Goal: Task Accomplishment & Management: Complete application form

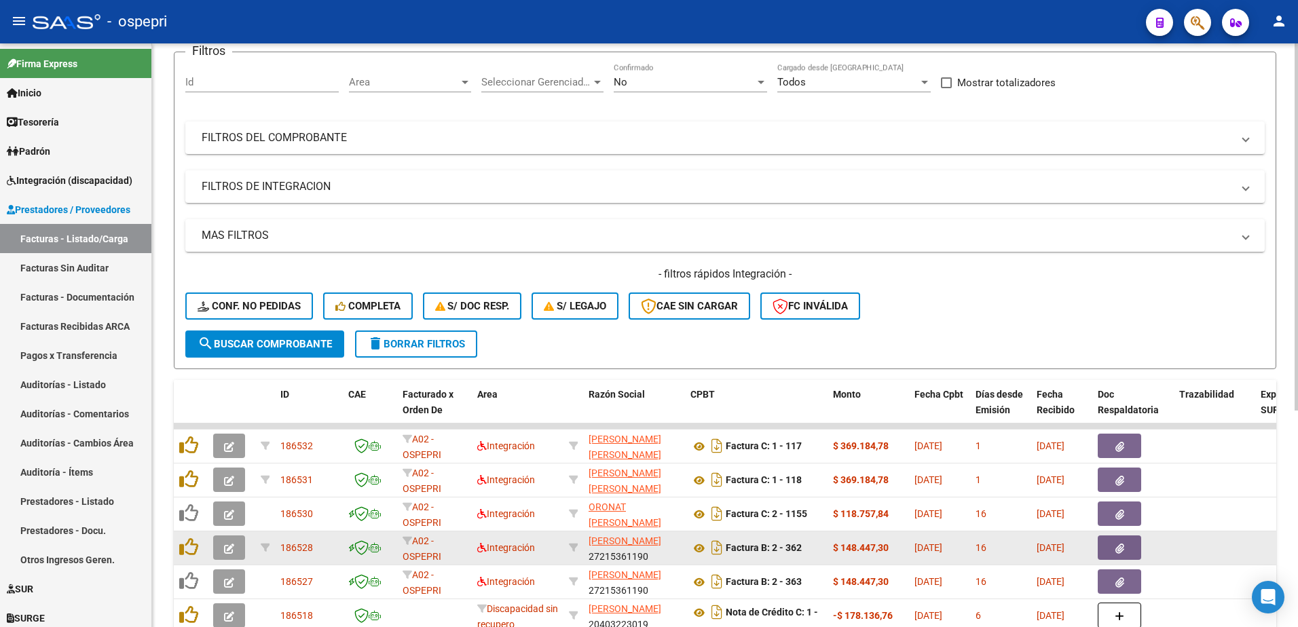
scroll to position [136, 0]
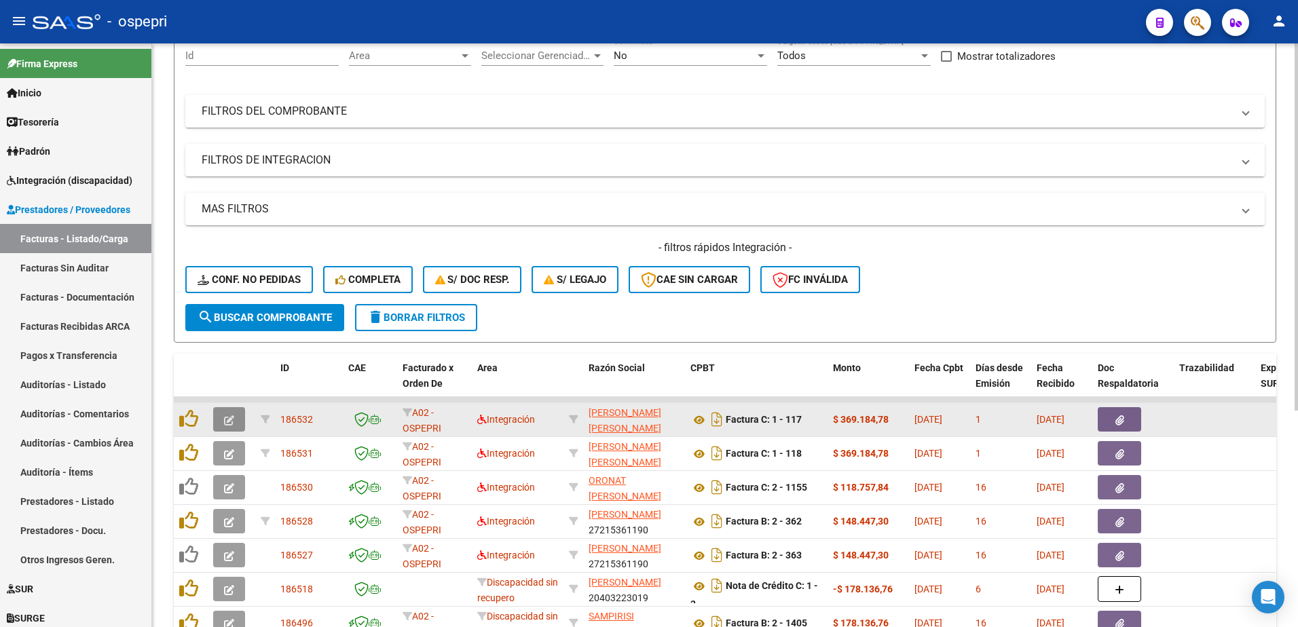
click at [229, 418] on icon "button" at bounding box center [229, 420] width 10 height 10
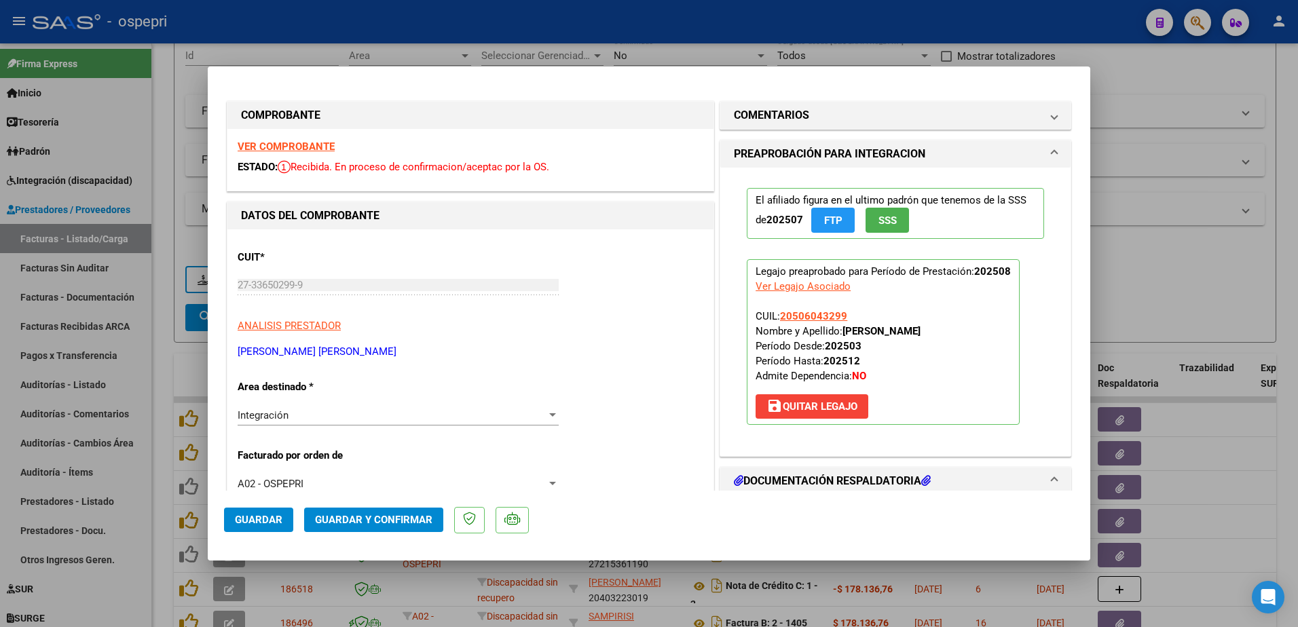
click at [286, 146] on strong "VER COMPROBANTE" at bounding box center [286, 147] width 97 height 12
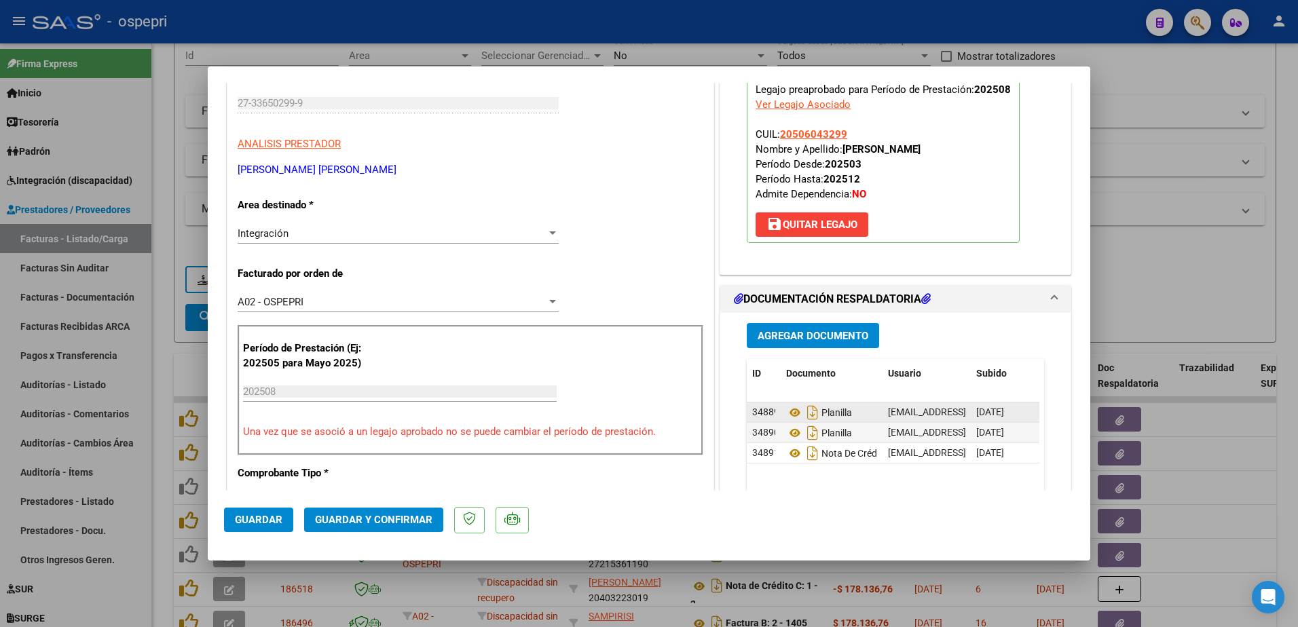
scroll to position [204, 0]
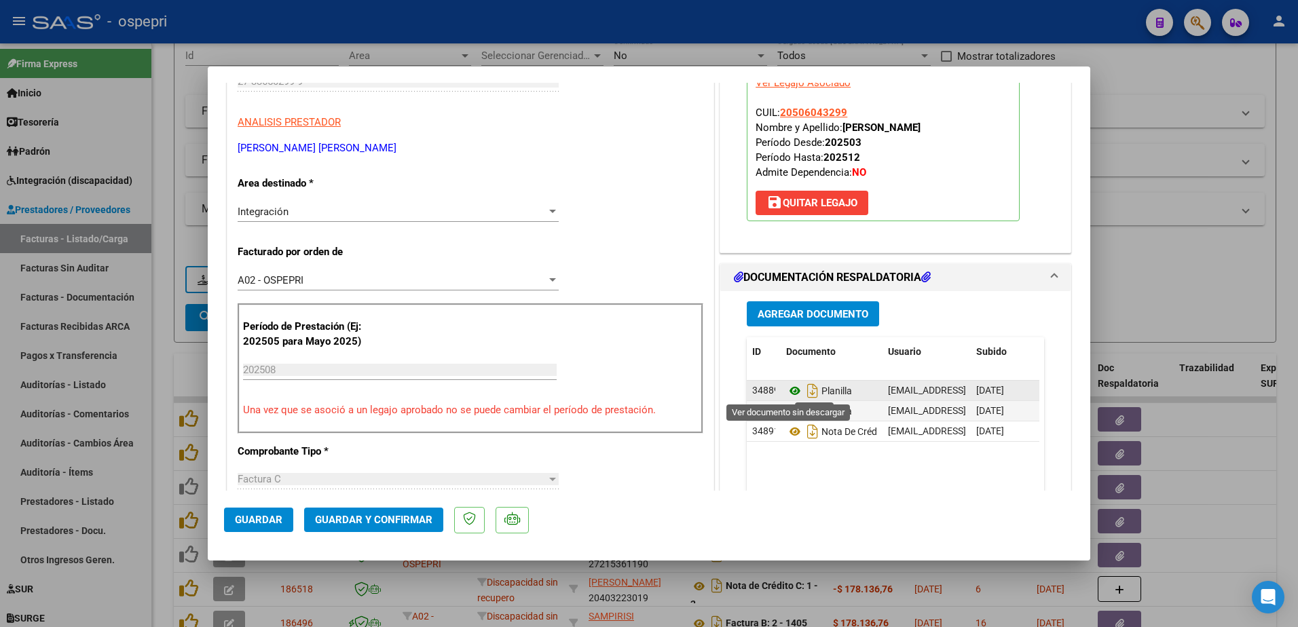
click at [787, 386] on icon at bounding box center [795, 391] width 18 height 16
click at [789, 408] on icon at bounding box center [795, 411] width 18 height 16
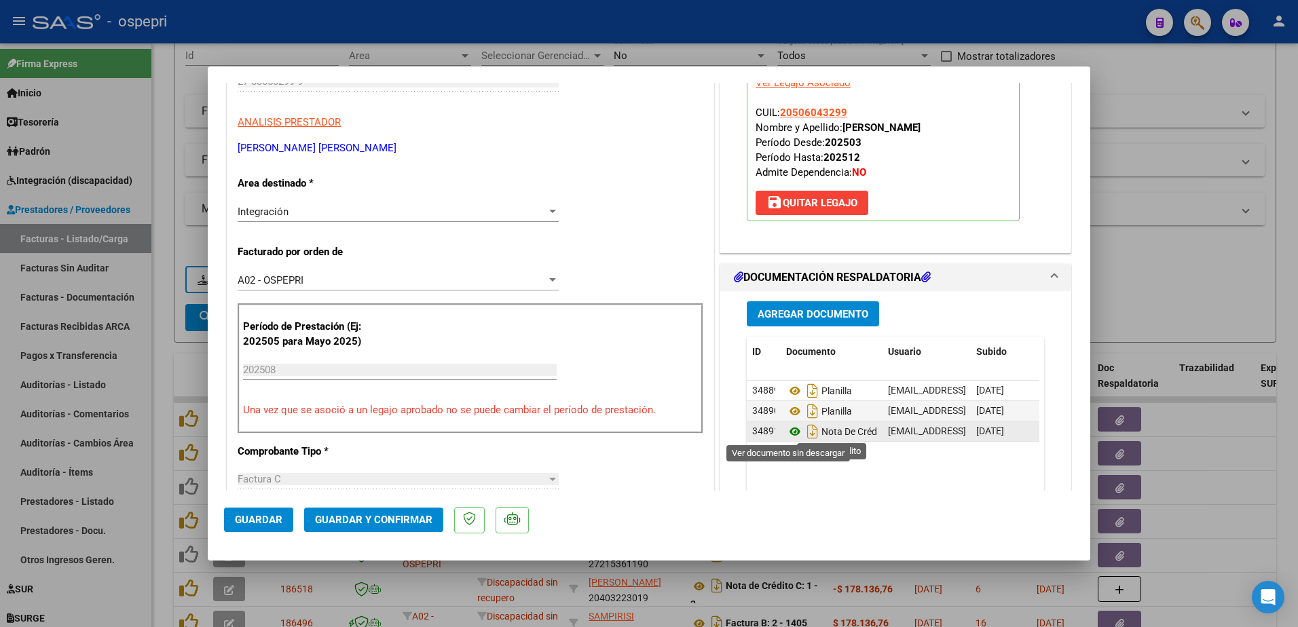
click at [788, 432] on icon at bounding box center [795, 432] width 18 height 16
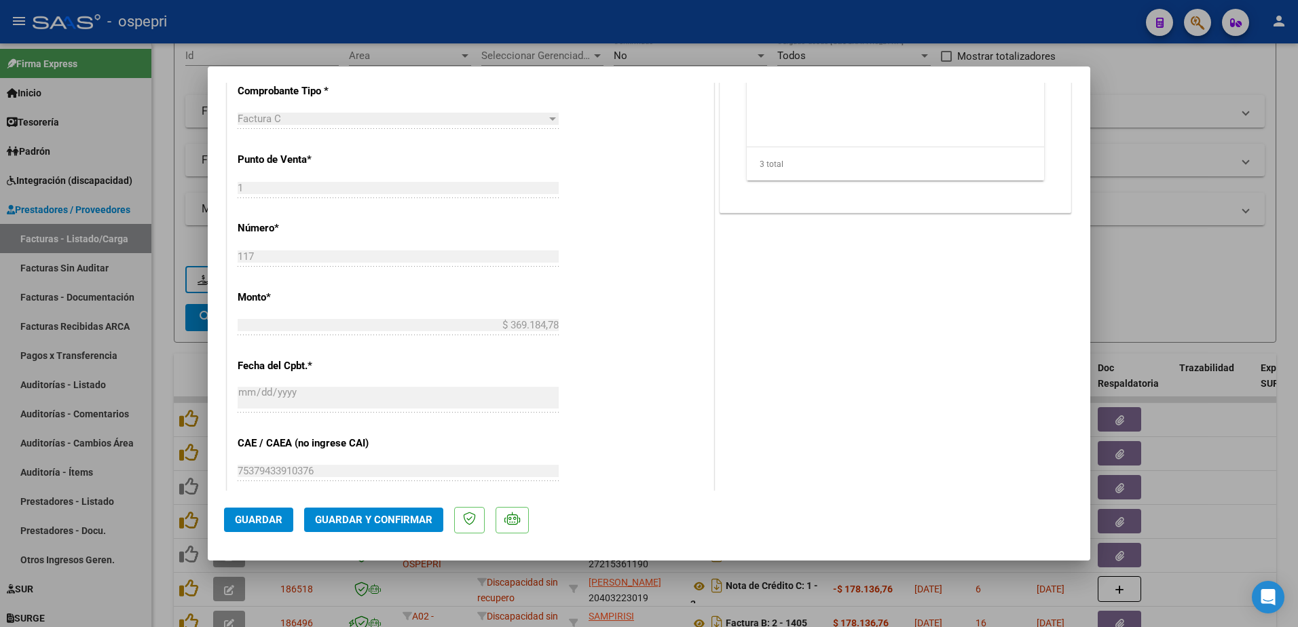
scroll to position [611, 0]
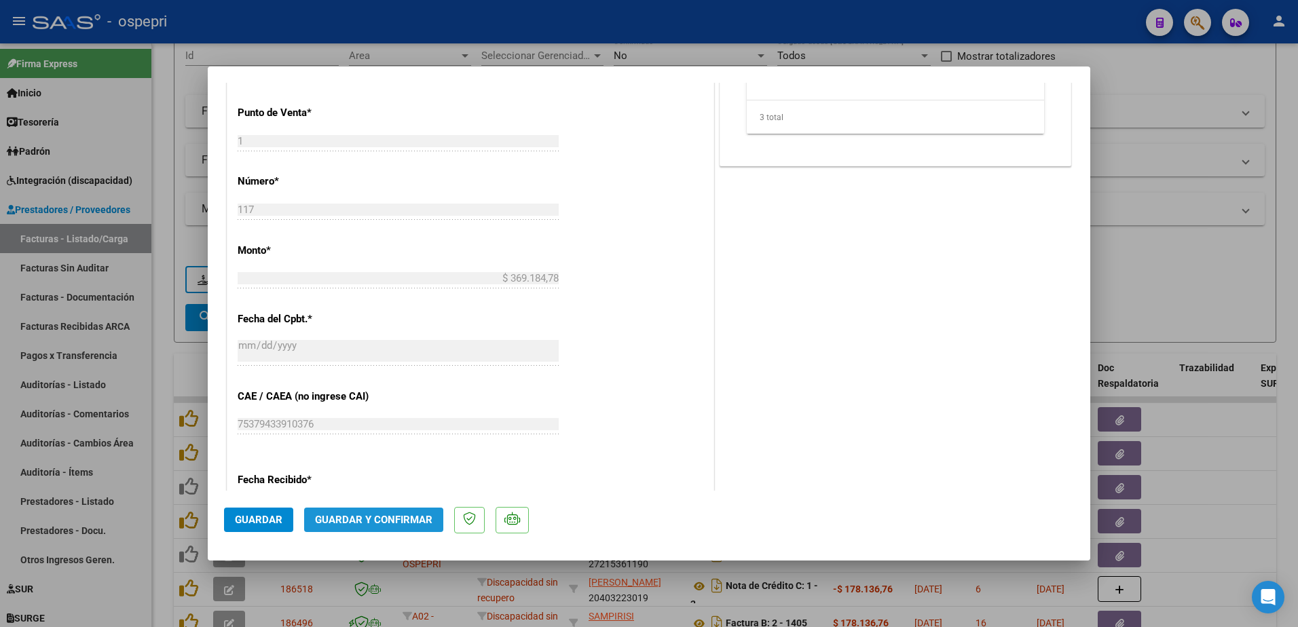
click at [379, 527] on button "Guardar y Confirmar" at bounding box center [373, 520] width 139 height 24
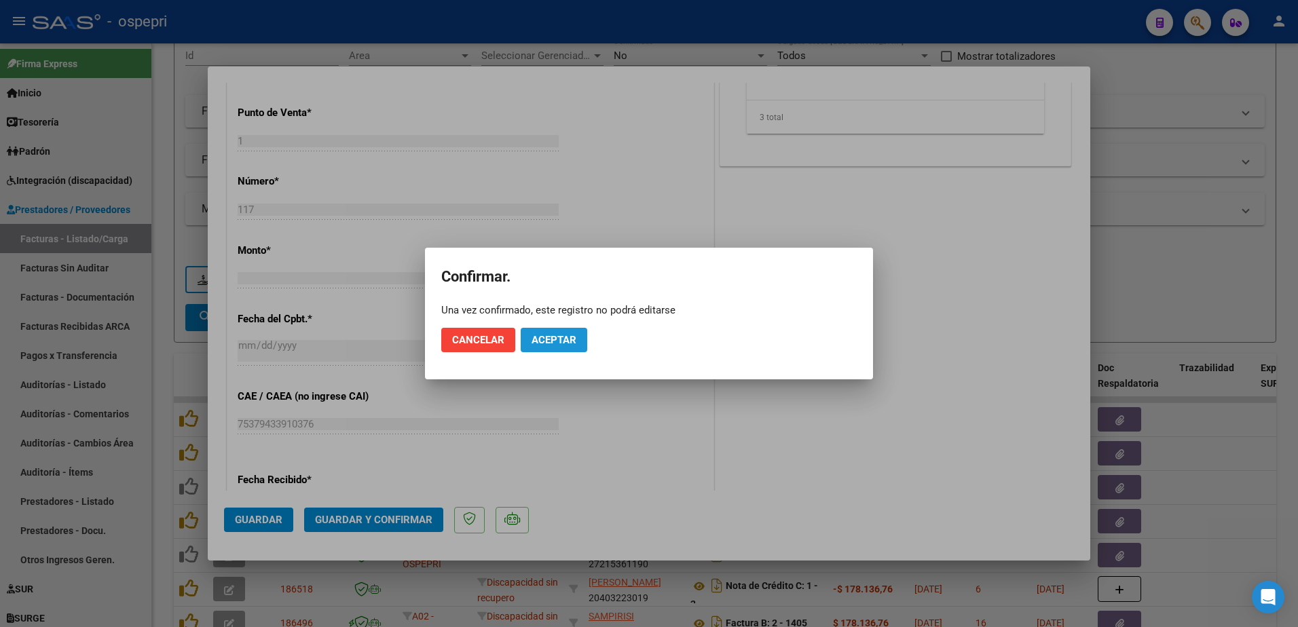
click at [562, 337] on span "Aceptar" at bounding box center [554, 340] width 45 height 12
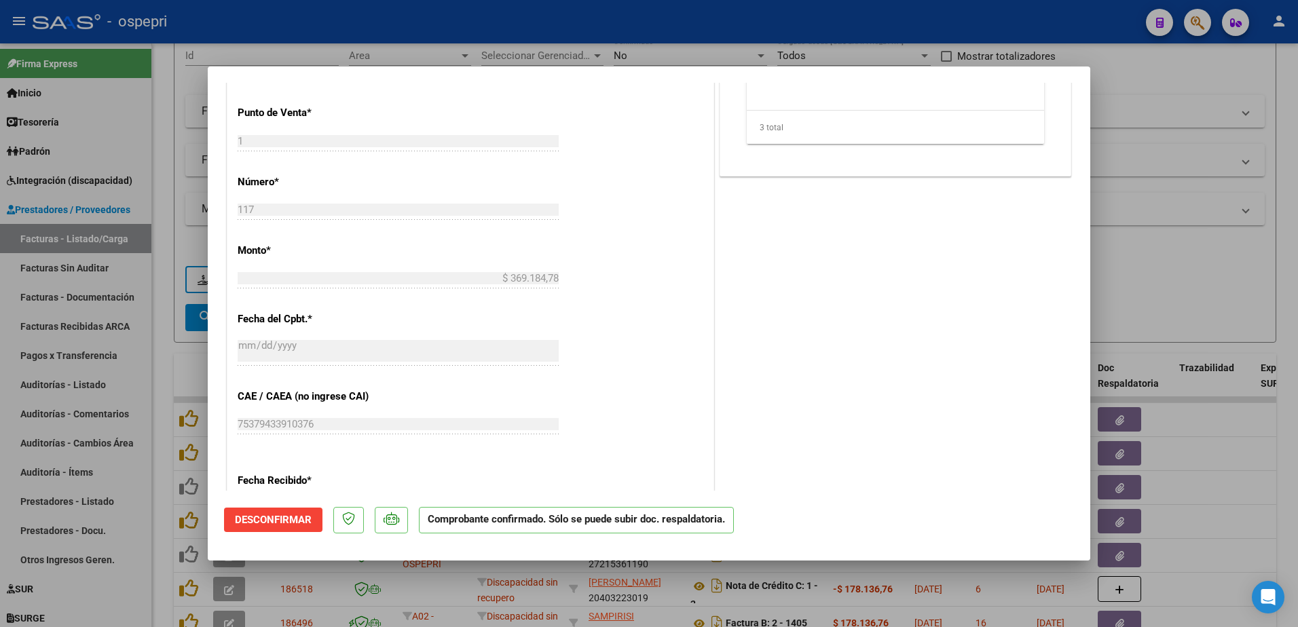
type input "$ 0,00"
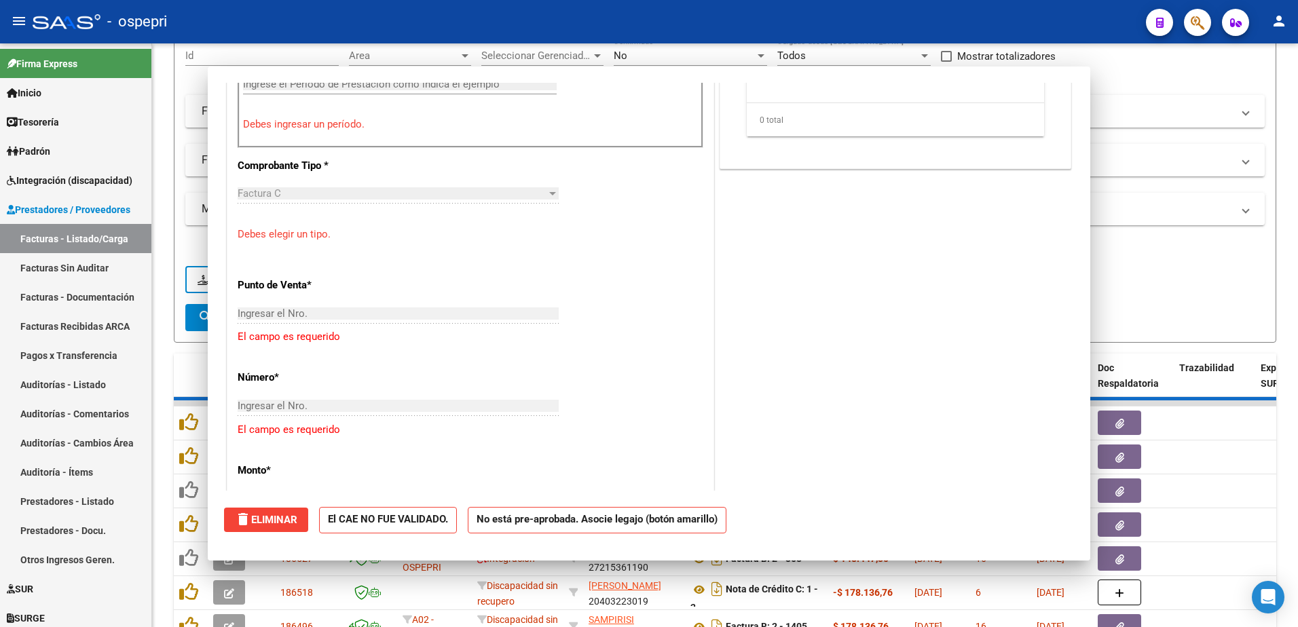
scroll to position [779, 0]
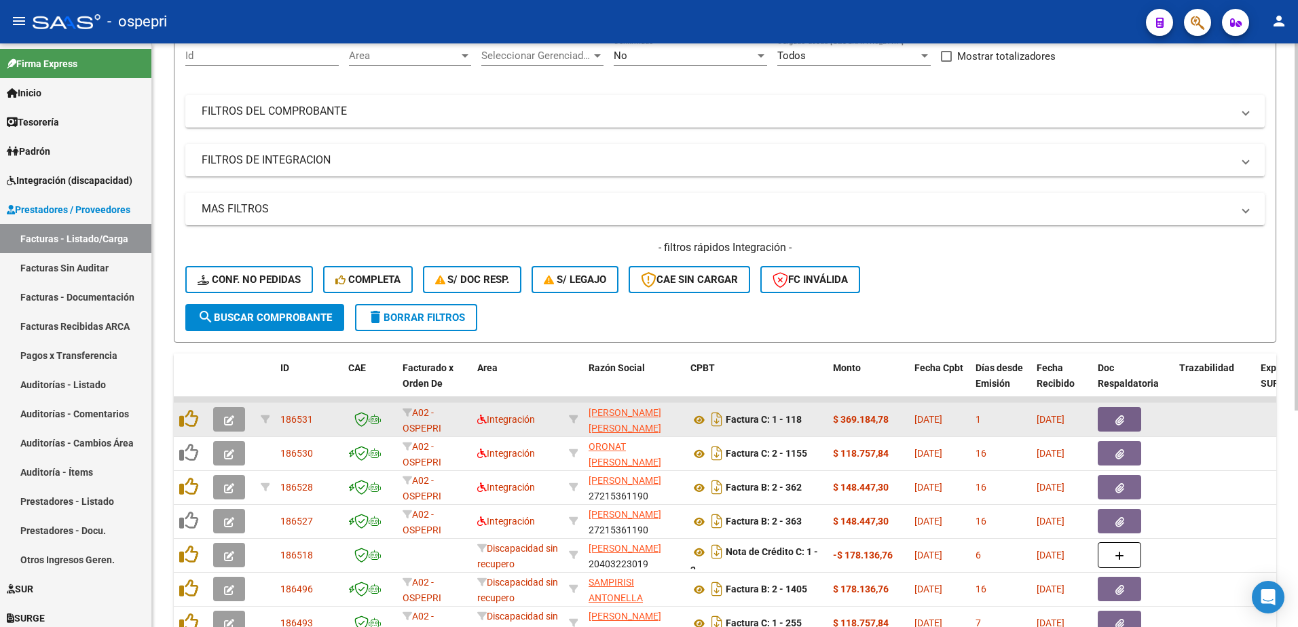
click at [234, 417] on button "button" at bounding box center [229, 419] width 32 height 24
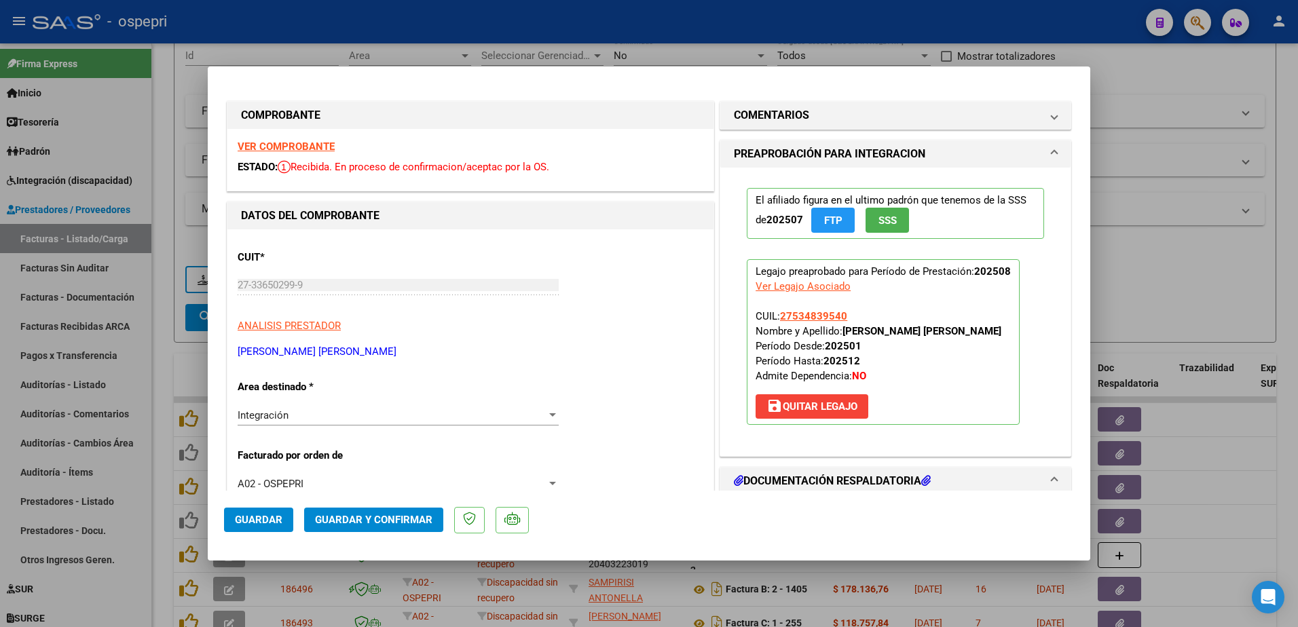
click at [295, 146] on strong "VER COMPROBANTE" at bounding box center [286, 147] width 97 height 12
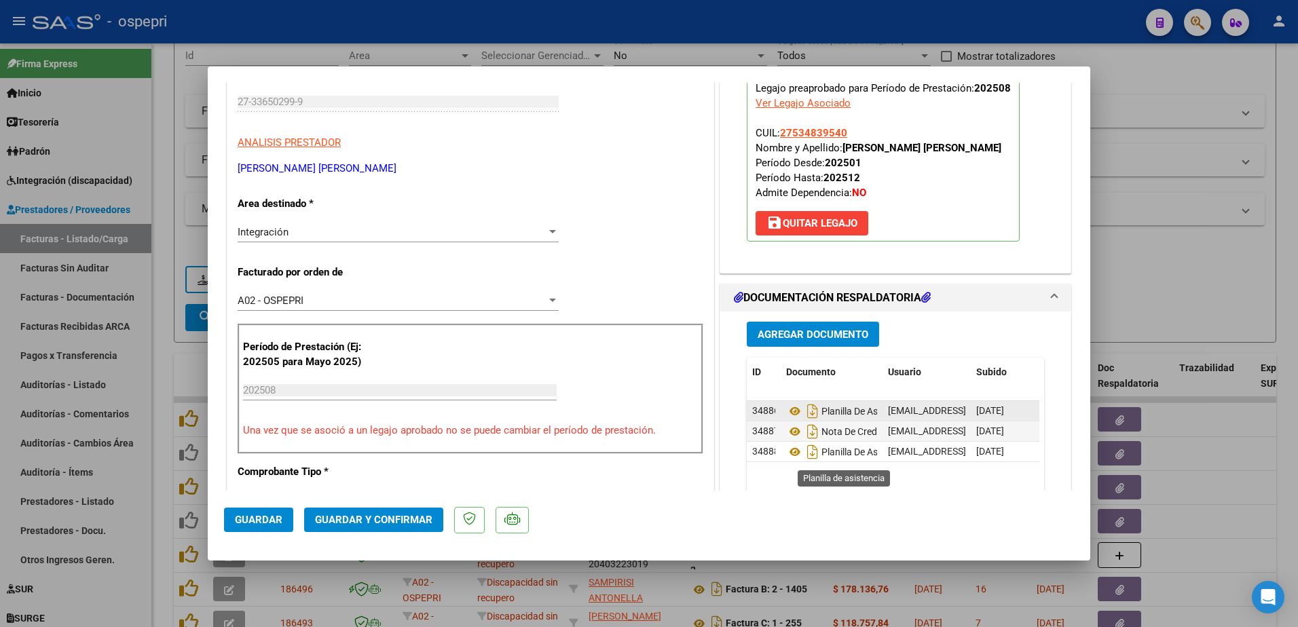
scroll to position [204, 0]
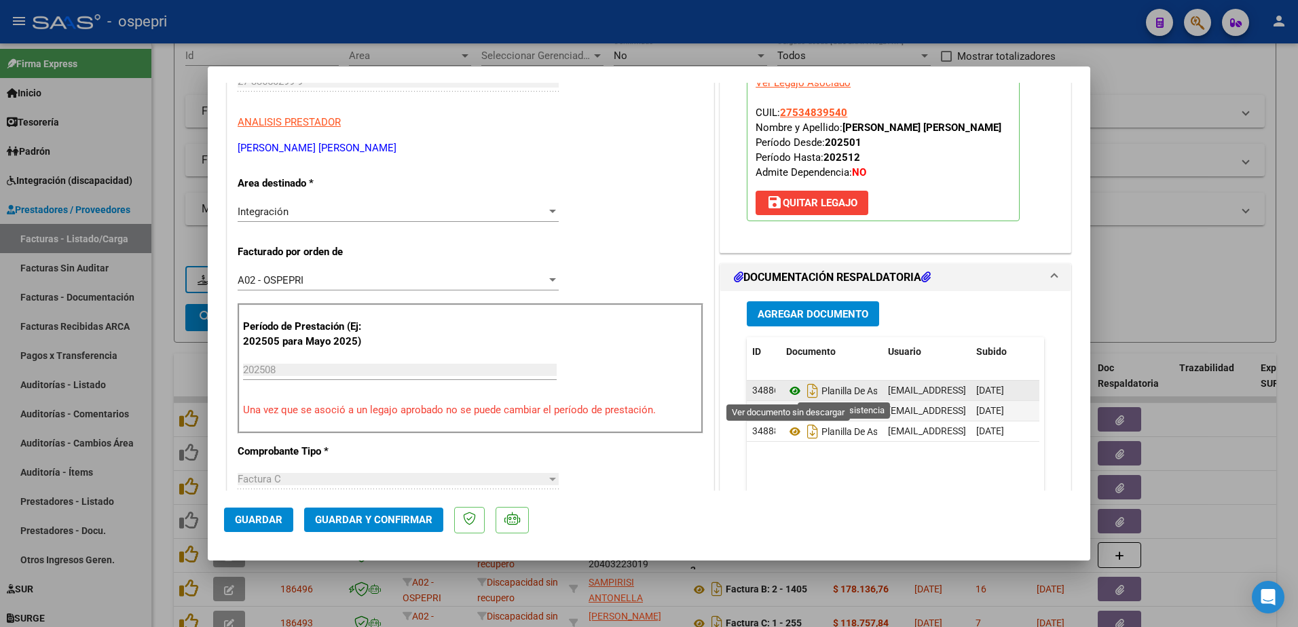
click at [786, 392] on icon at bounding box center [795, 391] width 18 height 16
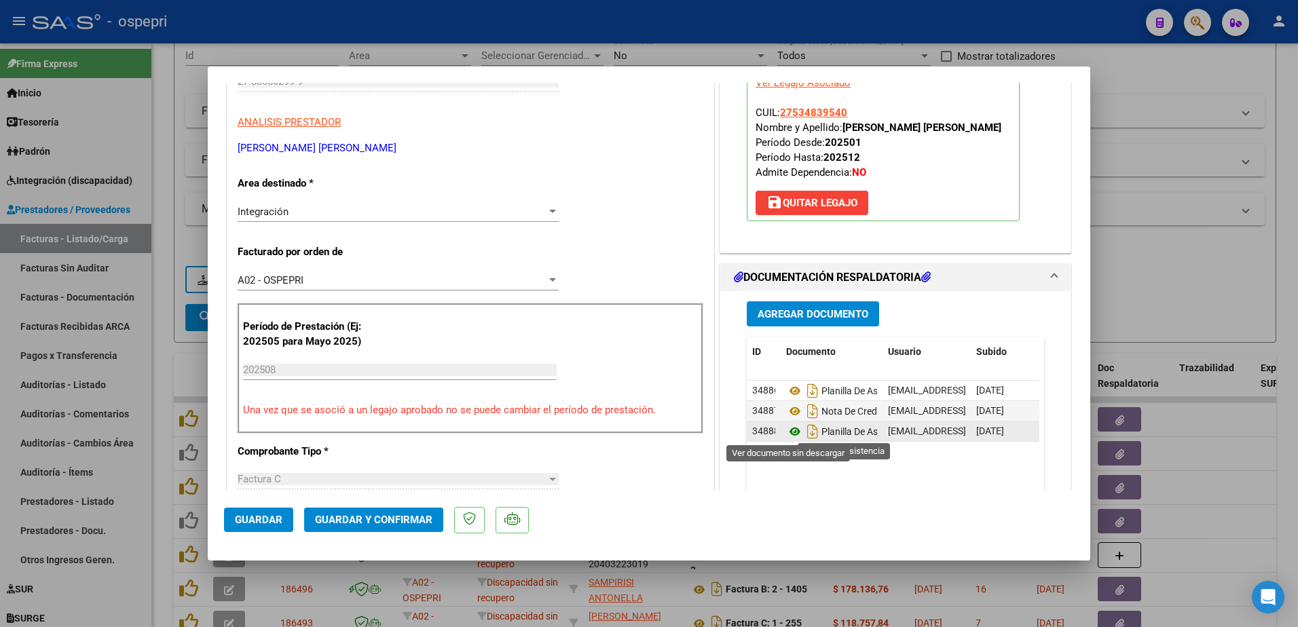
click at [787, 434] on icon at bounding box center [795, 432] width 18 height 16
click at [791, 410] on icon at bounding box center [795, 411] width 18 height 16
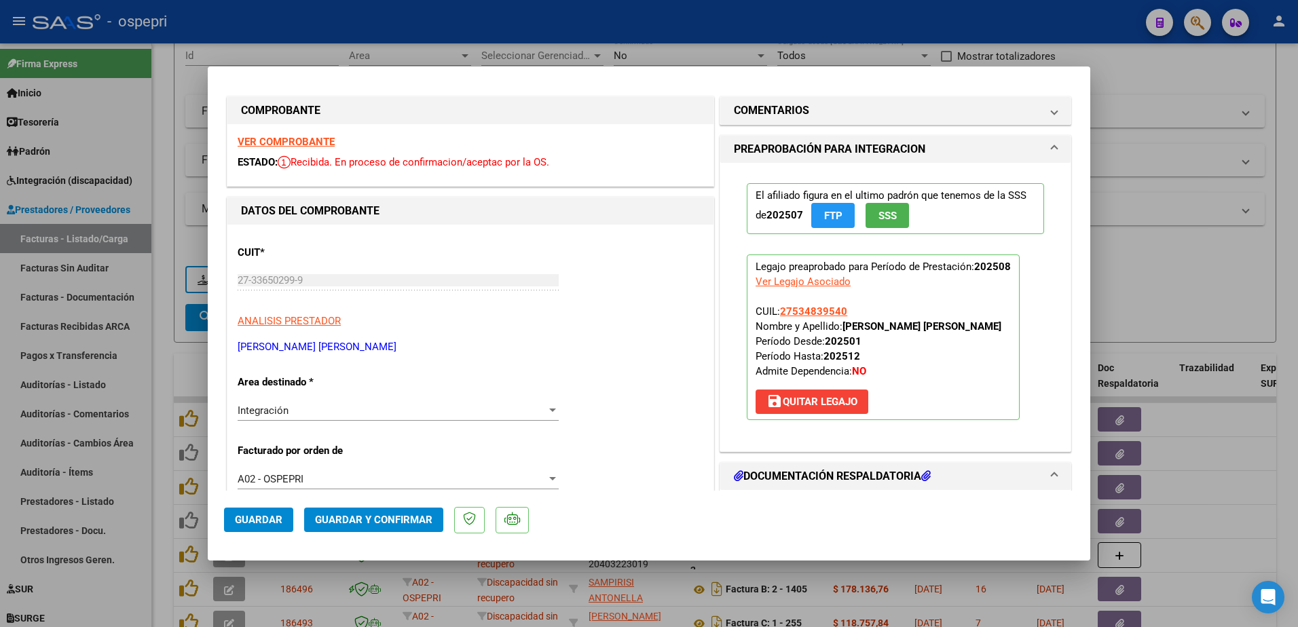
scroll to position [0, 0]
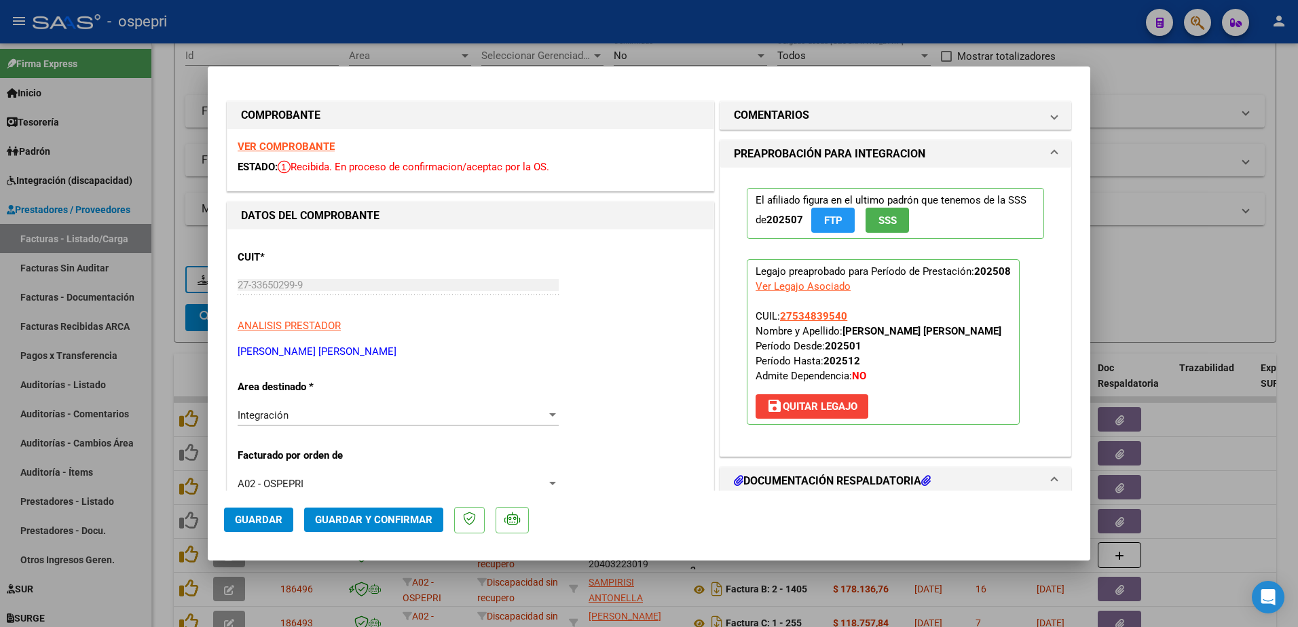
click at [299, 145] on strong "VER COMPROBANTE" at bounding box center [286, 147] width 97 height 12
click at [368, 518] on span "Guardar y Confirmar" at bounding box center [373, 520] width 117 height 12
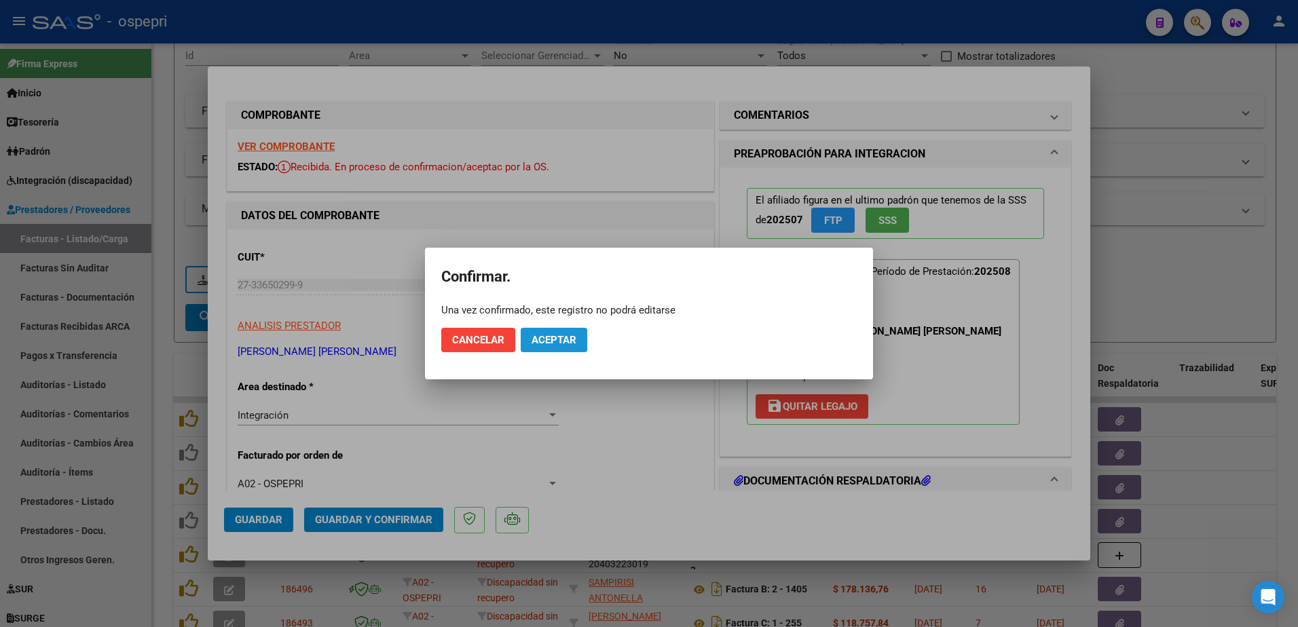
click at [565, 337] on span "Aceptar" at bounding box center [554, 340] width 45 height 12
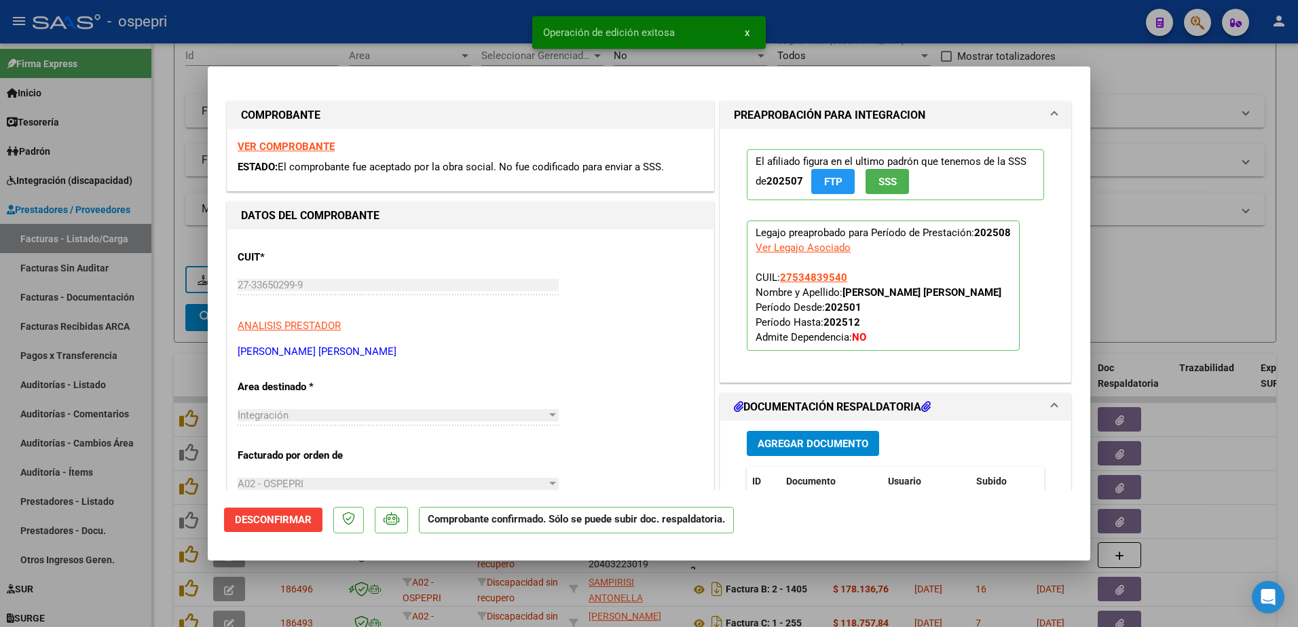
click at [223, 283] on mat-dialog-content "COMPROBANTE VER COMPROBANTE ESTADO: El comprobante fue aceptado por la obra soc…" at bounding box center [649, 287] width 883 height 408
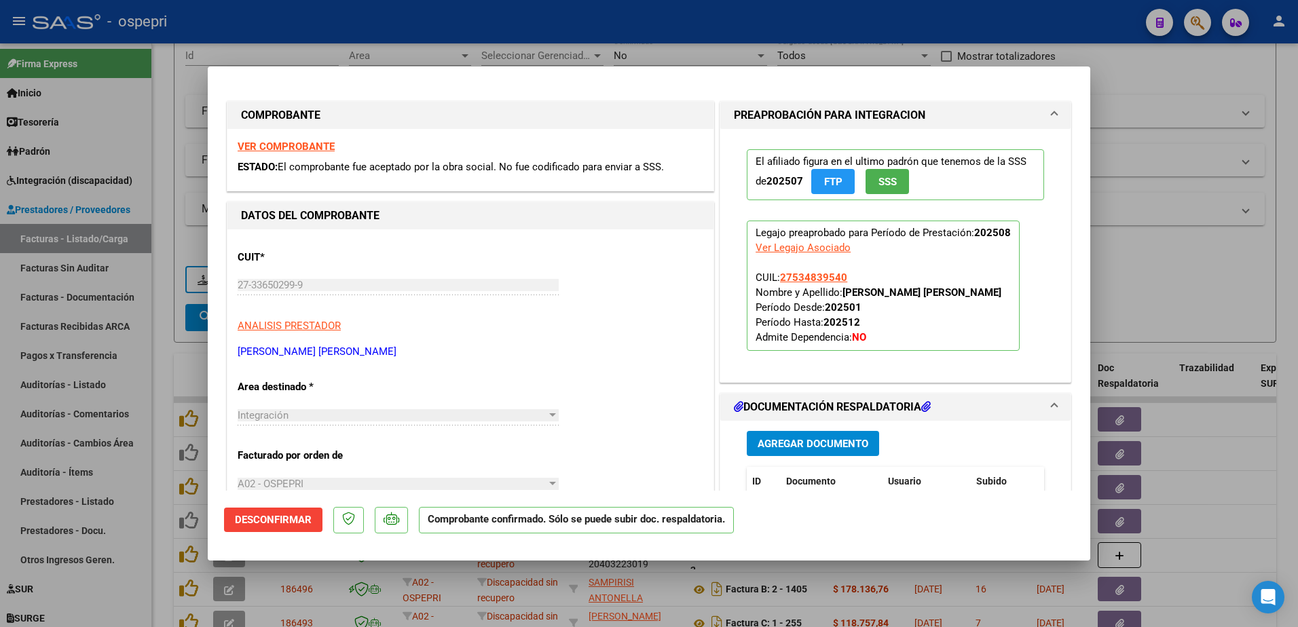
type input "$ 0,00"
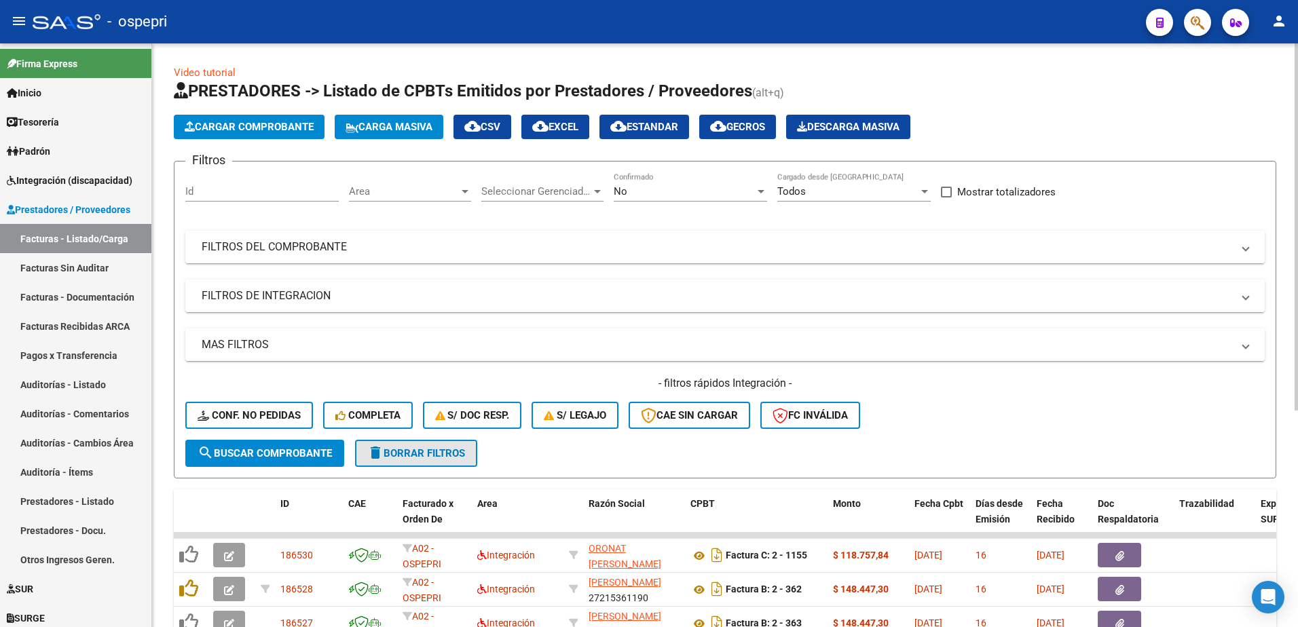
click at [407, 445] on button "delete Borrar Filtros" at bounding box center [416, 453] width 122 height 27
click at [764, 189] on div at bounding box center [761, 191] width 12 height 11
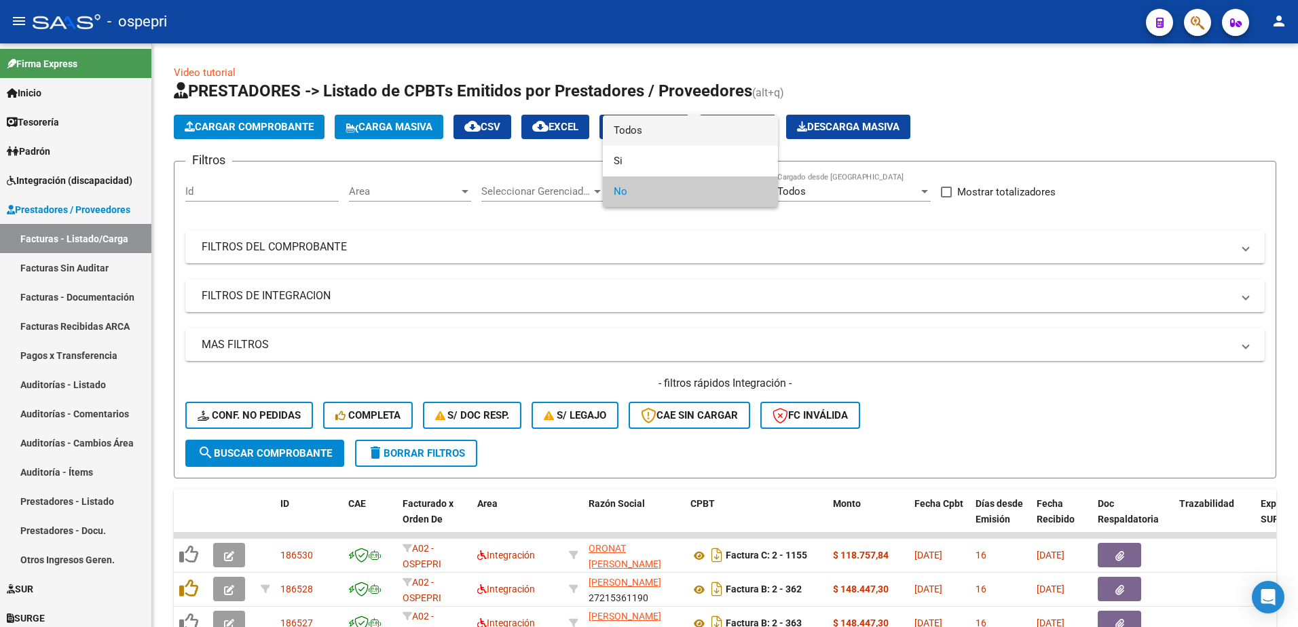
click at [659, 132] on span "Todos" at bounding box center [690, 130] width 153 height 31
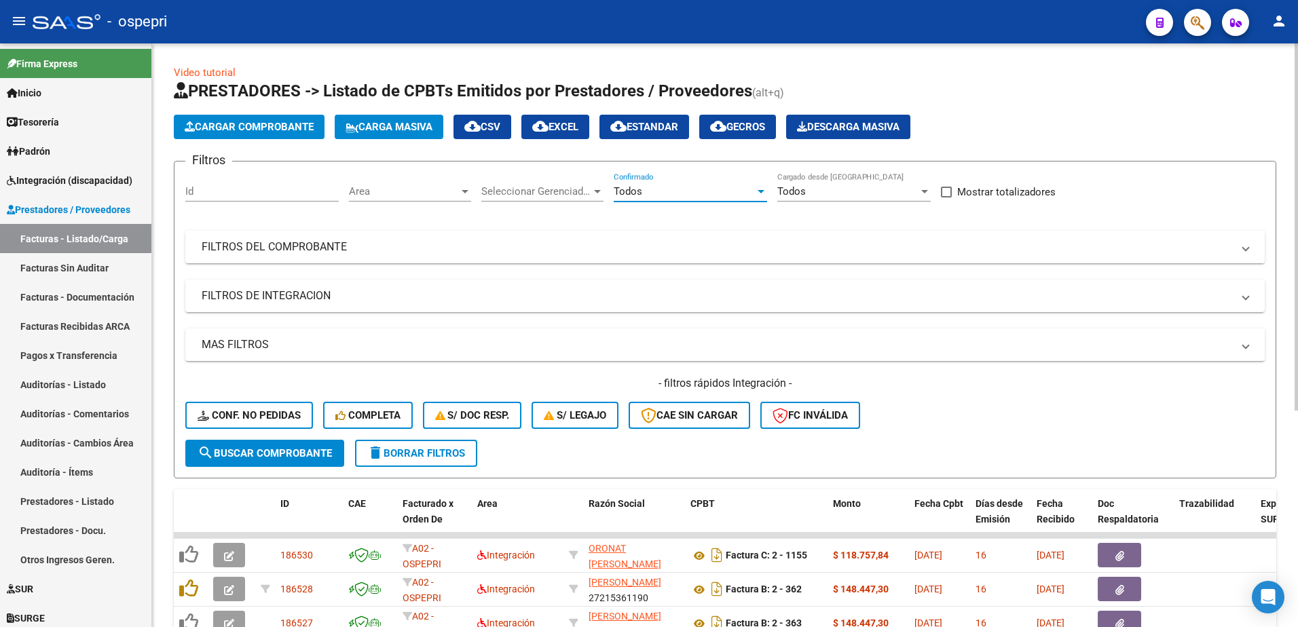
click at [1250, 246] on mat-expansion-panel-header "FILTROS DEL COMPROBANTE" at bounding box center [724, 247] width 1079 height 33
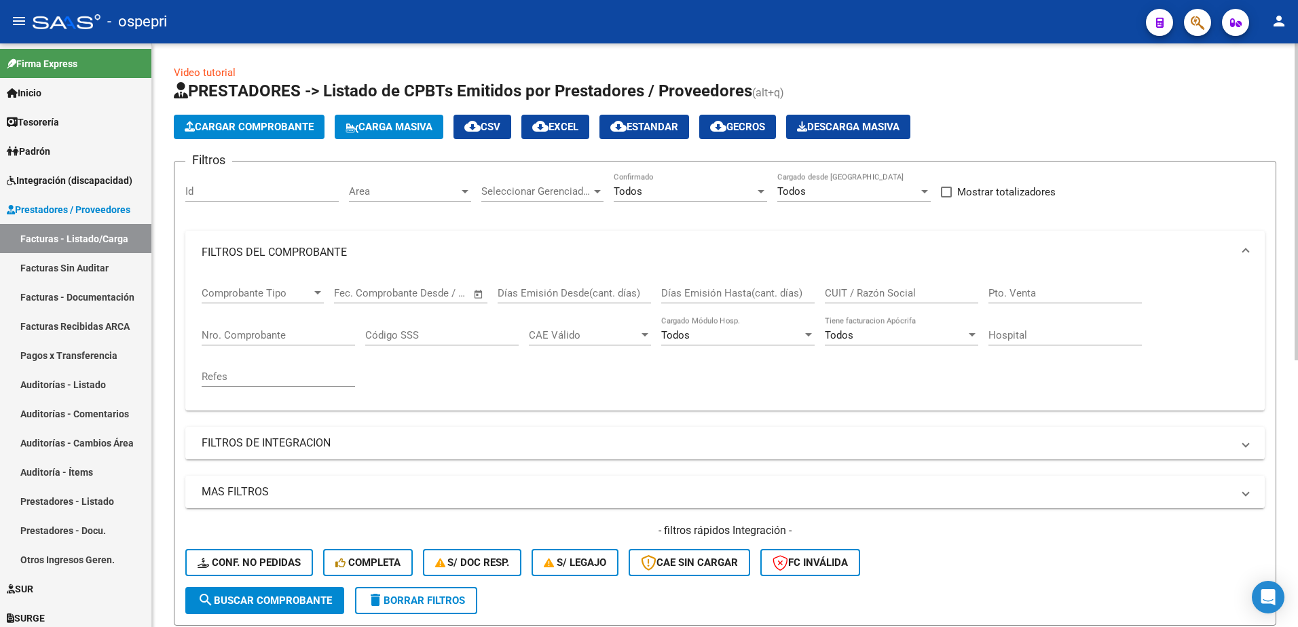
click at [885, 298] on input "CUIT / Razón Social" at bounding box center [901, 293] width 153 height 12
paste input "27-33650299-9"
type input "27336502999"
click at [295, 601] on span "search Buscar Comprobante" at bounding box center [265, 601] width 134 height 12
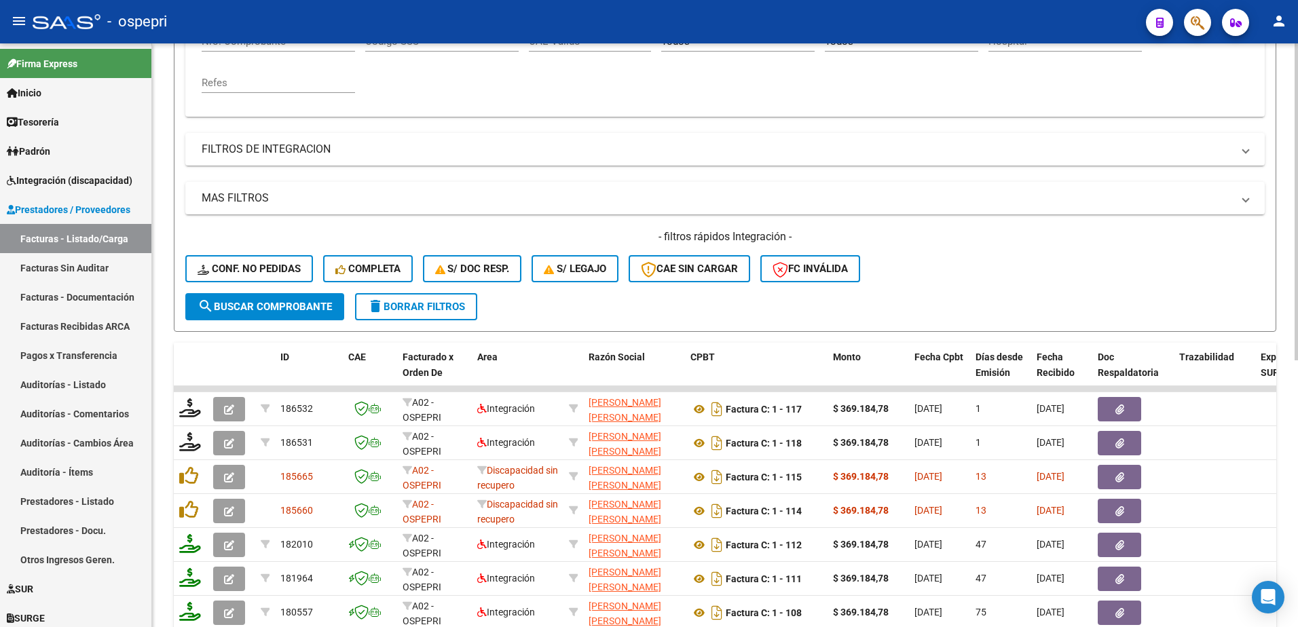
scroll to position [407, 0]
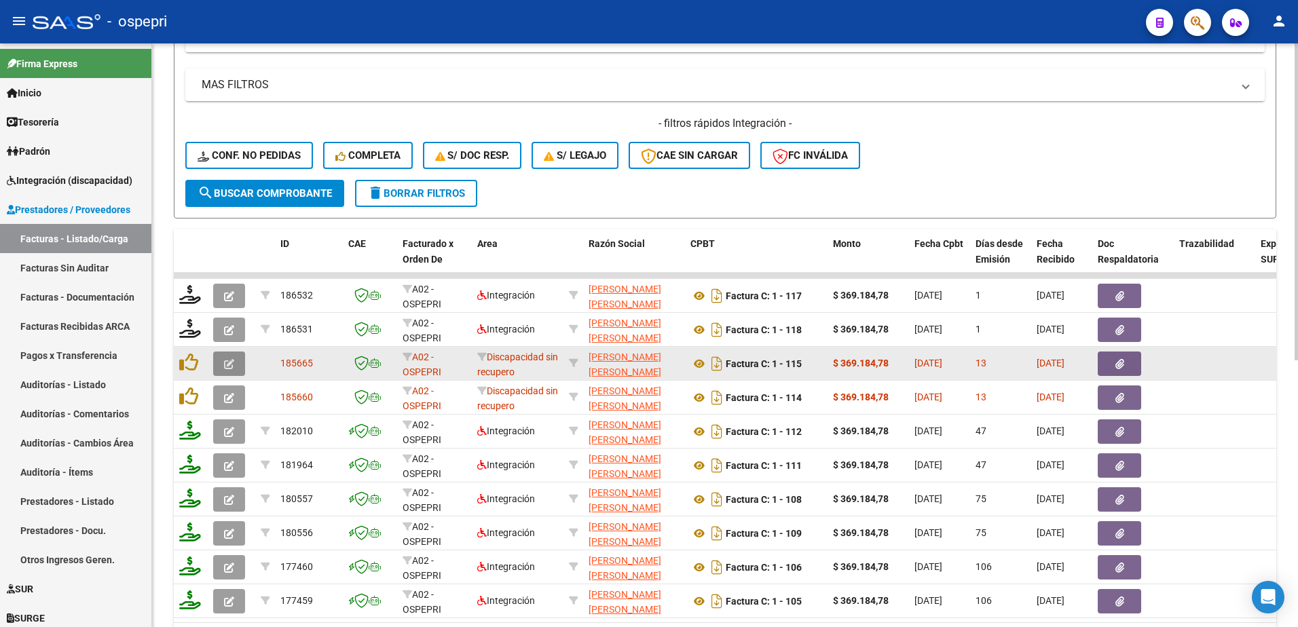
click at [226, 367] on icon "button" at bounding box center [229, 364] width 10 height 10
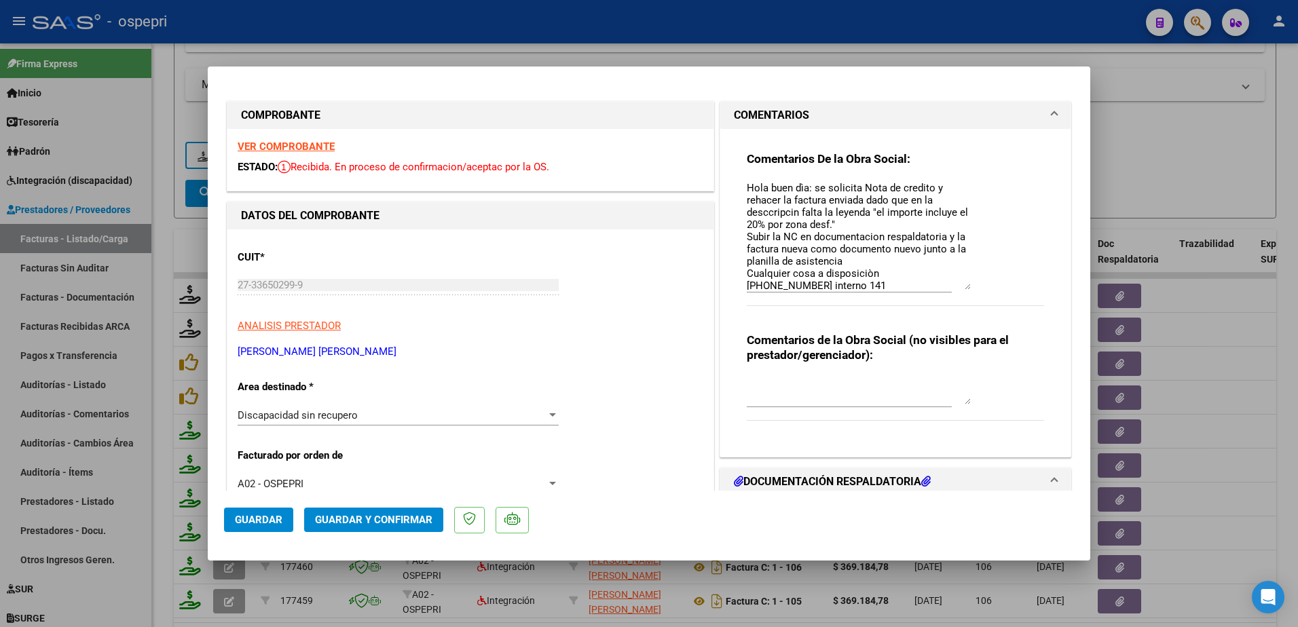
drag, startPoint x: 962, startPoint y: 205, endPoint x: 980, endPoint y: 287, distance: 84.2
click at [980, 287] on div "Comentarios De la Obra Social: Hola buen dìa: se solicita Nota de credito y reh…" at bounding box center [895, 236] width 297 height 170
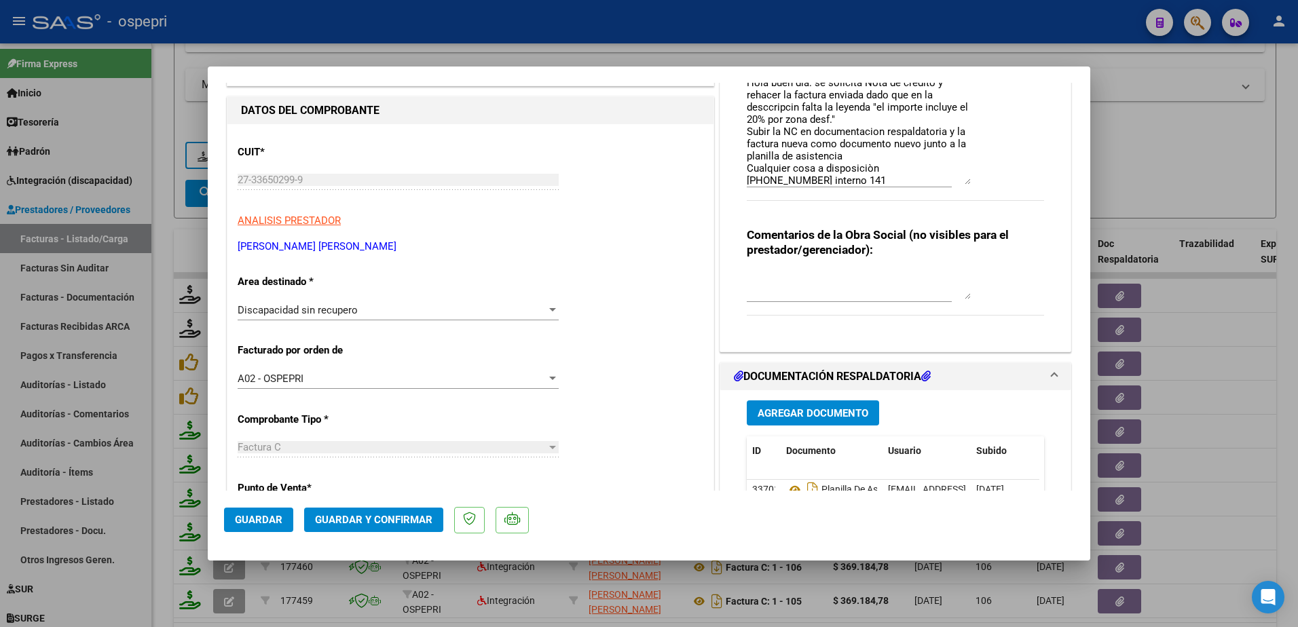
scroll to position [136, 0]
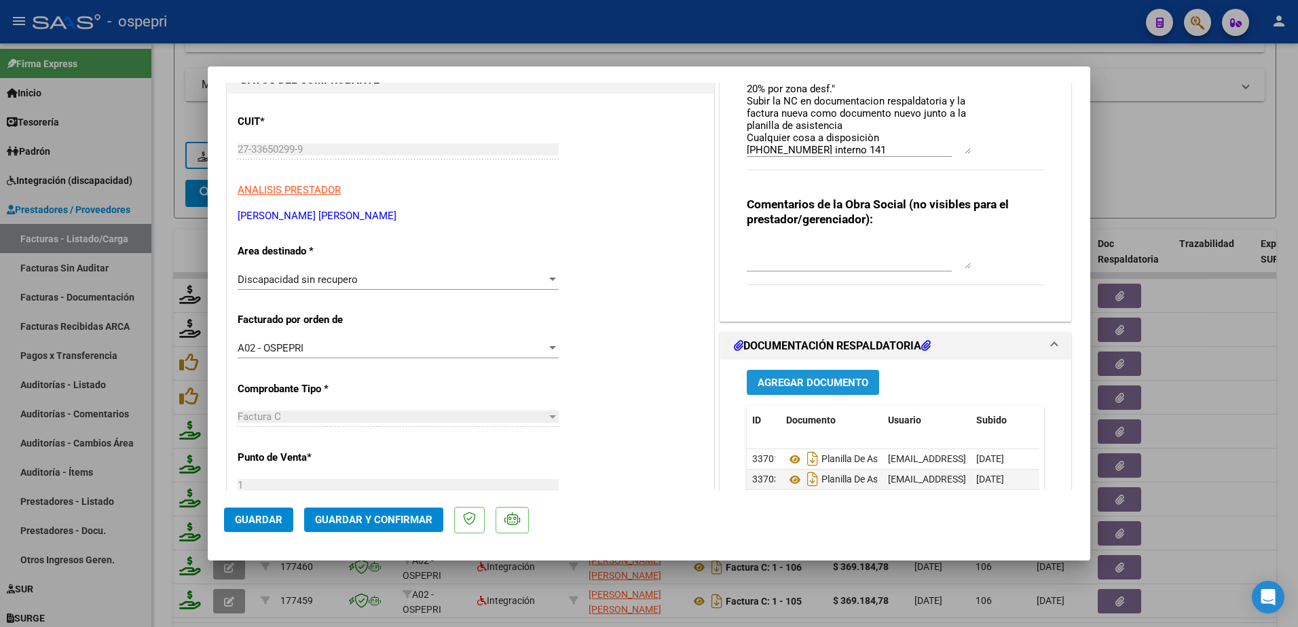
click at [811, 386] on span "Agregar Documento" at bounding box center [813, 383] width 111 height 12
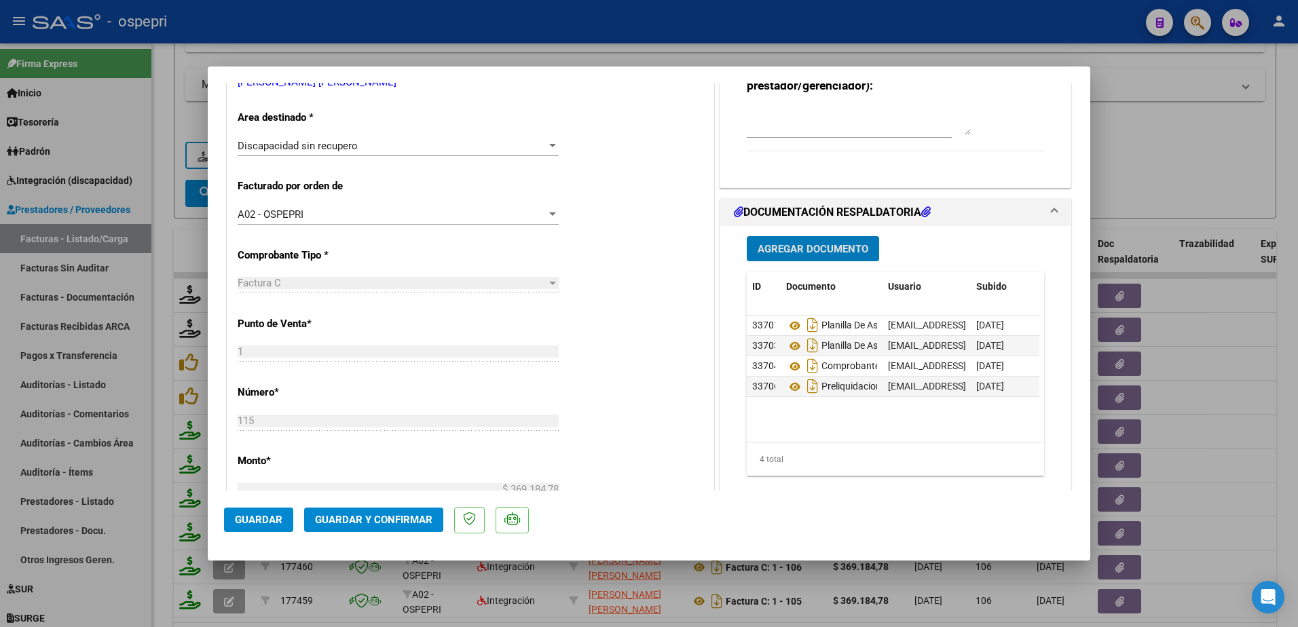
scroll to position [272, 0]
click at [817, 245] on span "Agregar Documento" at bounding box center [813, 247] width 111 height 12
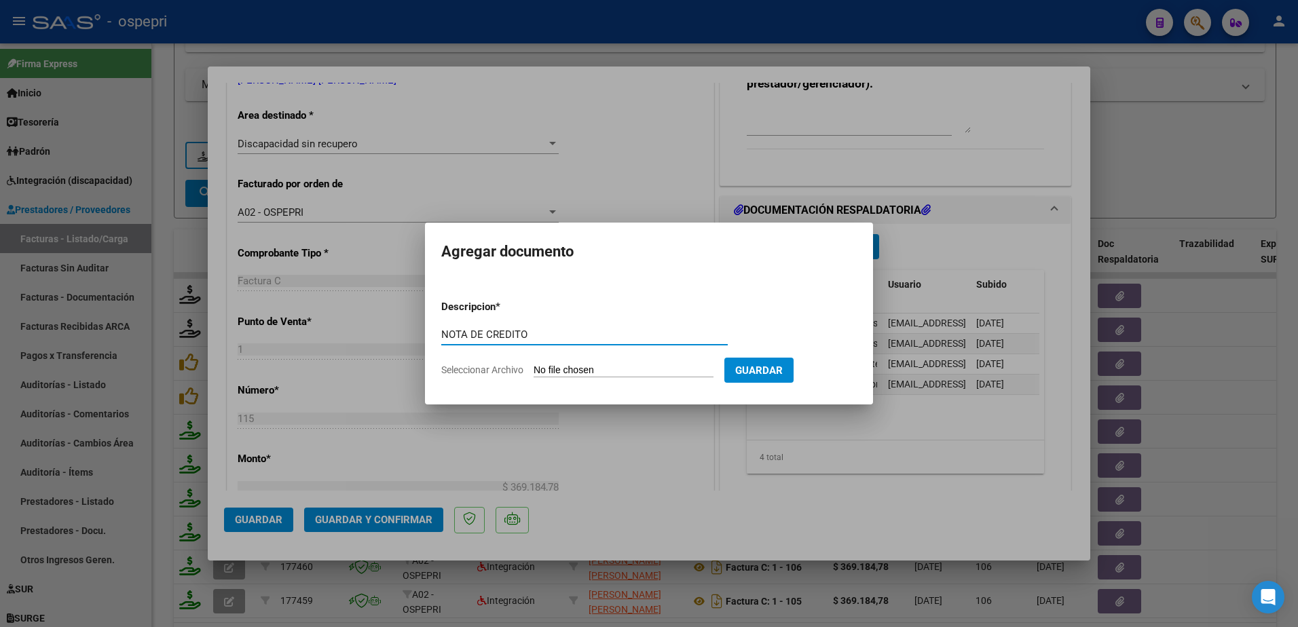
type input "NOTA DE CREDITO"
click at [606, 366] on input "Seleccionar Archivo" at bounding box center [624, 371] width 180 height 13
type input "C:\fakepath\NC FAC 114.pdf"
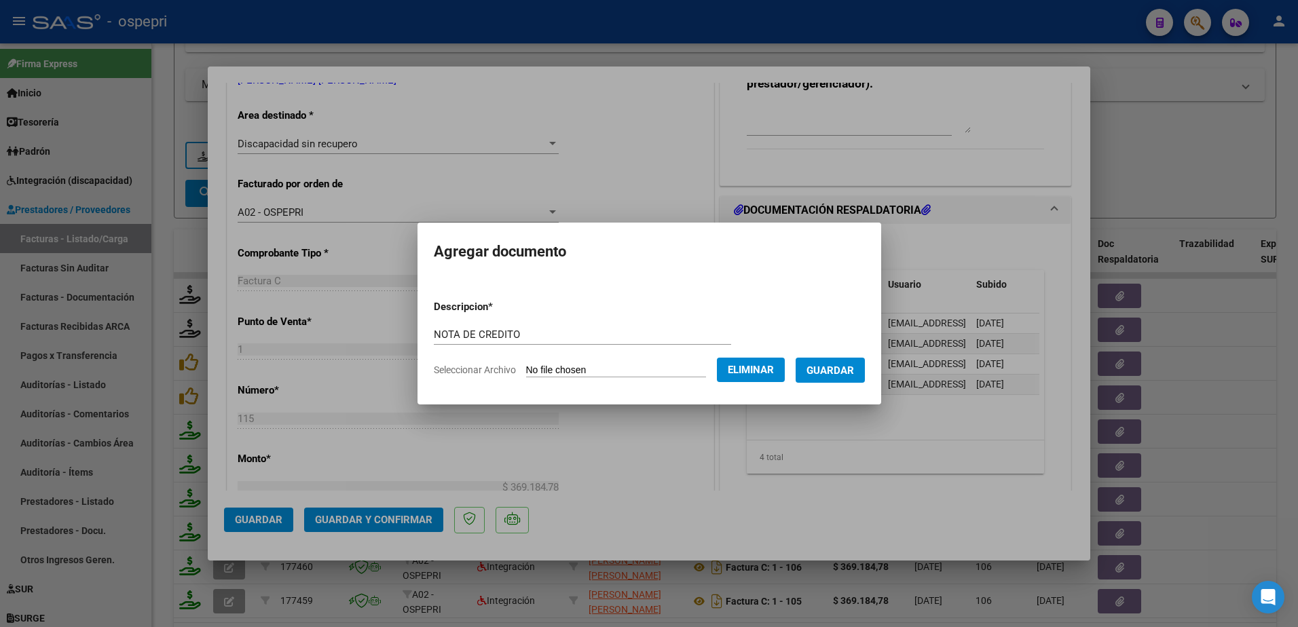
click at [854, 374] on span "Guardar" at bounding box center [831, 371] width 48 height 12
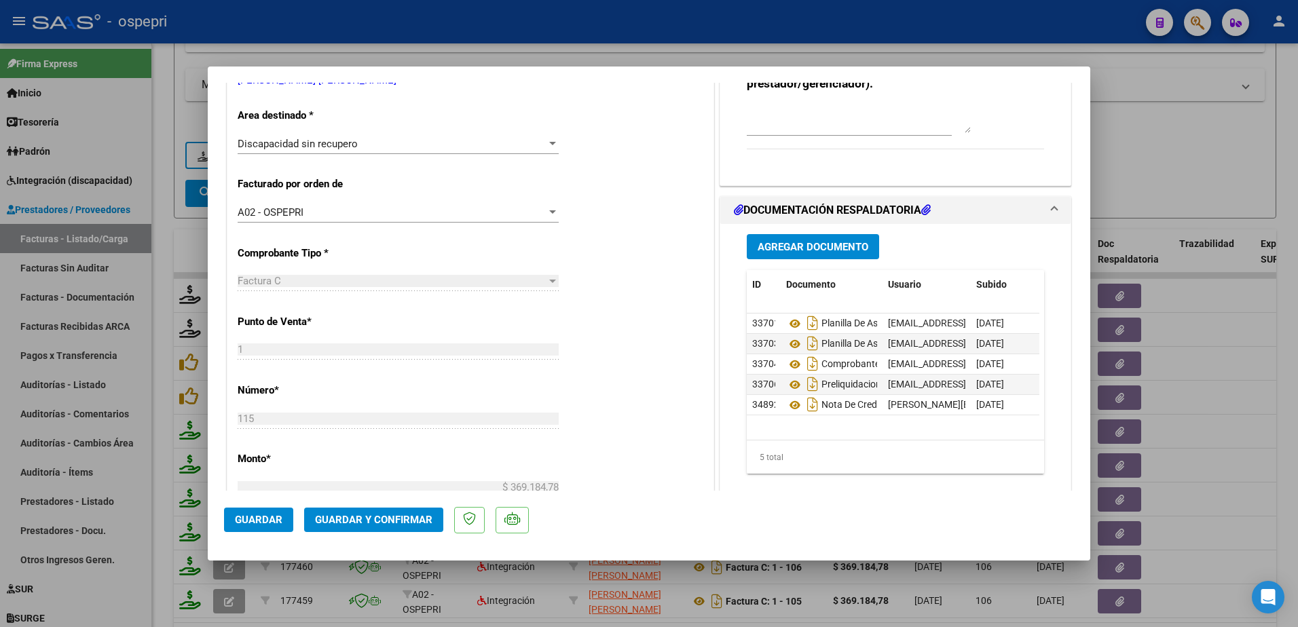
click at [1185, 153] on div at bounding box center [649, 313] width 1298 height 627
type input "$ 0,00"
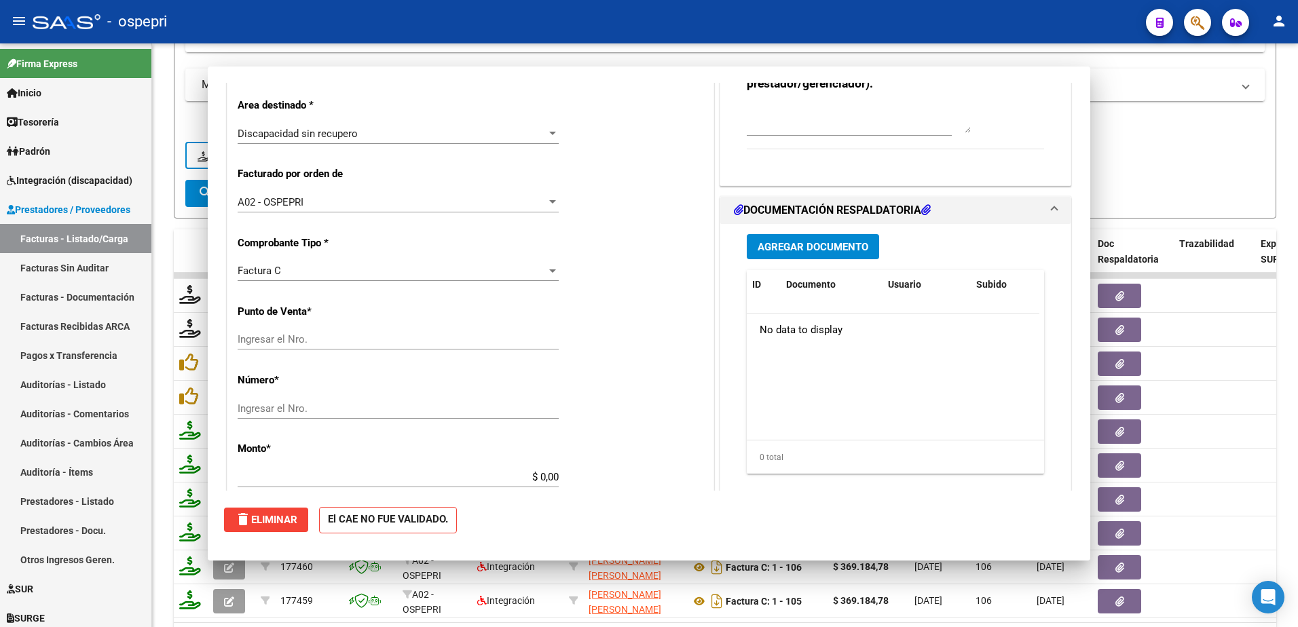
scroll to position [261, 0]
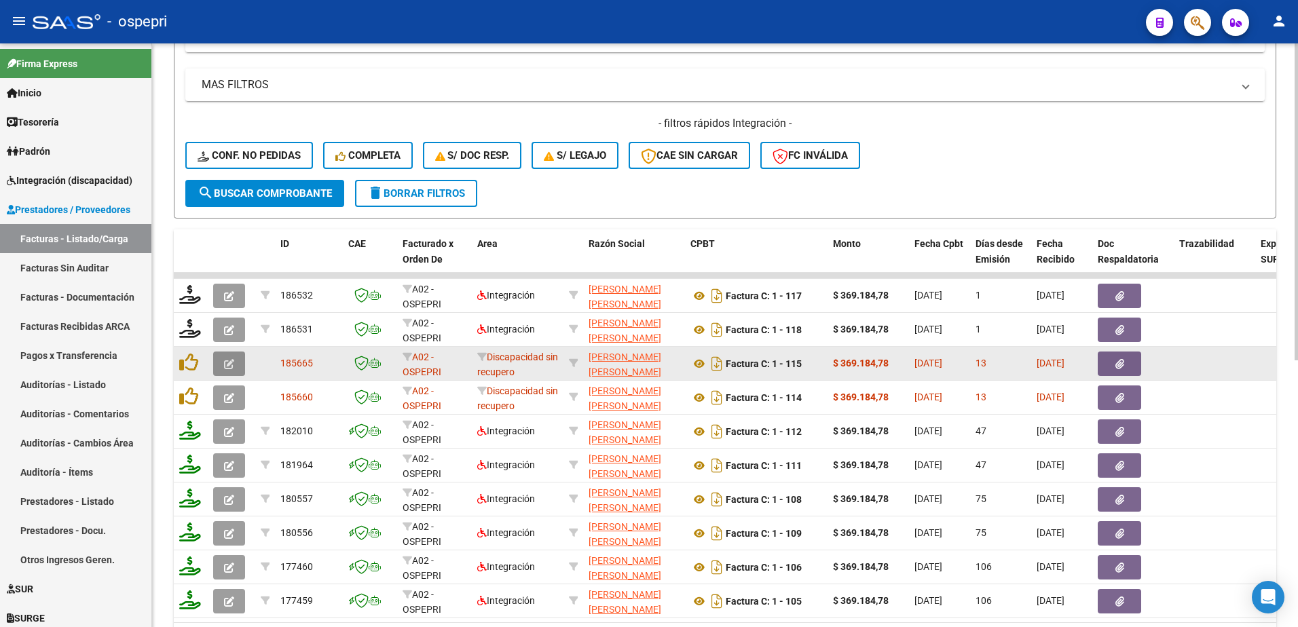
click at [221, 359] on button "button" at bounding box center [229, 364] width 32 height 24
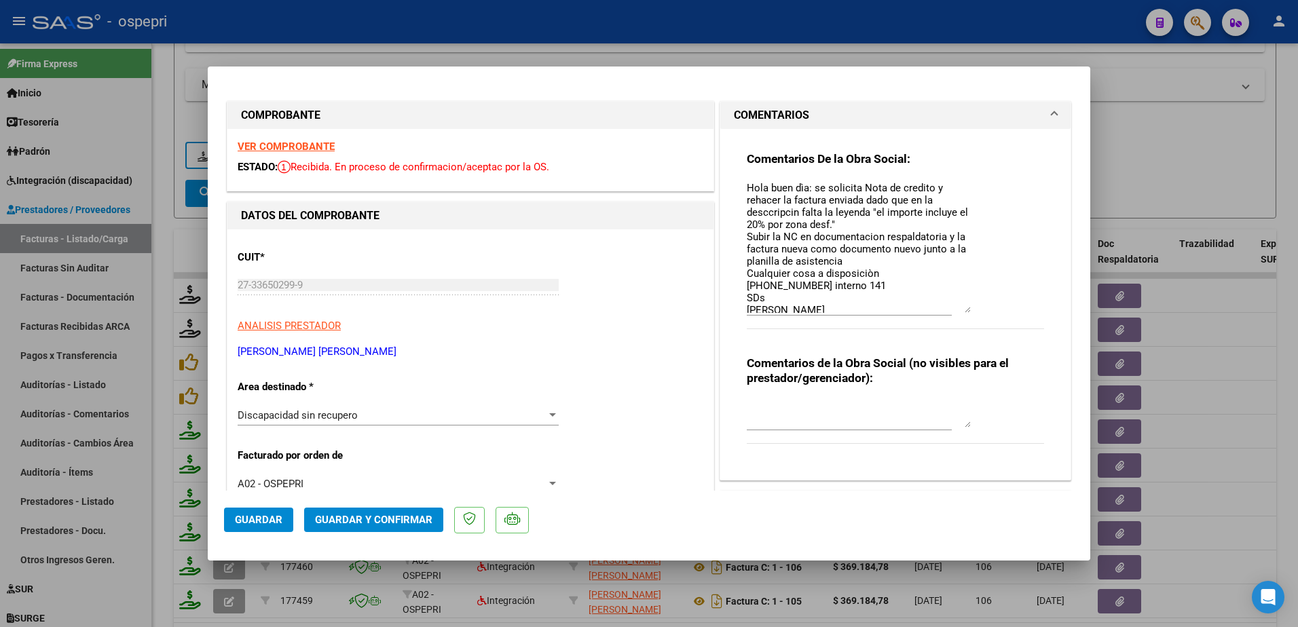
drag, startPoint x: 958, startPoint y: 206, endPoint x: 971, endPoint y: 312, distance: 106.0
click at [971, 312] on div "Comentarios De la Obra Social: Hola buen dìa: se solicita Nota de credito y reh…" at bounding box center [895, 247] width 297 height 193
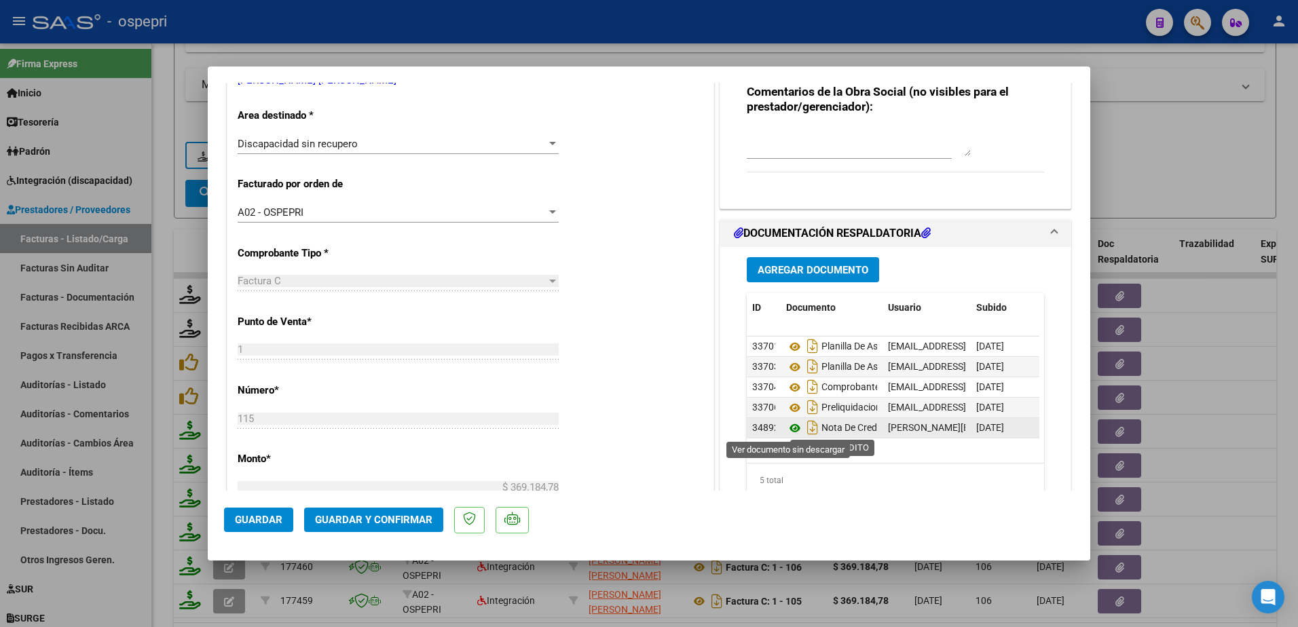
click at [787, 426] on icon at bounding box center [795, 428] width 18 height 16
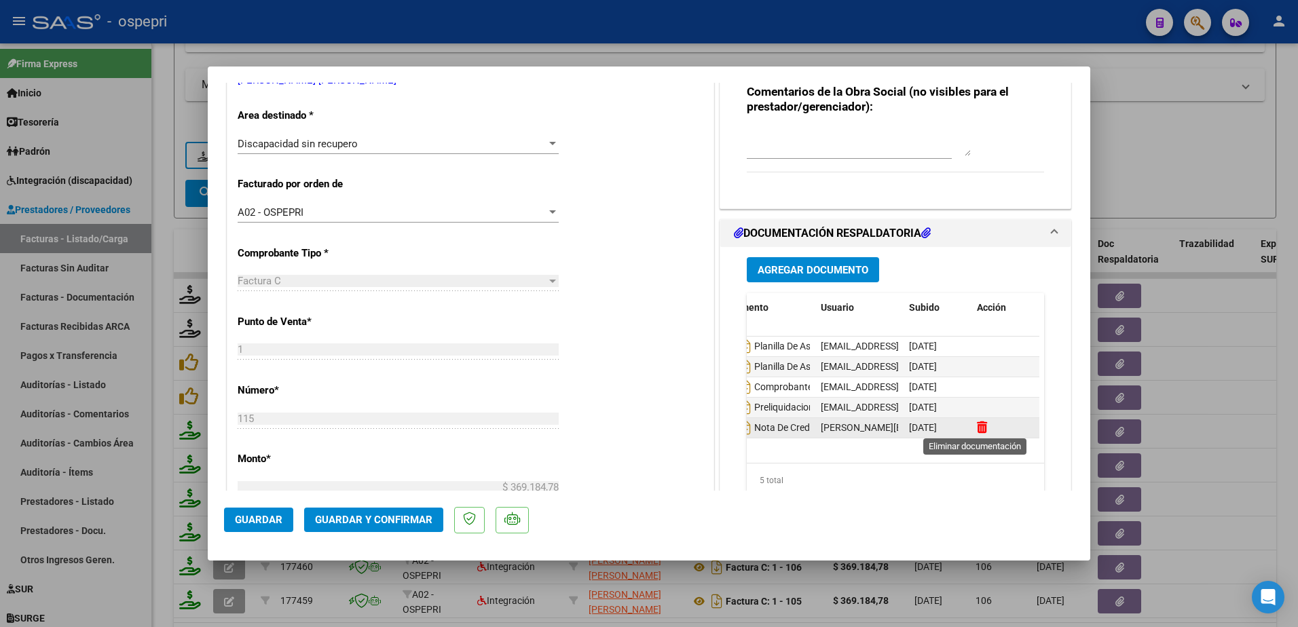
click at [977, 429] on icon at bounding box center [982, 427] width 10 height 13
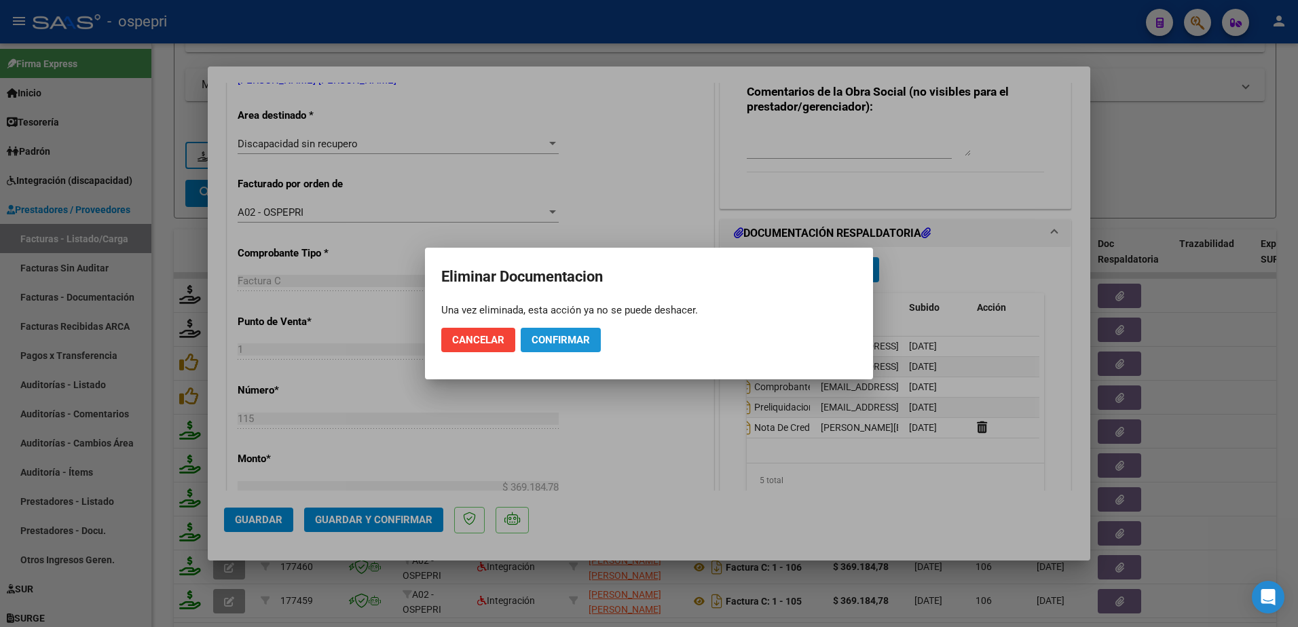
click at [558, 337] on span "Confirmar" at bounding box center [561, 340] width 58 height 12
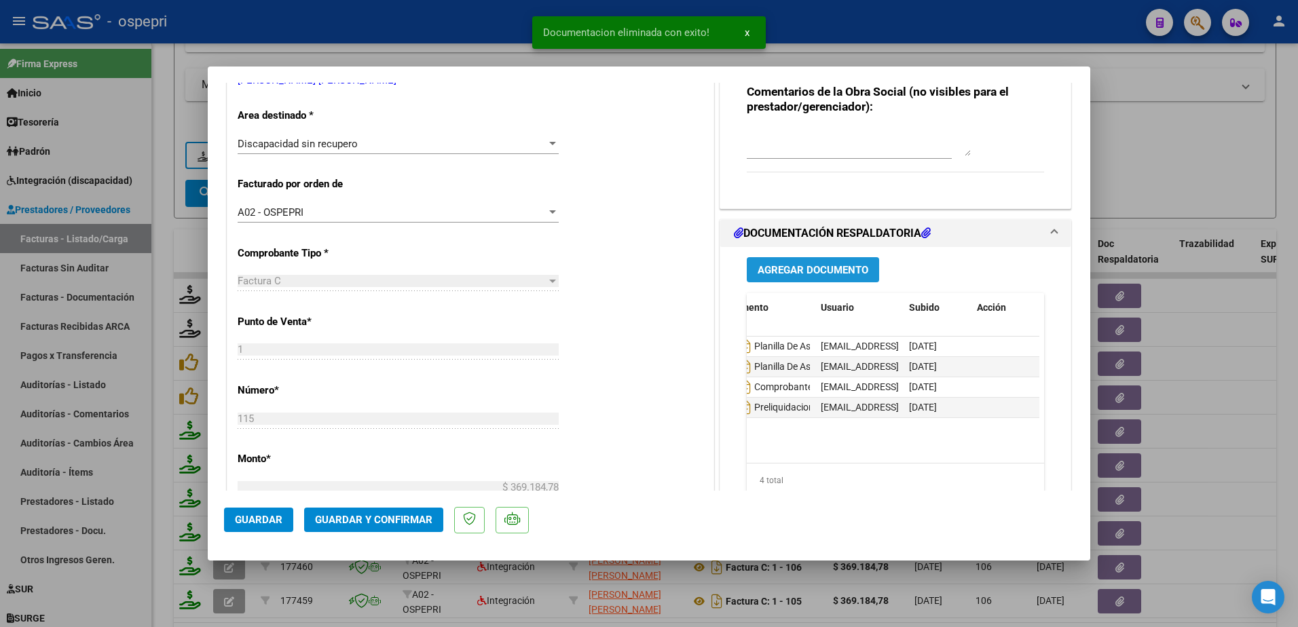
click at [813, 263] on span "Agregar Documento" at bounding box center [813, 269] width 111 height 12
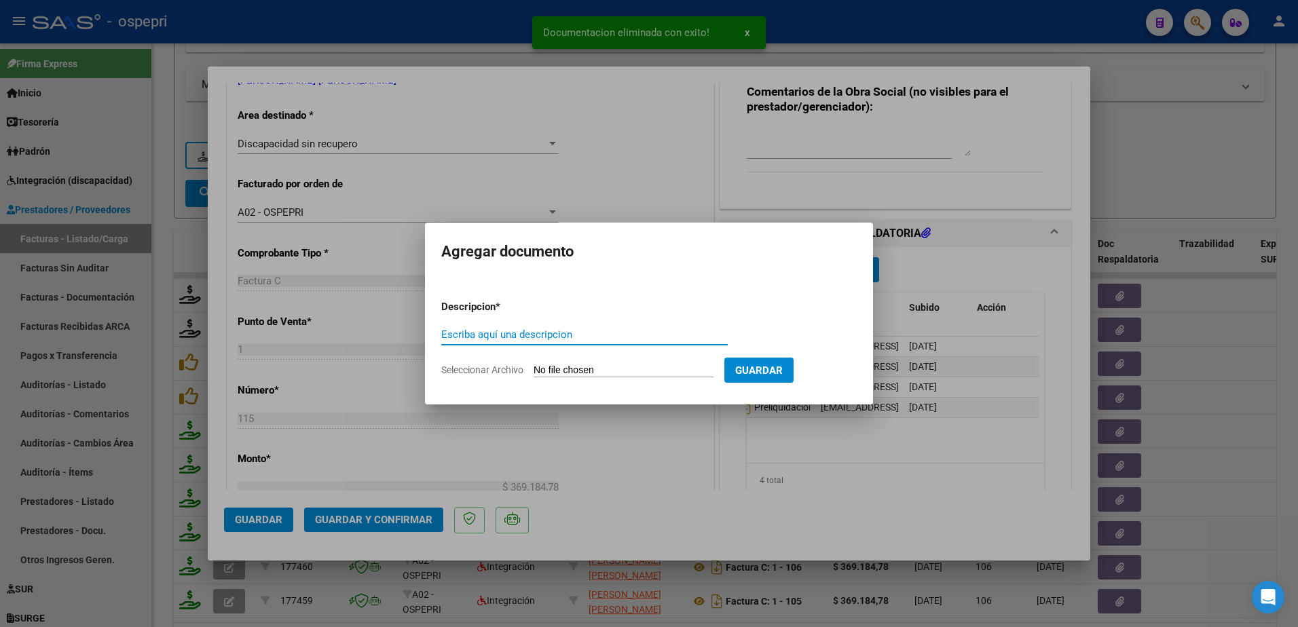
click at [502, 339] on input "Escriba aquí una descripcion" at bounding box center [584, 335] width 286 height 12
type input "NC"
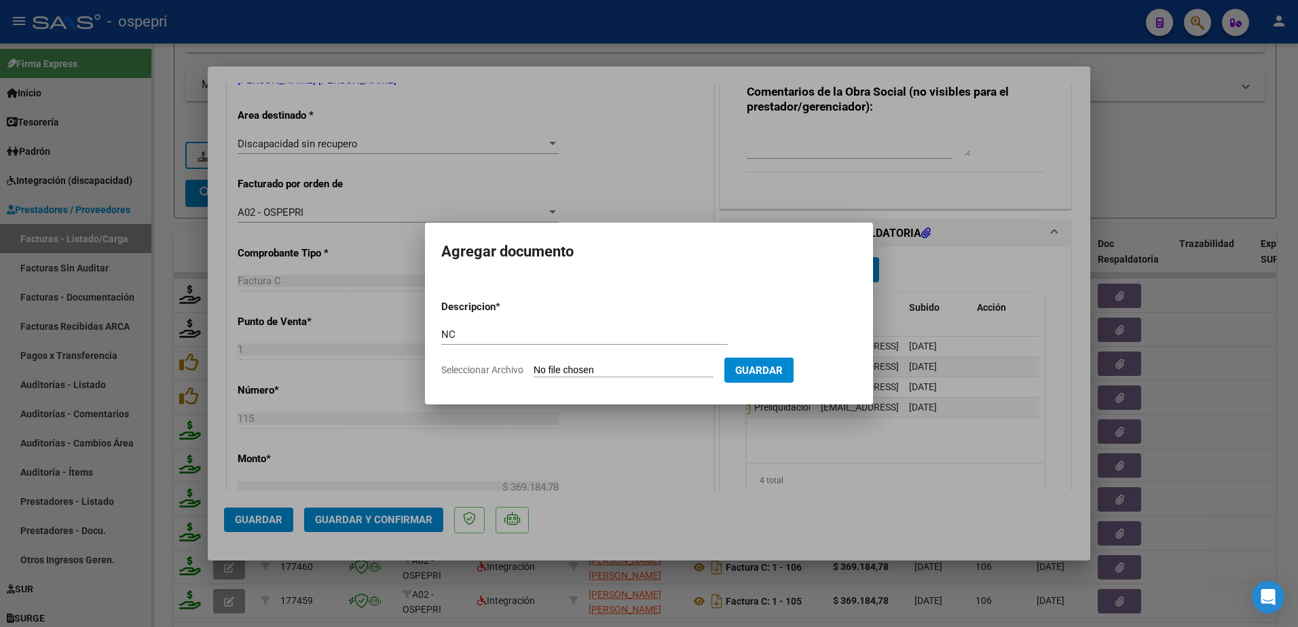
click at [567, 369] on input "Seleccionar Archivo" at bounding box center [624, 371] width 180 height 13
type input "C:\fakepath\NC FAC 115.pdf"
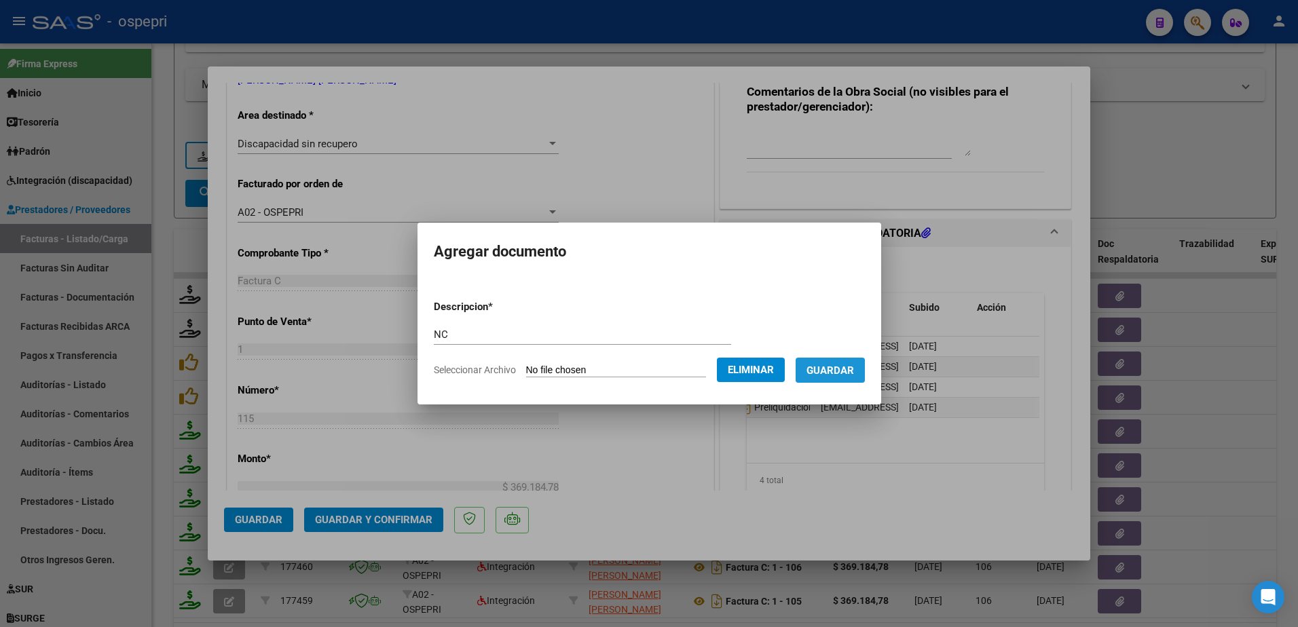
click at [854, 369] on span "Guardar" at bounding box center [831, 371] width 48 height 12
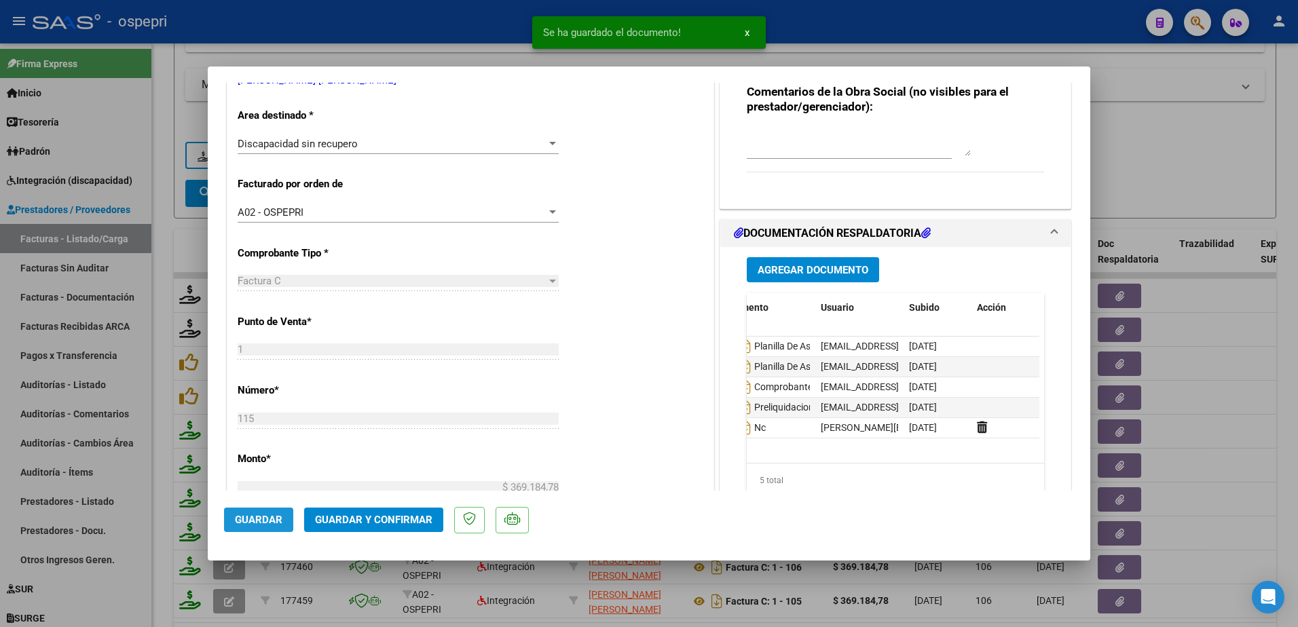
click at [260, 524] on span "Guardar" at bounding box center [259, 520] width 48 height 12
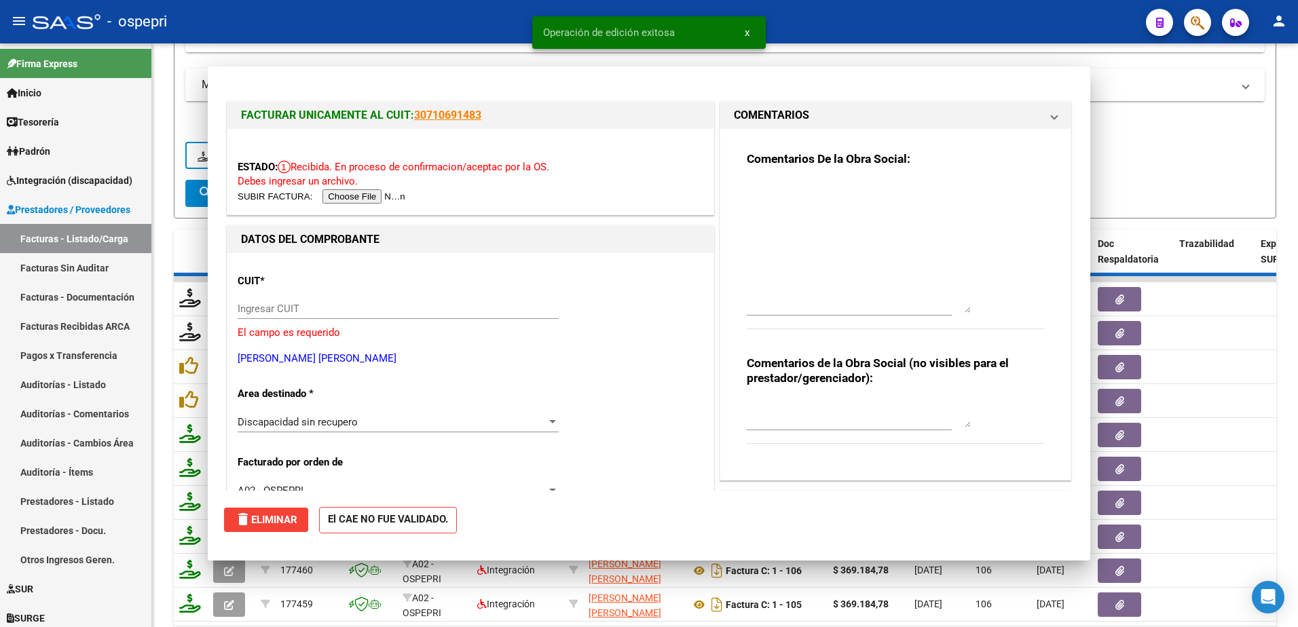
scroll to position [0, 0]
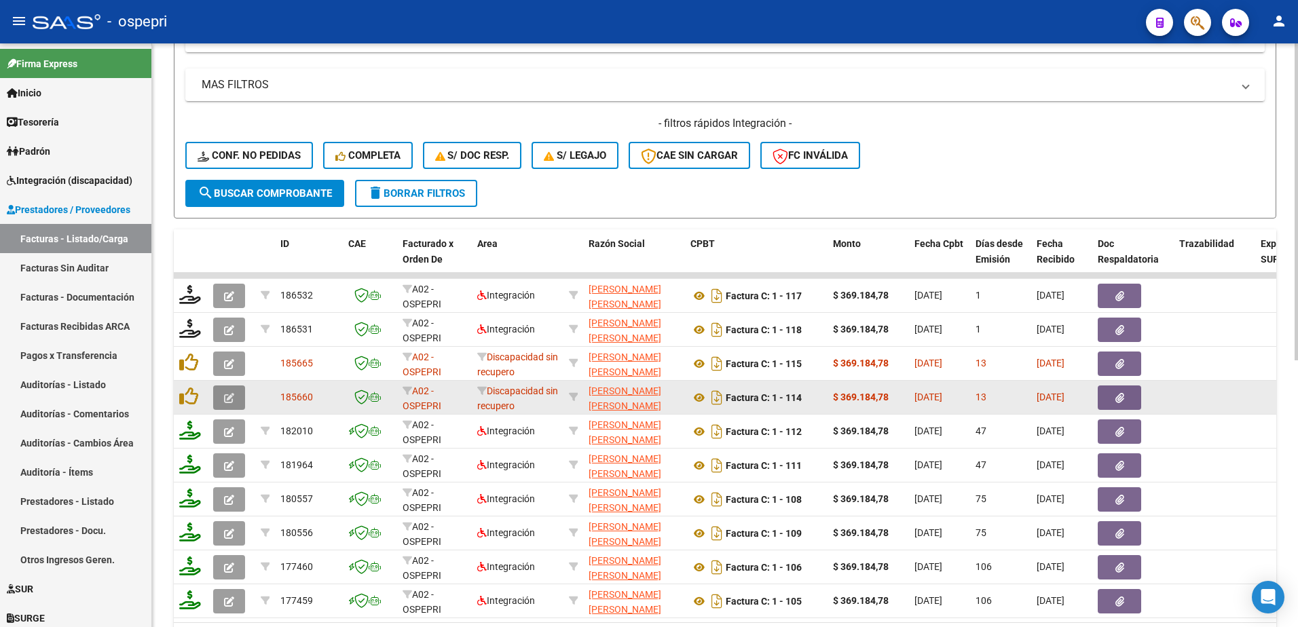
click at [233, 399] on icon "button" at bounding box center [229, 398] width 10 height 10
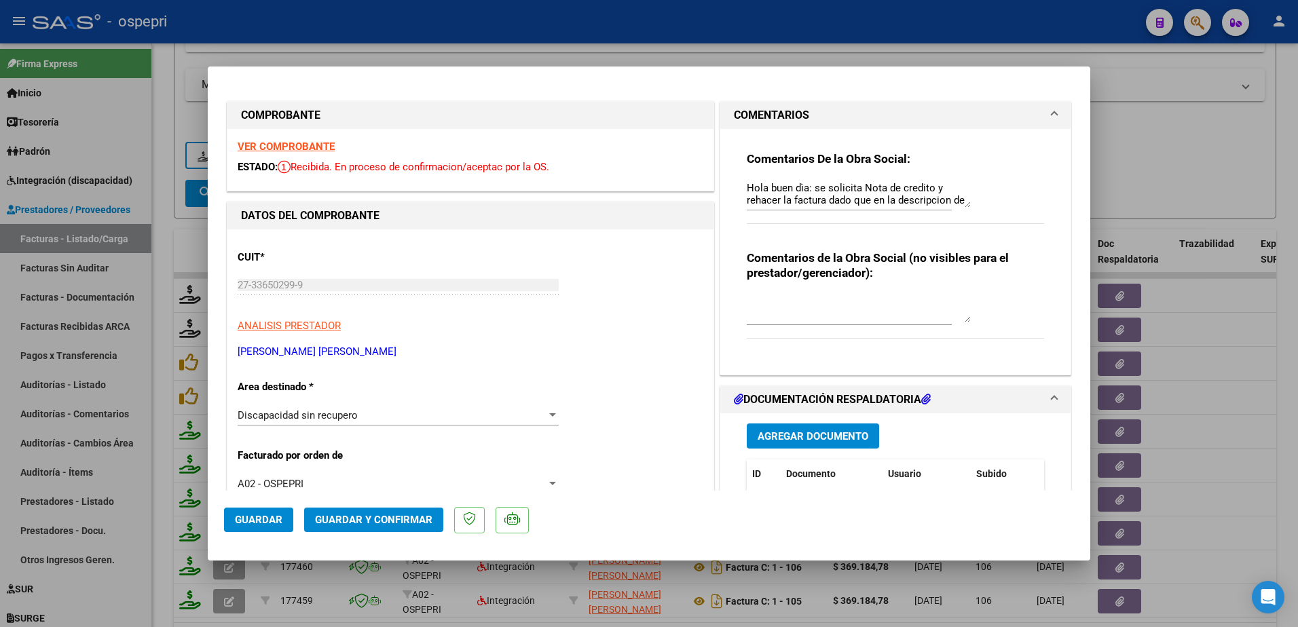
click at [278, 148] on strong "VER COMPROBANTE" at bounding box center [286, 147] width 97 height 12
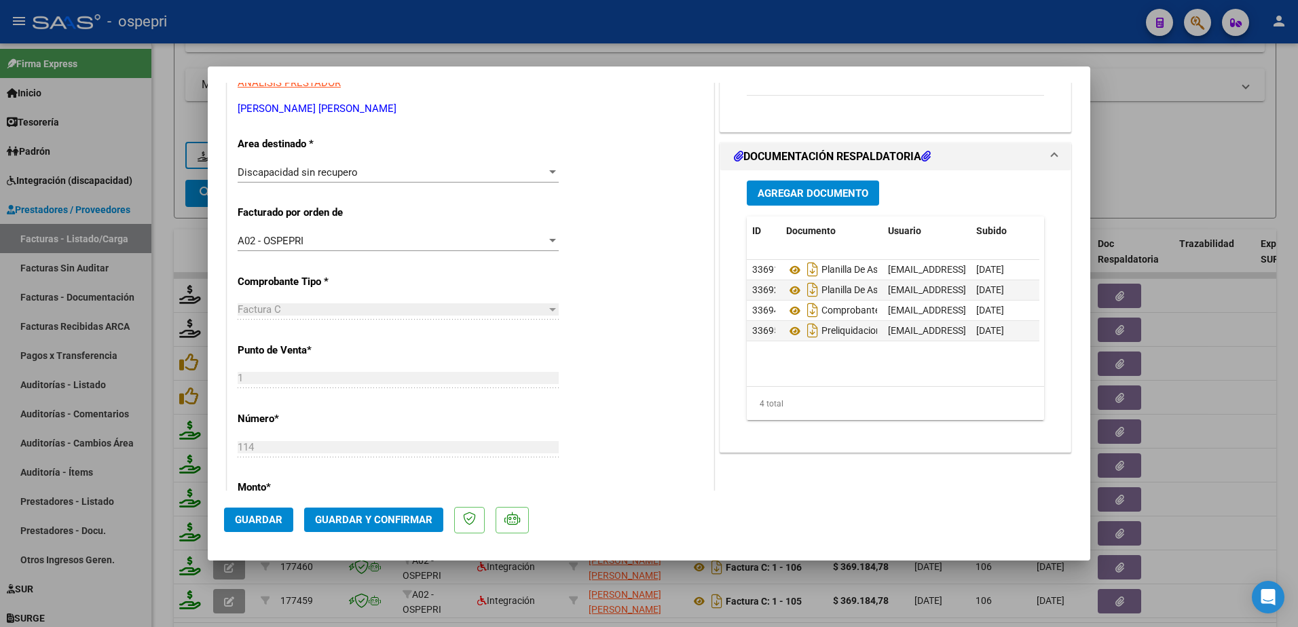
scroll to position [272, 0]
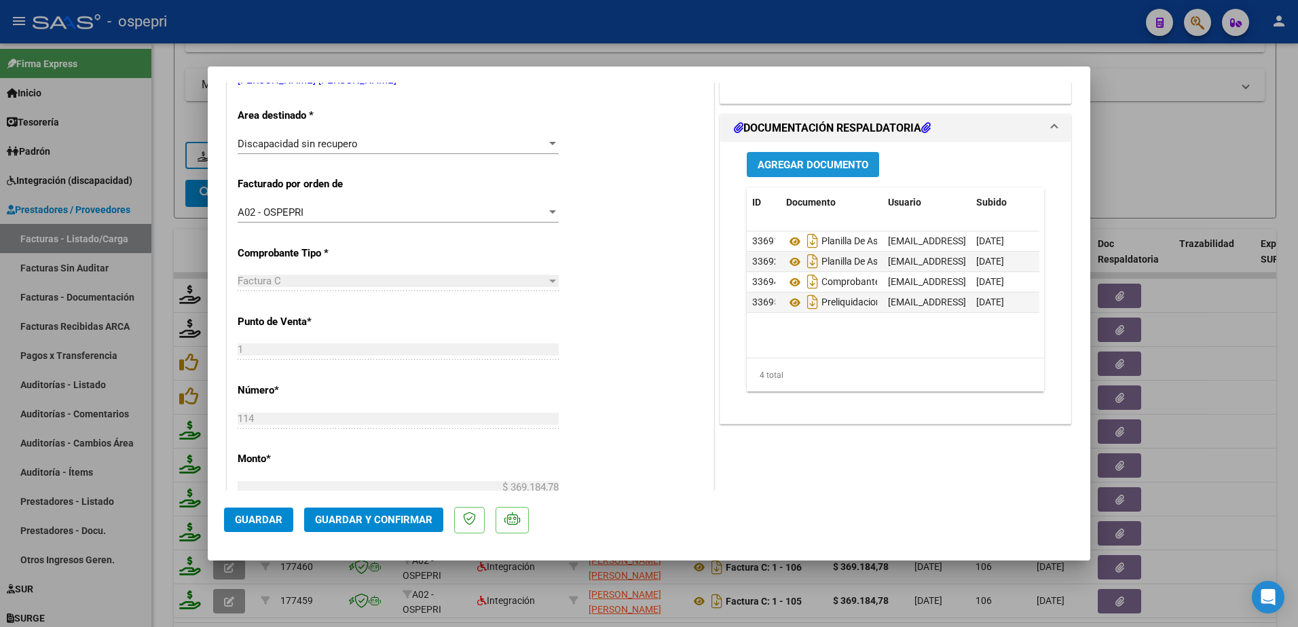
click at [815, 166] on span "Agregar Documento" at bounding box center [813, 165] width 111 height 12
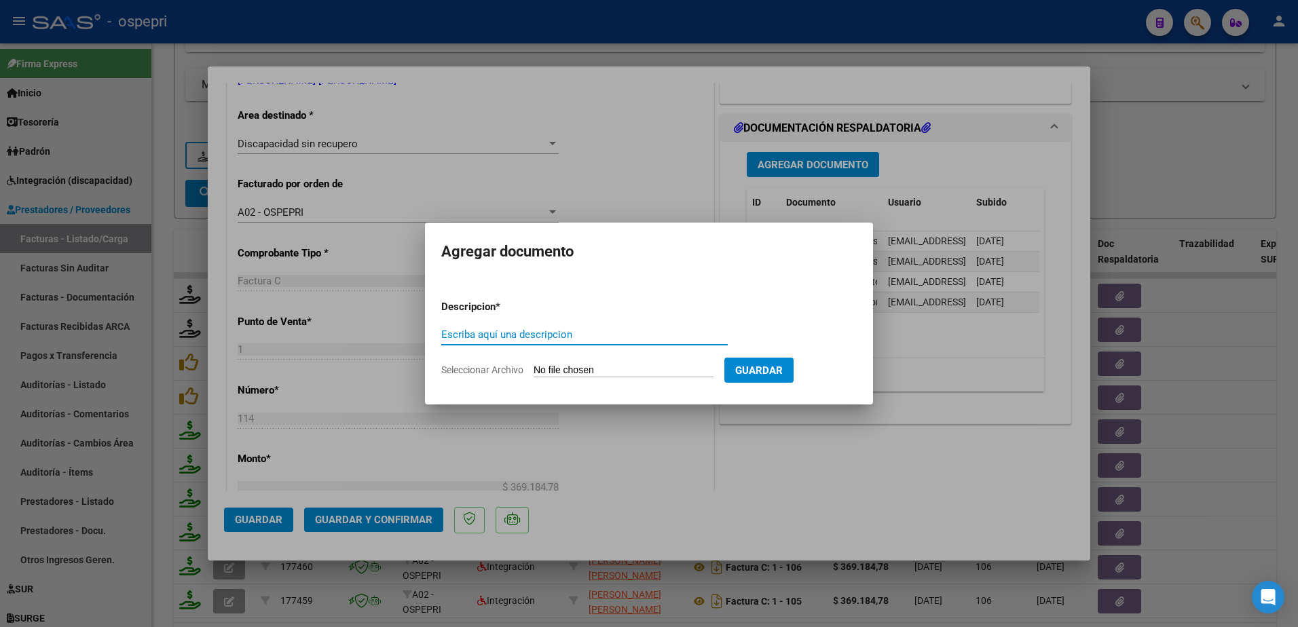
click at [537, 337] on input "Escriba aquí una descripcion" at bounding box center [584, 335] width 286 height 12
type input "NC"
click at [568, 370] on input "Seleccionar Archivo" at bounding box center [624, 371] width 180 height 13
type input "C:\fakepath\NC FAC 114.pdf"
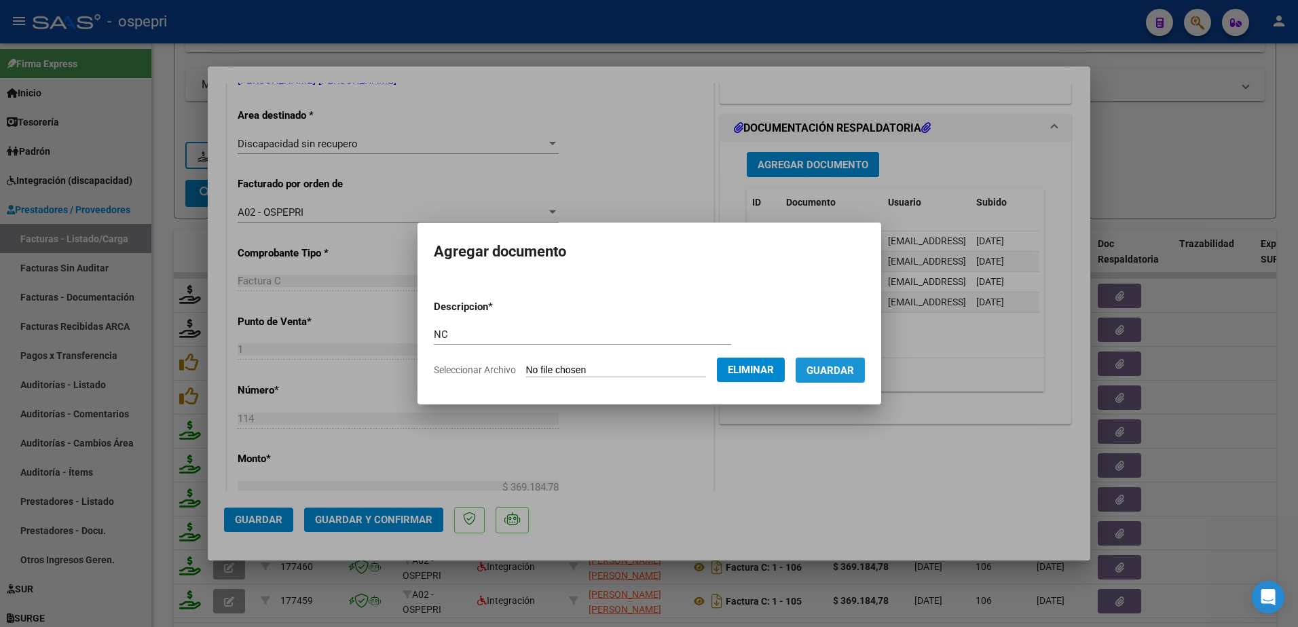
click at [854, 368] on span "Guardar" at bounding box center [831, 371] width 48 height 12
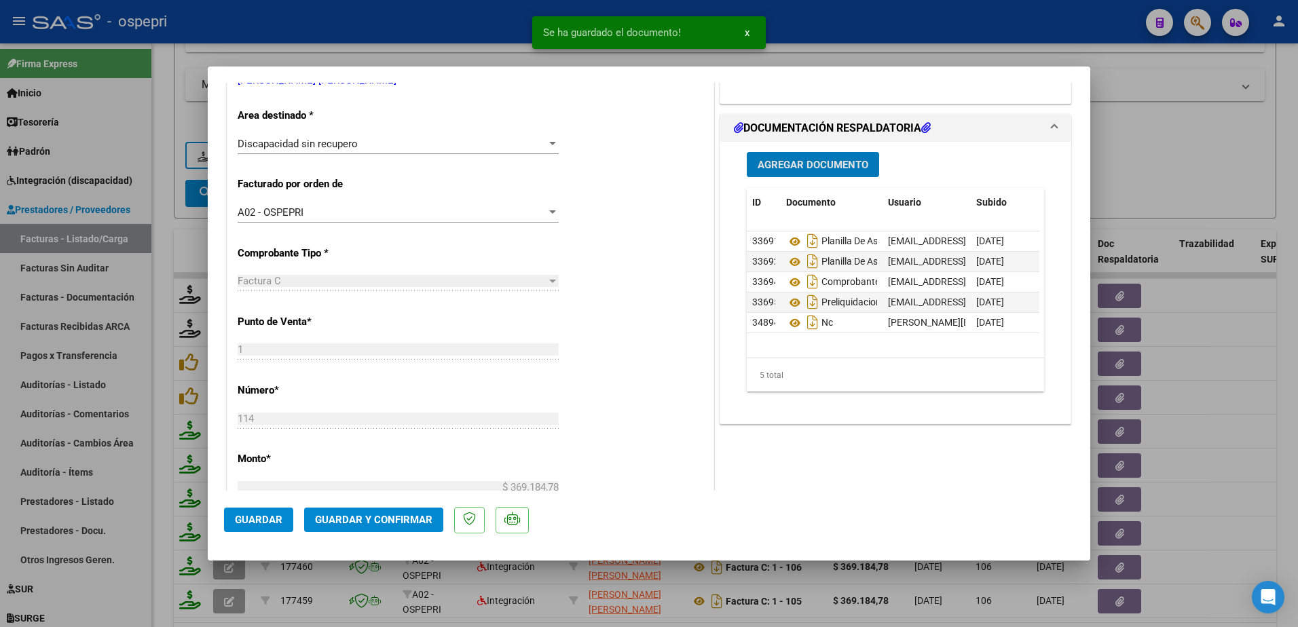
click at [253, 519] on span "Guardar" at bounding box center [259, 520] width 48 height 12
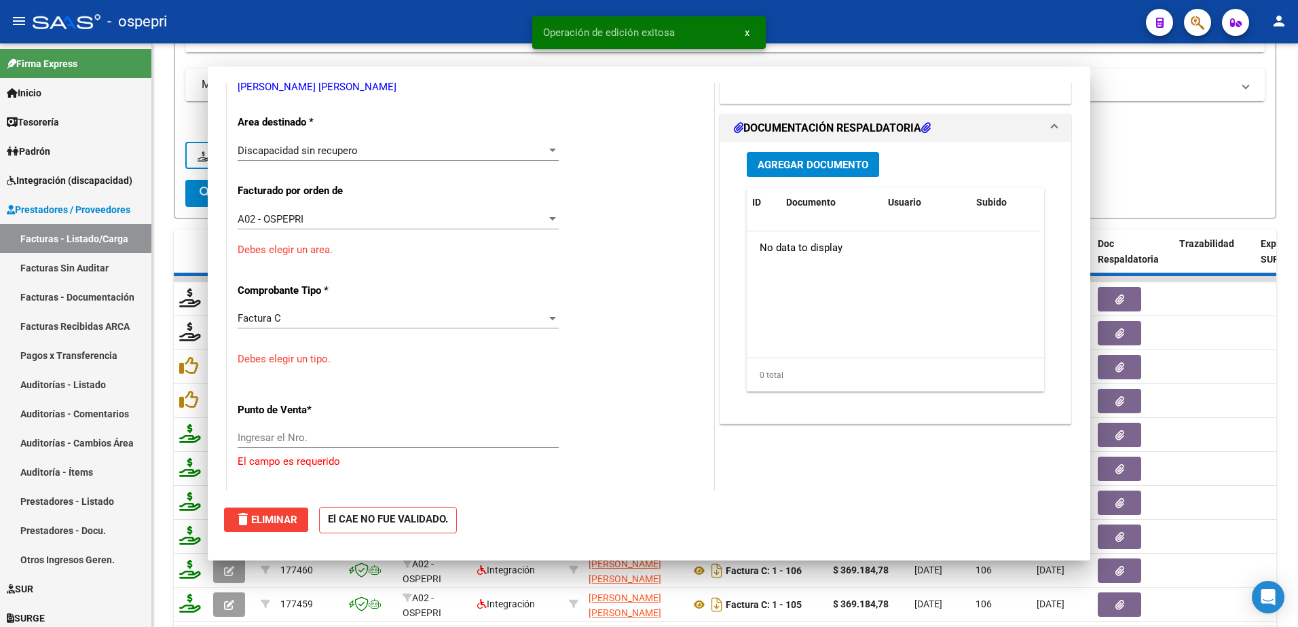
scroll to position [0, 0]
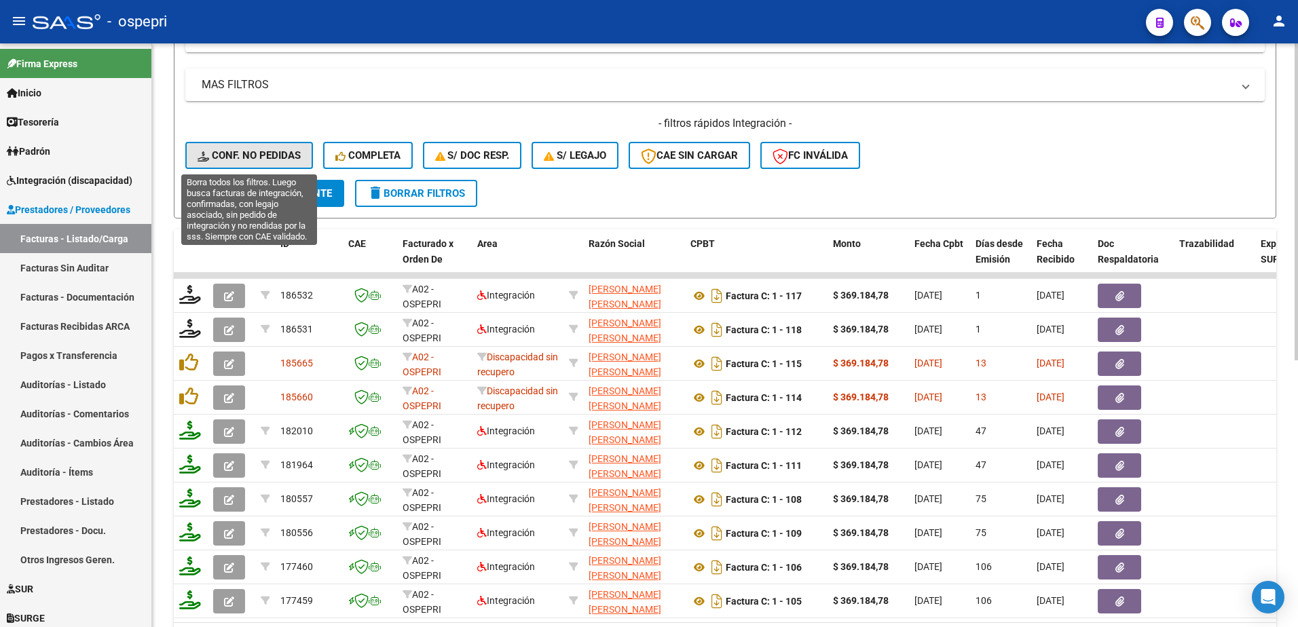
click at [258, 154] on span "Conf. no pedidas" at bounding box center [249, 155] width 103 height 12
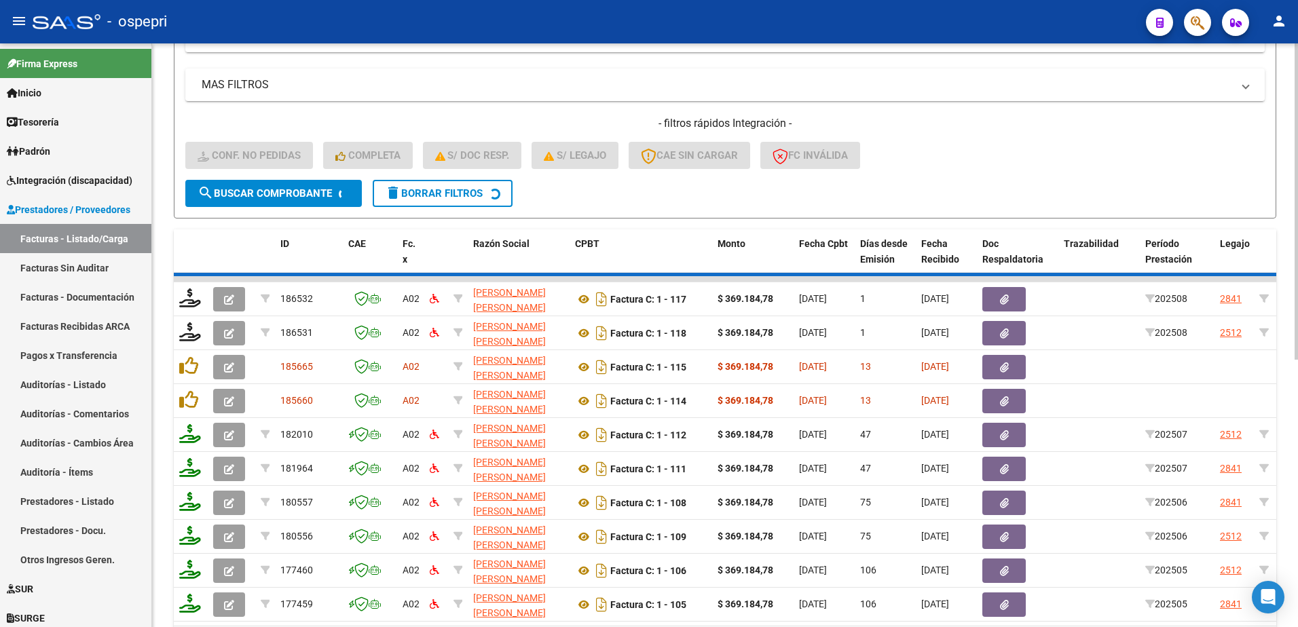
scroll to position [219, 0]
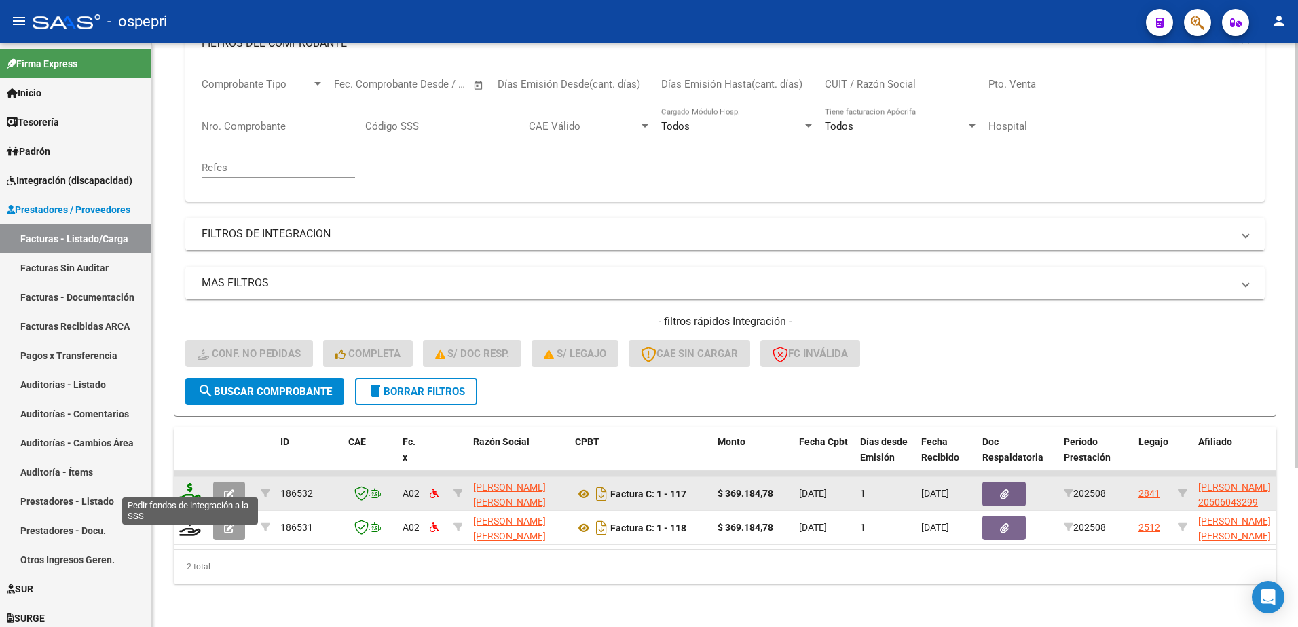
click at [180, 486] on icon at bounding box center [190, 492] width 22 height 19
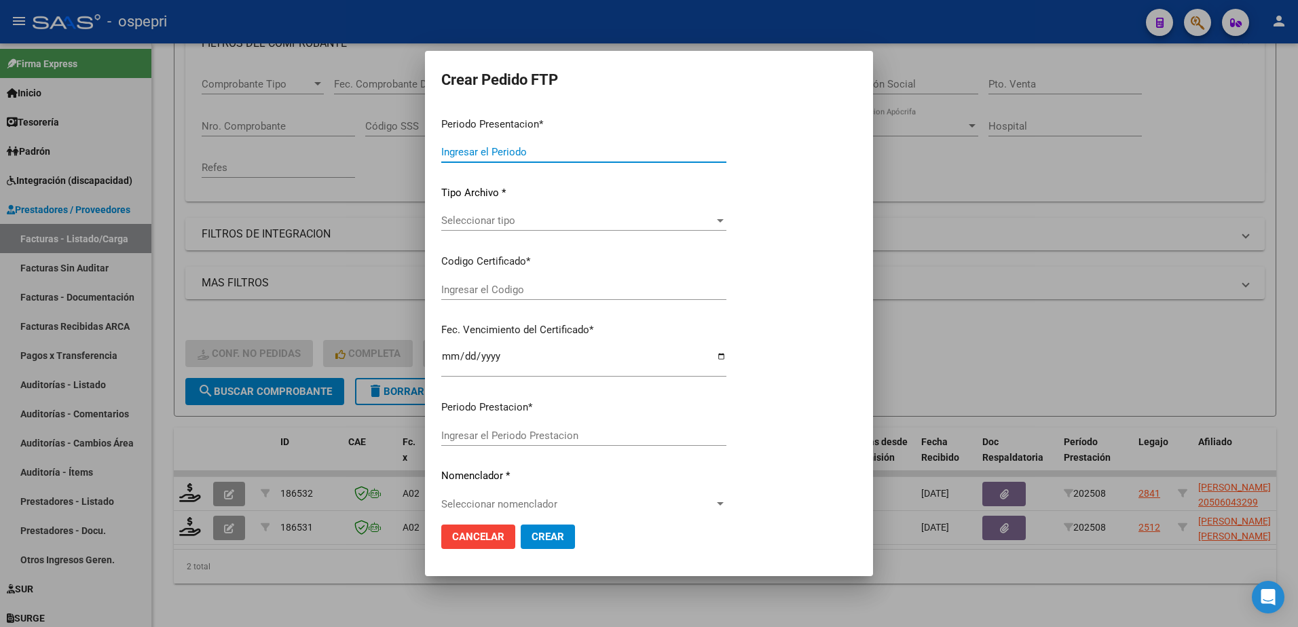
type input "202508"
type input "$ 369.184,78"
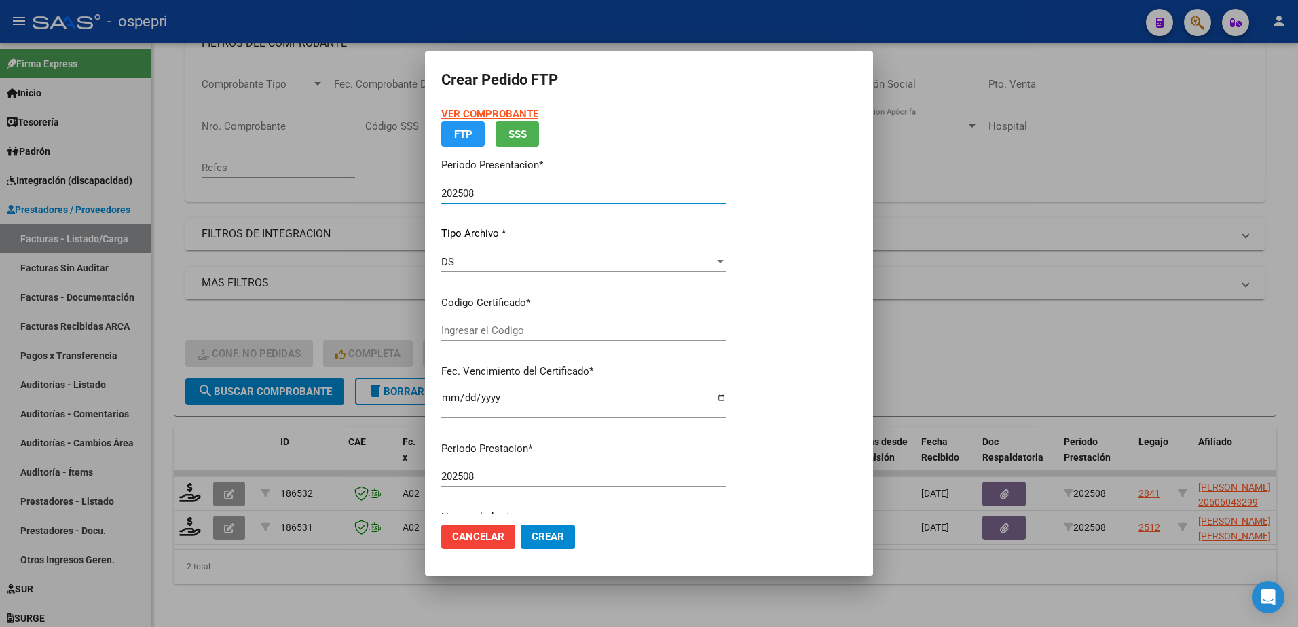
type input "2050604329-9"
type input "2033-04-01"
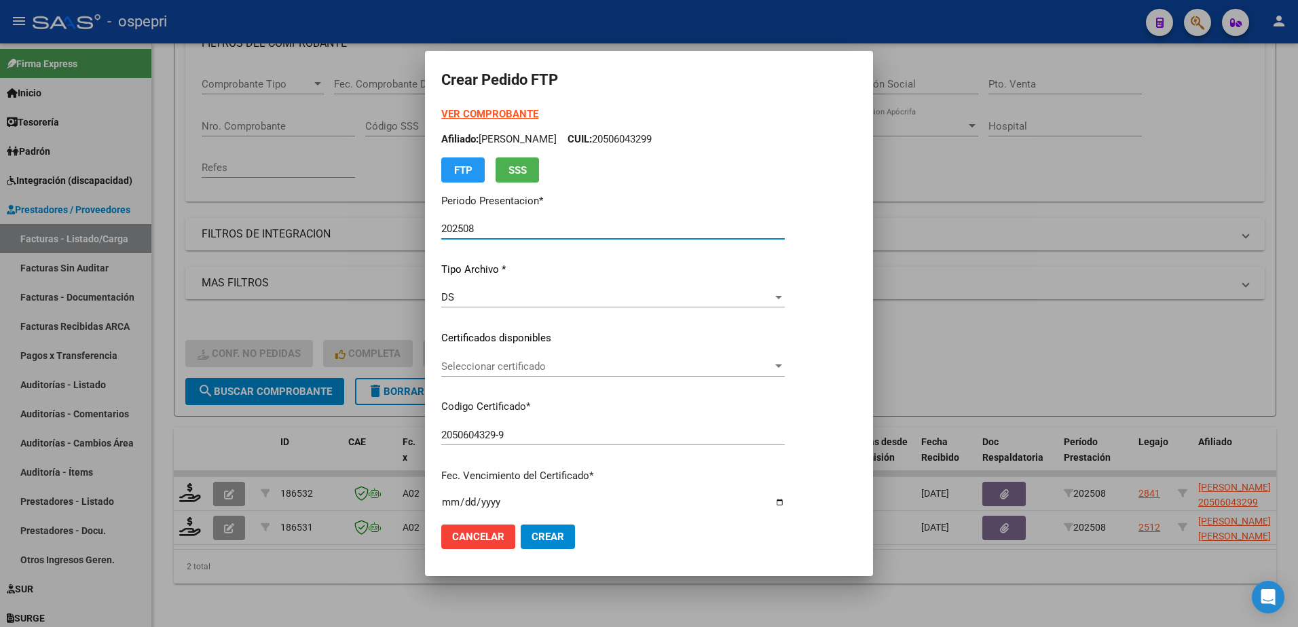
click at [518, 369] on span "Seleccionar certificado" at bounding box center [606, 366] width 331 height 12
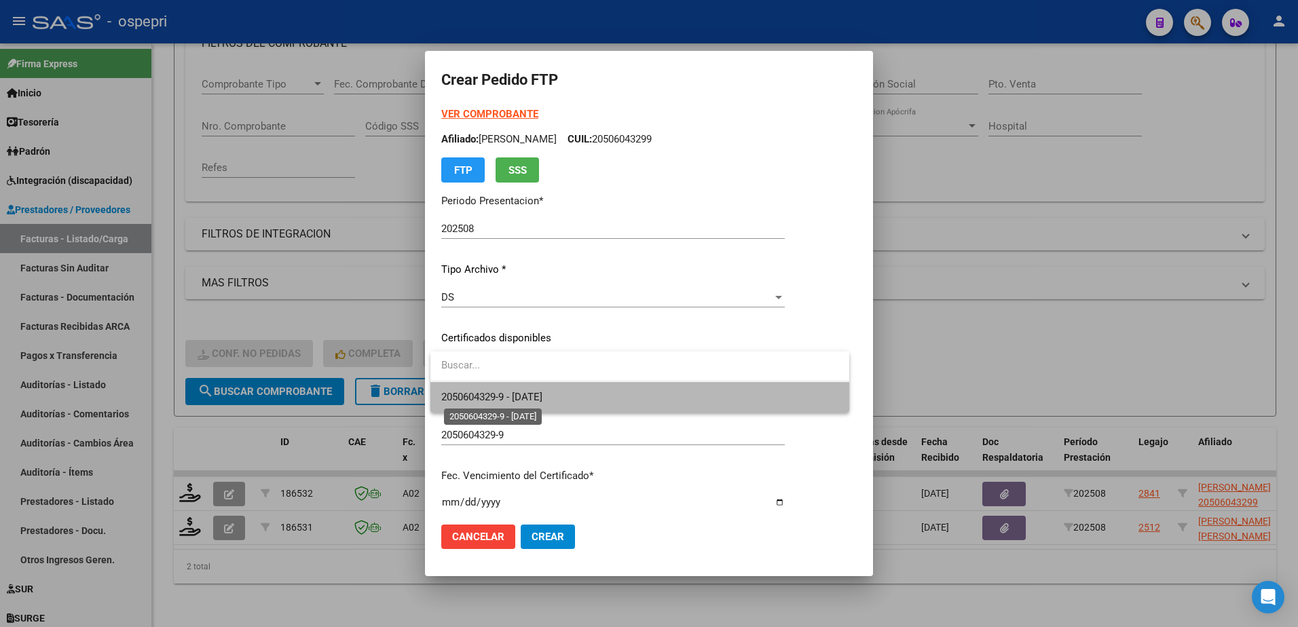
click at [526, 394] on span "2050604329-9 - 2033-04-01" at bounding box center [491, 397] width 101 height 12
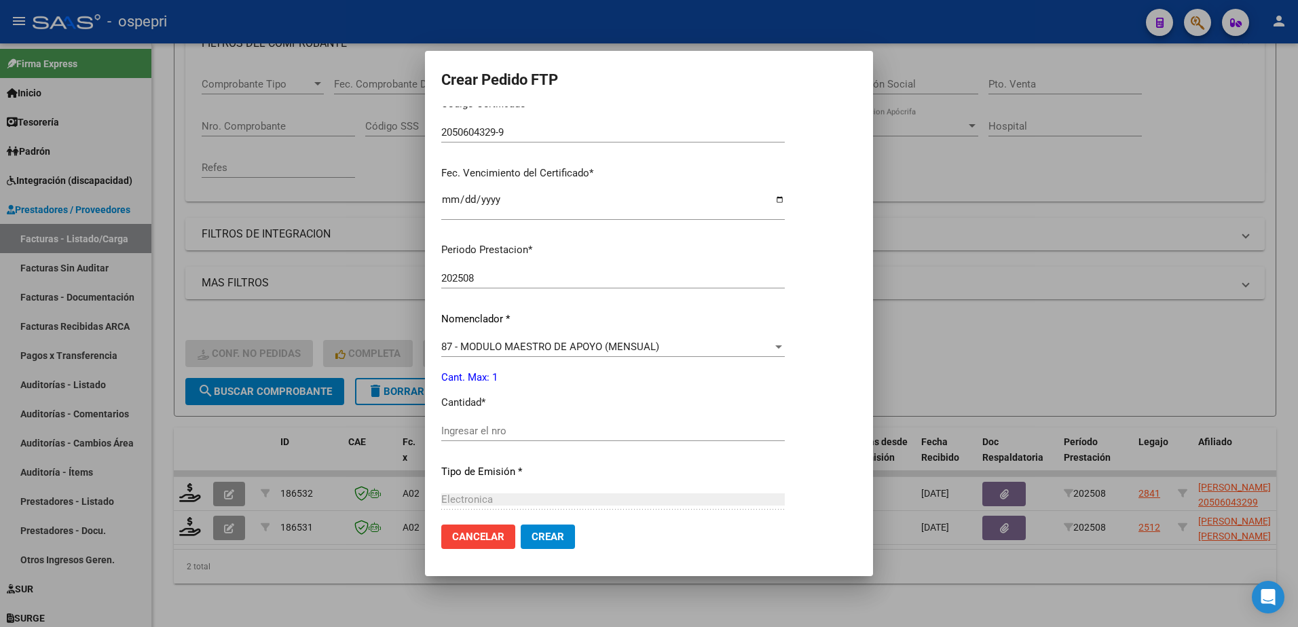
scroll to position [339, 0]
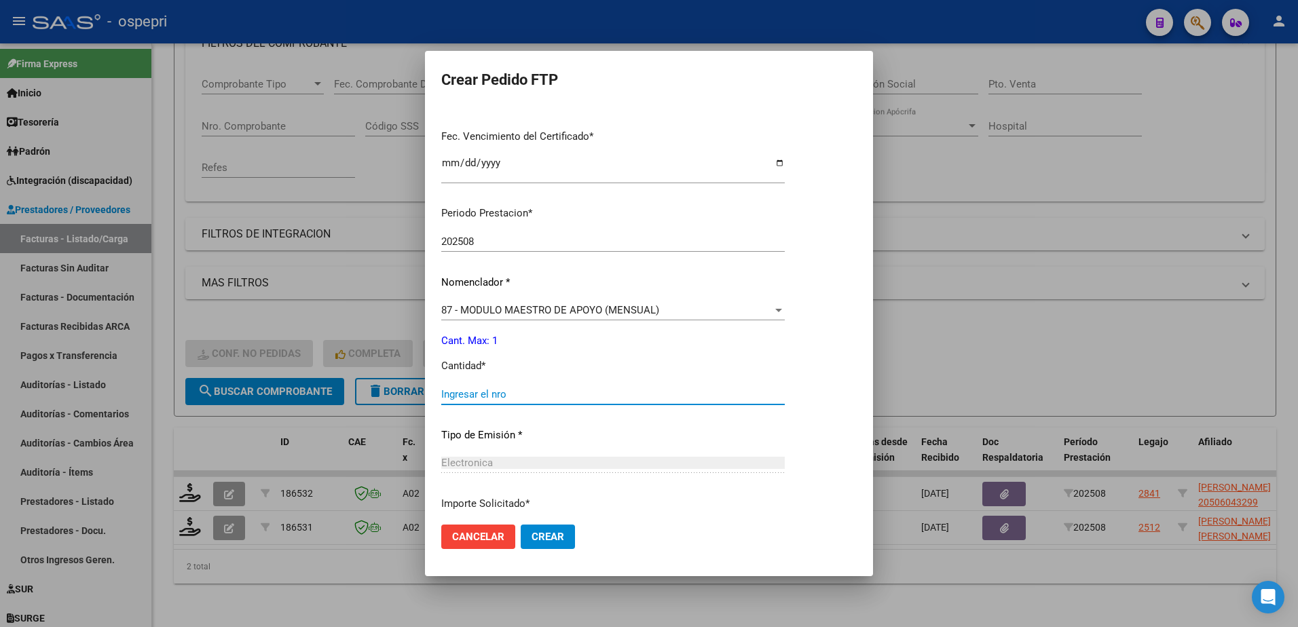
click at [488, 391] on input "Ingresar el nro" at bounding box center [613, 394] width 344 height 12
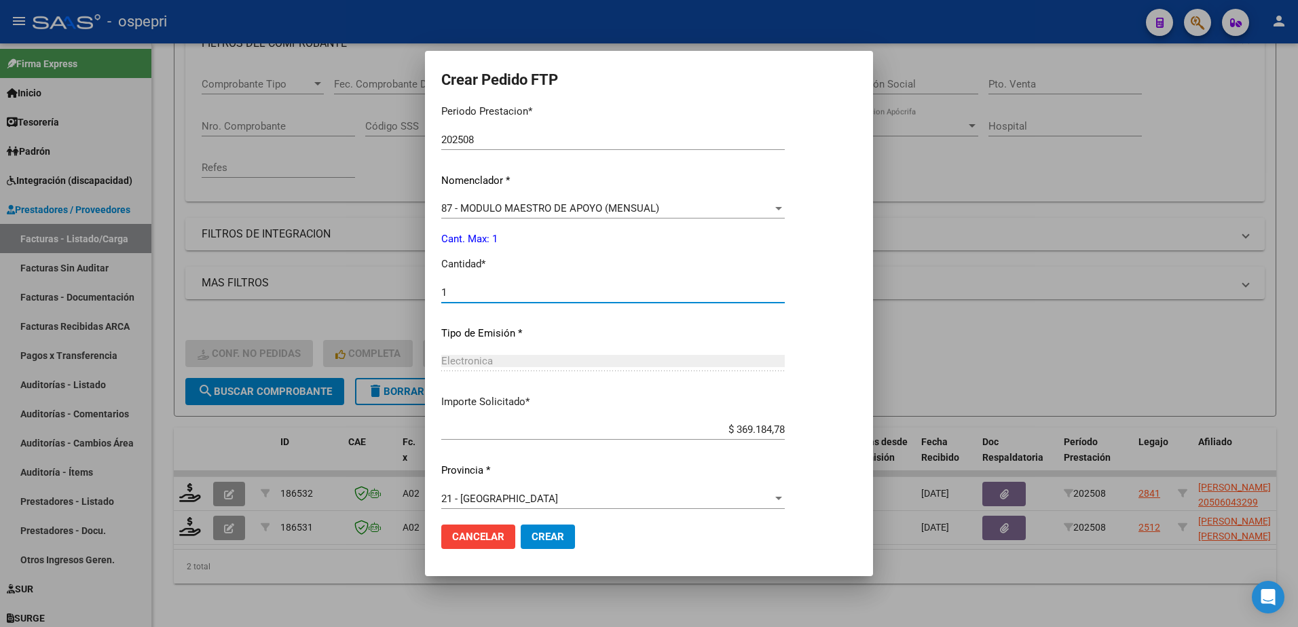
scroll to position [449, 0]
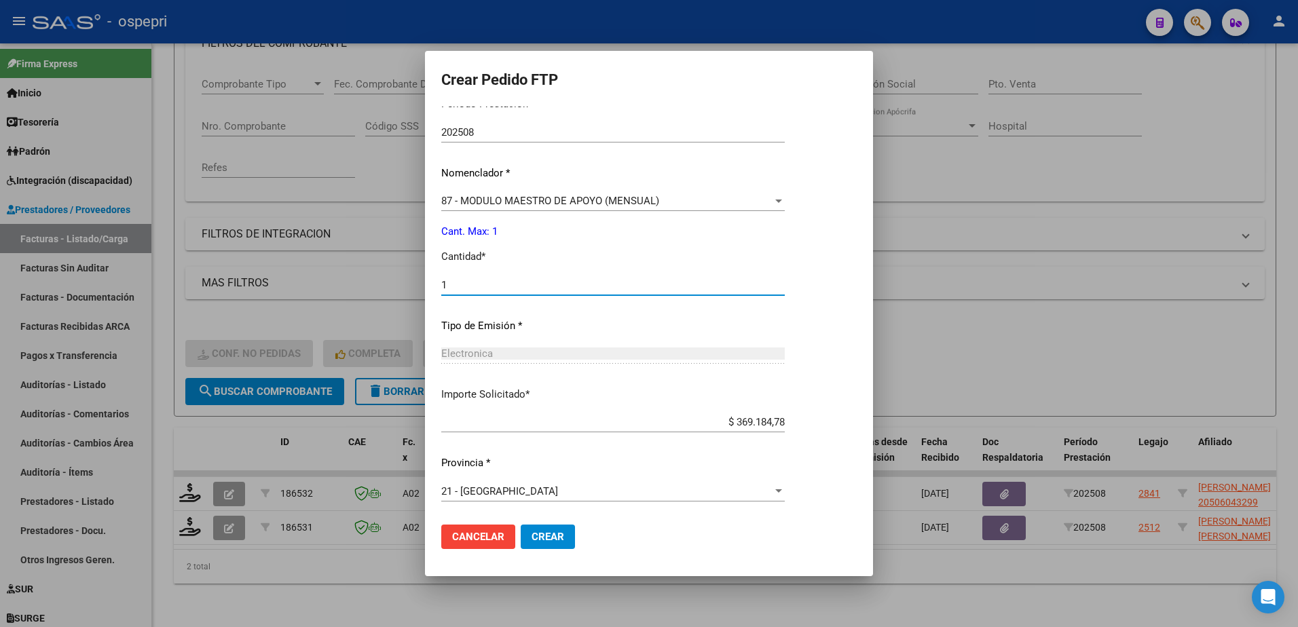
type input "1"
click at [546, 542] on span "Crear" at bounding box center [548, 537] width 33 height 12
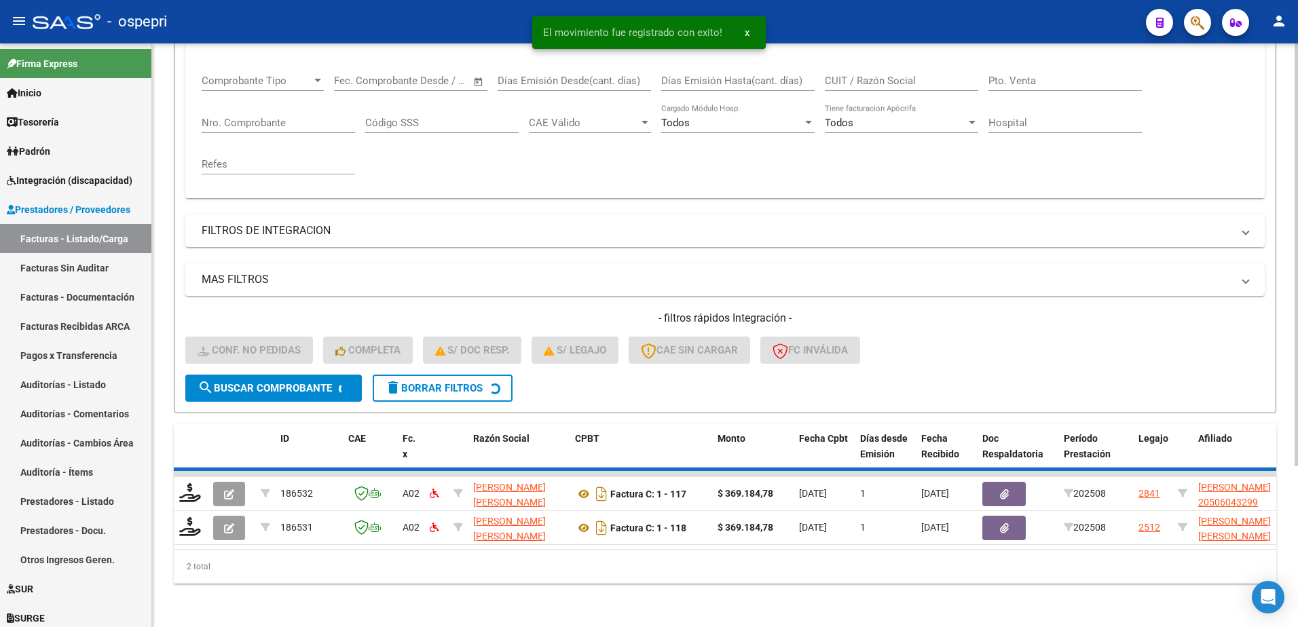
scroll to position [185, 0]
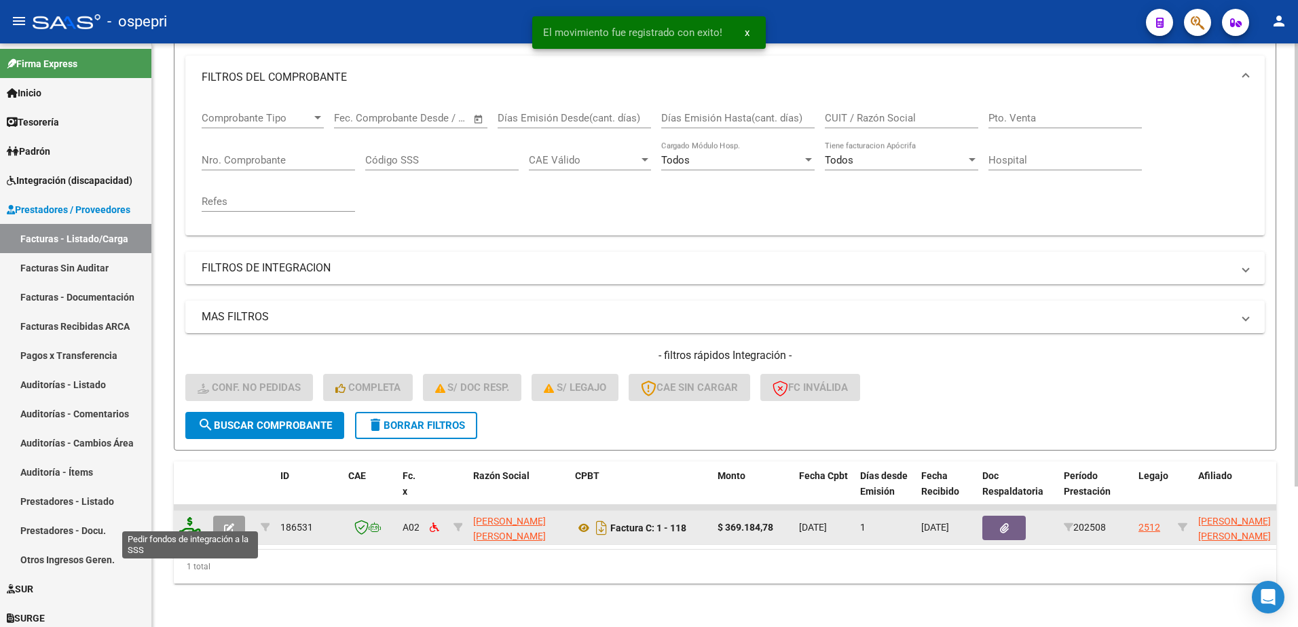
click at [185, 518] on icon at bounding box center [190, 526] width 22 height 19
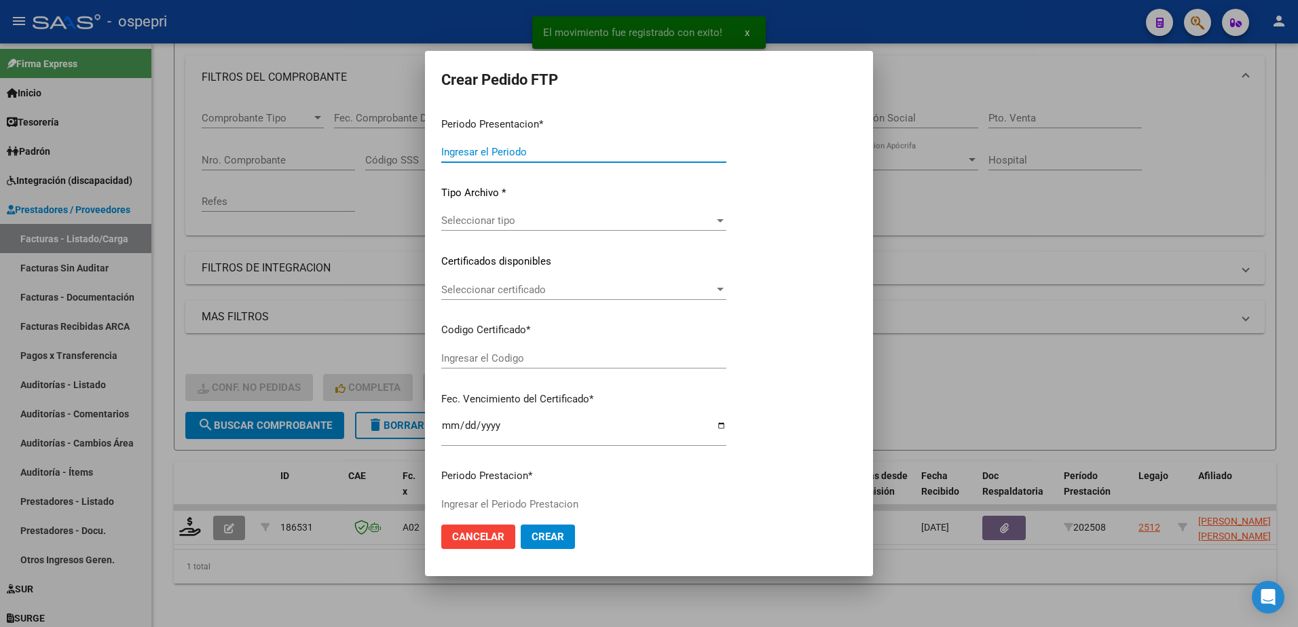
type input "202508"
type input "$ 369.184,78"
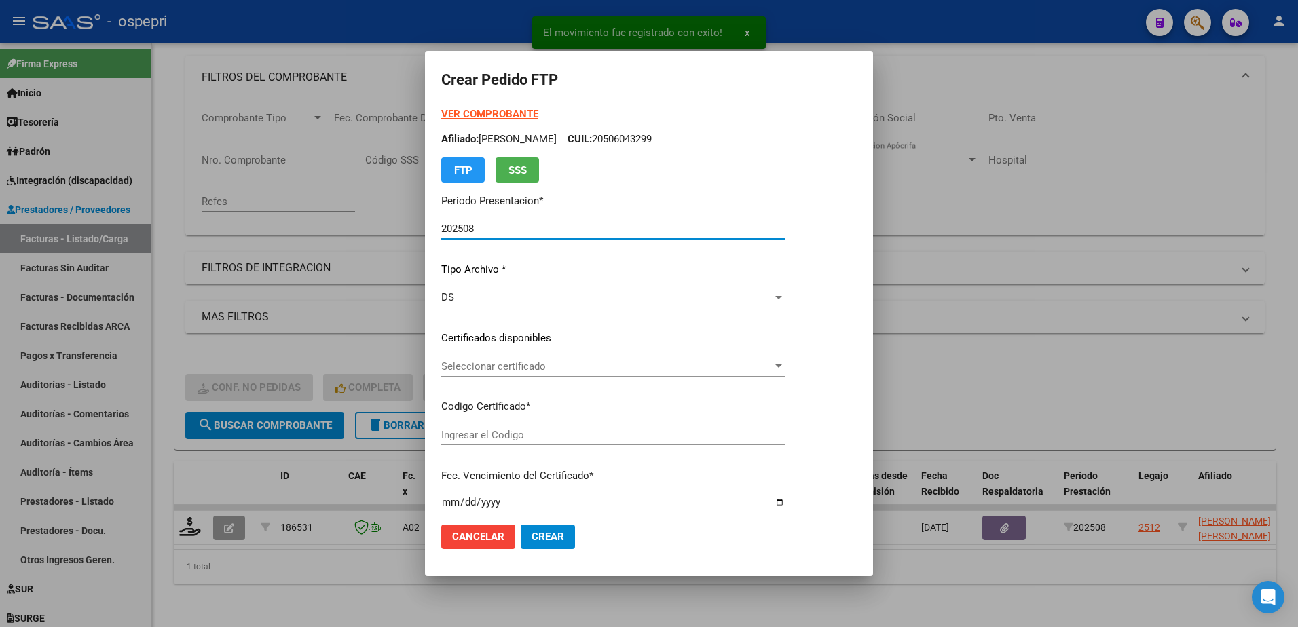
type input "2753483954-0"
type input "2032-09-01"
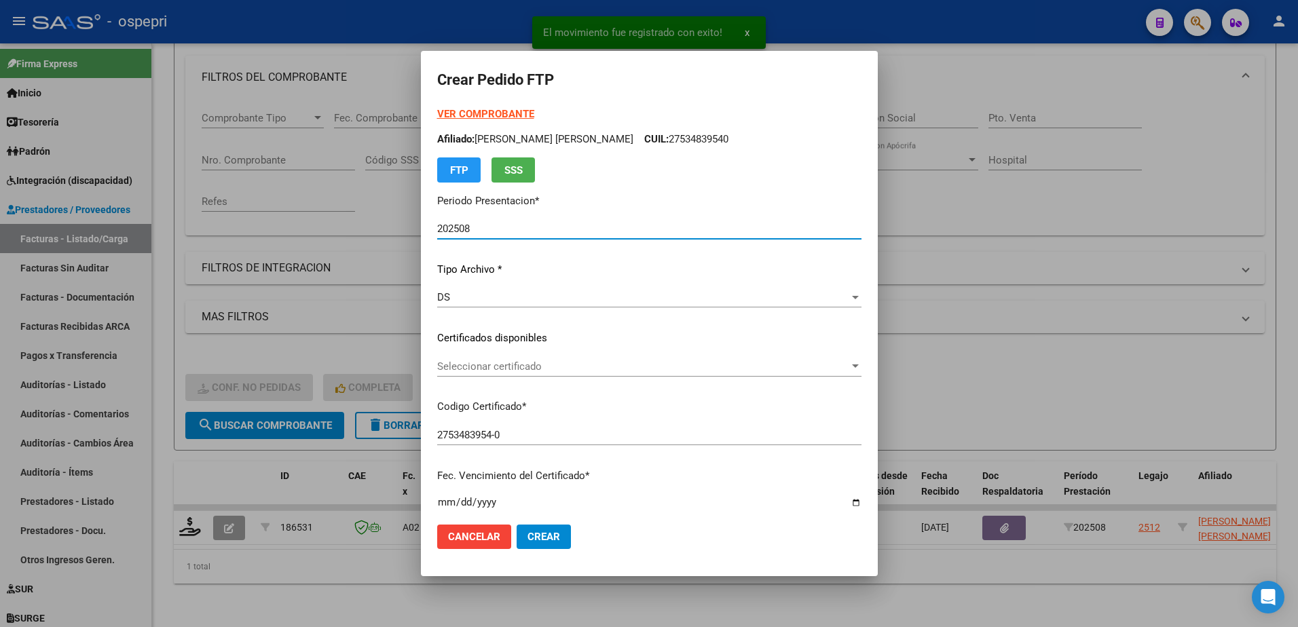
click at [502, 364] on span "Seleccionar certificado" at bounding box center [643, 366] width 412 height 12
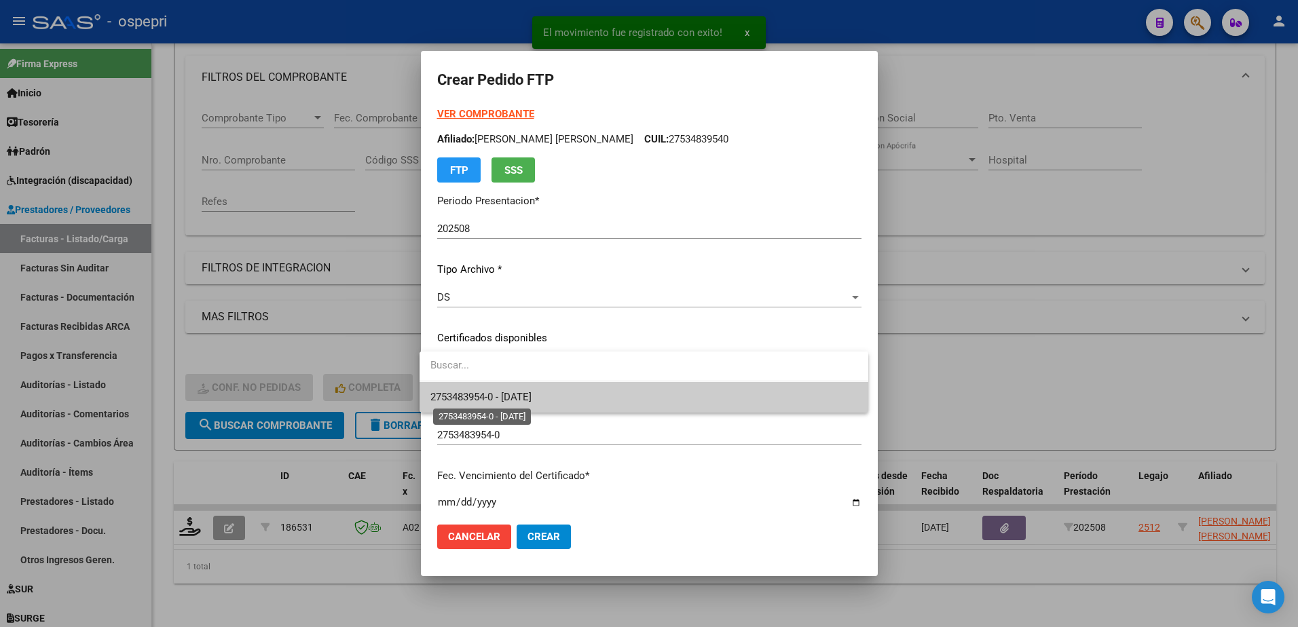
click at [532, 394] on span "2753483954-0 - 2032-09-01" at bounding box center [480, 397] width 101 height 12
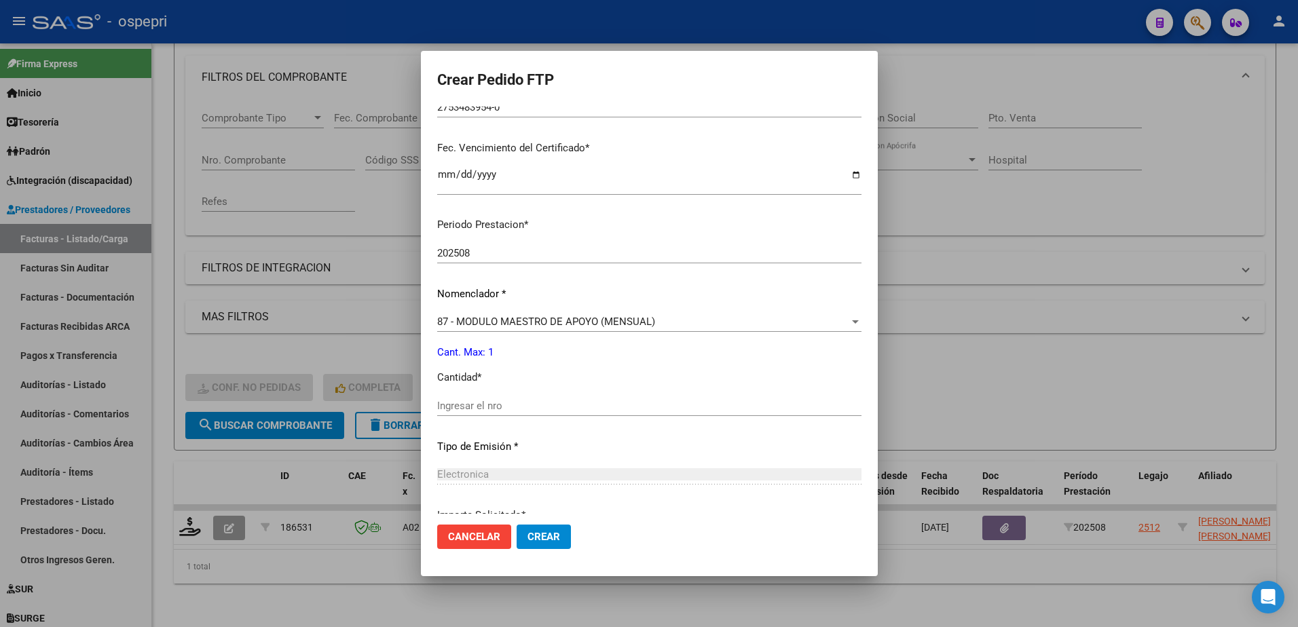
scroll to position [339, 0]
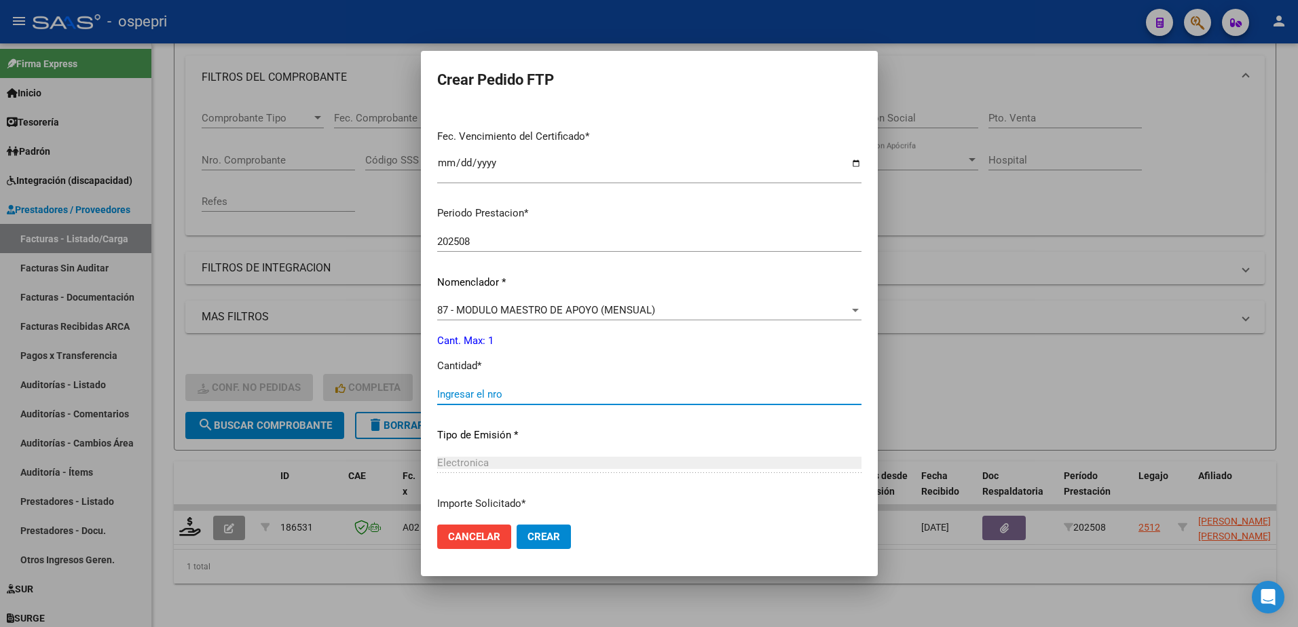
click at [475, 393] on input "Ingresar el nro" at bounding box center [649, 394] width 424 height 12
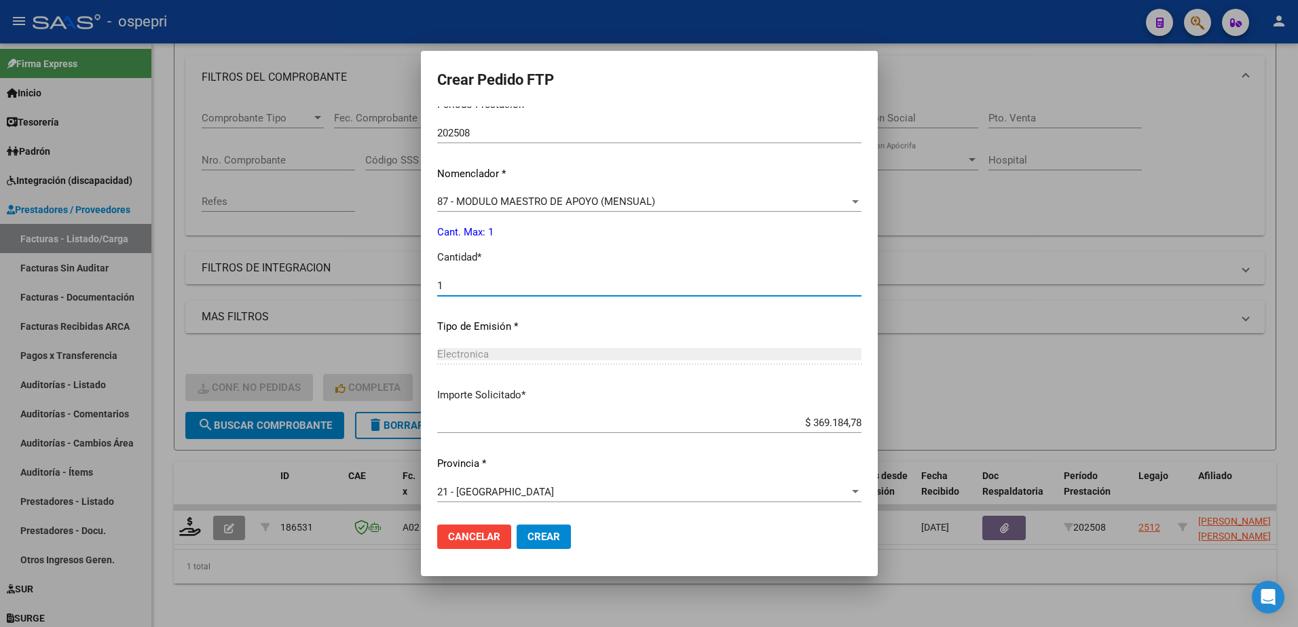
scroll to position [449, 0]
type input "1"
click at [542, 537] on span "Crear" at bounding box center [543, 537] width 33 height 12
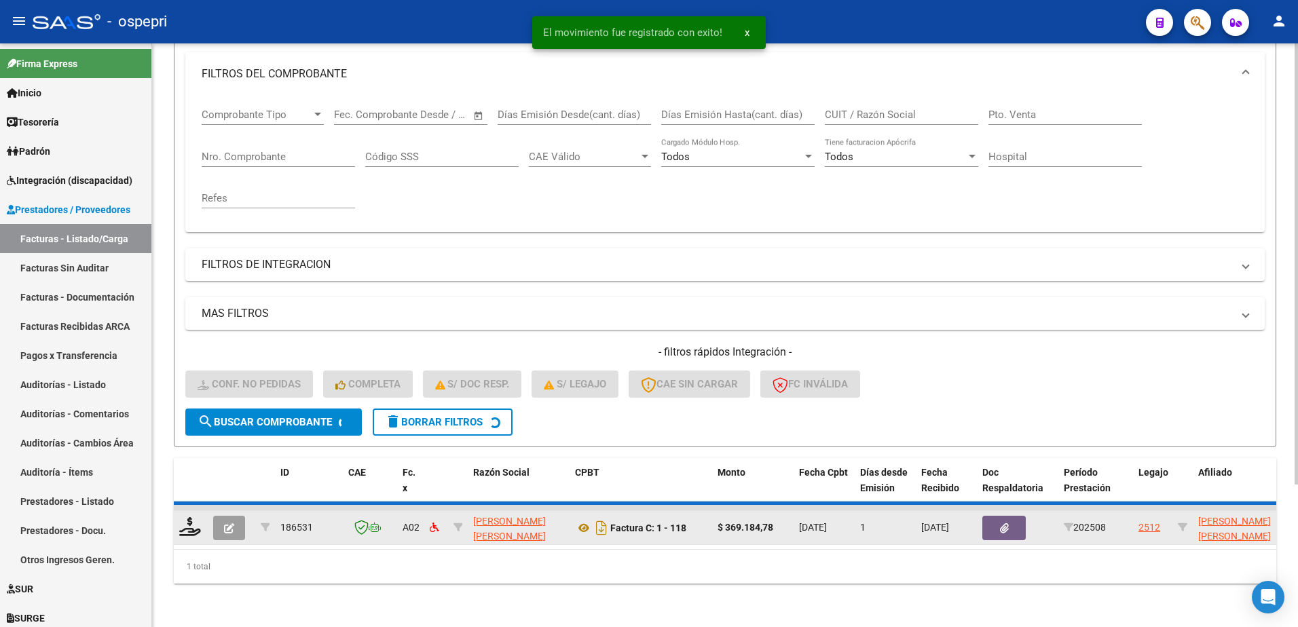
scroll to position [165, 0]
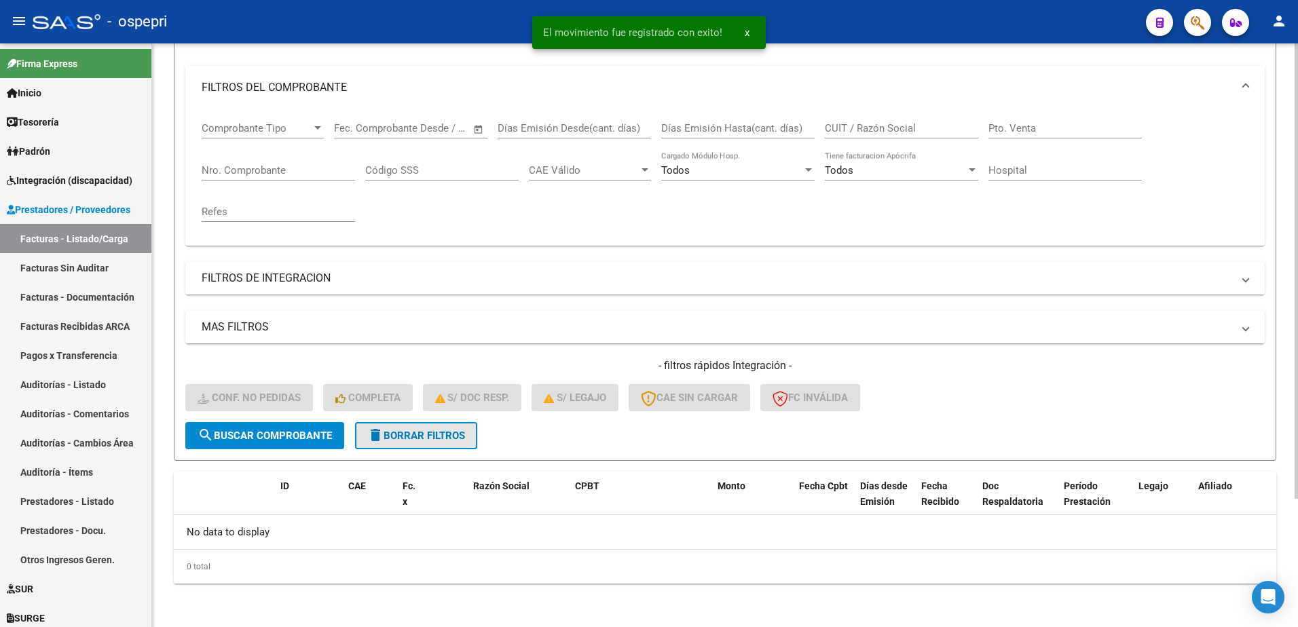
click at [447, 434] on span "delete Borrar Filtros" at bounding box center [416, 436] width 98 height 12
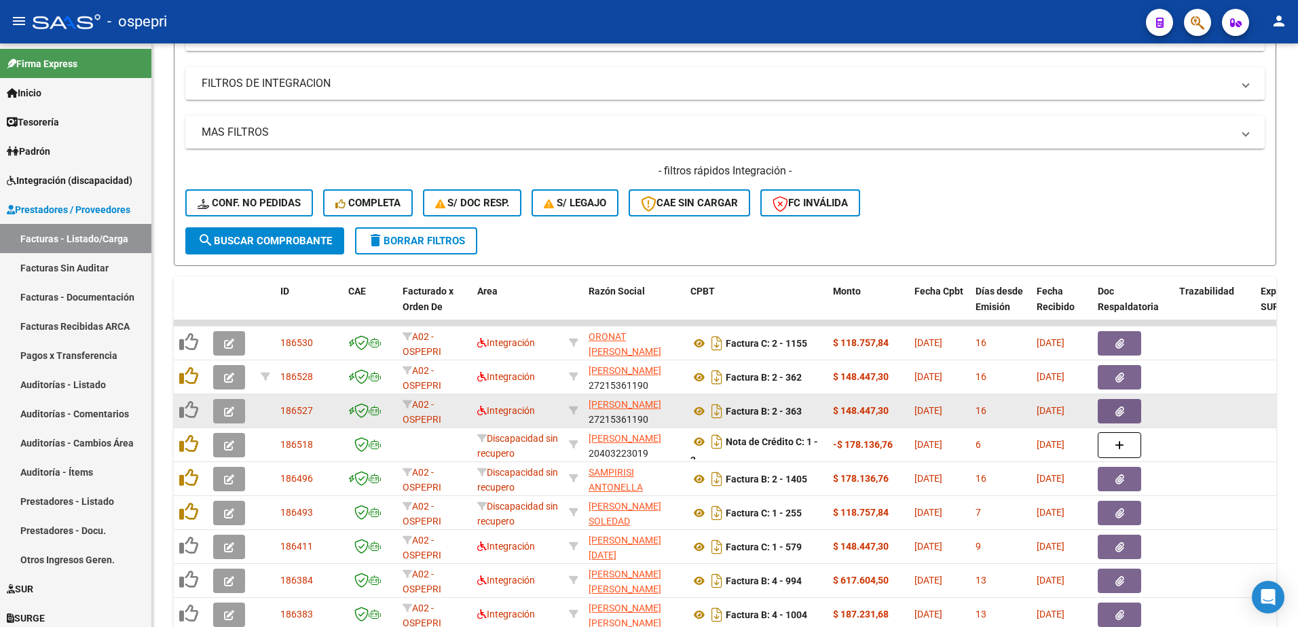
scroll to position [369, 0]
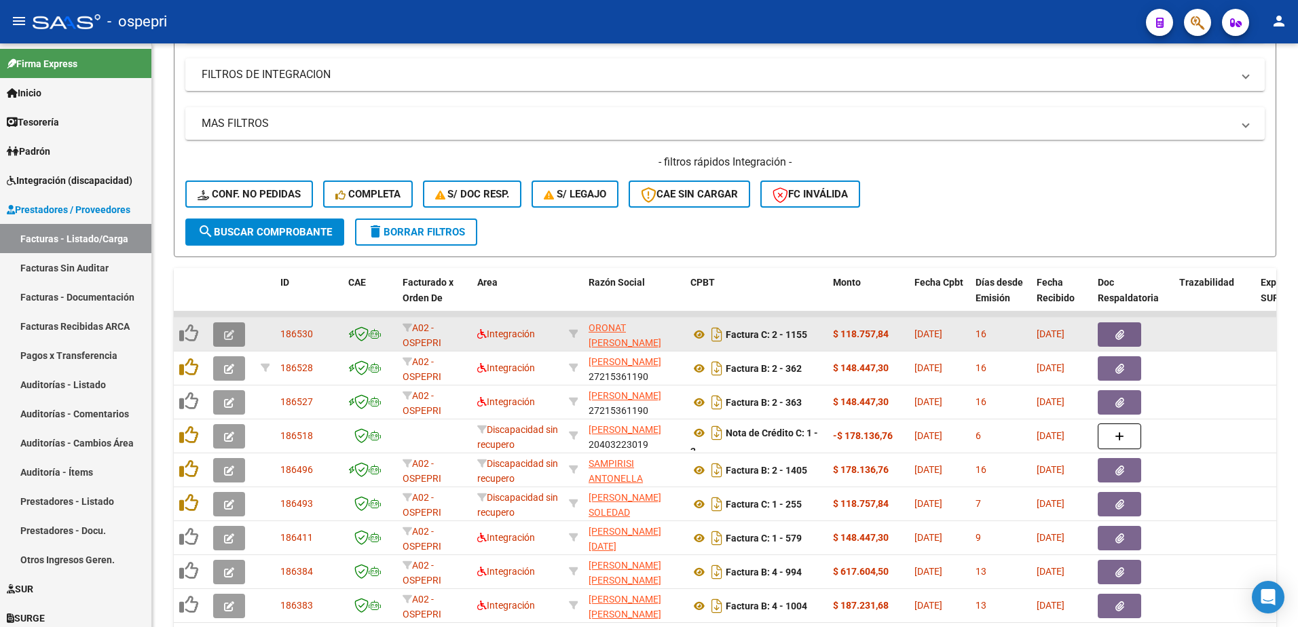
click at [224, 331] on icon "button" at bounding box center [229, 335] width 10 height 10
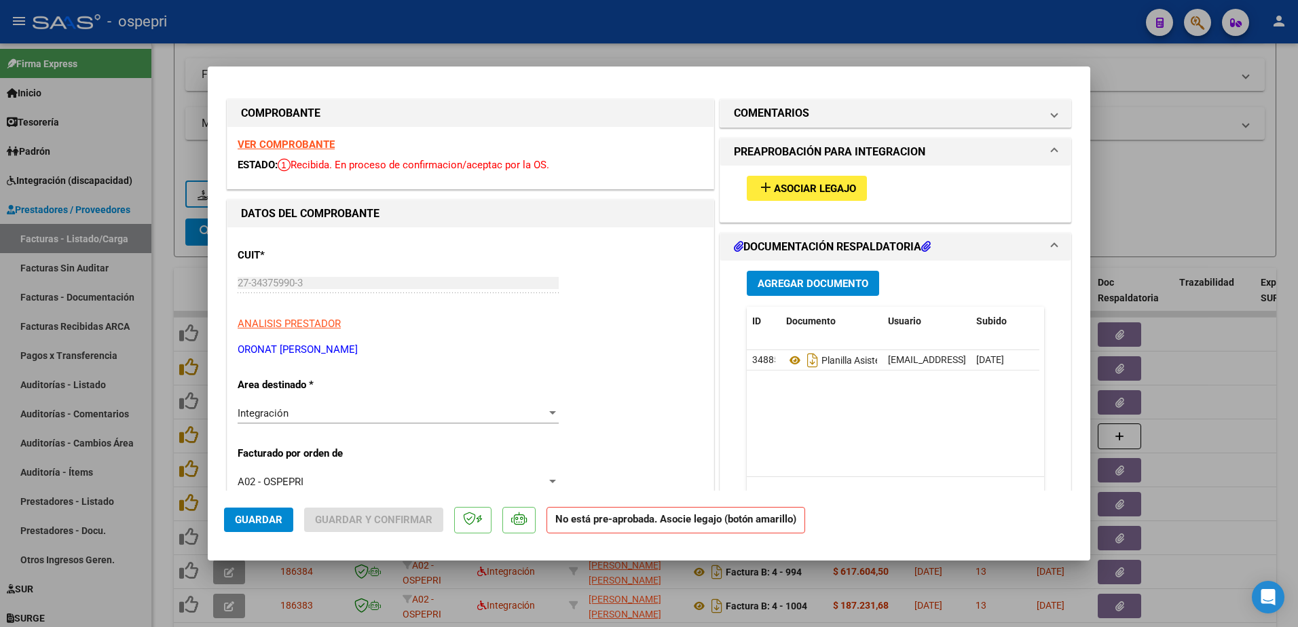
scroll to position [0, 0]
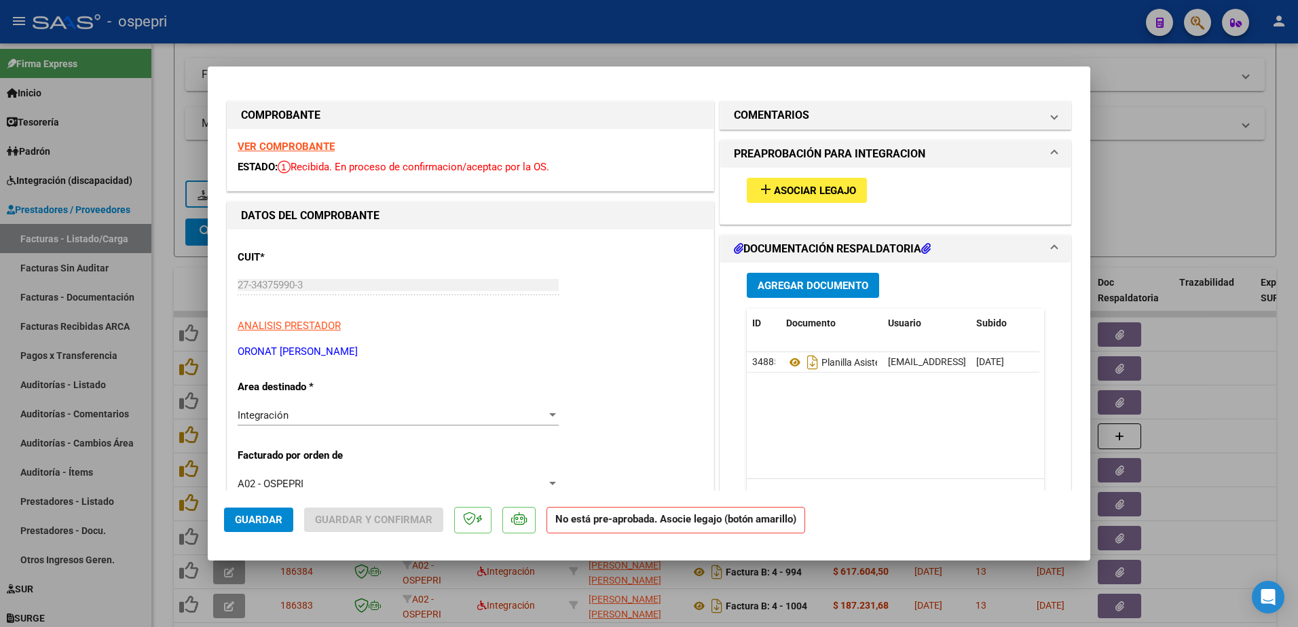
click at [297, 148] on strong "VER COMPROBANTE" at bounding box center [286, 147] width 97 height 12
click at [793, 187] on span "Asociar Legajo" at bounding box center [815, 191] width 82 height 12
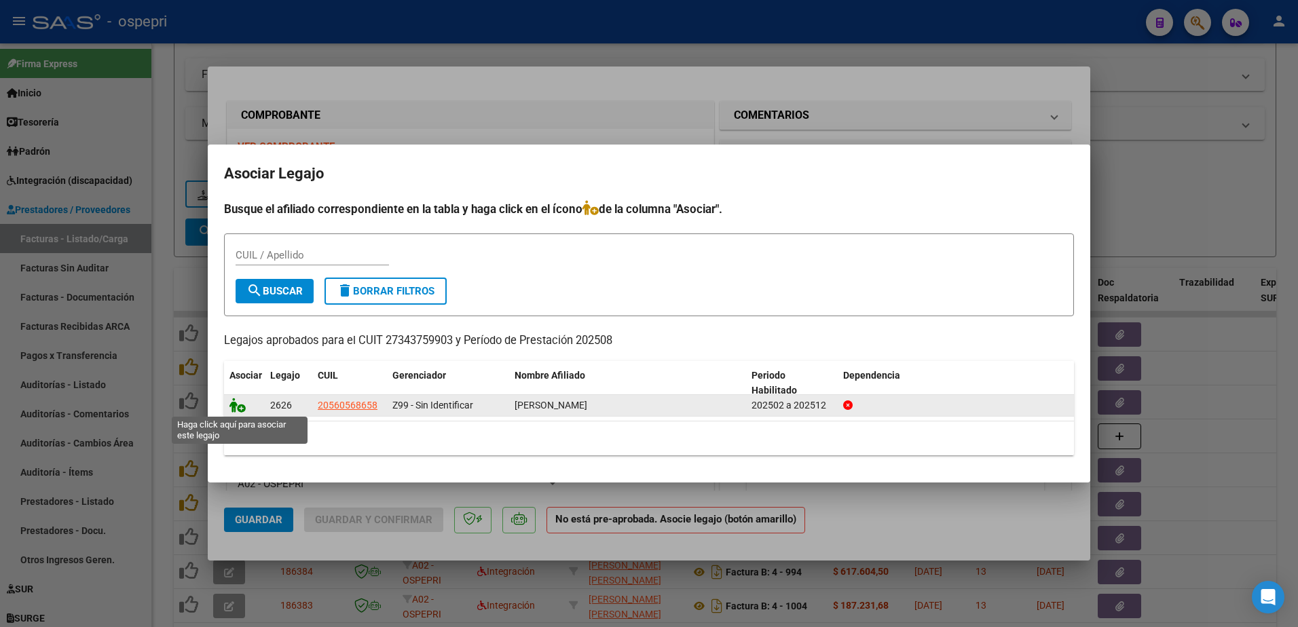
click at [243, 407] on icon at bounding box center [237, 405] width 16 height 15
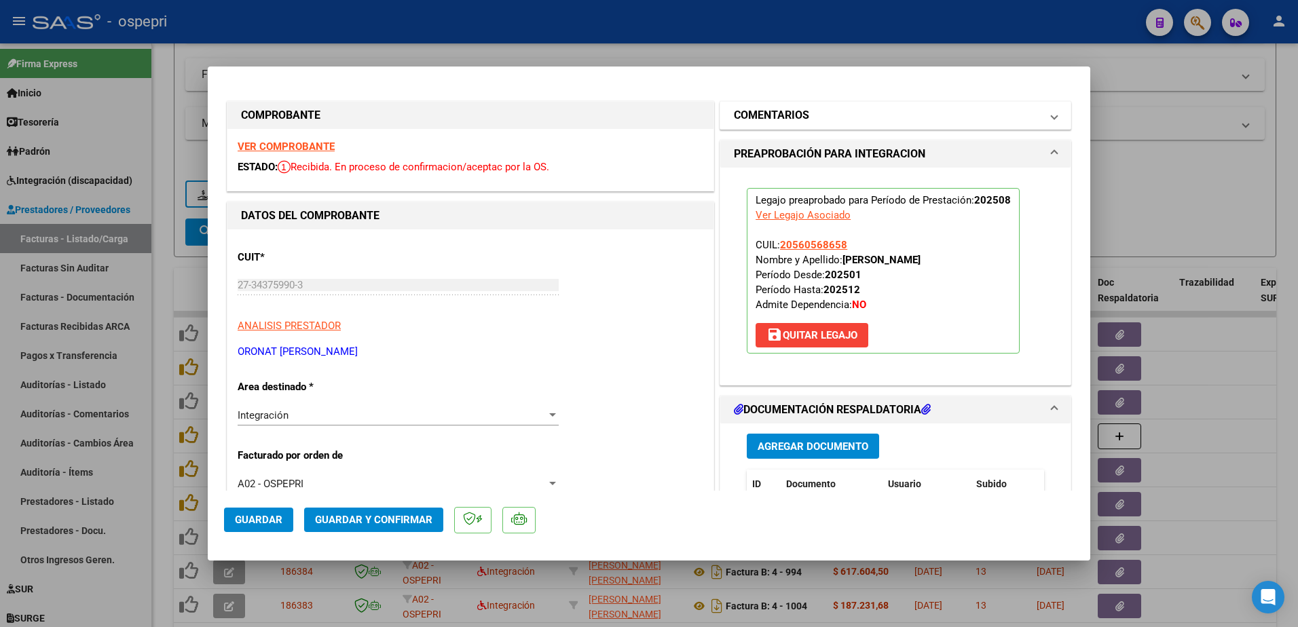
click at [1052, 115] on span at bounding box center [1054, 115] width 5 height 16
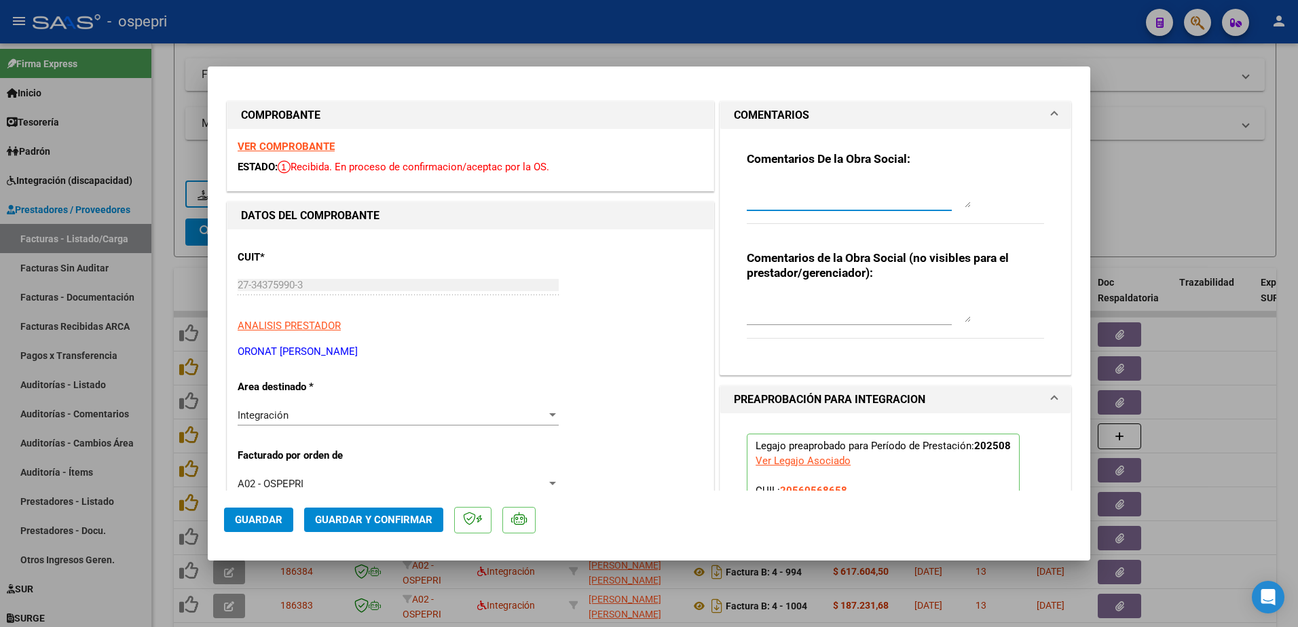
click at [796, 196] on textarea at bounding box center [859, 194] width 224 height 27
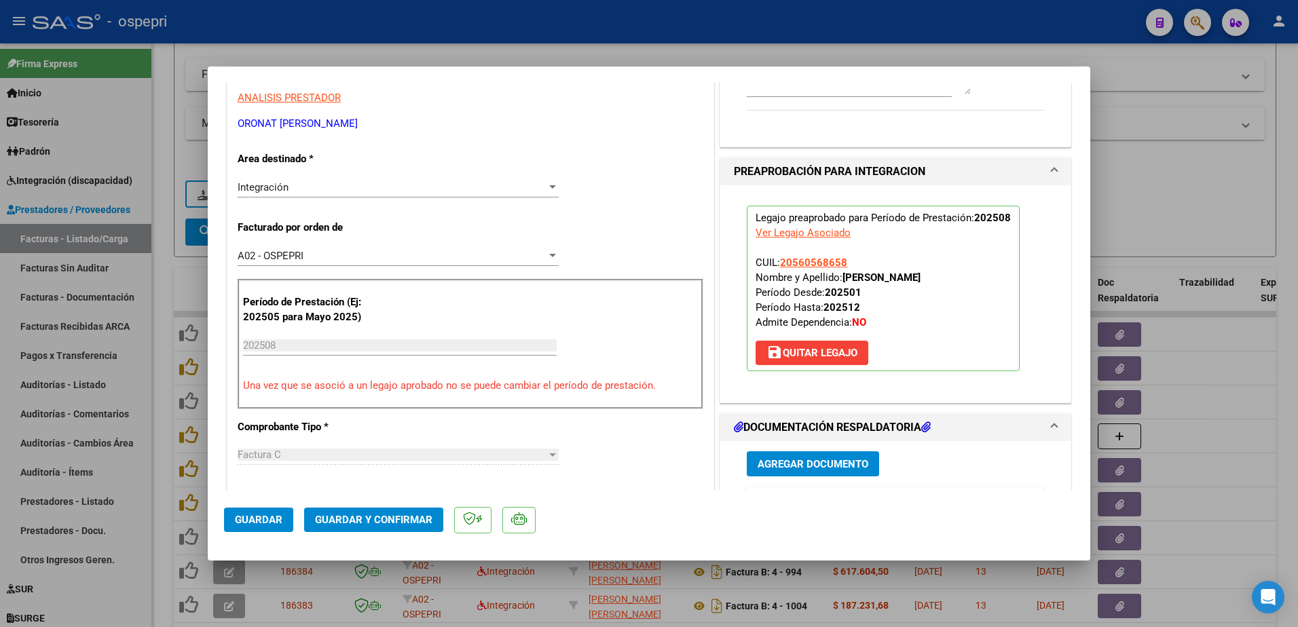
scroll to position [339, 0]
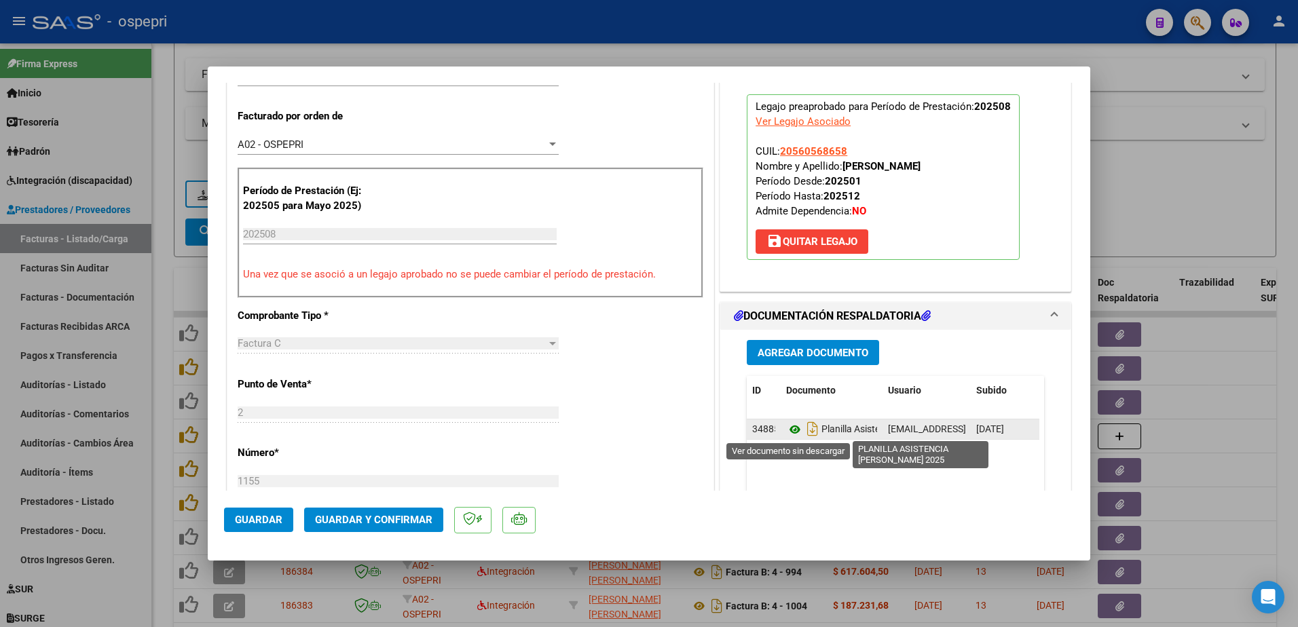
click at [792, 430] on icon at bounding box center [795, 430] width 18 height 16
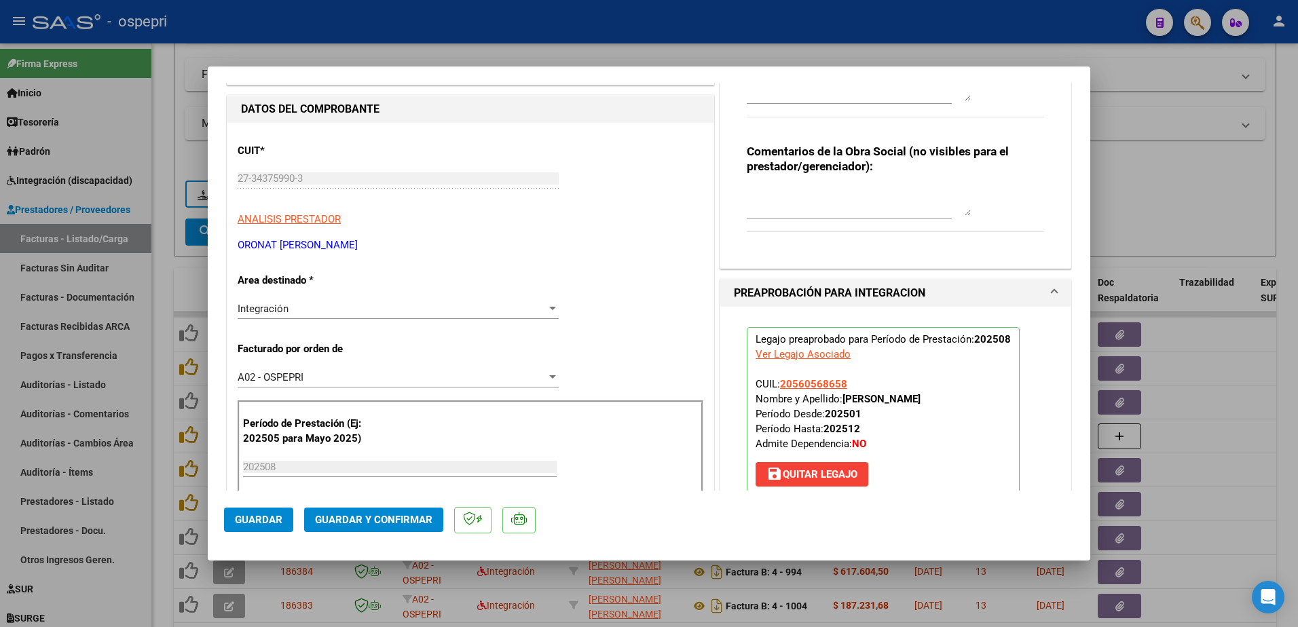
scroll to position [0, 0]
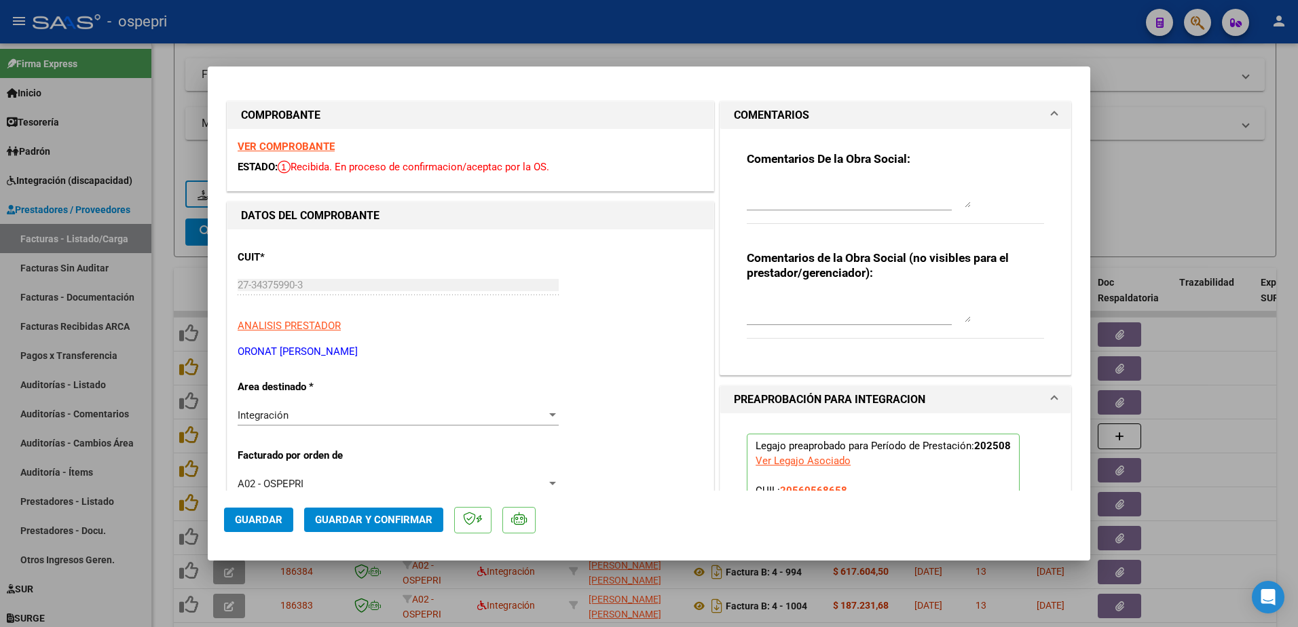
click at [294, 149] on strong "VER COMPROBANTE" at bounding box center [286, 147] width 97 height 12
click at [833, 196] on textarea at bounding box center [859, 194] width 224 height 27
type textarea "h"
click at [834, 197] on textarea at bounding box center [859, 194] width 224 height 27
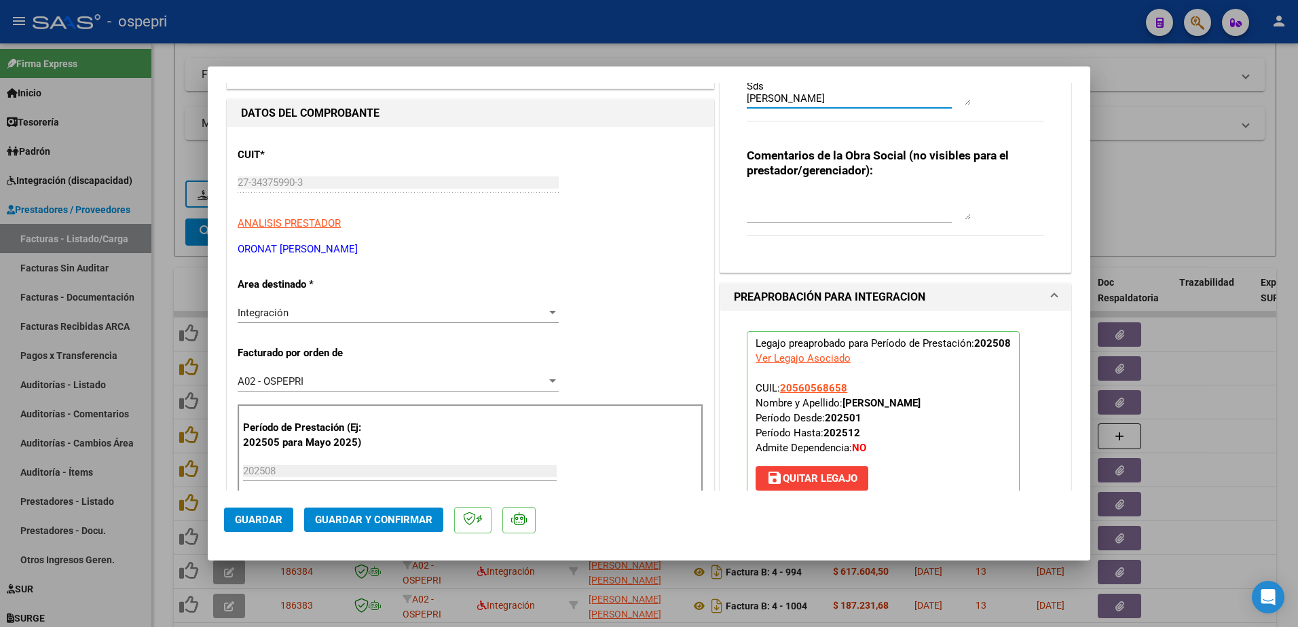
scroll to position [136, 0]
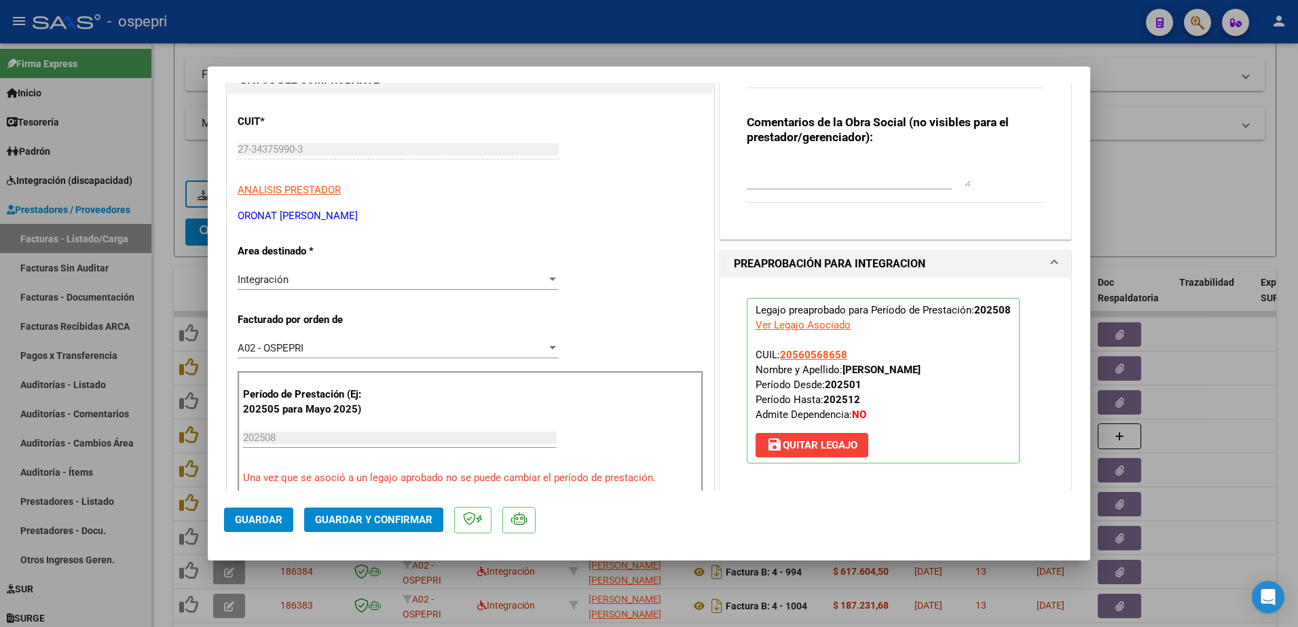
type textarea "Hola buen dìa: se solicita URGENTE por favor de comunicarse al [PHONE_NUMBER] i…"
click at [846, 444] on span "save Quitar Legajo" at bounding box center [811, 445] width 91 height 12
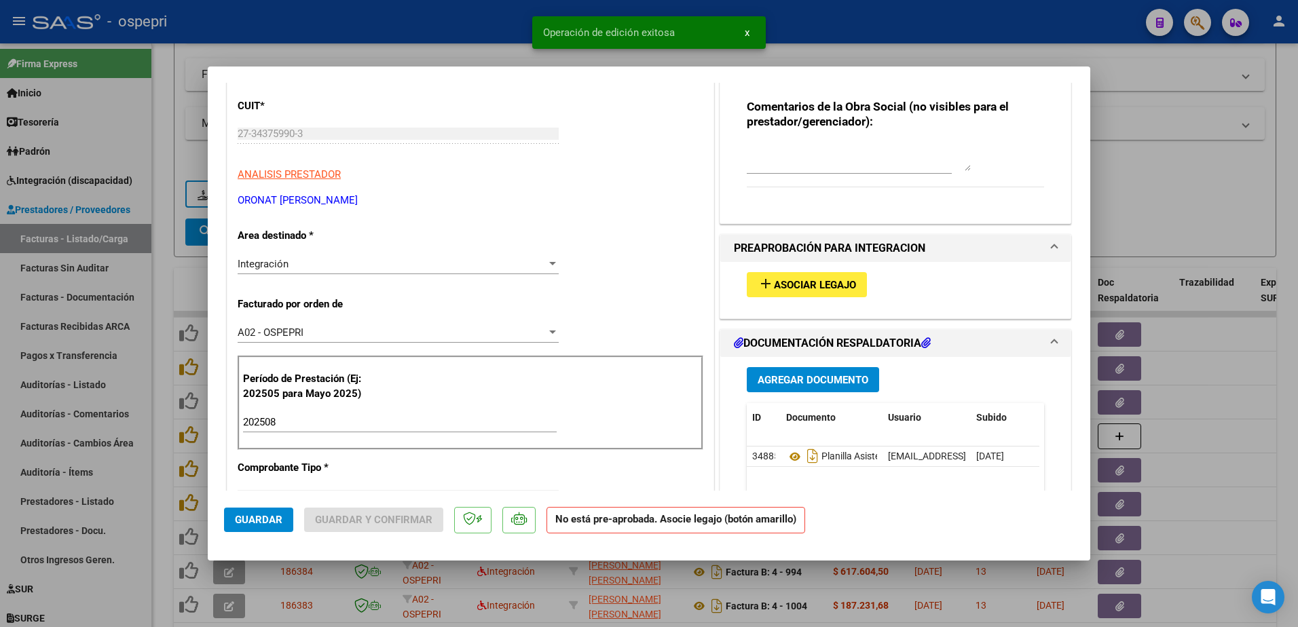
scroll to position [204, 0]
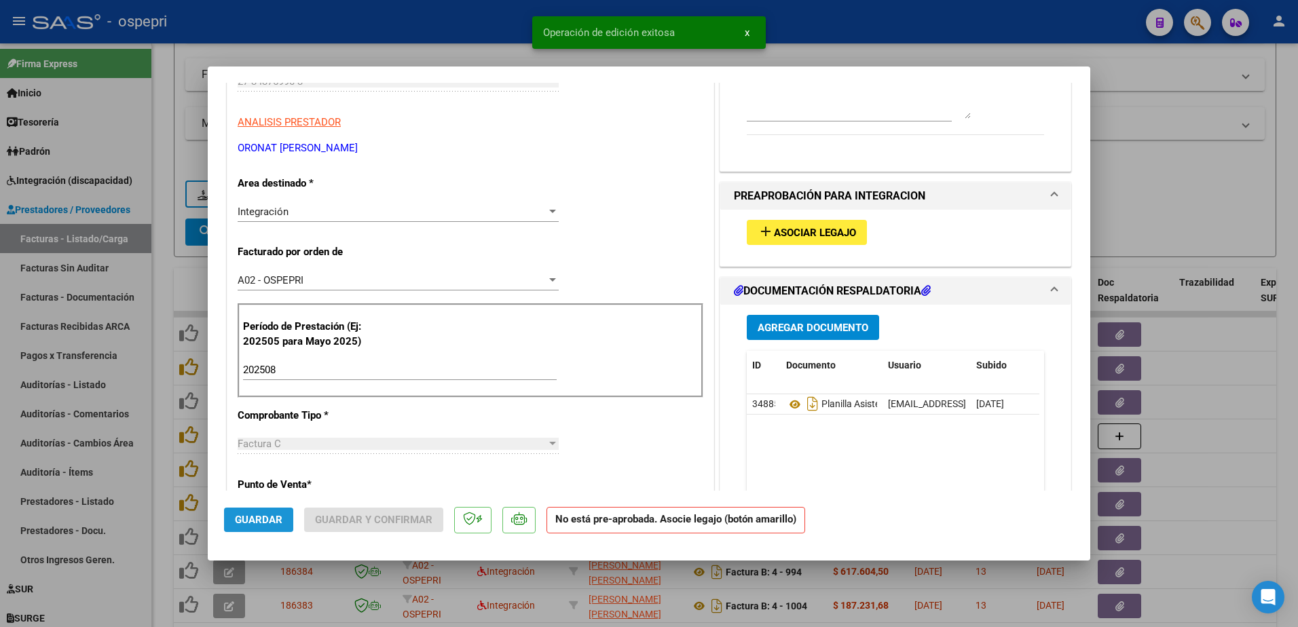
click at [261, 515] on span "Guardar" at bounding box center [259, 520] width 48 height 12
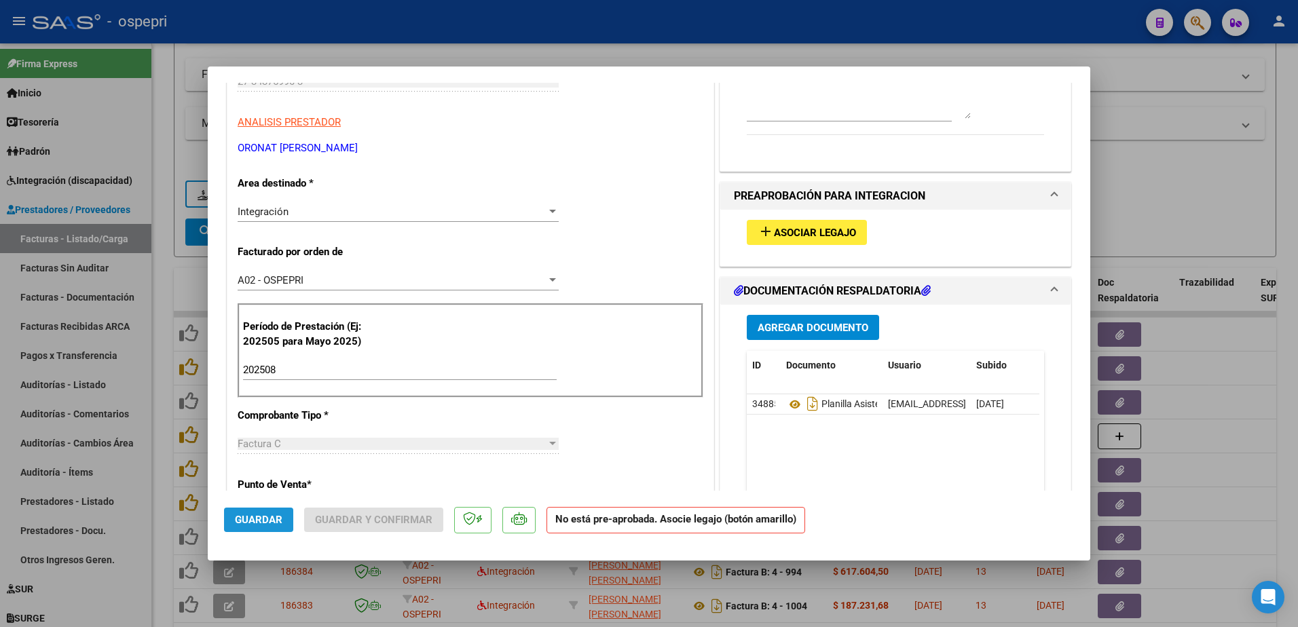
click at [259, 516] on span "Guardar" at bounding box center [259, 520] width 48 height 12
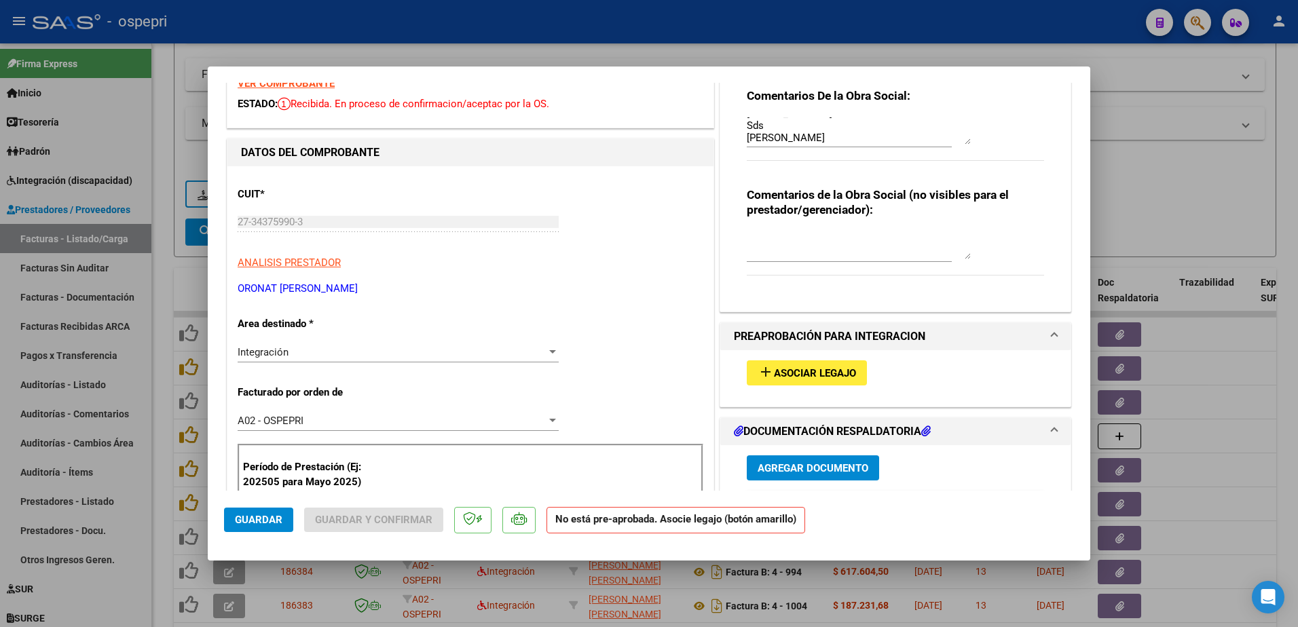
scroll to position [0, 0]
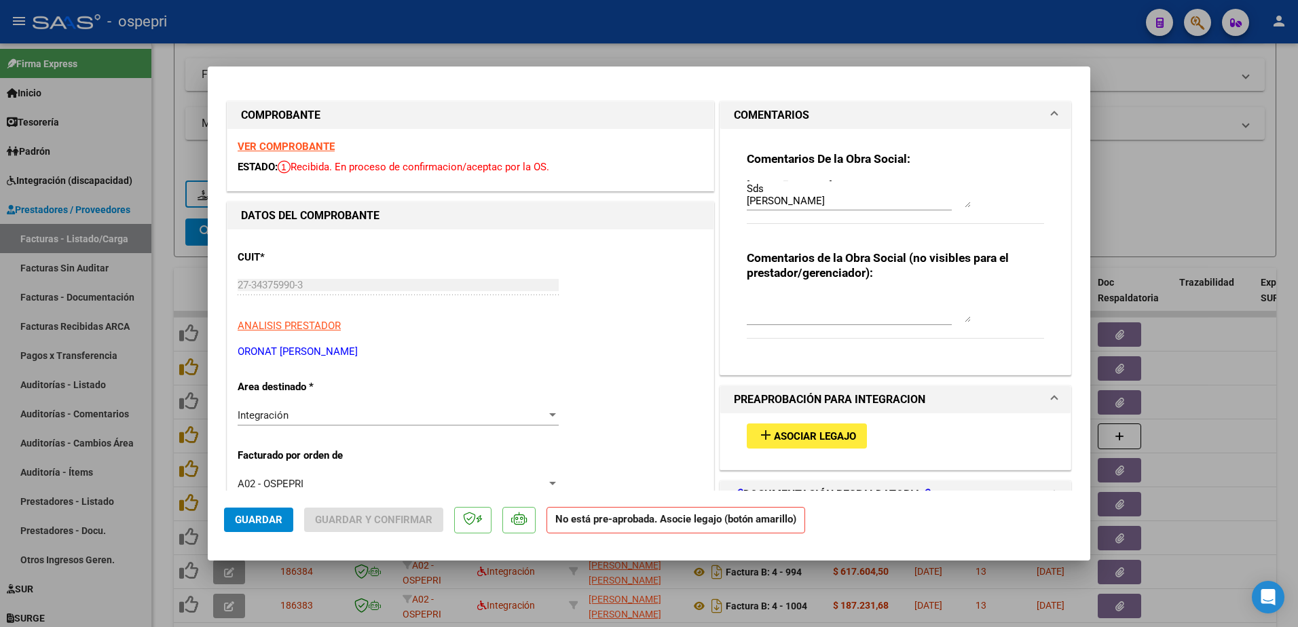
click at [269, 523] on span "Guardar" at bounding box center [259, 520] width 48 height 12
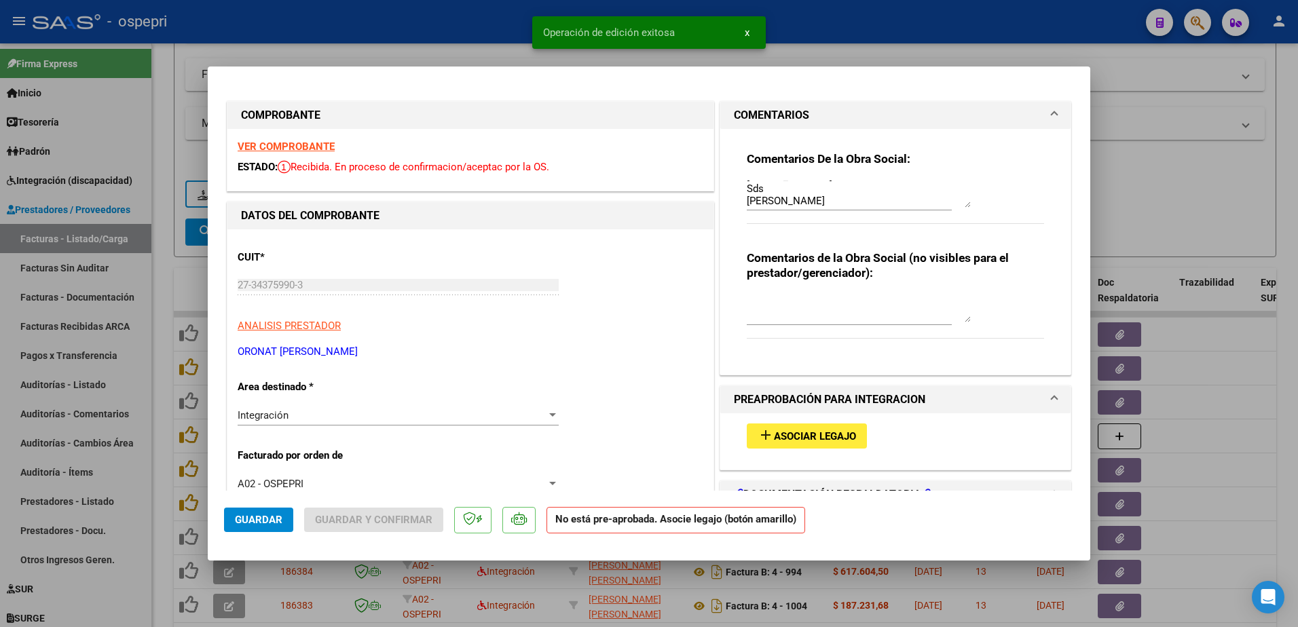
type input "$ 0,00"
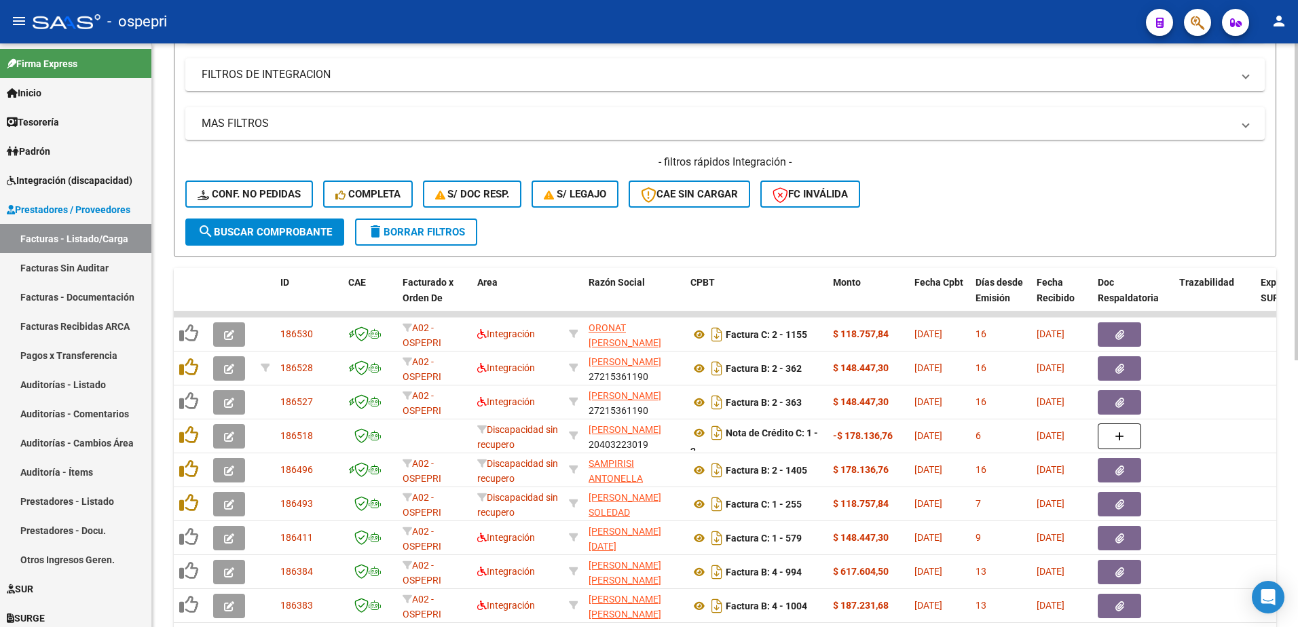
click at [1015, 203] on div "- filtros rápidos Integración - Conf. no pedidas Completa S/ Doc Resp. S/ legaj…" at bounding box center [724, 187] width 1079 height 64
click at [1145, 181] on div "- filtros rápidos Integración - Conf. no pedidas Completa S/ Doc Resp. S/ legaj…" at bounding box center [724, 187] width 1079 height 64
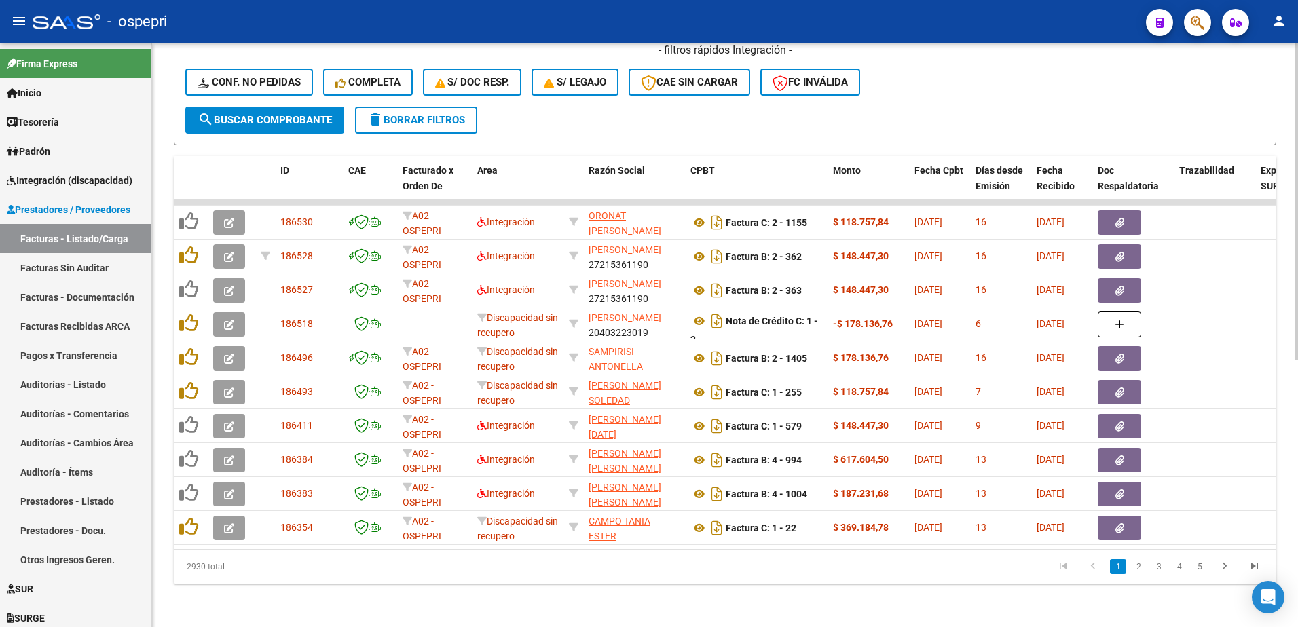
scroll to position [491, 0]
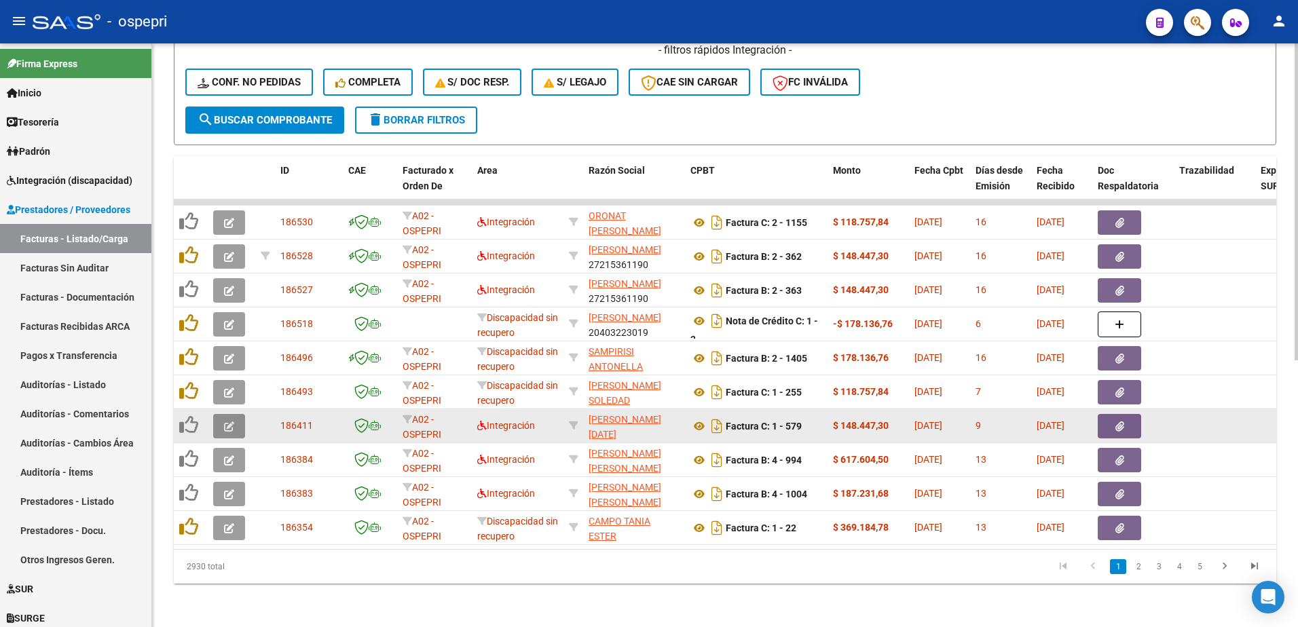
click at [226, 422] on icon "button" at bounding box center [229, 427] width 10 height 10
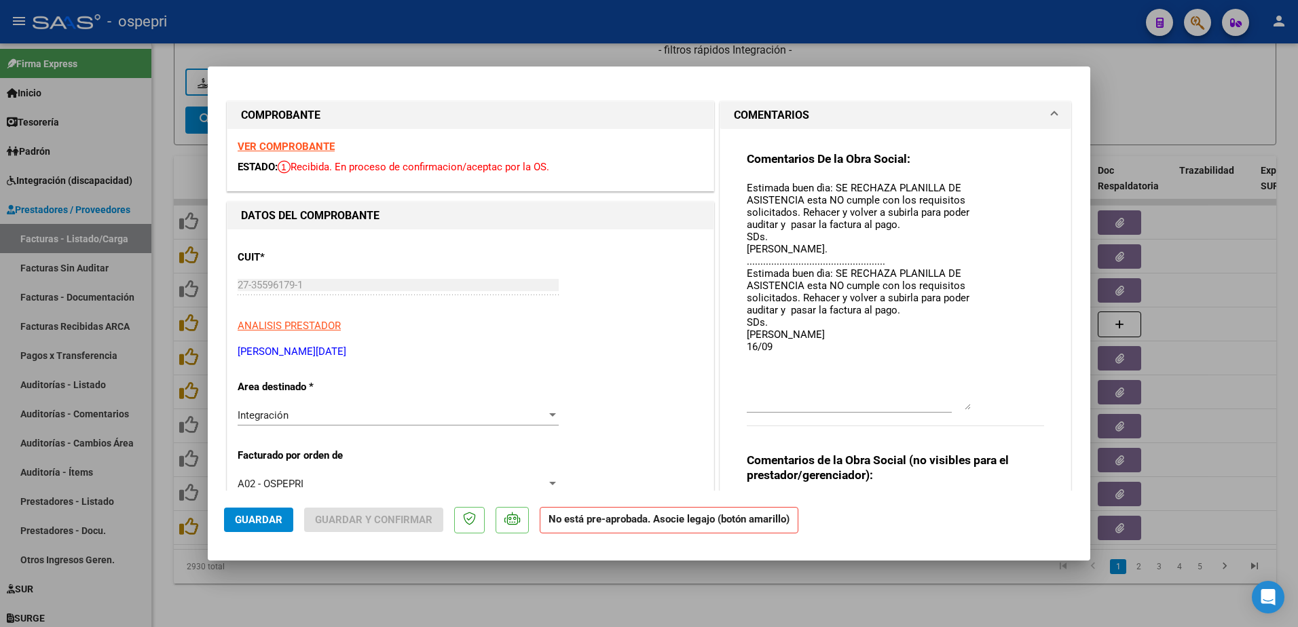
drag, startPoint x: 961, startPoint y: 204, endPoint x: 982, endPoint y: 407, distance: 203.5
click at [982, 407] on div "Comentarios De la Obra Social: Estimada buen dìa: SE RECHAZA PLANILLA DE ASISTE…" at bounding box center [895, 296] width 297 height 290
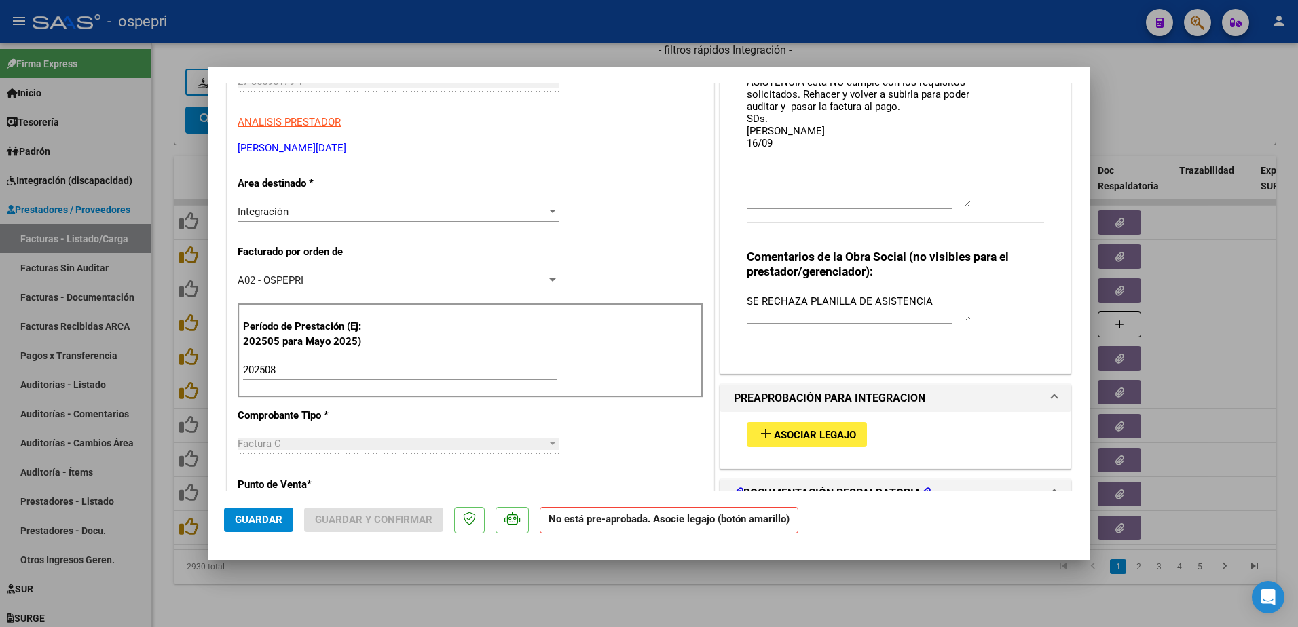
scroll to position [475, 0]
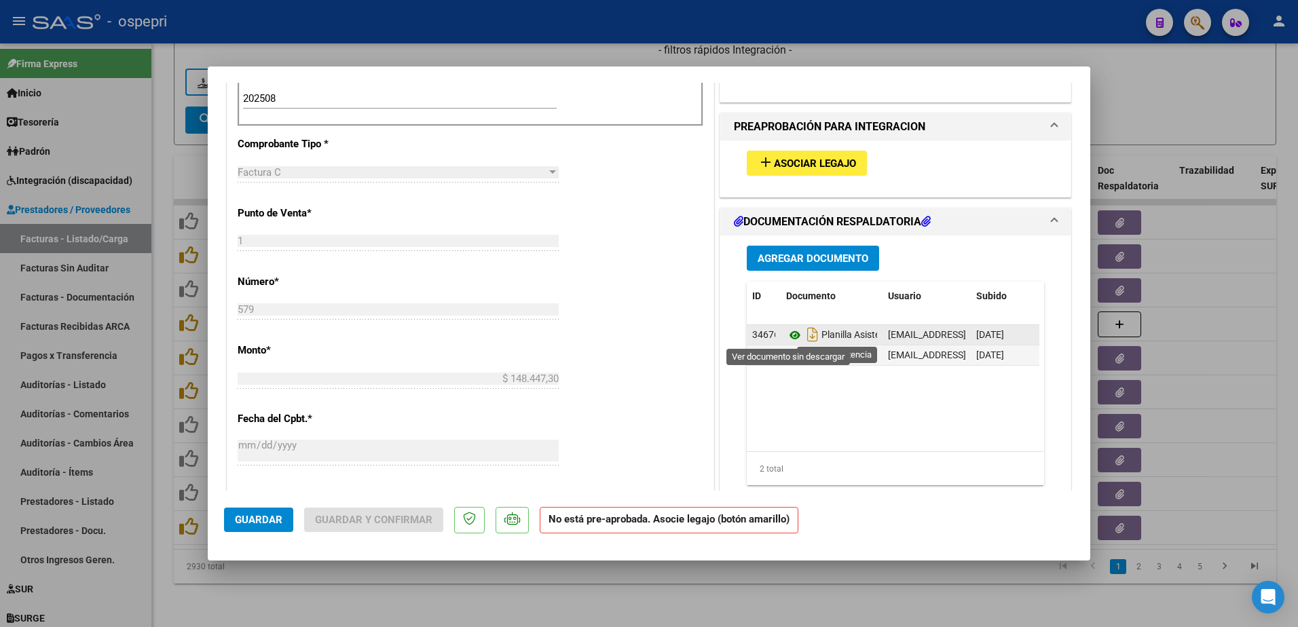
click at [790, 331] on icon at bounding box center [795, 335] width 18 height 16
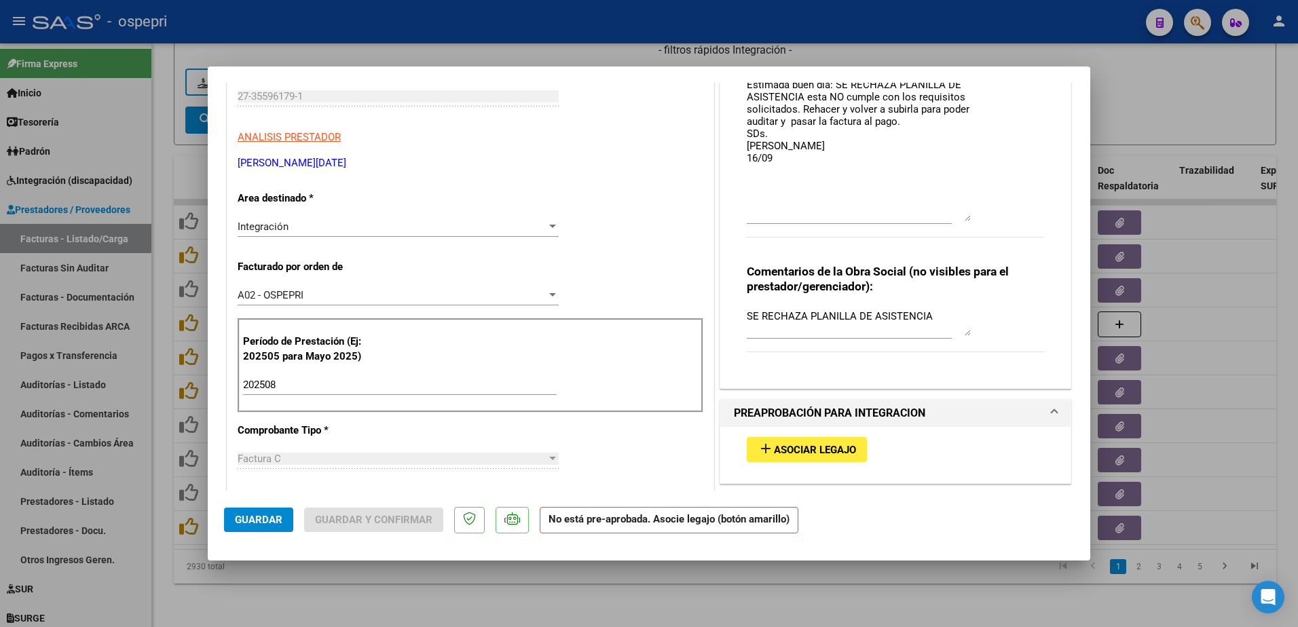
scroll to position [136, 0]
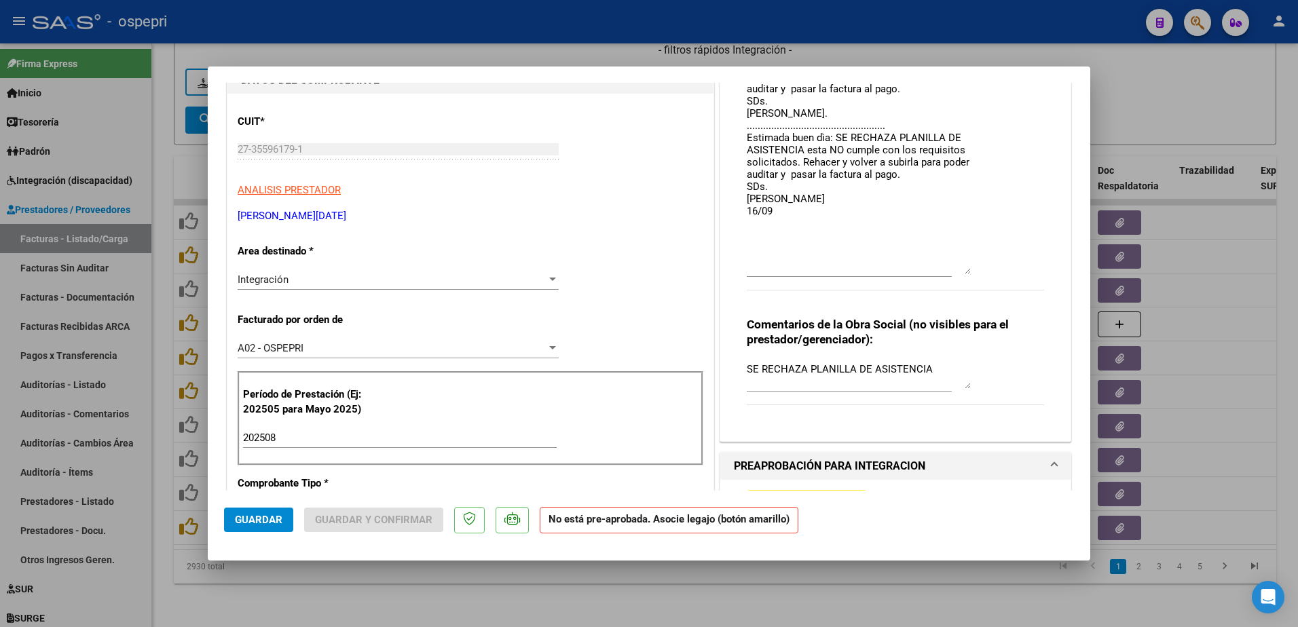
type input "$ 0,00"
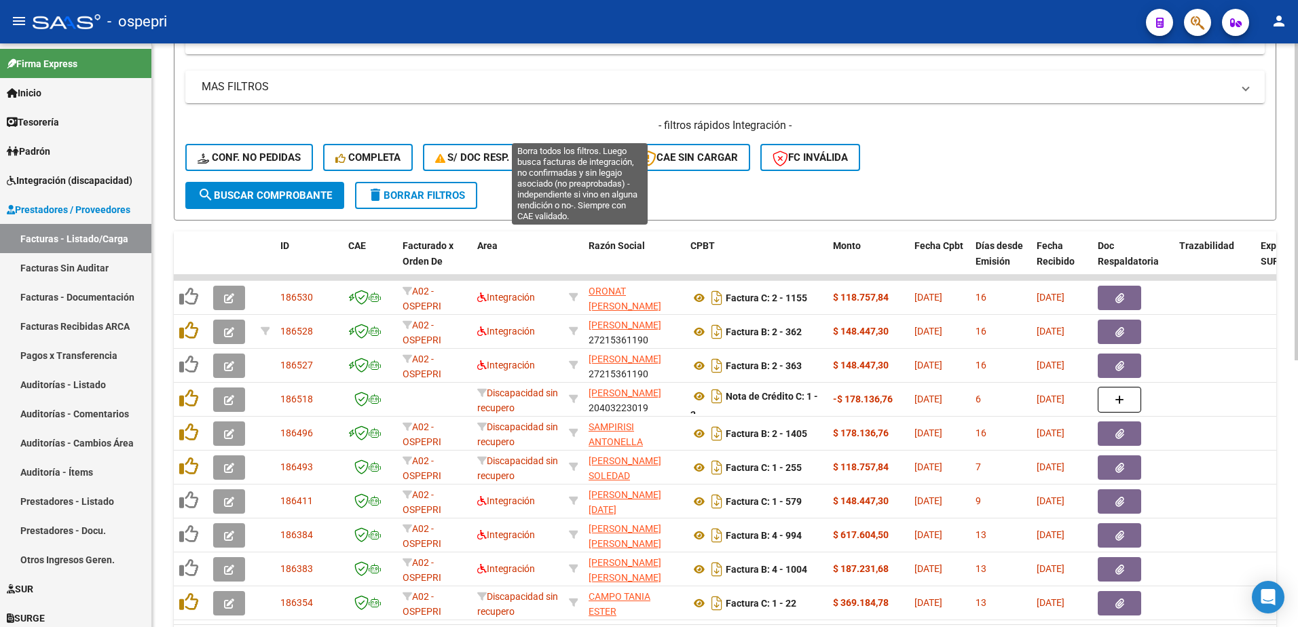
scroll to position [355, 0]
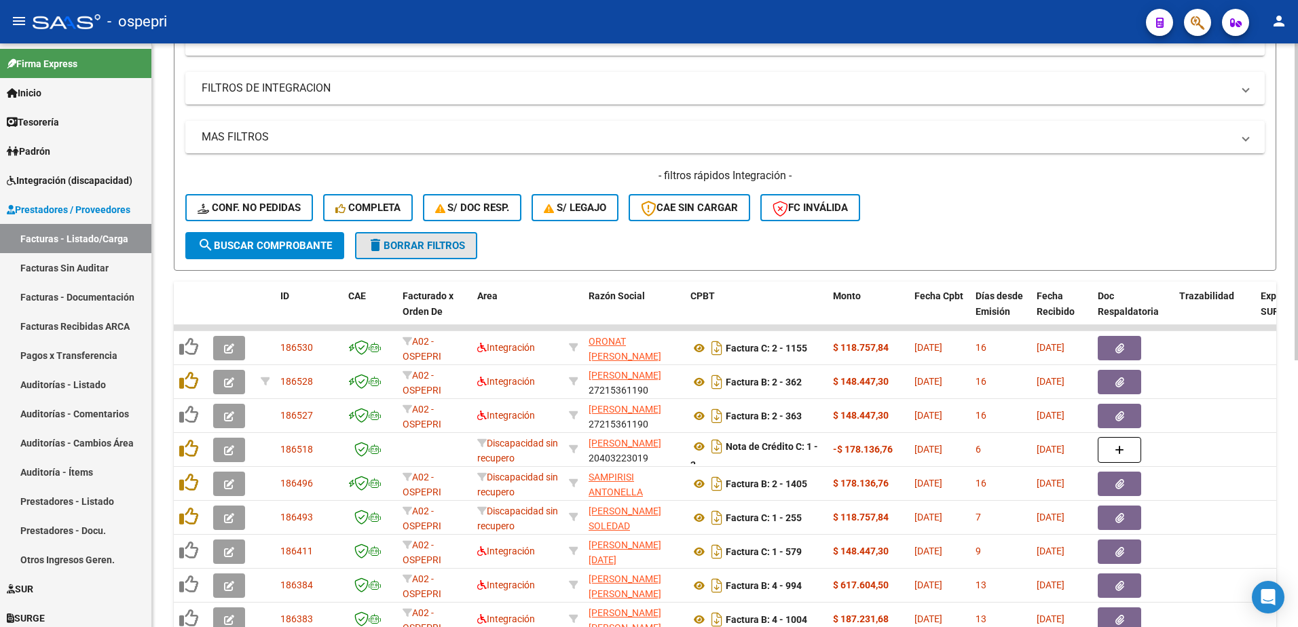
click at [408, 248] on span "delete Borrar Filtros" at bounding box center [416, 246] width 98 height 12
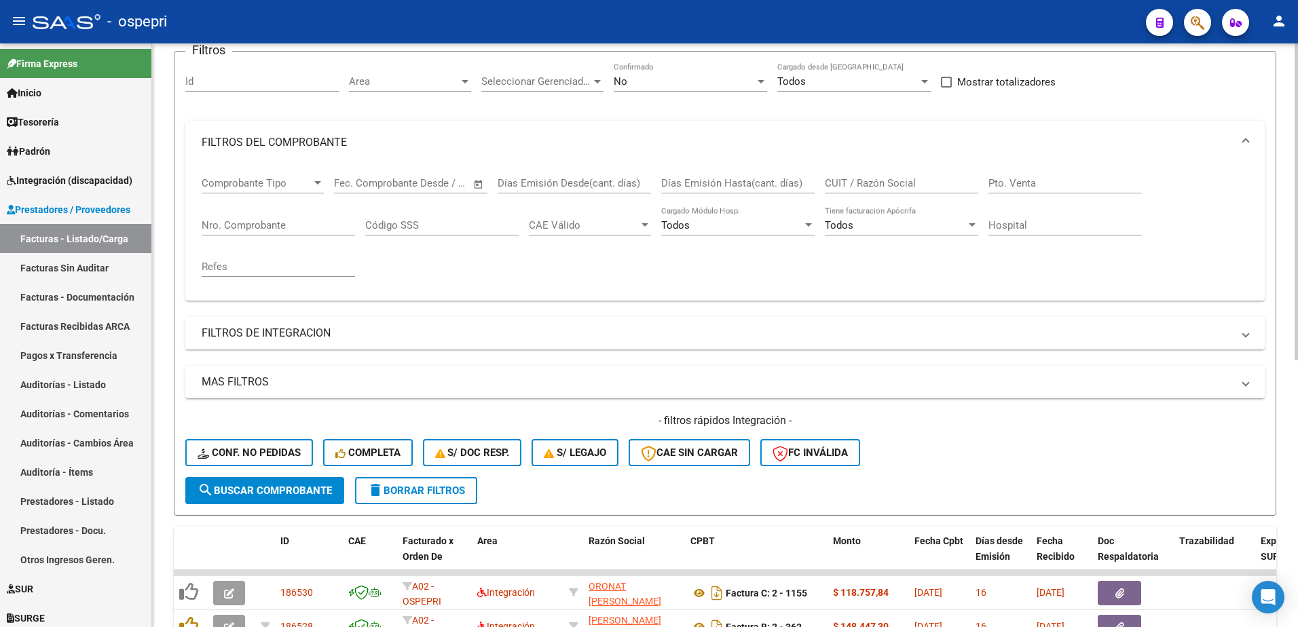
scroll to position [84, 0]
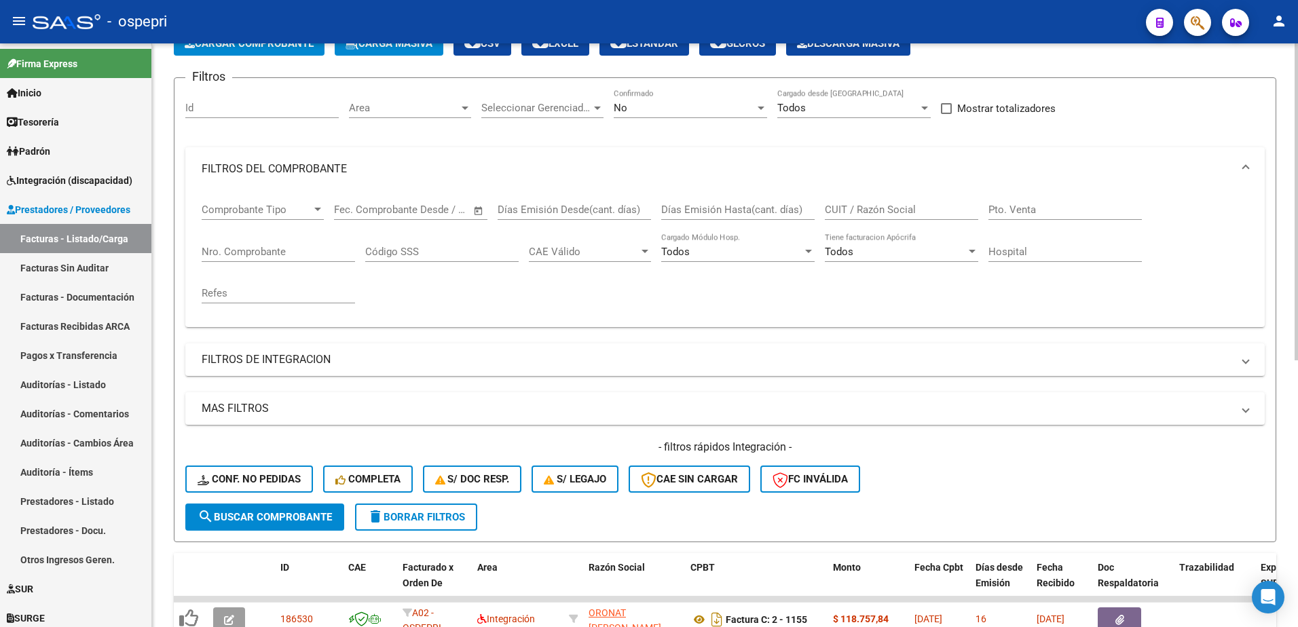
click at [867, 209] on input "CUIT / Razón Social" at bounding box center [901, 210] width 153 height 12
paste input "27-35596179-1"
click at [763, 107] on div at bounding box center [761, 108] width 7 height 3
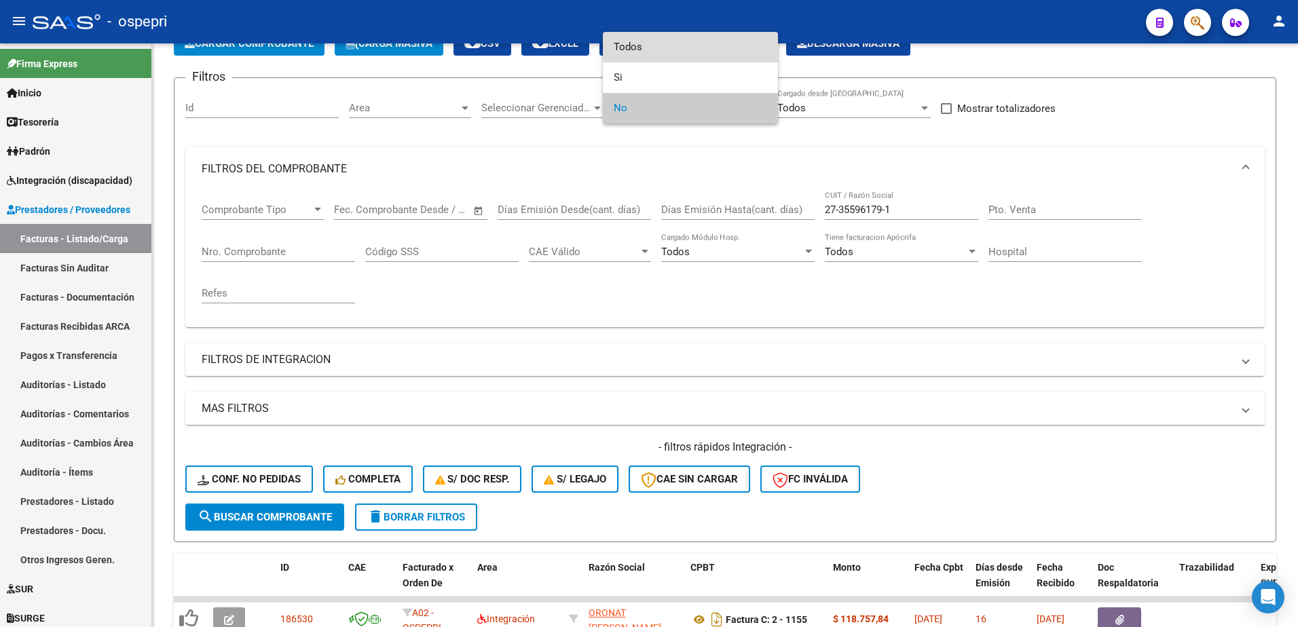
click at [642, 40] on span "Todos" at bounding box center [690, 47] width 153 height 31
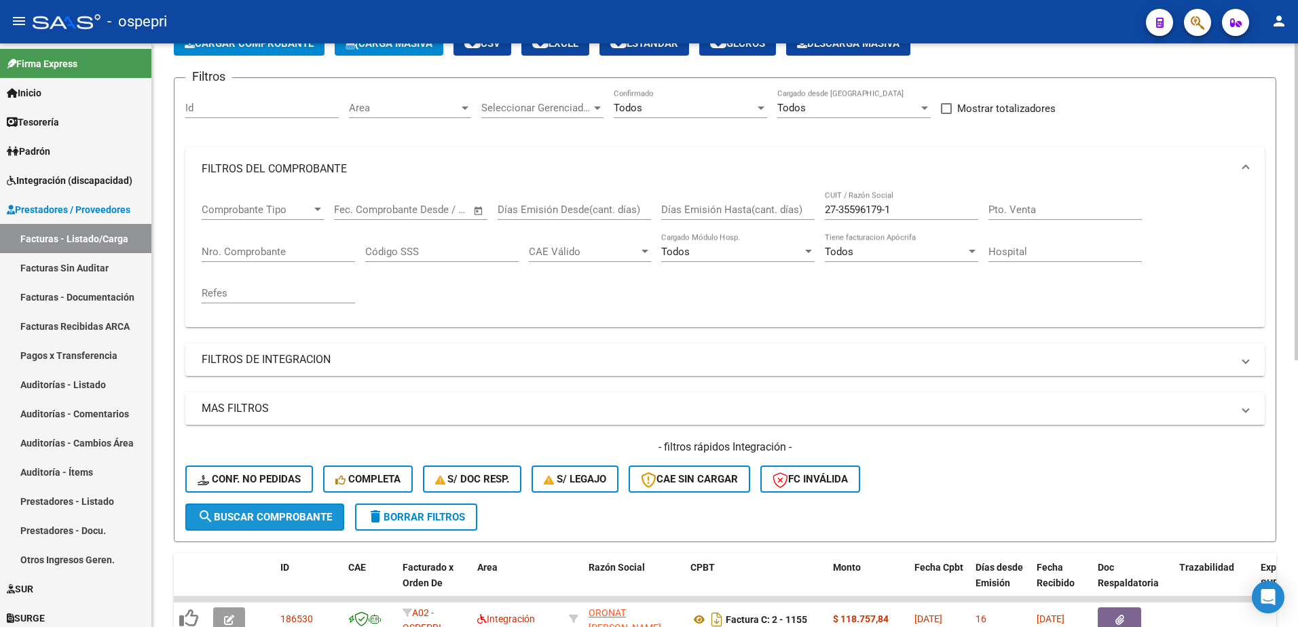
click at [278, 522] on span "search Buscar Comprobante" at bounding box center [265, 517] width 134 height 12
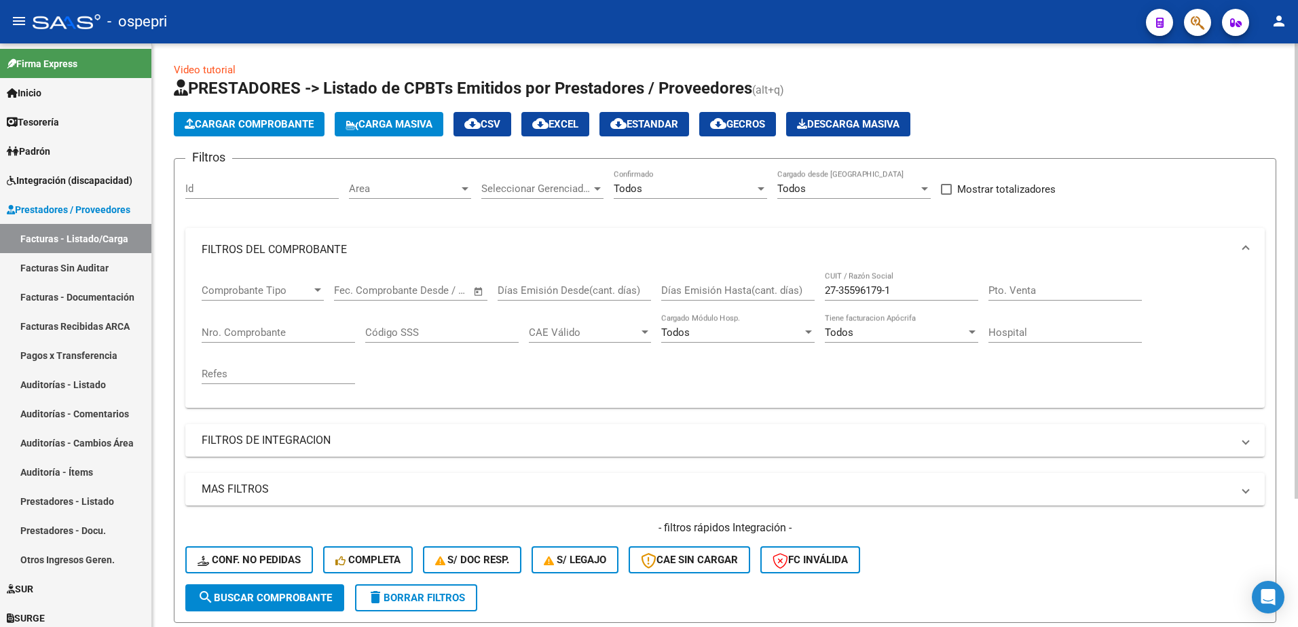
scroll to position [0, 0]
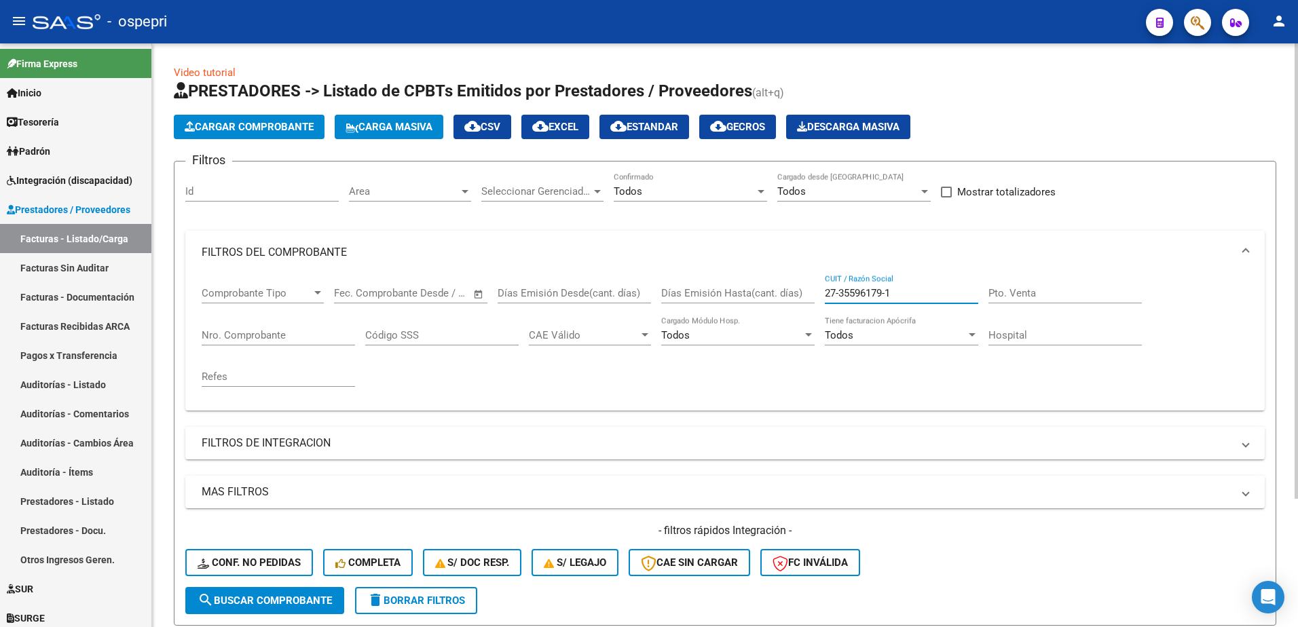
click at [885, 293] on input "27-35596179-1" at bounding box center [901, 293] width 153 height 12
type input "27355961791"
click at [286, 604] on span "search Buscar Comprobante" at bounding box center [265, 601] width 134 height 12
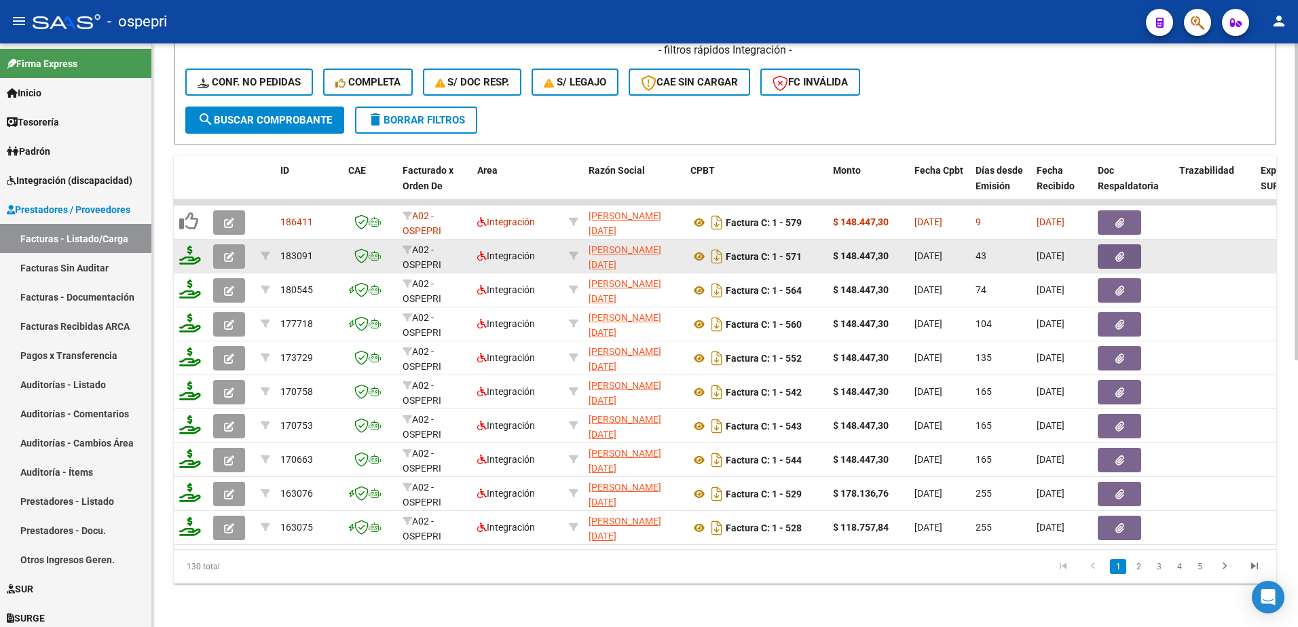
click at [1119, 252] on icon "button" at bounding box center [1119, 257] width 9 height 10
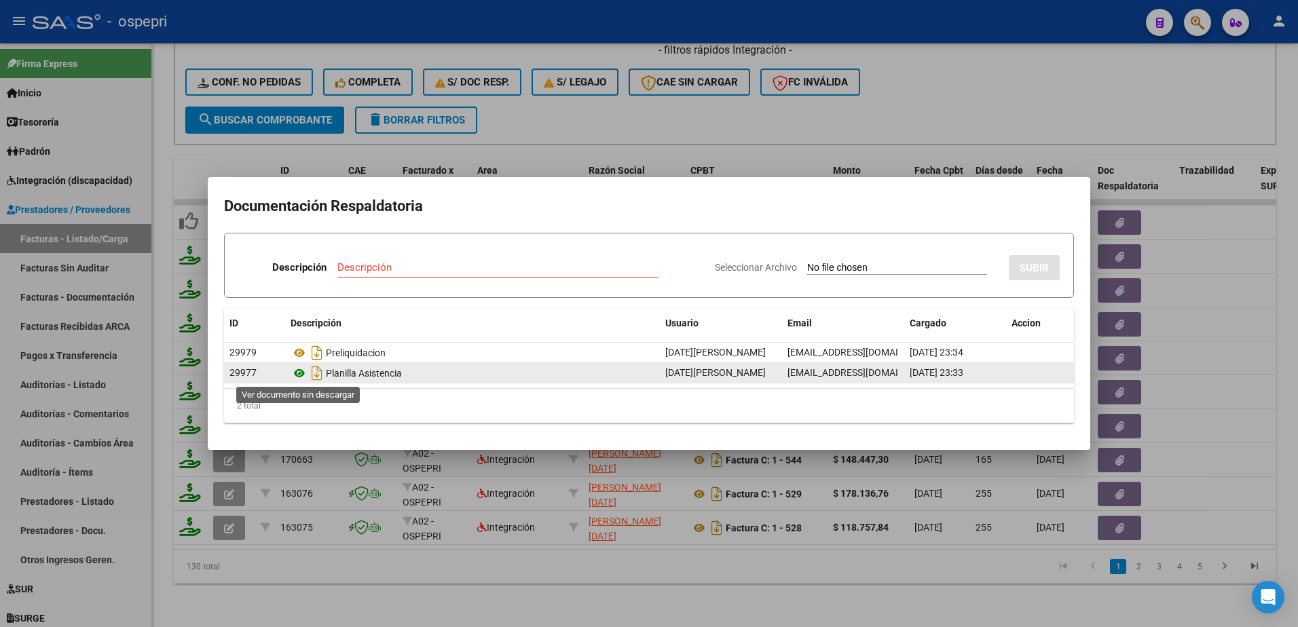
click at [297, 375] on icon at bounding box center [300, 373] width 18 height 16
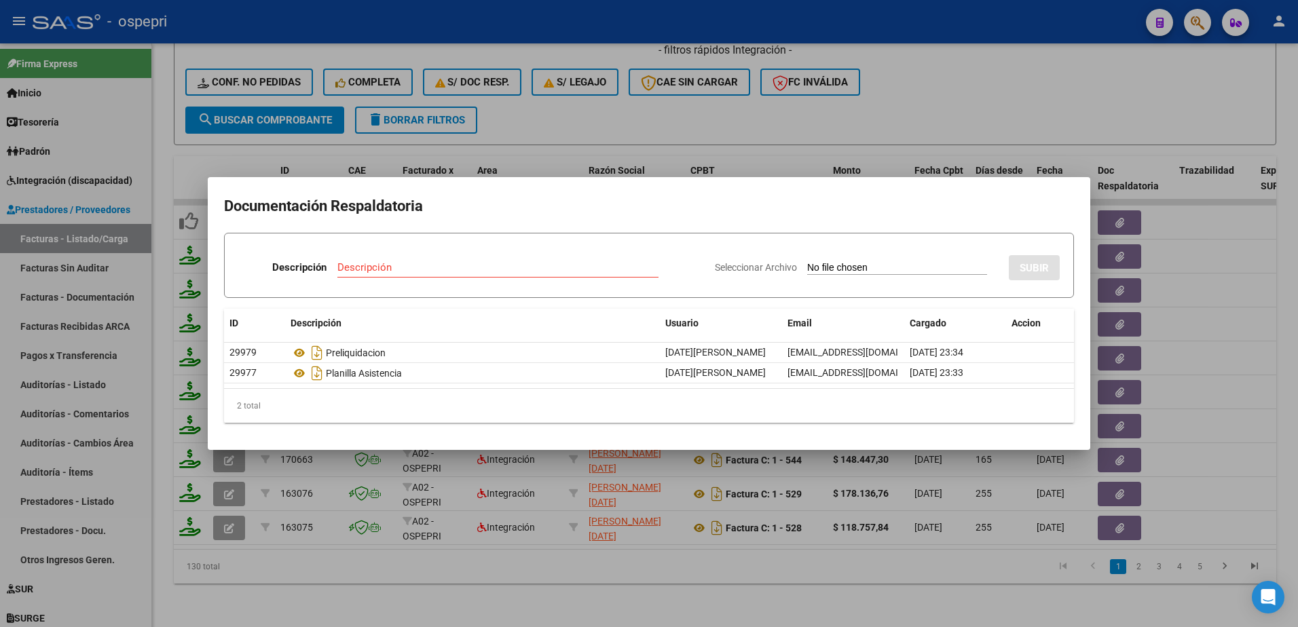
click at [955, 100] on div at bounding box center [649, 313] width 1298 height 627
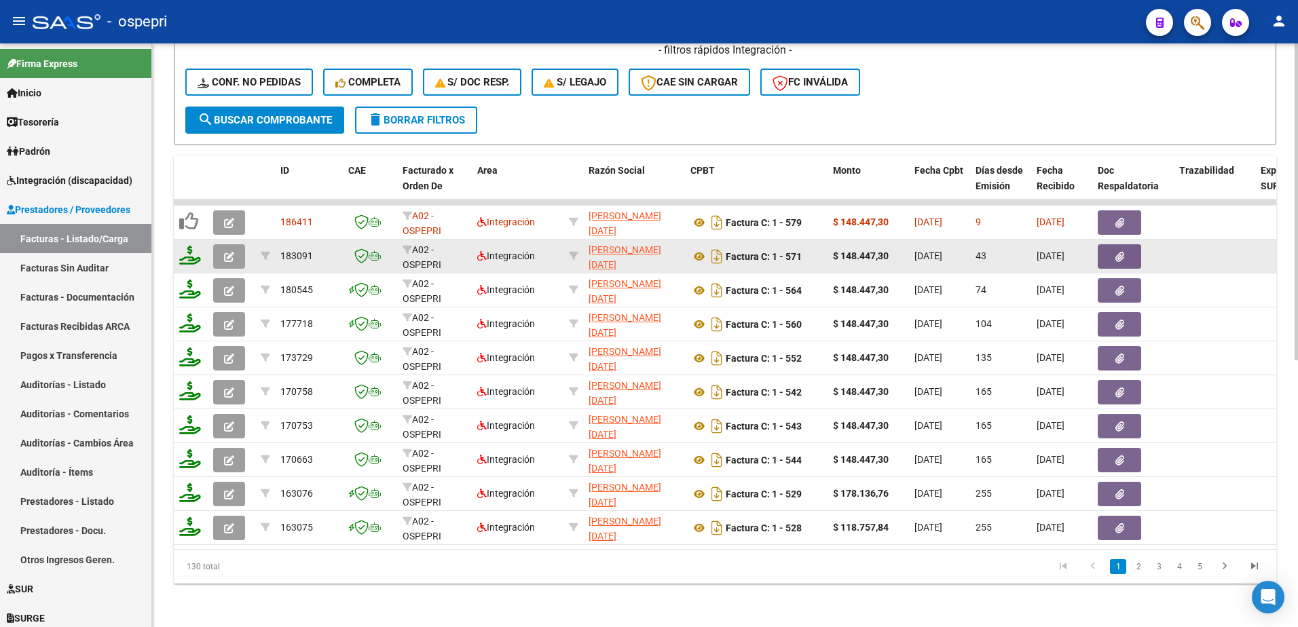
click at [231, 252] on icon "button" at bounding box center [229, 257] width 10 height 10
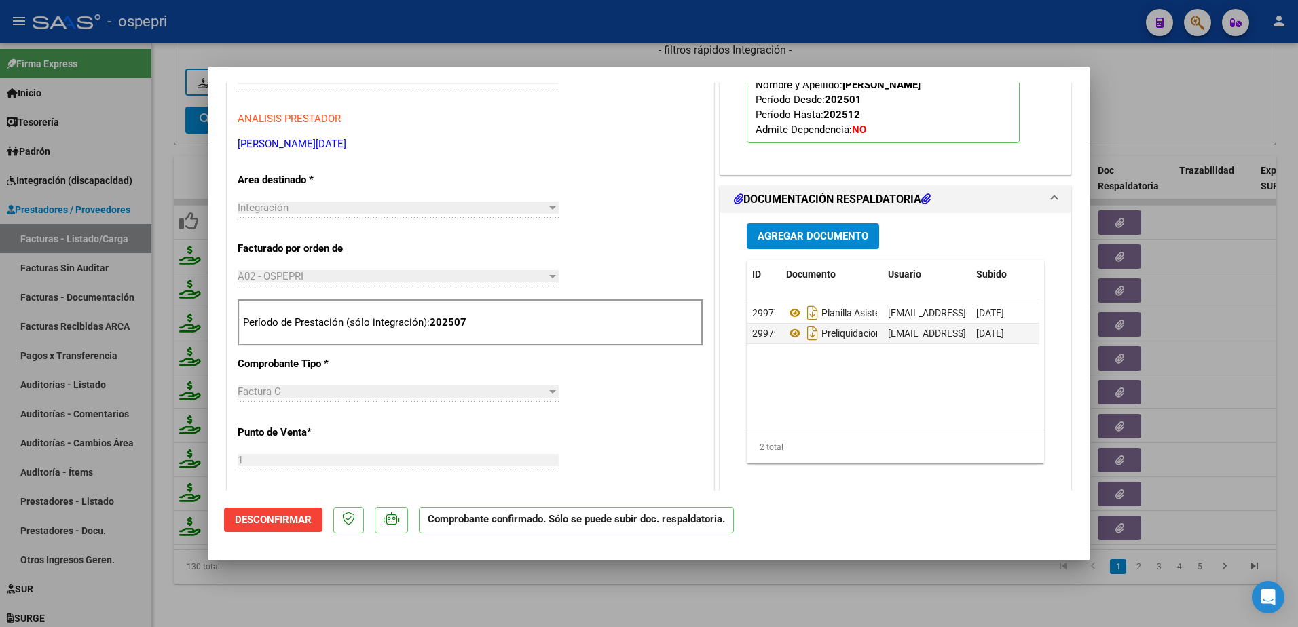
scroll to position [407, 0]
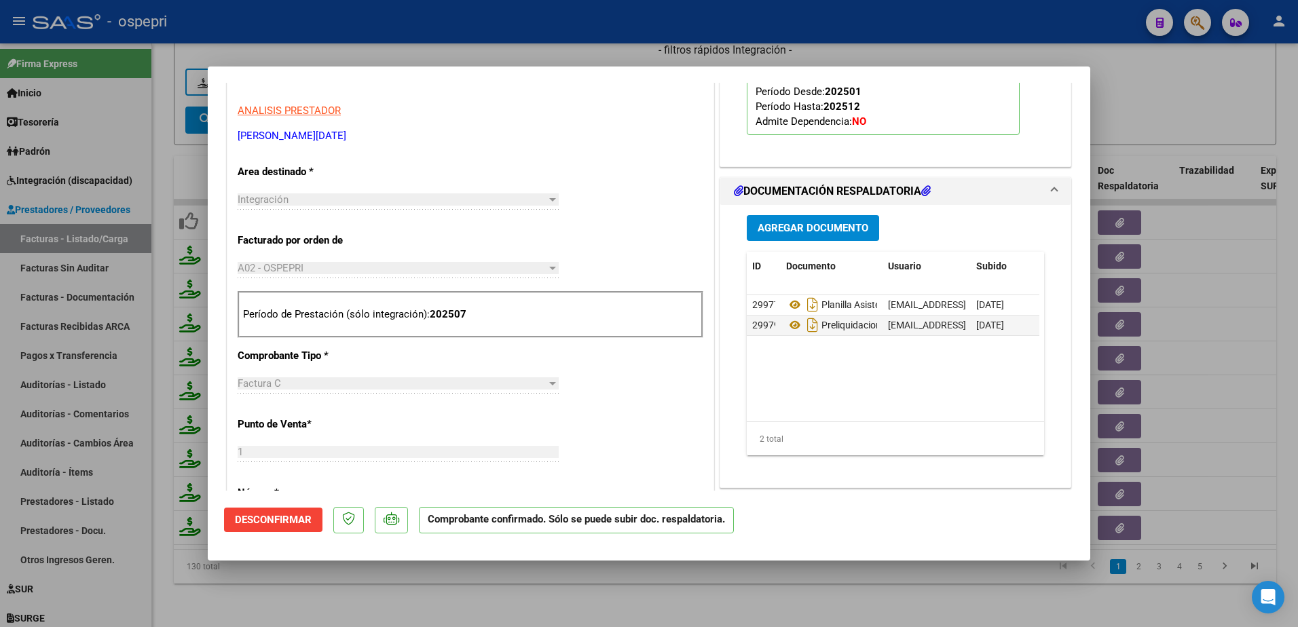
type input "$ 0,00"
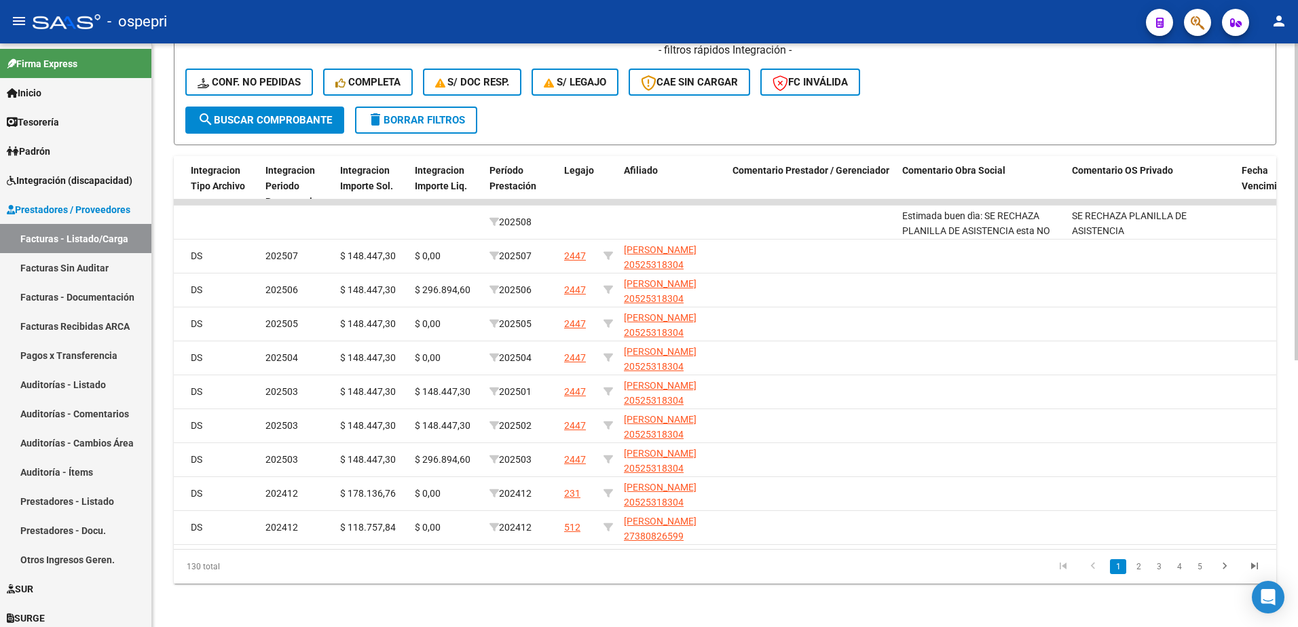
scroll to position [0, 0]
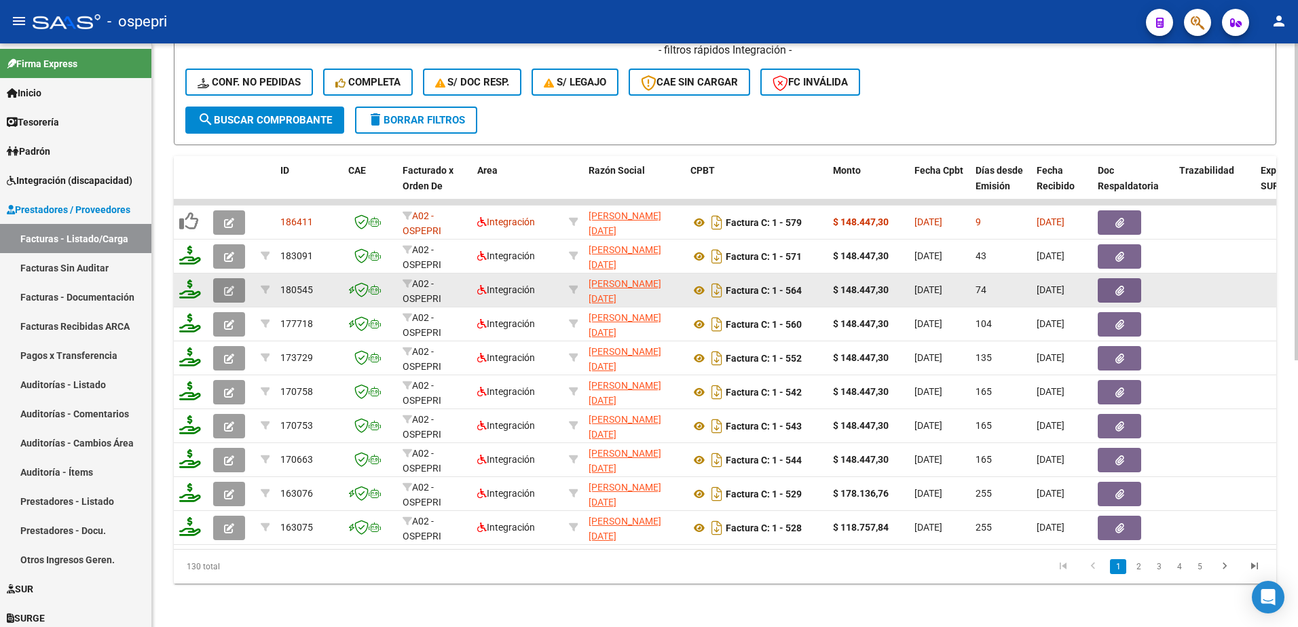
click at [226, 286] on icon "button" at bounding box center [229, 291] width 10 height 10
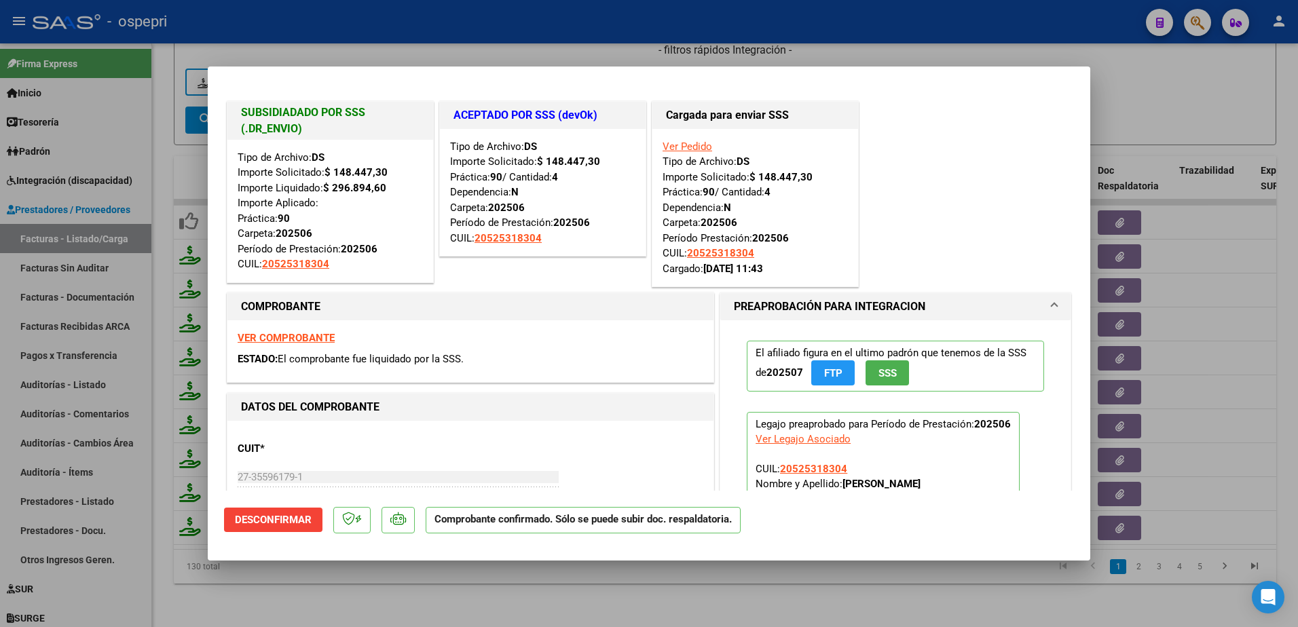
type input "$ 0,00"
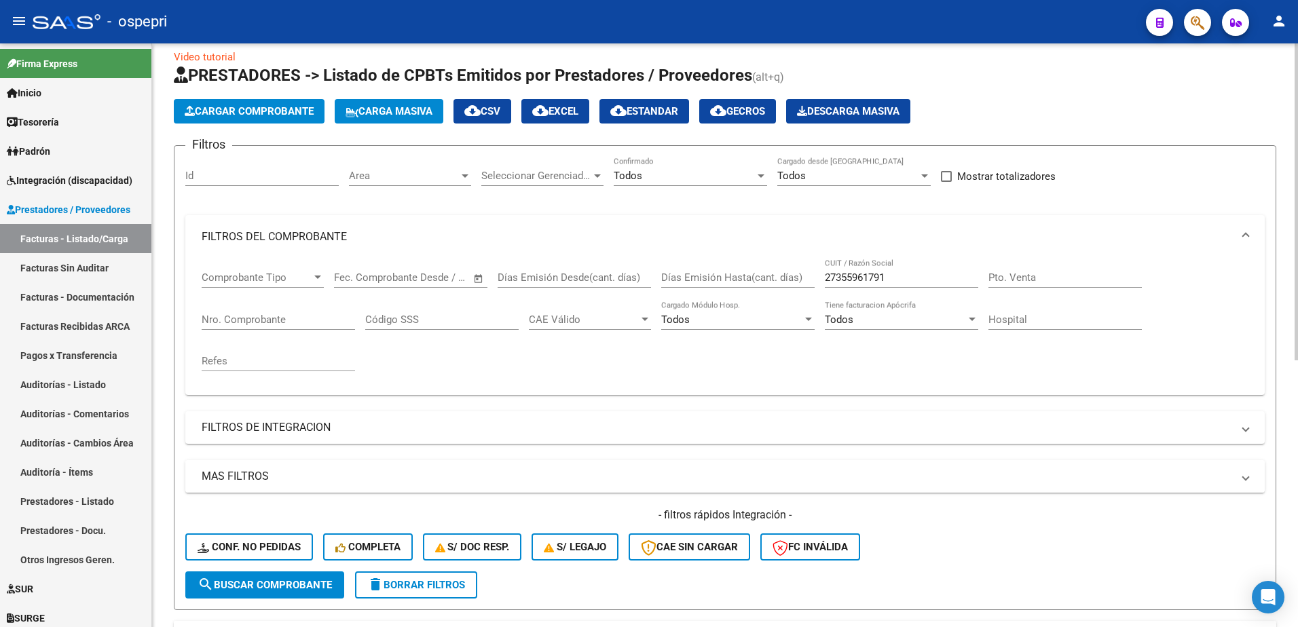
scroll to position [84, 0]
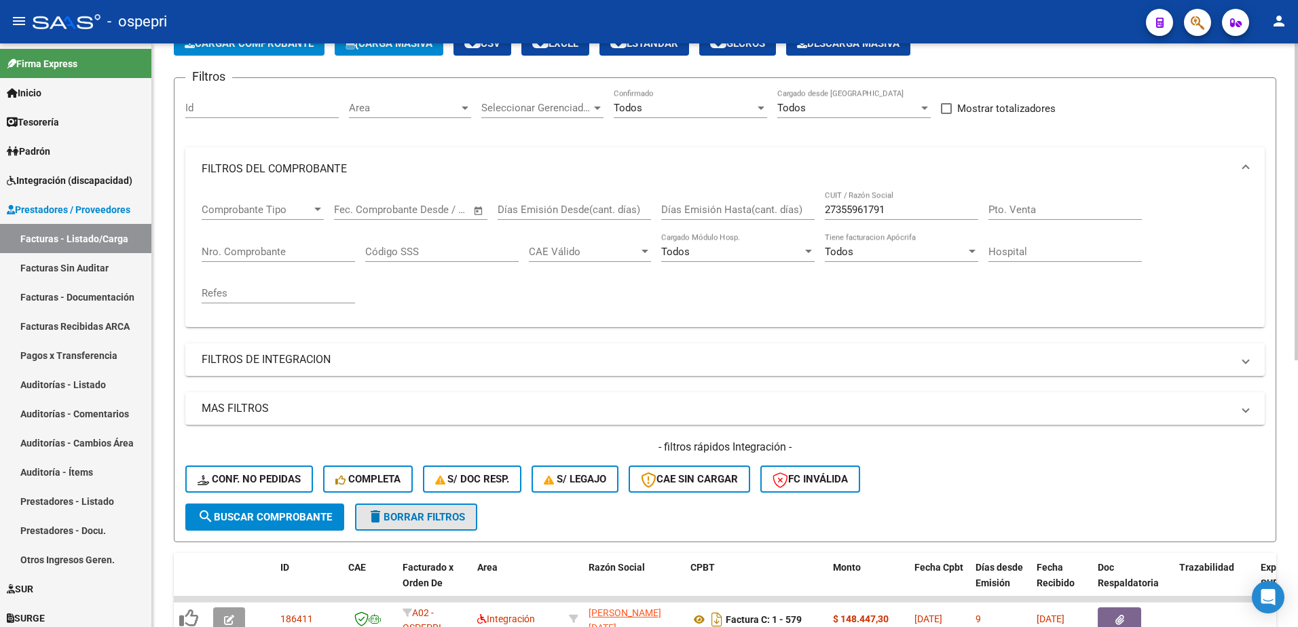
click at [436, 520] on span "delete Borrar Filtros" at bounding box center [416, 517] width 98 height 12
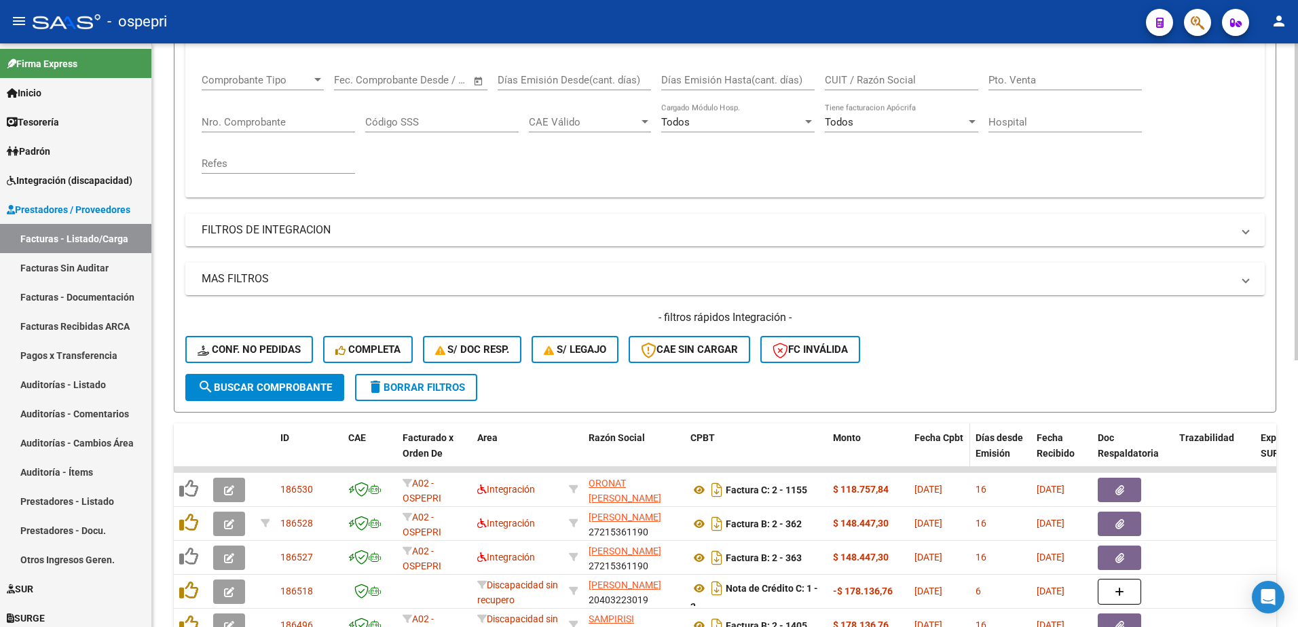
scroll to position [287, 0]
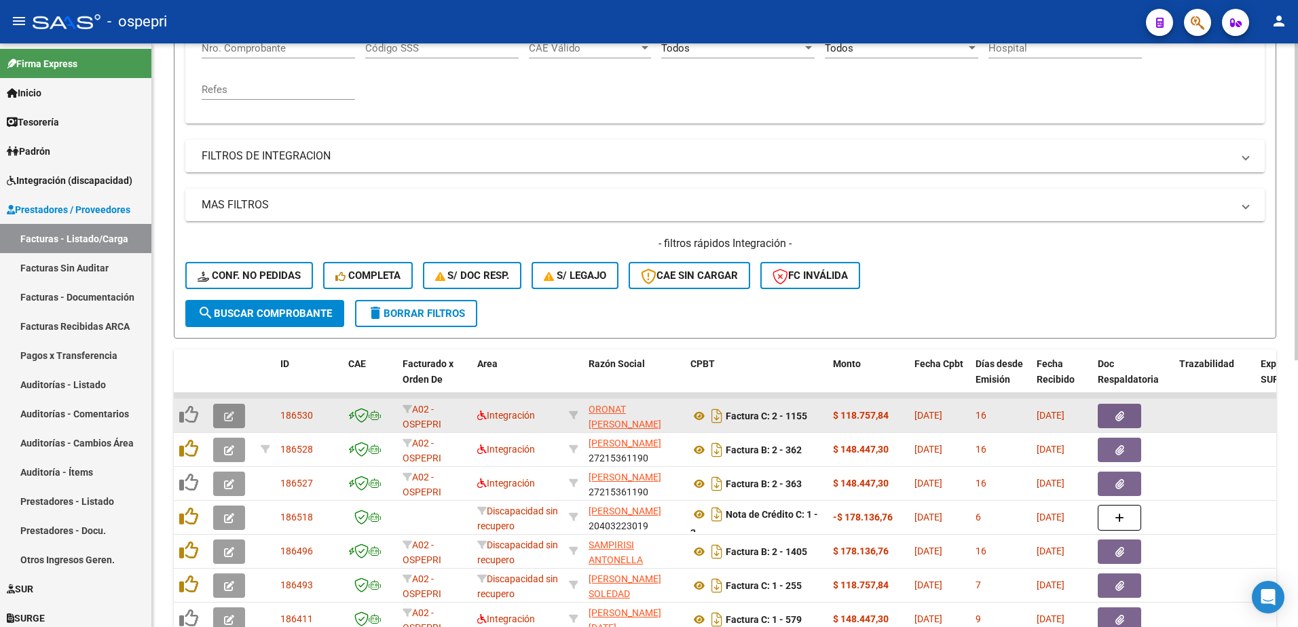
click at [223, 415] on button "button" at bounding box center [229, 416] width 32 height 24
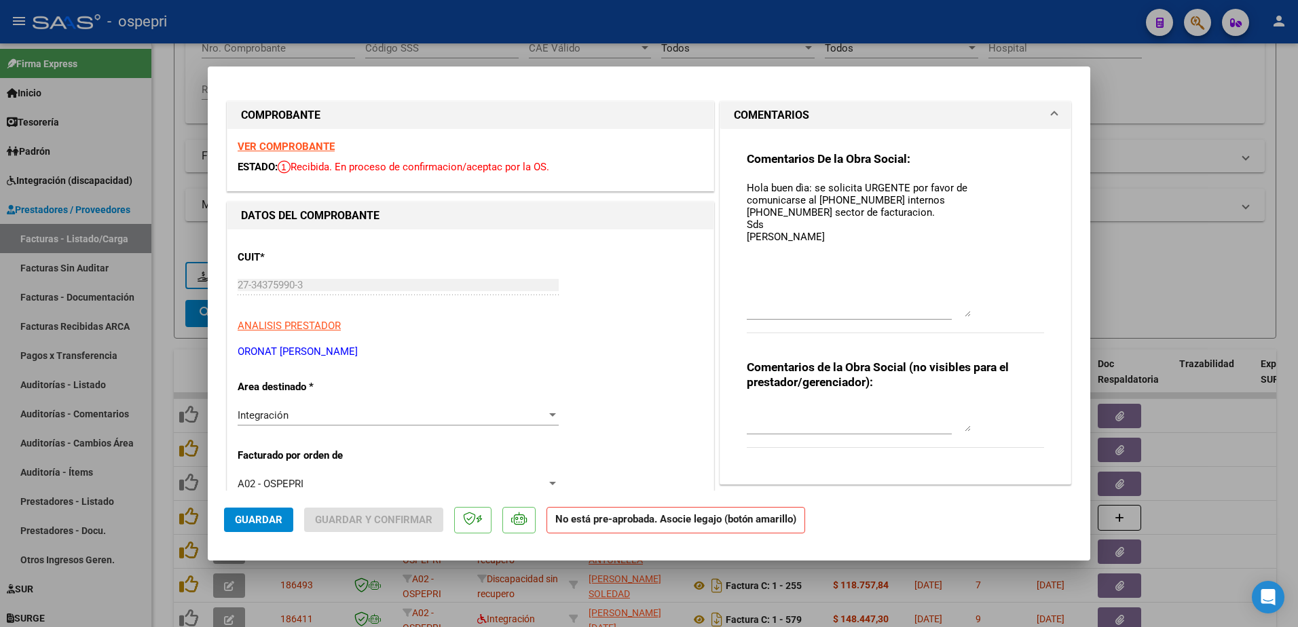
drag, startPoint x: 961, startPoint y: 206, endPoint x: 965, endPoint y: 316, distance: 109.4
click at [965, 316] on div "Comentarios De la Obra Social: Hola buen dìa: se solicita URGENTE por favor de …" at bounding box center [895, 249] width 297 height 197
click at [242, 518] on span "Guardar" at bounding box center [259, 520] width 48 height 12
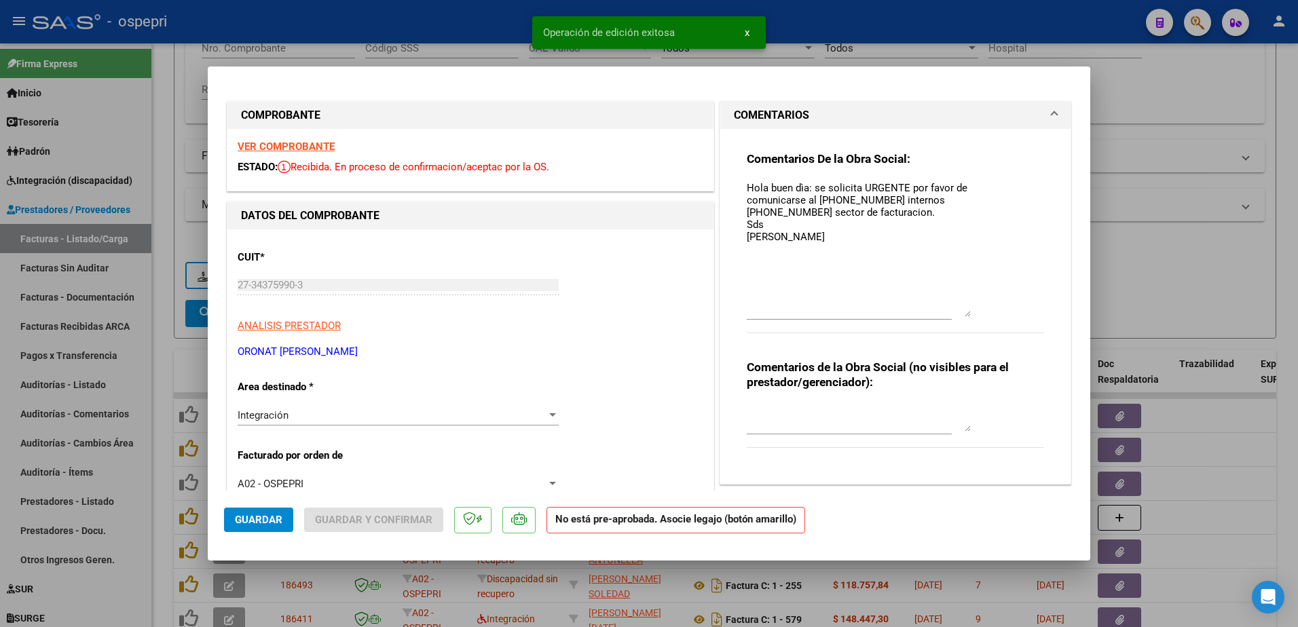
type input "$ 0,00"
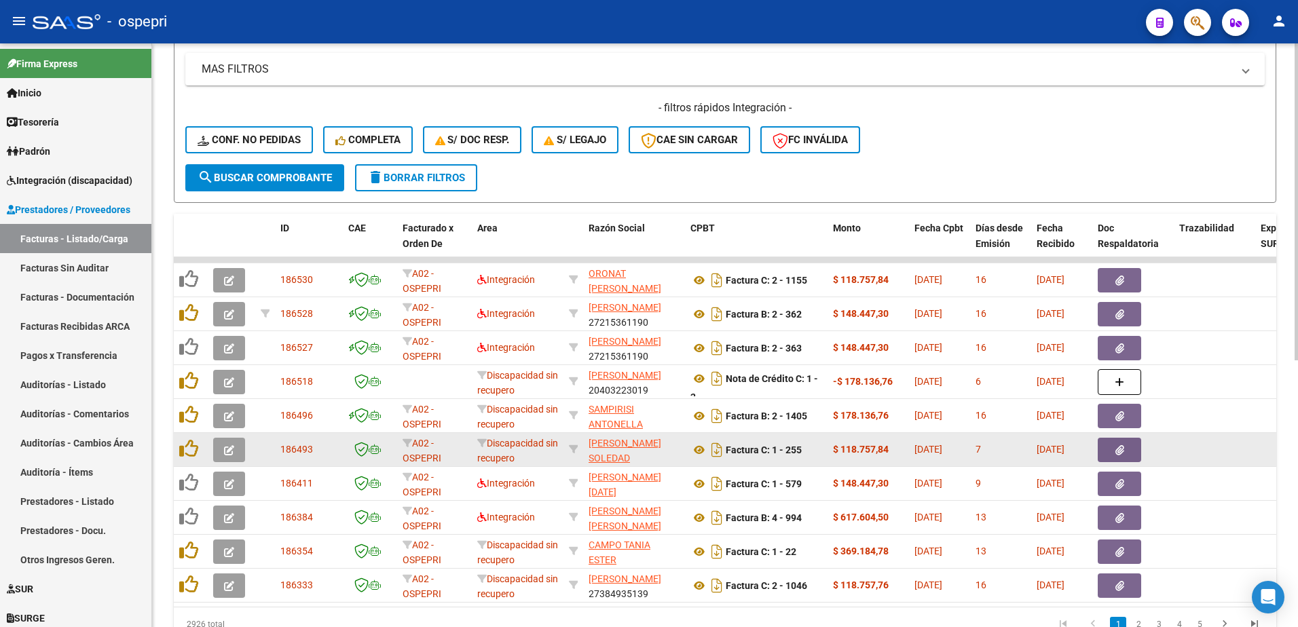
scroll to position [491, 0]
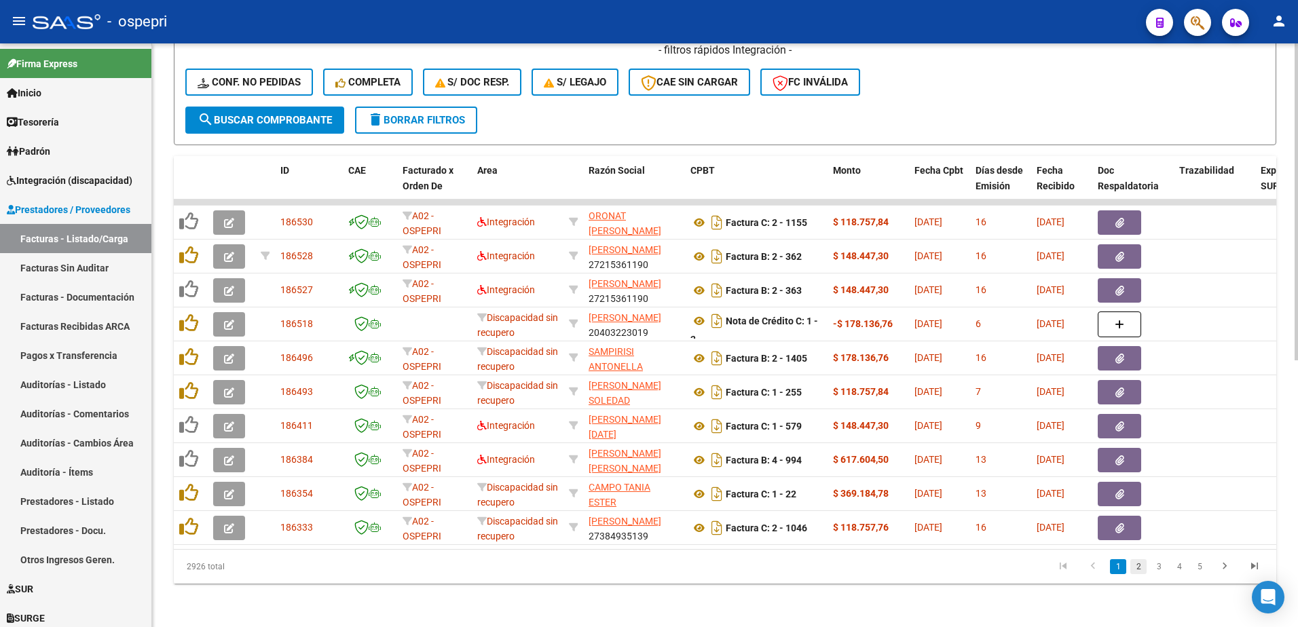
click at [1135, 561] on link "2" at bounding box center [1138, 566] width 16 height 15
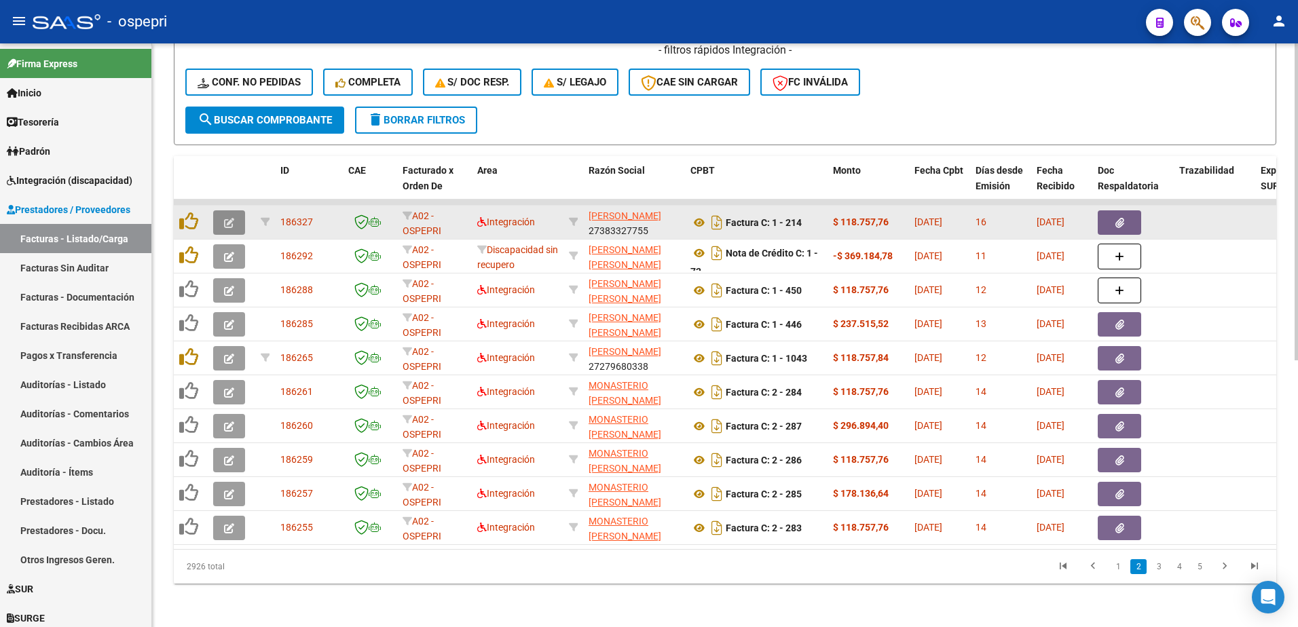
click at [227, 218] on icon "button" at bounding box center [229, 223] width 10 height 10
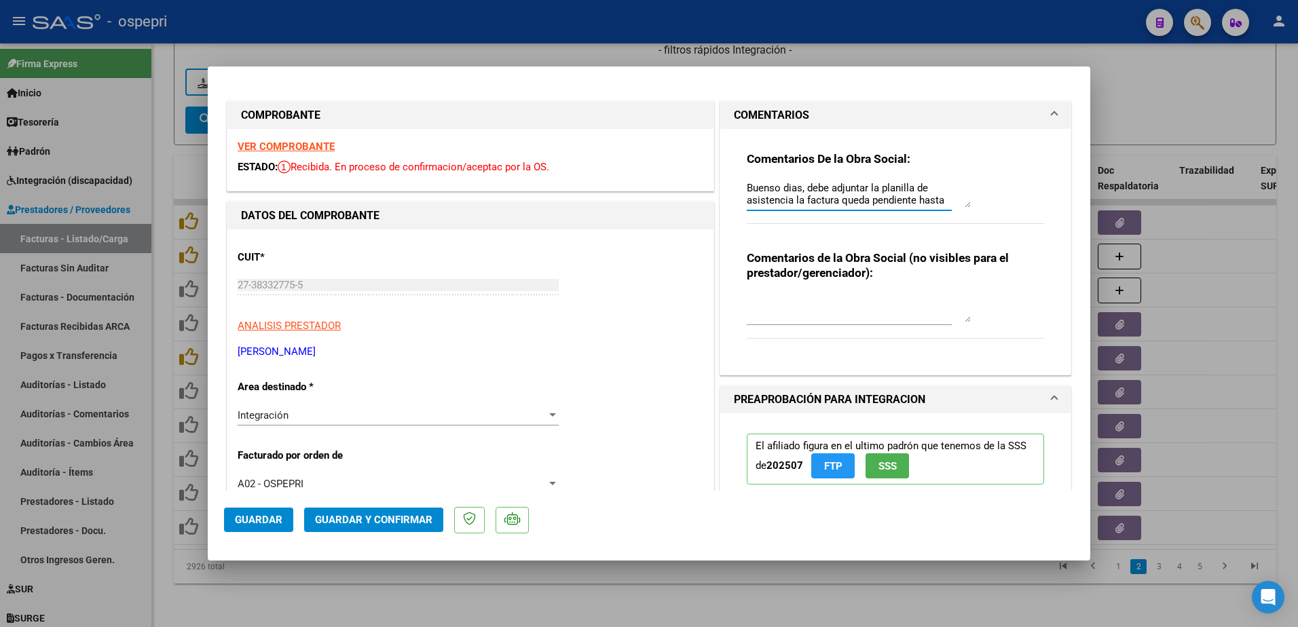
drag, startPoint x: 961, startPoint y: 208, endPoint x: 960, endPoint y: 263, distance: 55.7
click at [960, 263] on div "Comentarios De la Obra Social: Buenso dias, debe adjuntar la planilla de asiste…" at bounding box center [896, 246] width 318 height 235
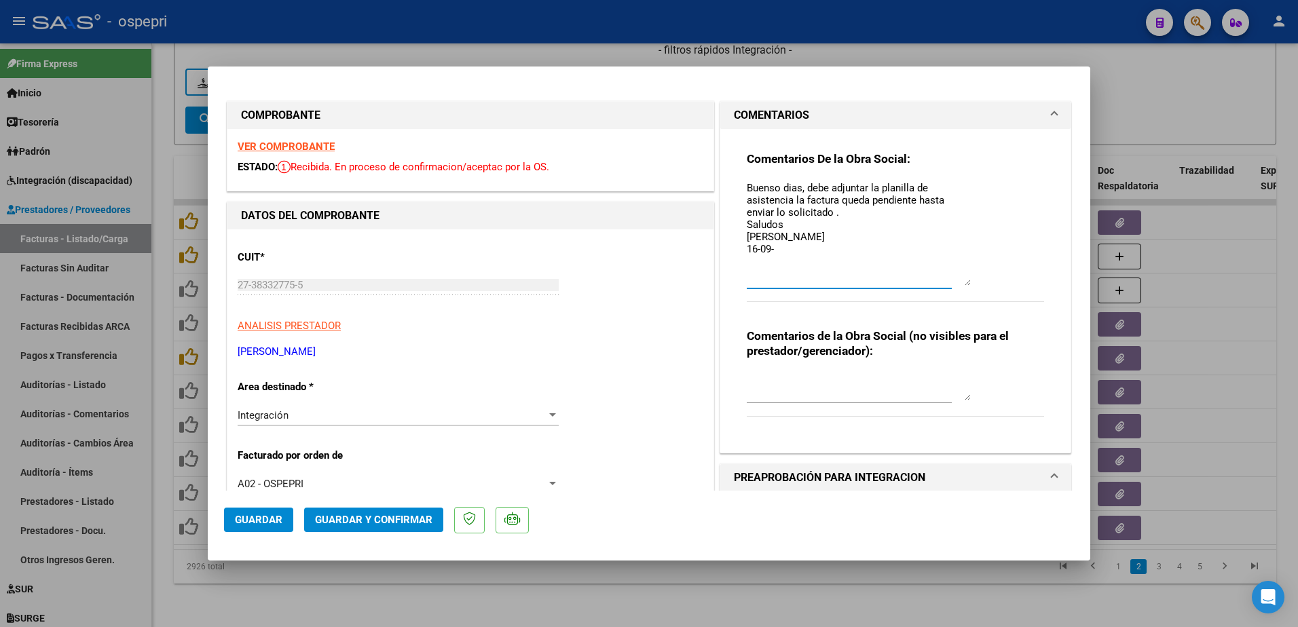
drag, startPoint x: 960, startPoint y: 206, endPoint x: 954, endPoint y: 284, distance: 78.3
click at [954, 284] on textarea "Buenso dias, debe adjuntar la planilla de asistencia la factura queda pendiente…" at bounding box center [859, 233] width 224 height 105
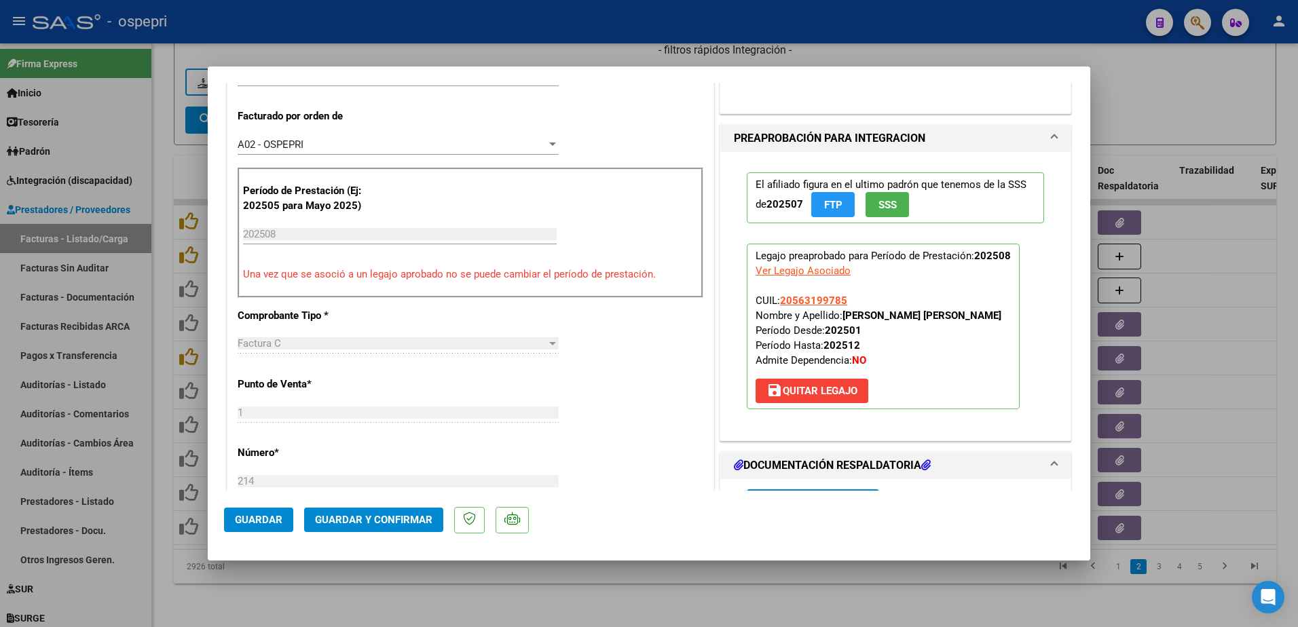
scroll to position [543, 0]
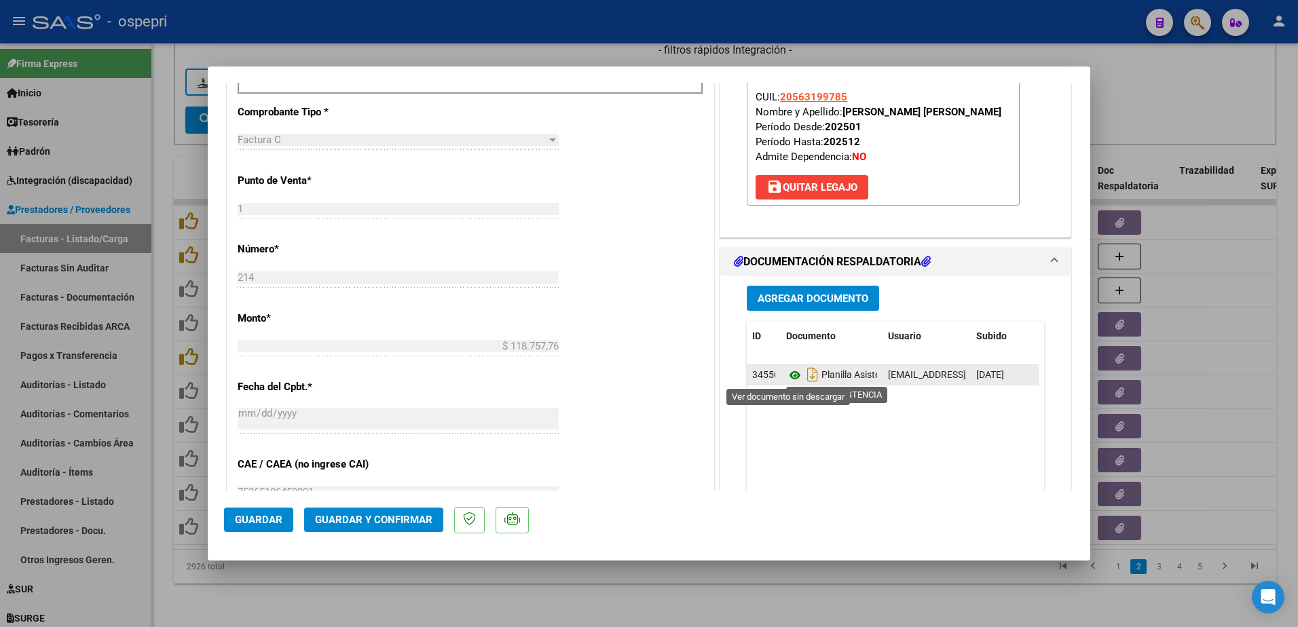
click at [791, 369] on icon at bounding box center [795, 375] width 18 height 16
type input "$ 0,00"
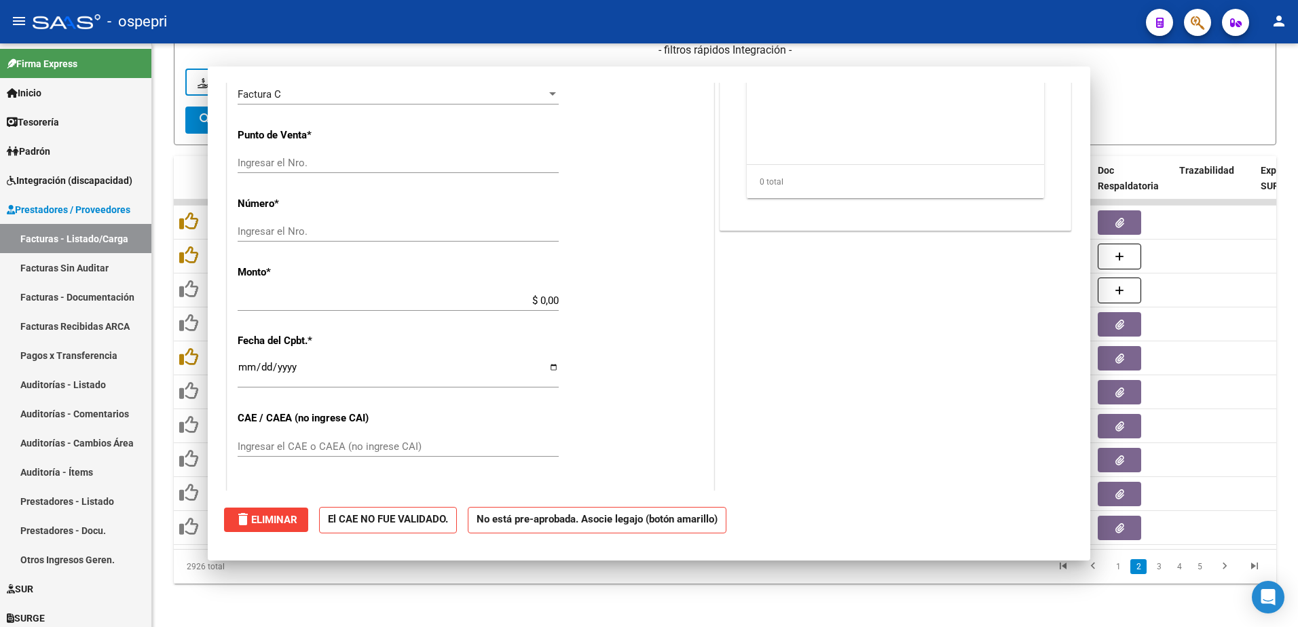
scroll to position [533, 0]
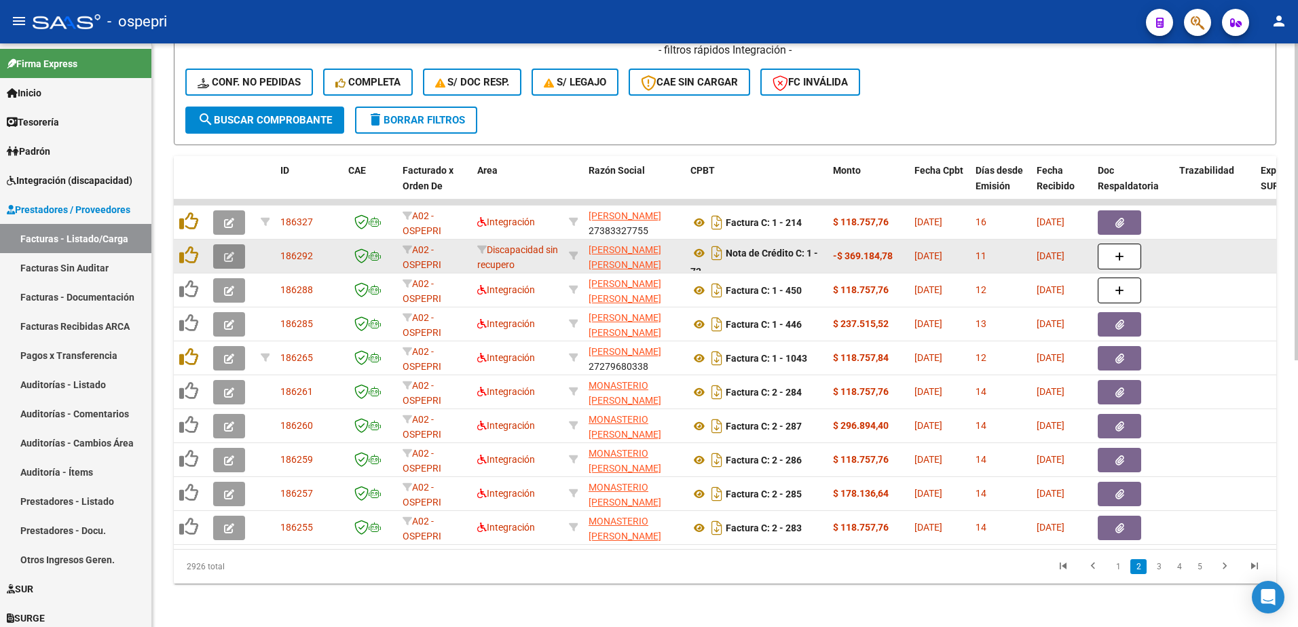
click at [222, 246] on button "button" at bounding box center [229, 256] width 32 height 24
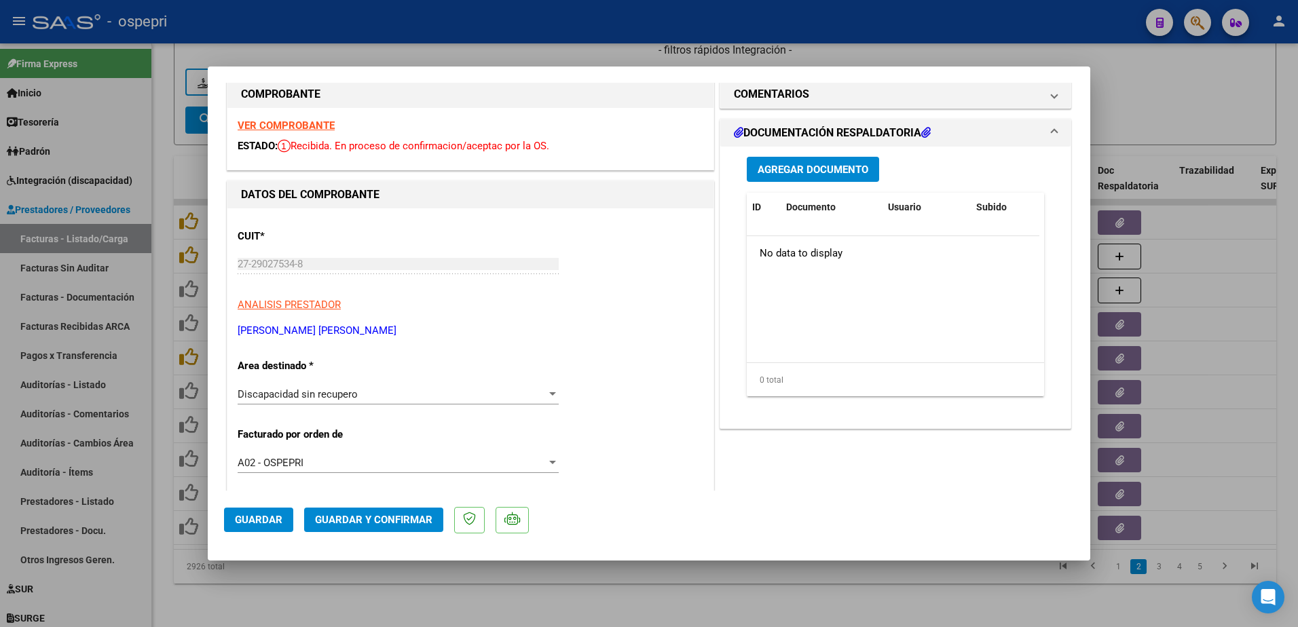
scroll to position [0, 0]
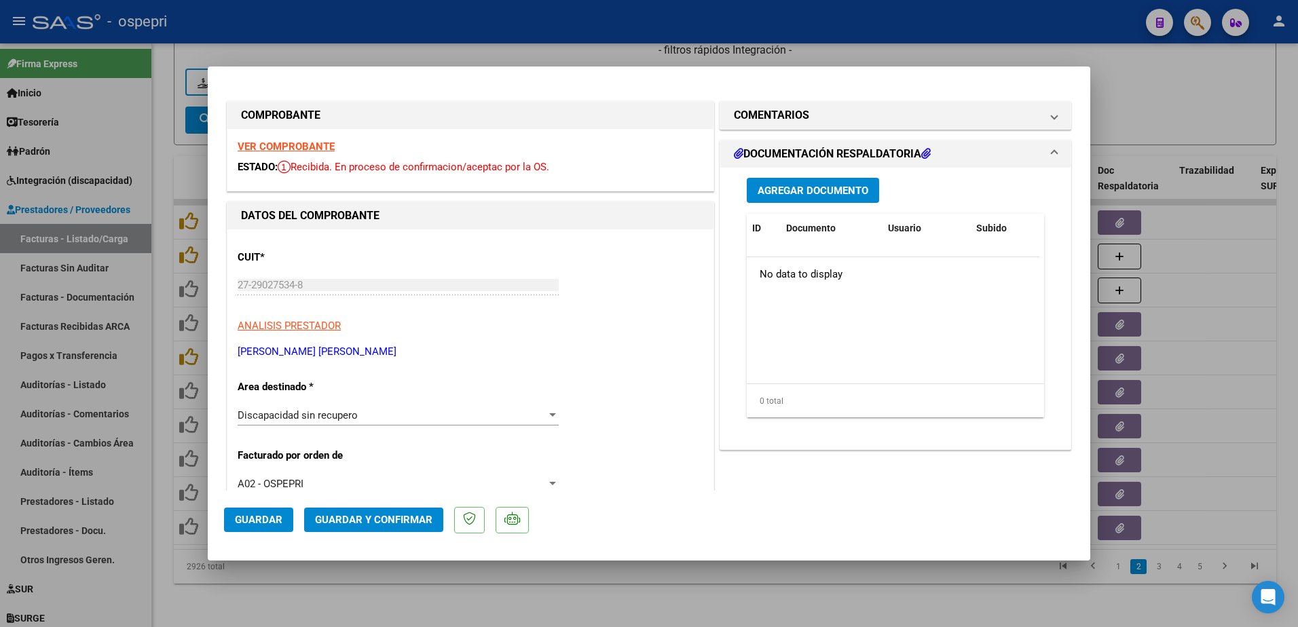
click at [293, 145] on strong "VER COMPROBANTE" at bounding box center [286, 147] width 97 height 12
type input "$ 0,00"
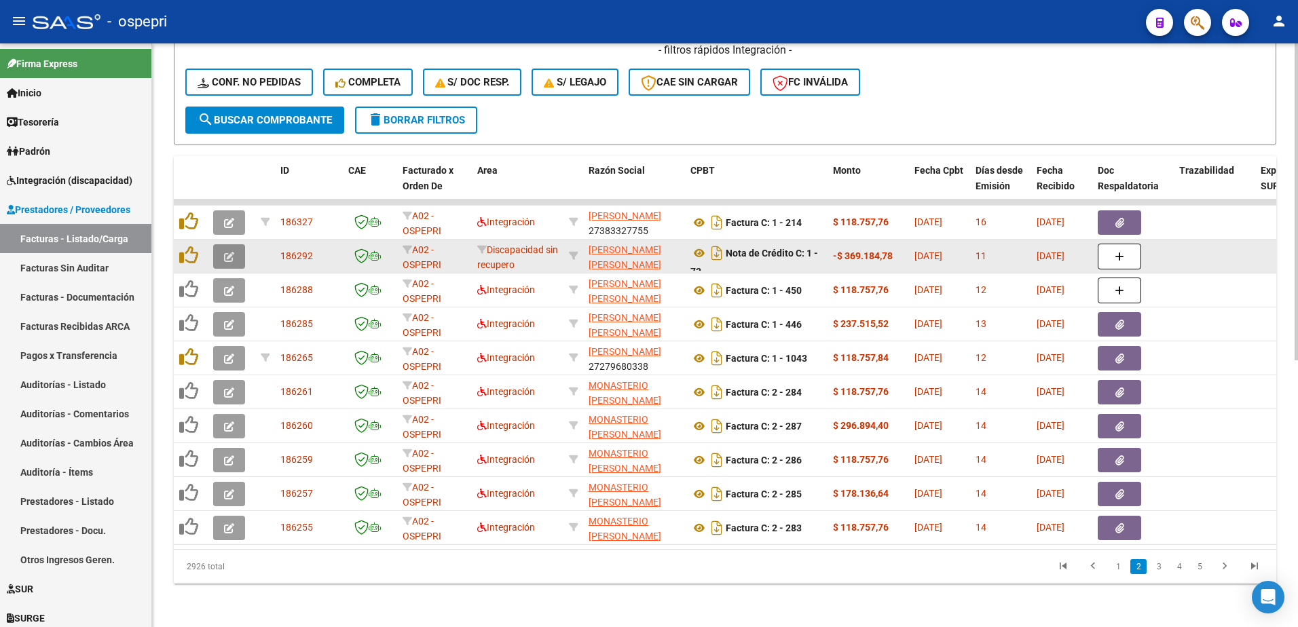
click at [223, 246] on button "button" at bounding box center [229, 256] width 32 height 24
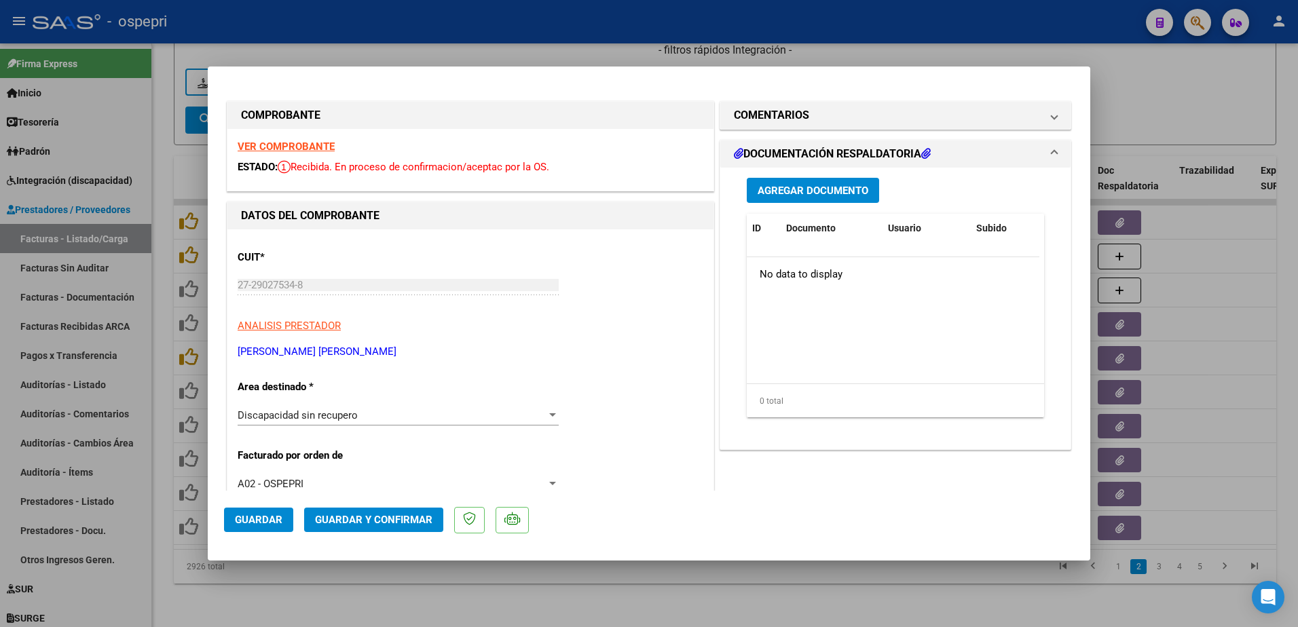
click at [208, 284] on mat-dialog-content "COMPROBANTE VER COMPROBANTE ESTADO: Recibida. En proceso de confirmacion/acepta…" at bounding box center [649, 287] width 883 height 408
type input "$ 0,00"
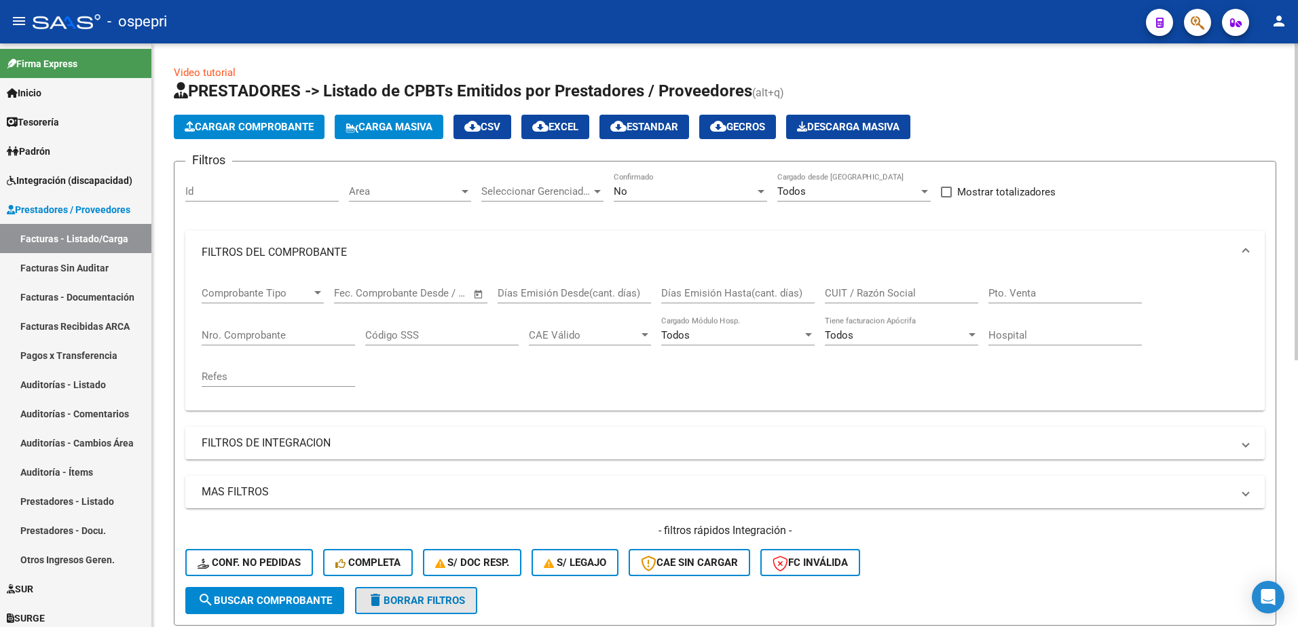
drag, startPoint x: 405, startPoint y: 604, endPoint x: 486, endPoint y: 544, distance: 100.5
click at [406, 604] on span "delete Borrar Filtros" at bounding box center [416, 601] width 98 height 12
click at [857, 292] on input "CUIT / Razón Social" at bounding box center [901, 293] width 153 height 12
paste input "27-29027534-8"
type input "27290275348"
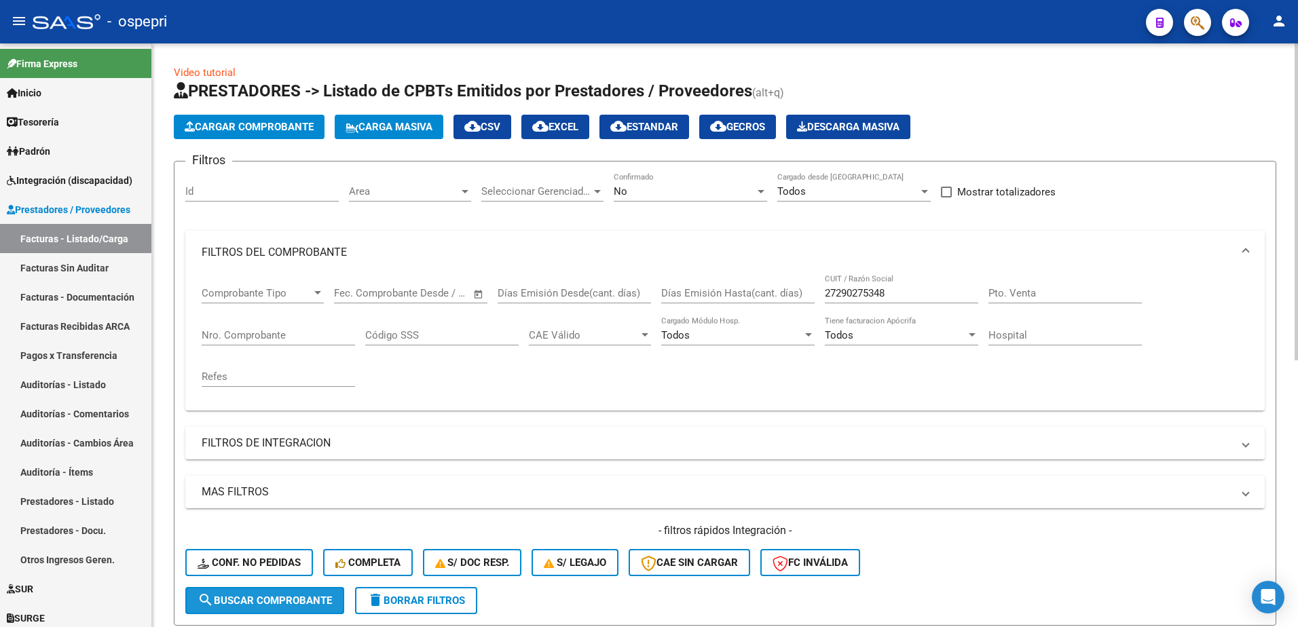
click at [282, 596] on span "search Buscar Comprobante" at bounding box center [265, 601] width 134 height 12
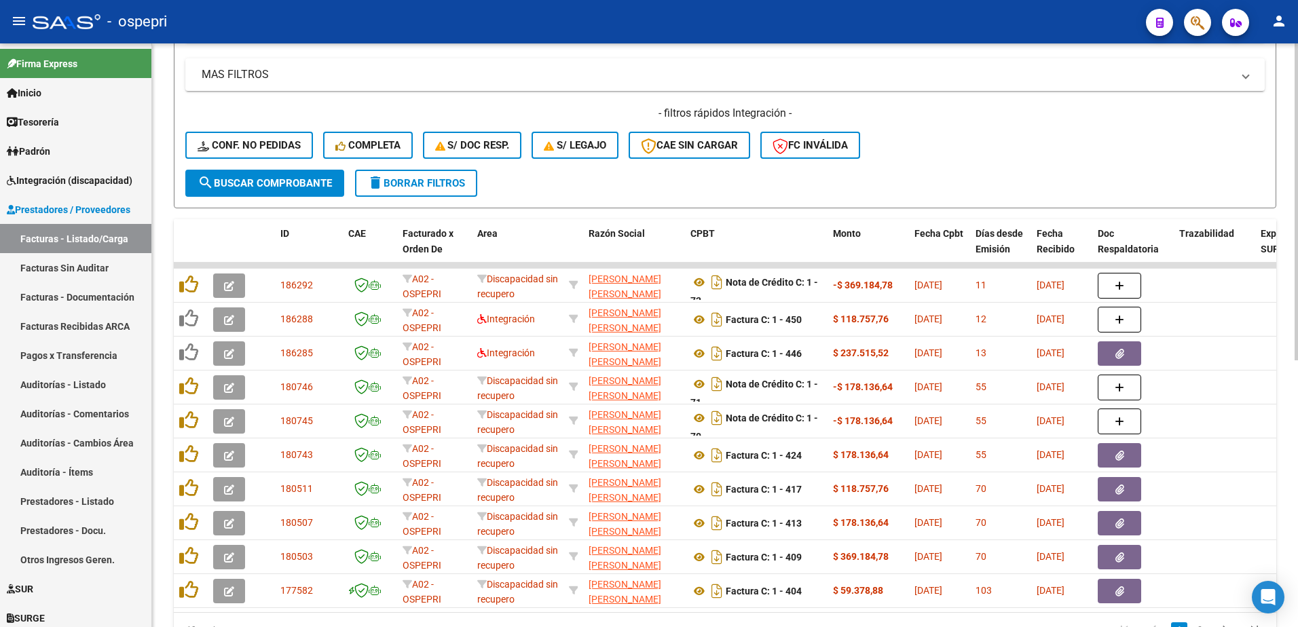
scroll to position [475, 0]
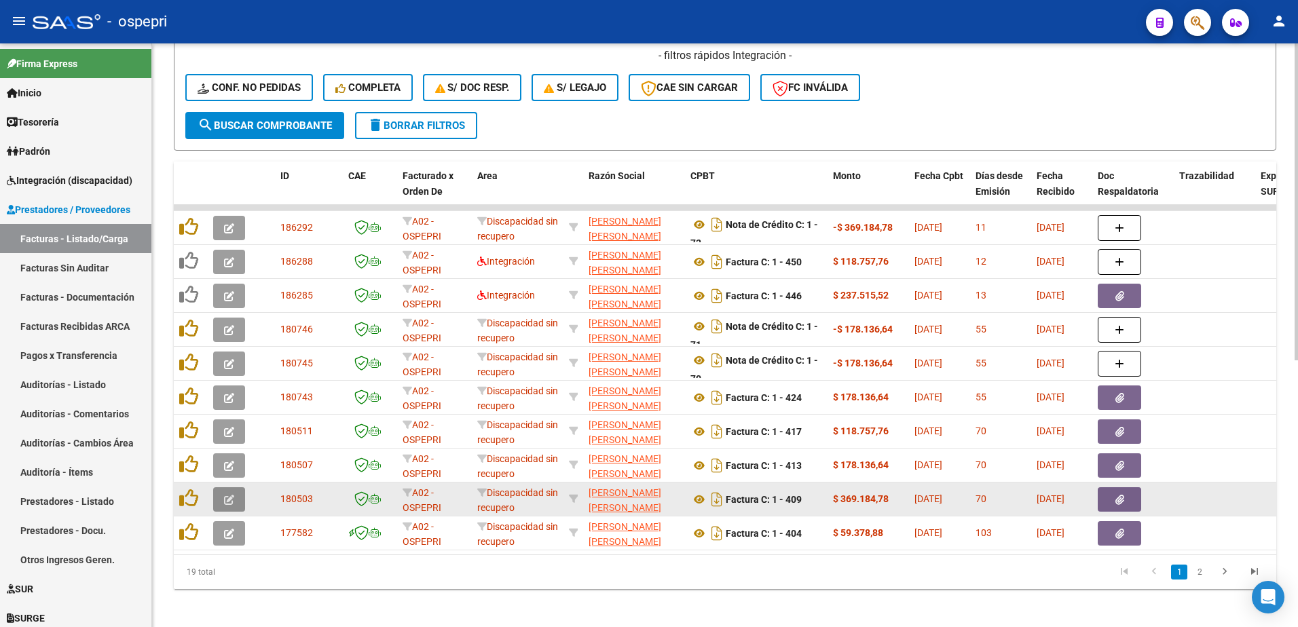
click at [227, 498] on icon "button" at bounding box center [229, 500] width 10 height 10
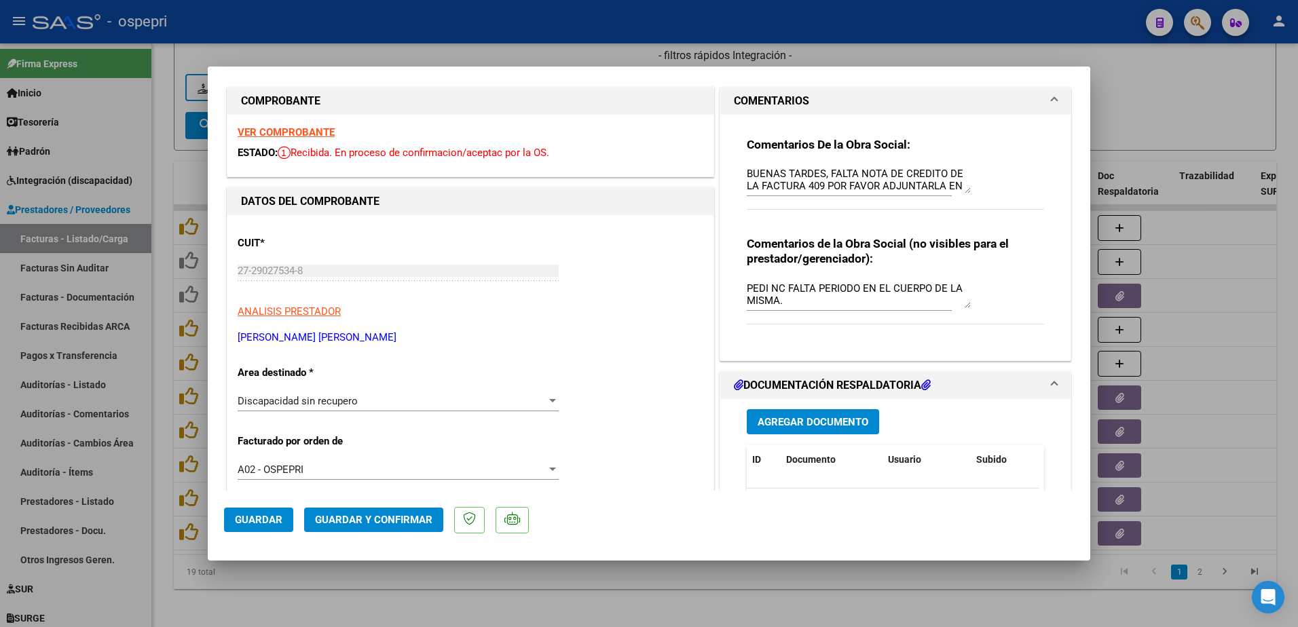
scroll to position [0, 0]
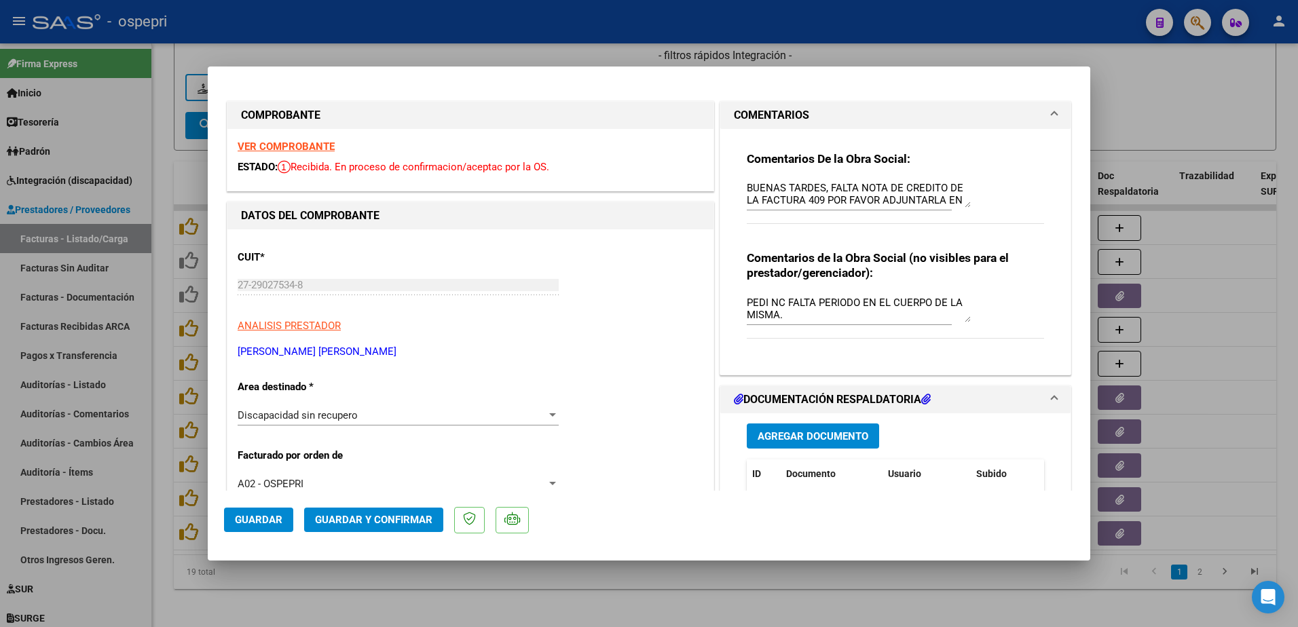
type input "$ 0,00"
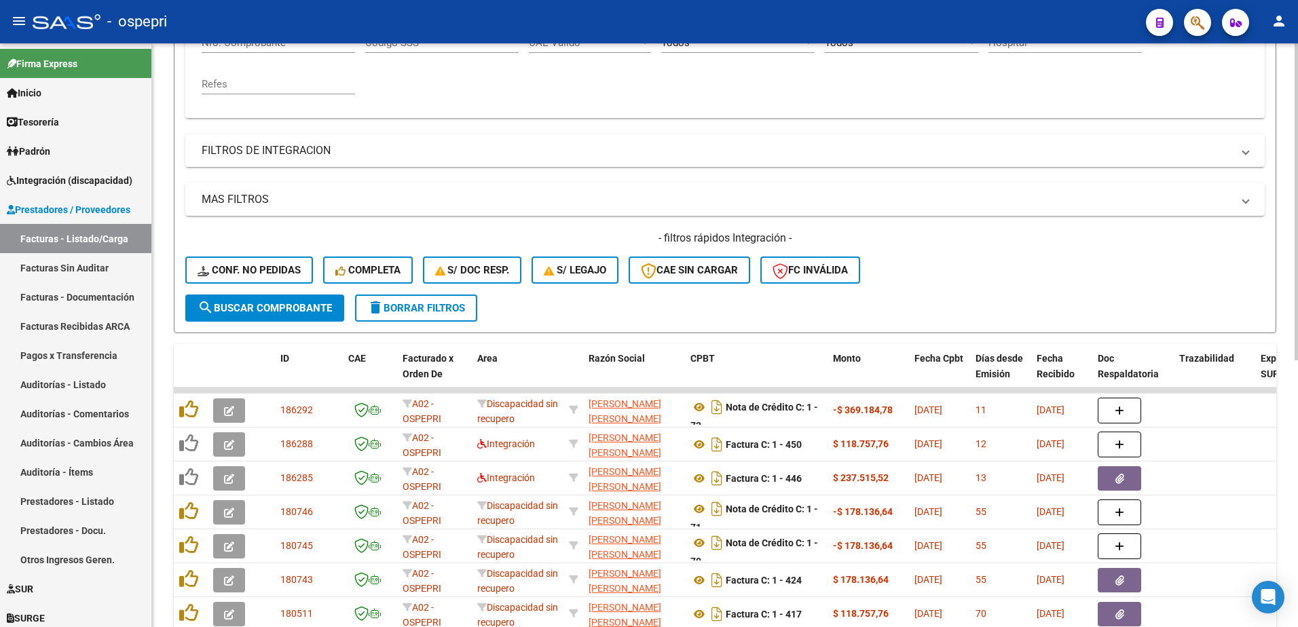
scroll to position [68, 0]
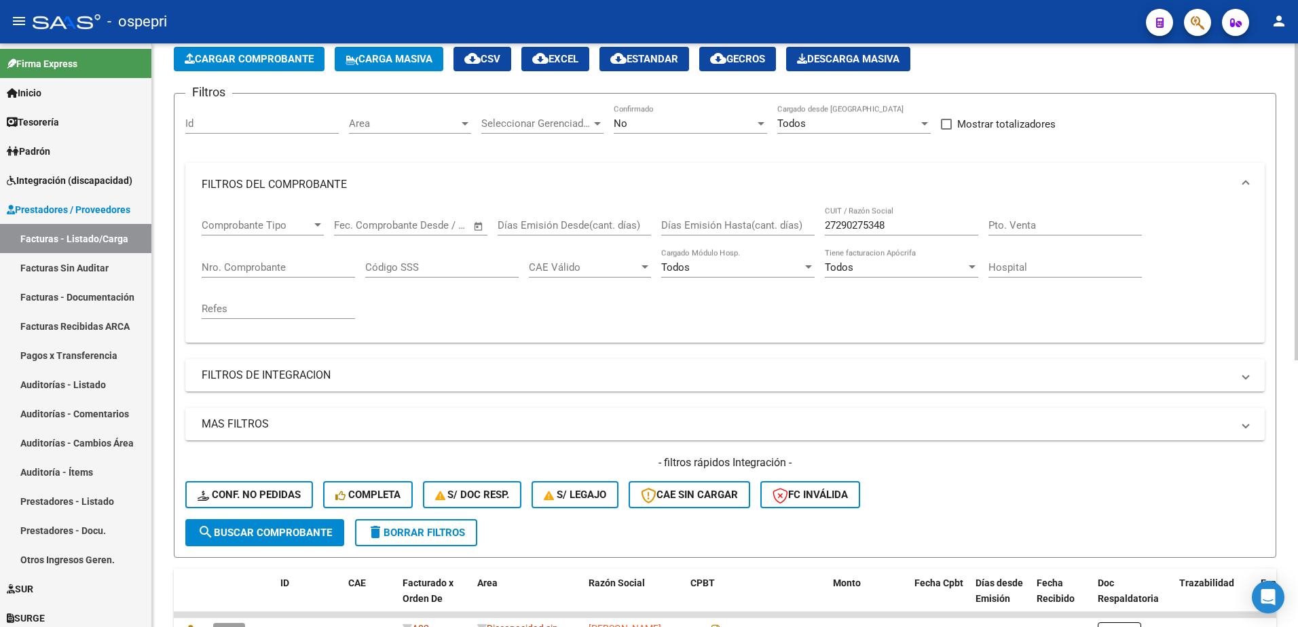
click at [905, 223] on input "27290275348" at bounding box center [901, 225] width 153 height 12
click at [904, 224] on input "27290275348" at bounding box center [901, 225] width 153 height 12
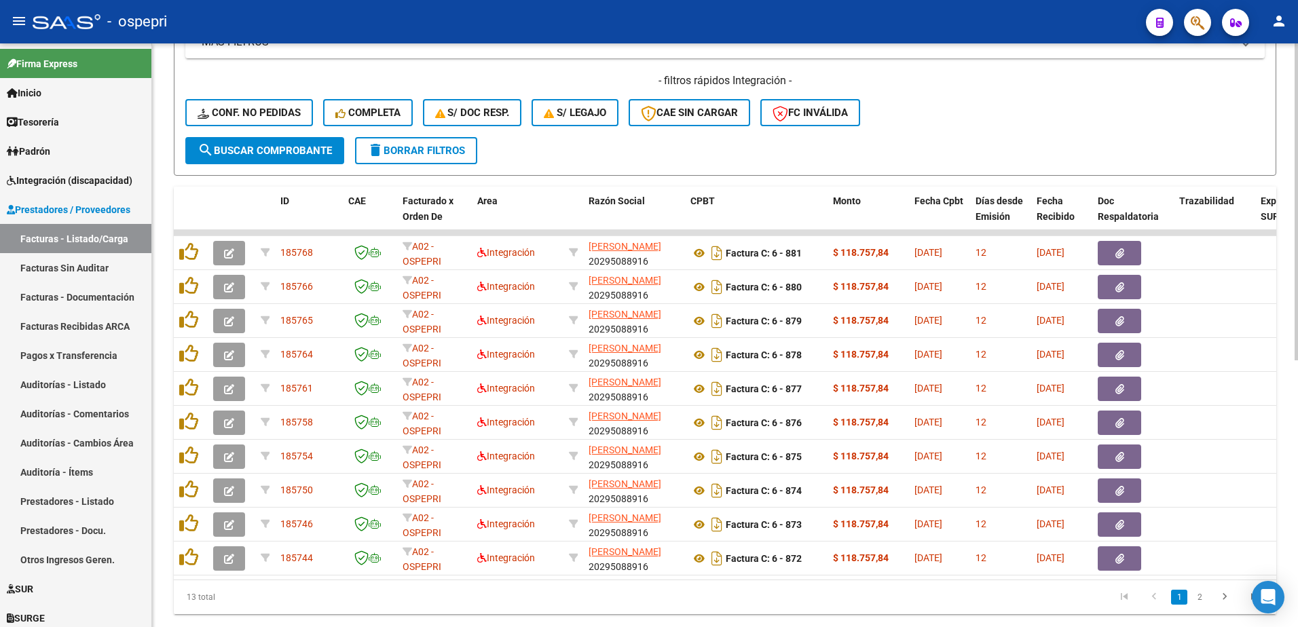
scroll to position [491, 0]
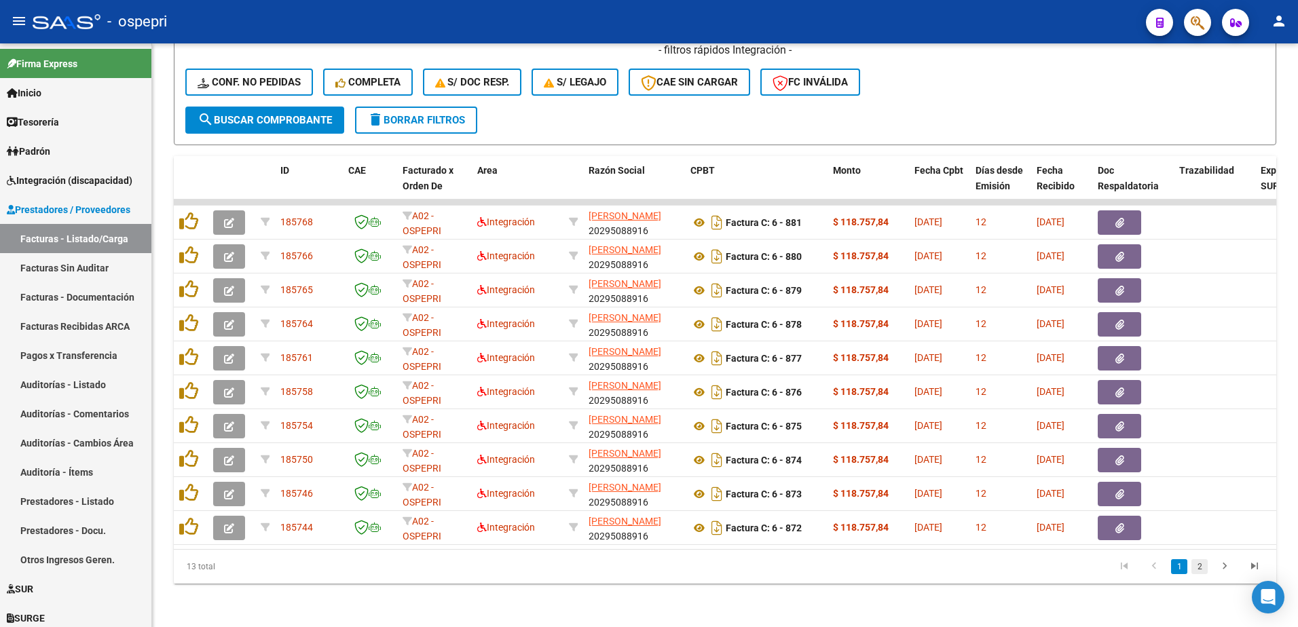
type input "altamiranda"
click at [1201, 567] on link "2" at bounding box center [1199, 566] width 16 height 15
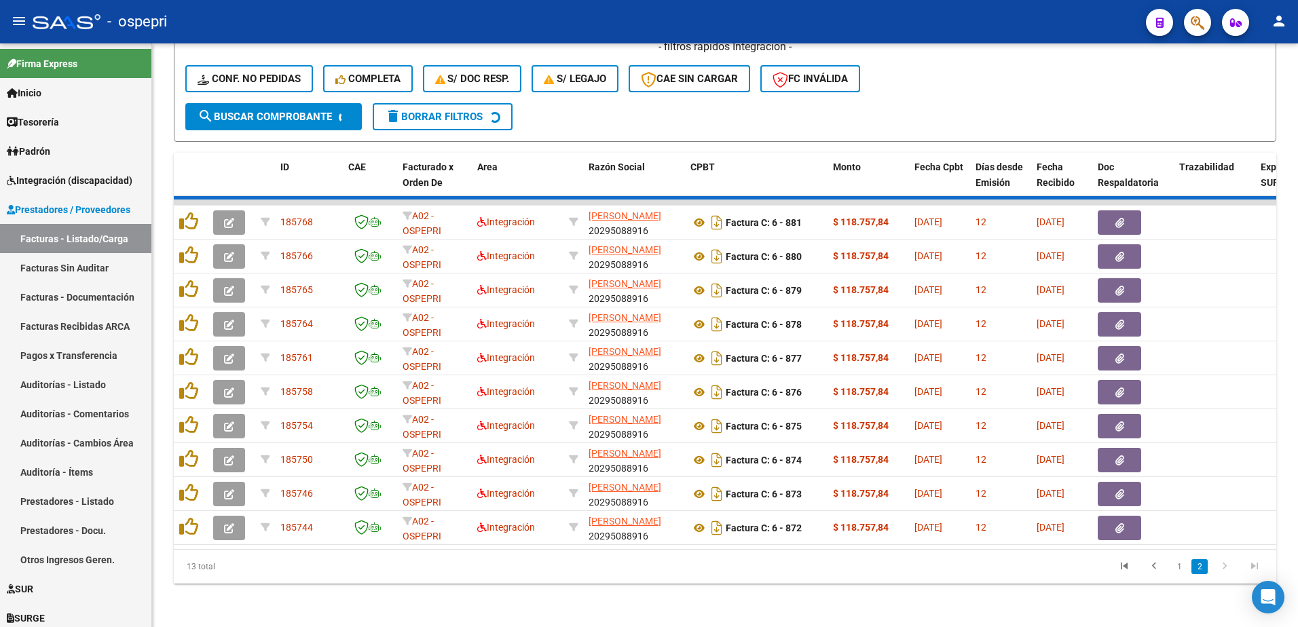
scroll to position [253, 0]
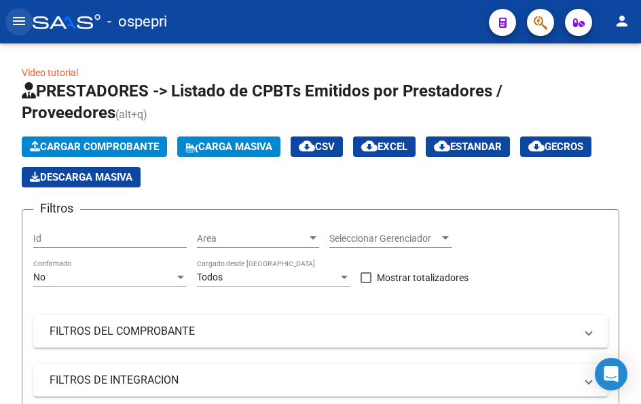
click at [25, 23] on mat-icon "menu" at bounding box center [19, 21] width 16 height 16
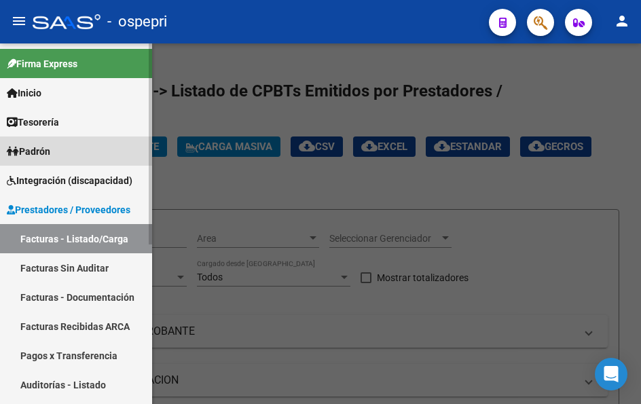
click at [57, 151] on link "Padrón" at bounding box center [76, 150] width 152 height 29
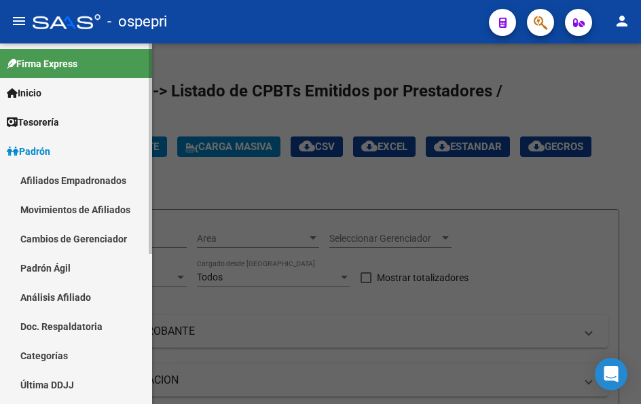
click at [46, 266] on link "Padrón Ágil" at bounding box center [76, 267] width 152 height 29
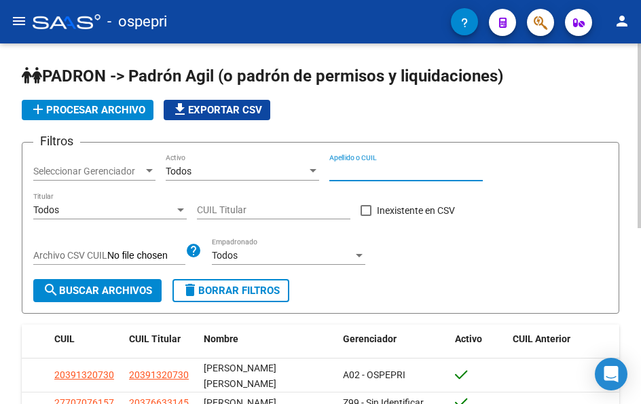
click at [352, 176] on input "Apellido o CUIL" at bounding box center [405, 172] width 153 height 12
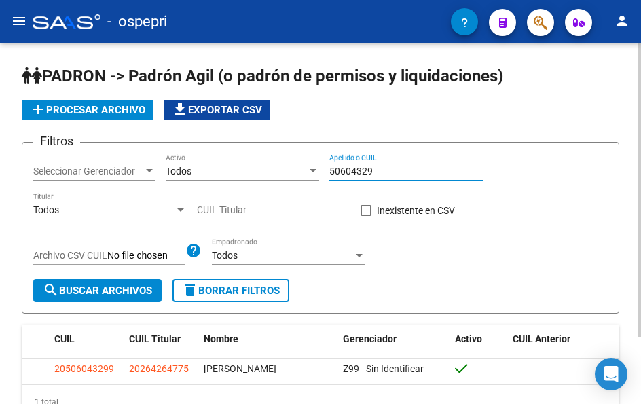
click at [381, 174] on input "50604329" at bounding box center [405, 172] width 153 height 12
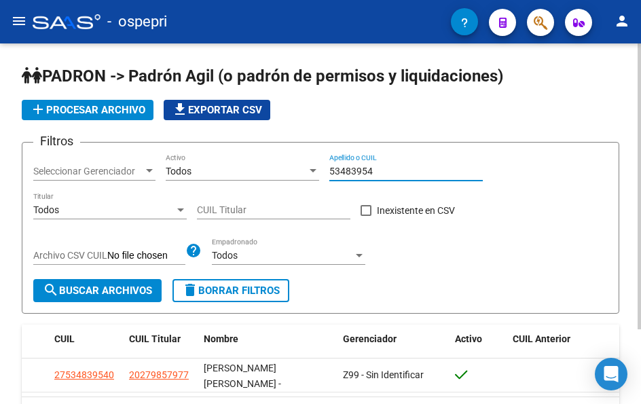
click at [389, 174] on input "53483954" at bounding box center [405, 172] width 153 height 12
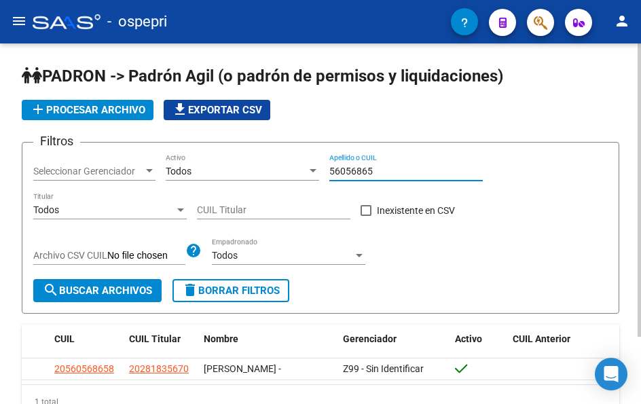
type input "56056865"
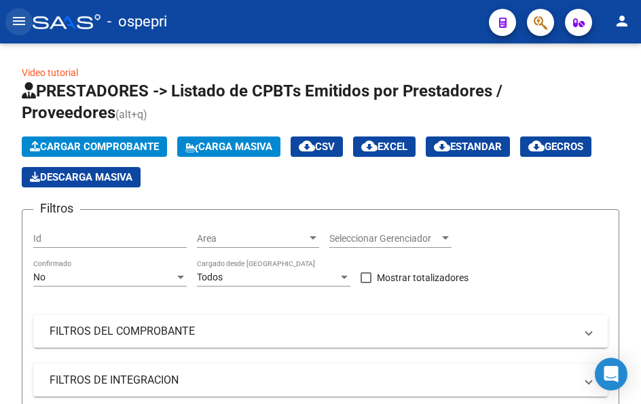
click at [19, 14] on mat-icon "menu" at bounding box center [19, 21] width 16 height 16
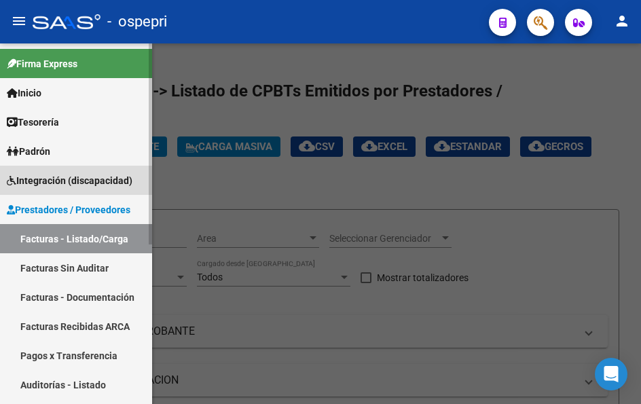
click at [37, 181] on span "Integración (discapacidad)" at bounding box center [70, 180] width 126 height 15
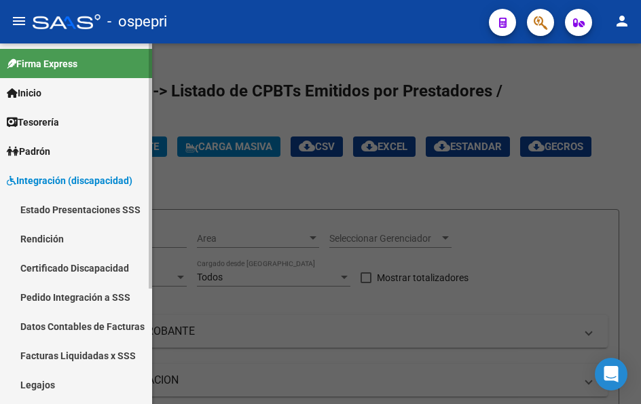
scroll to position [68, 0]
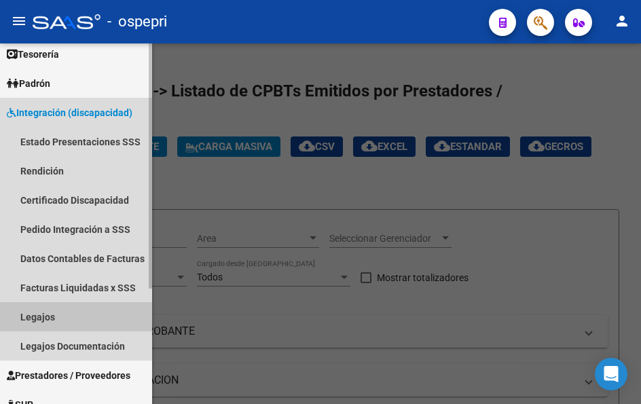
click at [49, 319] on link "Legajos" at bounding box center [76, 316] width 152 height 29
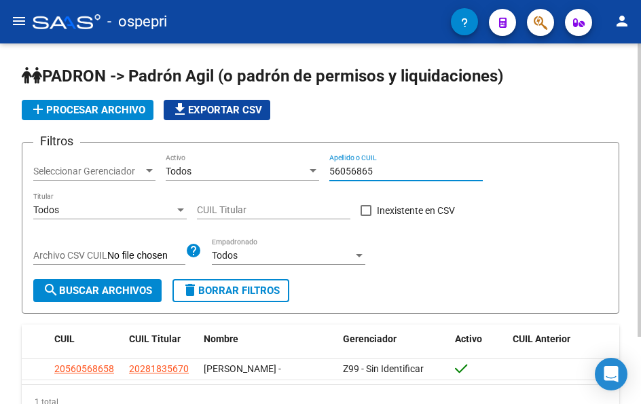
click at [369, 164] on div "56056865 Apellido o CUIL" at bounding box center [405, 166] width 153 height 27
click at [376, 170] on input "56056865" at bounding box center [405, 172] width 153 height 12
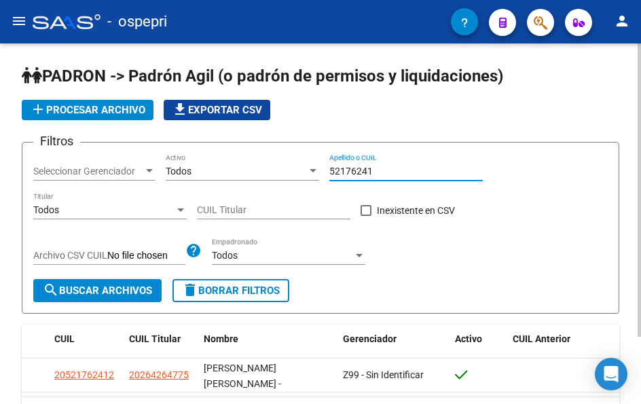
drag, startPoint x: 388, startPoint y: 173, endPoint x: 301, endPoint y: 177, distance: 87.0
click at [299, 174] on div "Filtros Seleccionar Gerenciador Seleccionar Gerenciador Todos Activo 52176241 A…" at bounding box center [320, 216] width 574 height 126
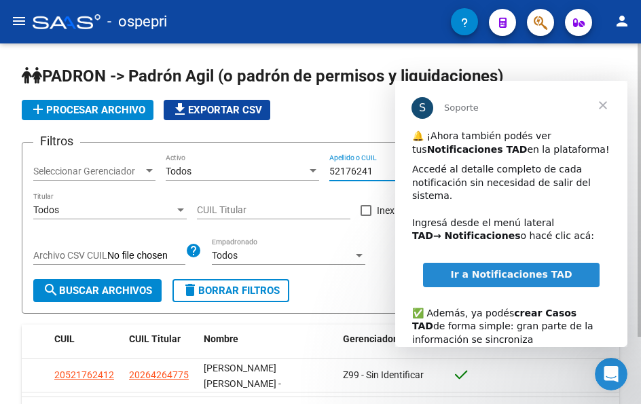
click at [377, 170] on input "52176241" at bounding box center [405, 172] width 153 height 12
click at [607, 105] on span "Cerrar" at bounding box center [602, 105] width 49 height 49
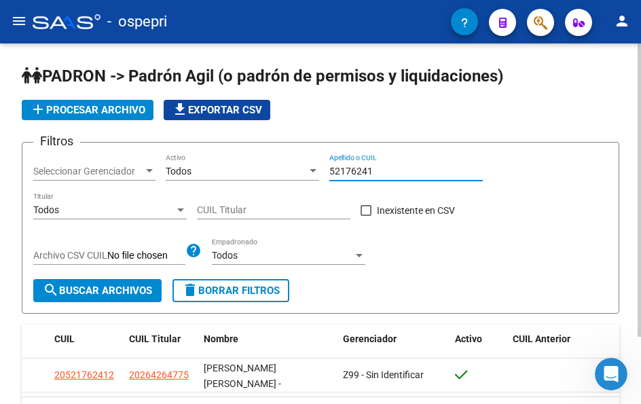
click at [381, 170] on input "52176241" at bounding box center [405, 172] width 153 height 12
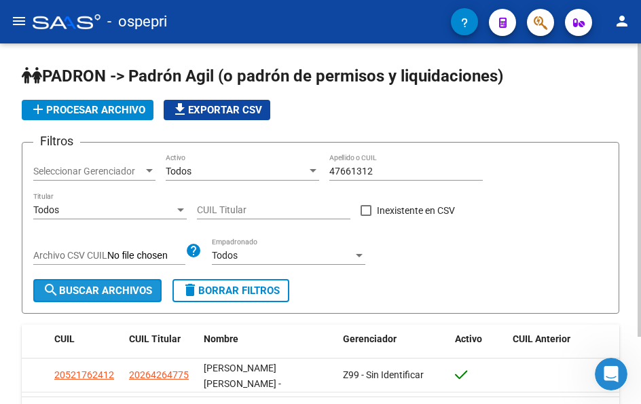
click at [141, 286] on span "search Buscar Archivos" at bounding box center [97, 290] width 109 height 12
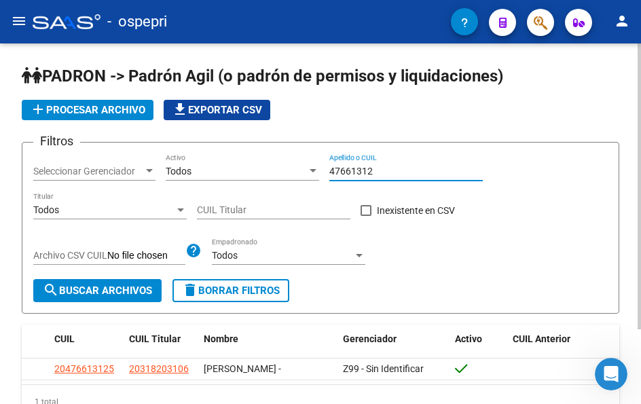
click at [396, 170] on input "47661312" at bounding box center [405, 172] width 153 height 12
click at [388, 174] on input "50466536" at bounding box center [405, 172] width 153 height 12
click at [388, 173] on input "50466536" at bounding box center [405, 172] width 153 height 12
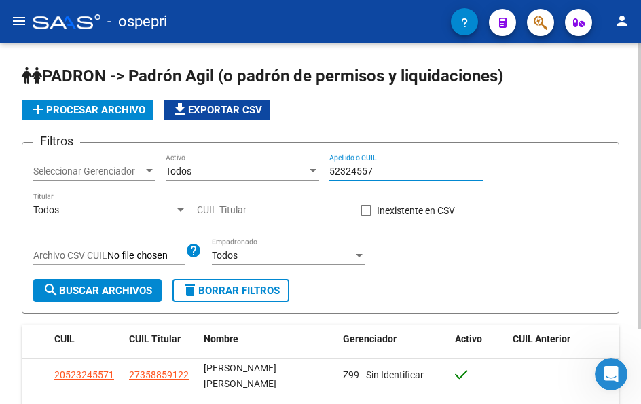
click at [386, 172] on input "52324557" at bounding box center [405, 172] width 153 height 12
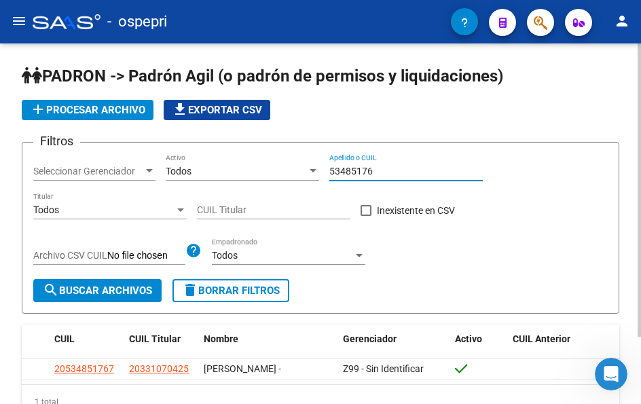
click at [381, 170] on input "53485176" at bounding box center [405, 172] width 153 height 12
click at [391, 166] on input "58411878" at bounding box center [405, 172] width 153 height 12
click at [384, 172] on input "58411900" at bounding box center [405, 172] width 153 height 12
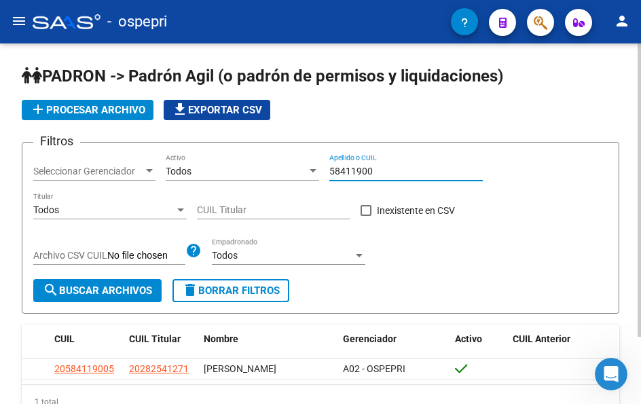
click at [384, 172] on input "58411900" at bounding box center [405, 172] width 153 height 12
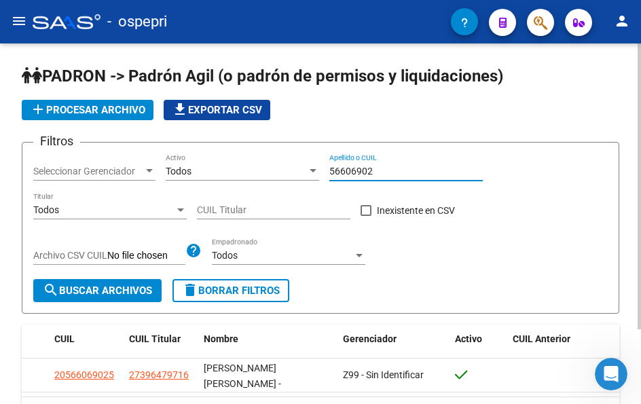
click at [381, 168] on input "56606902" at bounding box center [405, 172] width 153 height 12
click at [399, 172] on input "56606902" at bounding box center [405, 172] width 153 height 12
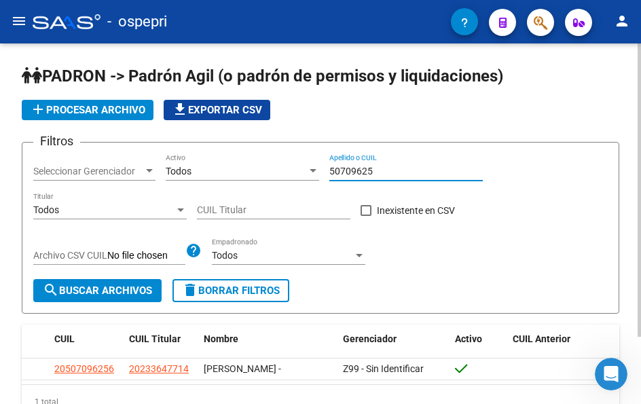
drag, startPoint x: 385, startPoint y: 167, endPoint x: 312, endPoint y: 167, distance: 72.6
click at [312, 167] on div "Filtros Seleccionar Gerenciador Seleccionar Gerenciador Todos Activo 50709625 A…" at bounding box center [320, 216] width 574 height 126
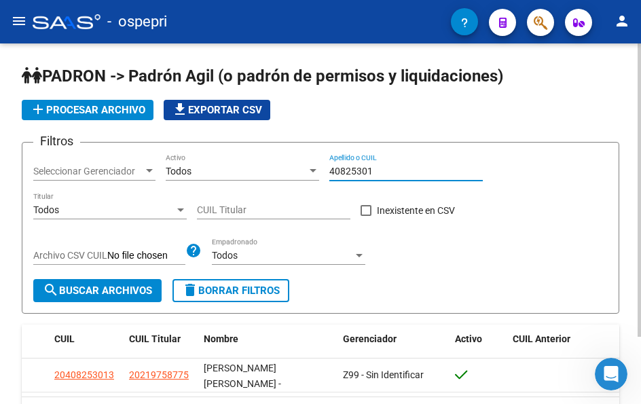
click at [377, 168] on input "40825301" at bounding box center [405, 172] width 153 height 12
drag, startPoint x: 381, startPoint y: 168, endPoint x: 286, endPoint y: 168, distance: 95.0
click at [286, 168] on div "Filtros Seleccionar Gerenciador Seleccionar Gerenciador Todos Activo 50588099 A…" at bounding box center [320, 216] width 574 height 126
click at [397, 169] on input "56846145" at bounding box center [405, 172] width 153 height 12
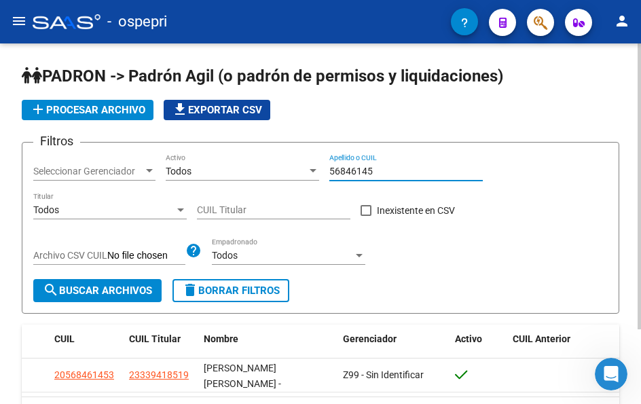
click at [397, 169] on input "56846145" at bounding box center [405, 172] width 153 height 12
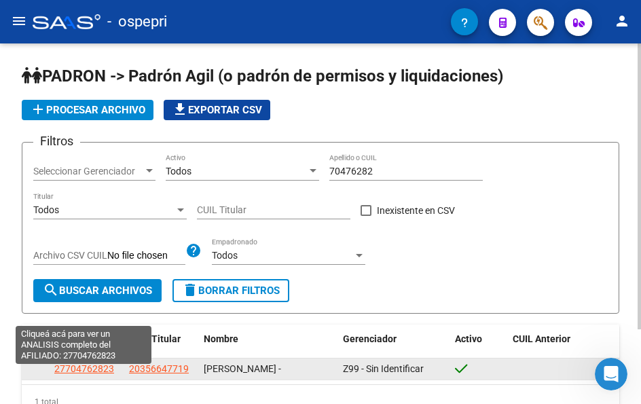
click at [86, 373] on span "27704762823" at bounding box center [84, 368] width 60 height 11
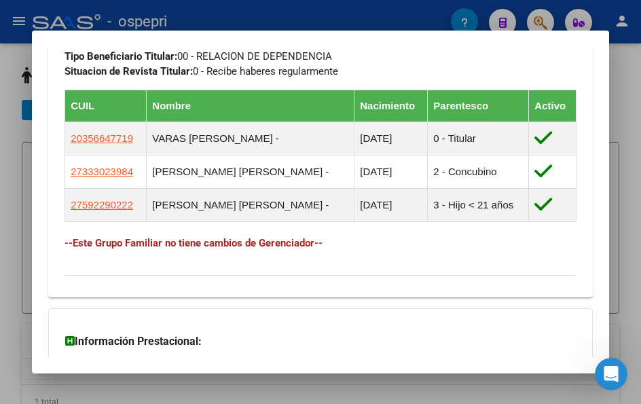
scroll to position [883, 0]
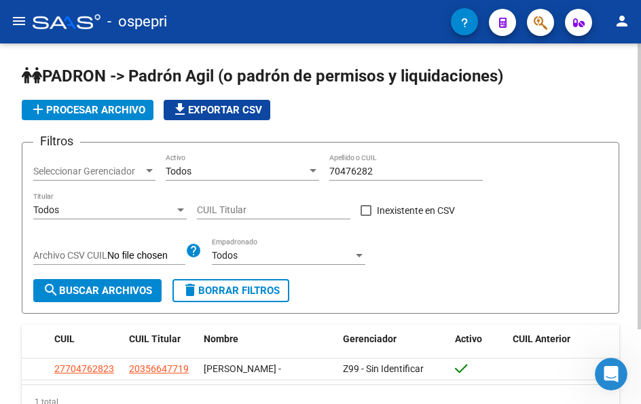
click at [385, 174] on input "70476282" at bounding box center [405, 172] width 153 height 12
click at [344, 171] on input "56006902" at bounding box center [405, 172] width 153 height 12
type input "56606902"
click at [100, 287] on span "search Buscar Archivos" at bounding box center [97, 290] width 109 height 12
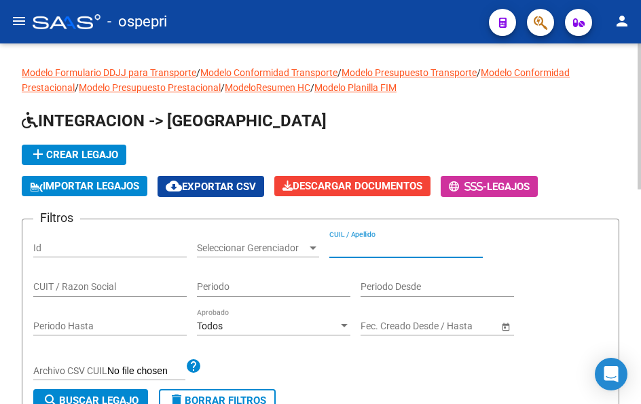
click at [384, 247] on input "CUIL / Apellido" at bounding box center [405, 248] width 153 height 12
paste input "52176241"
type input "52176241"
click at [124, 400] on span "search Buscar Legajo" at bounding box center [91, 400] width 96 height 12
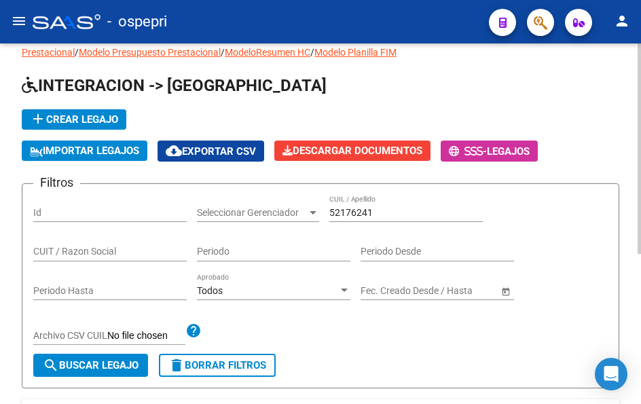
scroll to position [136, 0]
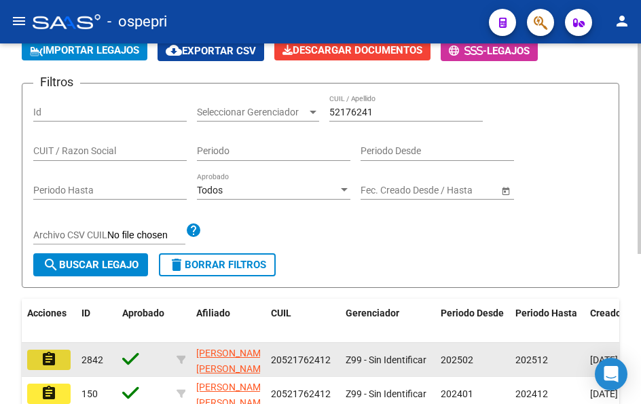
click at [52, 360] on mat-icon "assignment" at bounding box center [49, 359] width 16 height 16
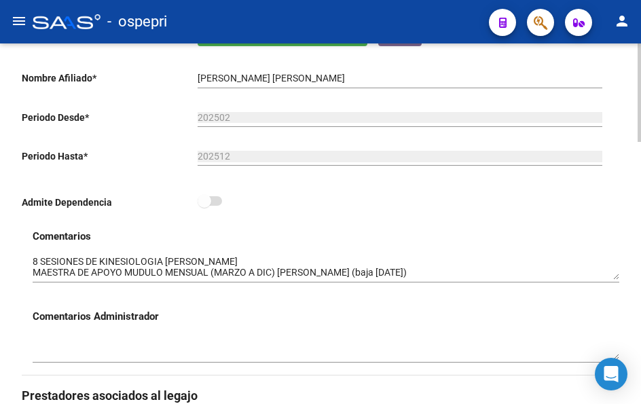
scroll to position [339, 0]
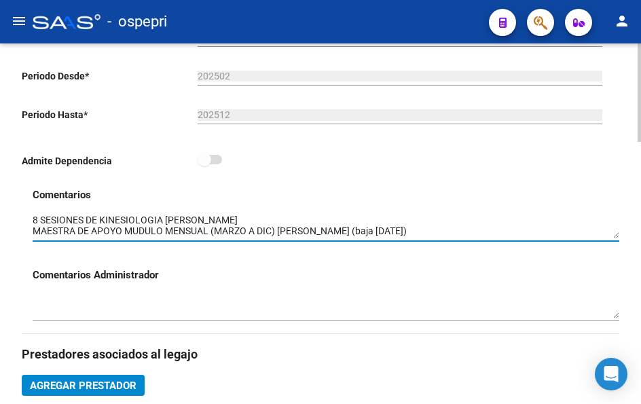
drag, startPoint x: 618, startPoint y: 240, endPoint x: 621, endPoint y: 286, distance: 46.3
click at [621, 286] on div "arrow_back Editar 2842 save Guardar cambios Legajo de Integración Modelo Formul…" at bounding box center [320, 363] width 641 height 1319
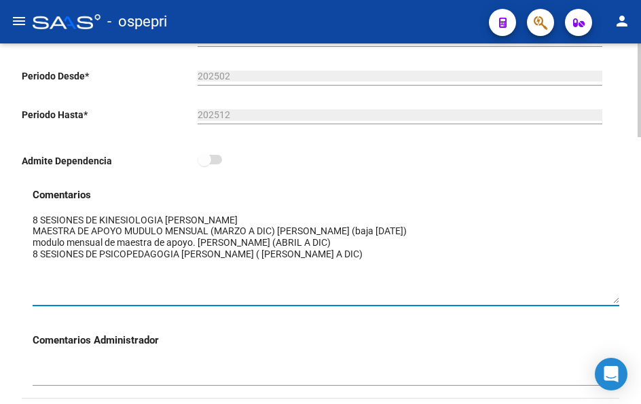
drag, startPoint x: 616, startPoint y: 238, endPoint x: 612, endPoint y: 302, distance: 64.6
click at [612, 302] on textarea at bounding box center [326, 258] width 587 height 90
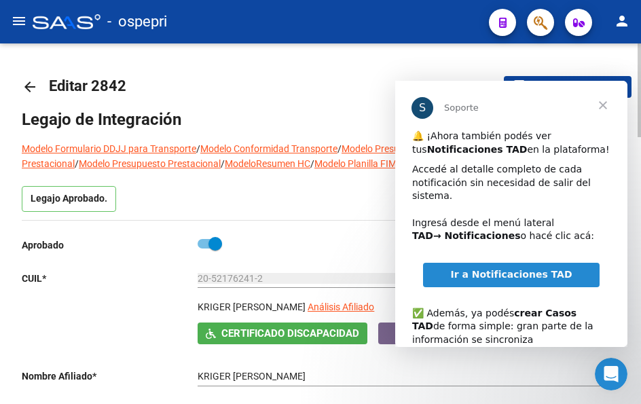
scroll to position [339, 0]
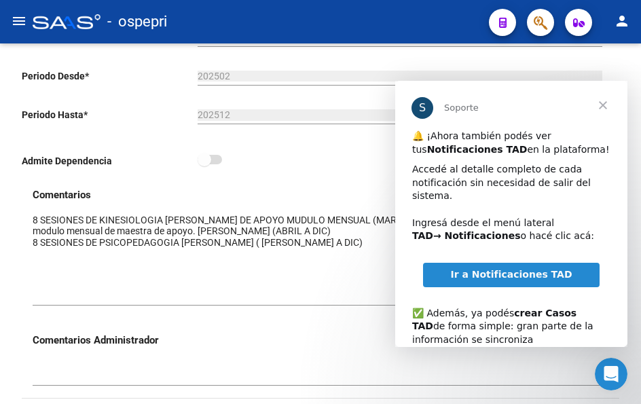
click at [604, 106] on span "Cerrar" at bounding box center [602, 105] width 49 height 49
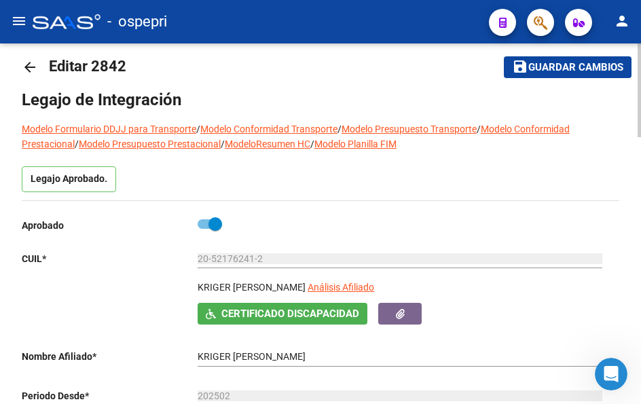
scroll to position [0, 0]
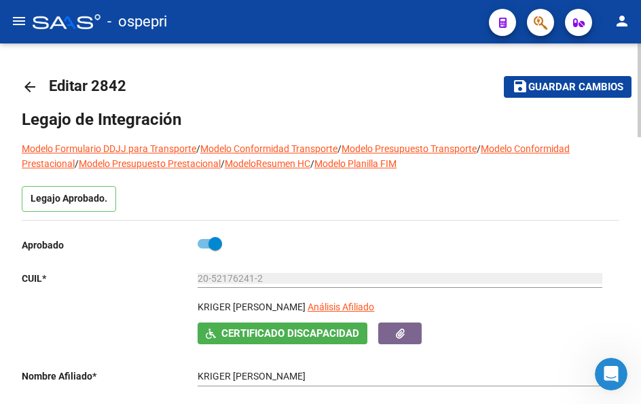
click at [23, 88] on mat-icon "arrow_back" at bounding box center [30, 87] width 16 height 16
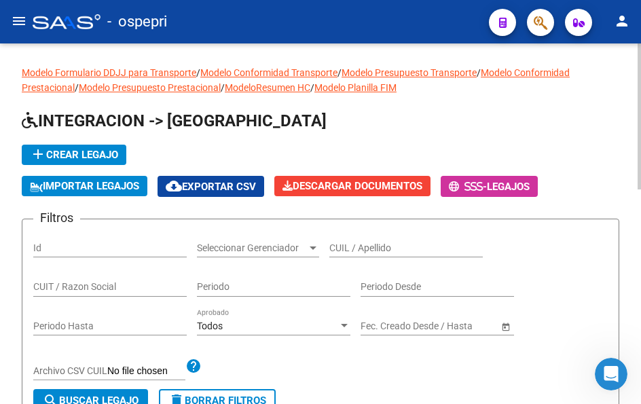
click at [397, 239] on div "CUIL / Apellido" at bounding box center [405, 243] width 153 height 27
click at [396, 243] on input "CUIL / Apellido" at bounding box center [405, 248] width 153 height 12
paste input "50709625"
type input "50709625"
click at [77, 395] on span "search Buscar Legajo" at bounding box center [91, 400] width 96 height 12
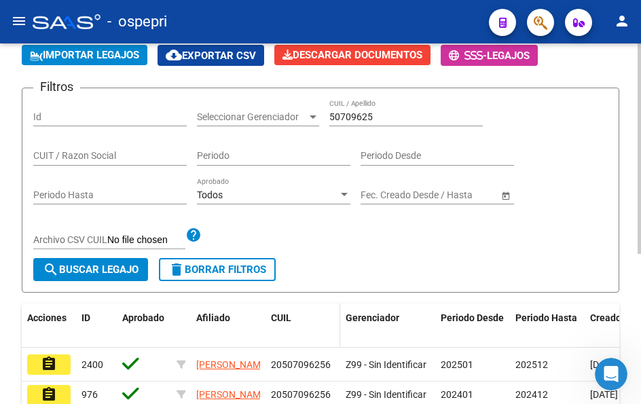
scroll to position [136, 0]
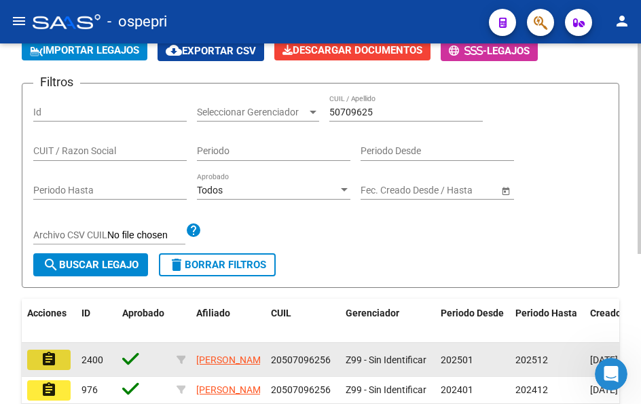
click at [54, 361] on mat-icon "assignment" at bounding box center [49, 359] width 16 height 16
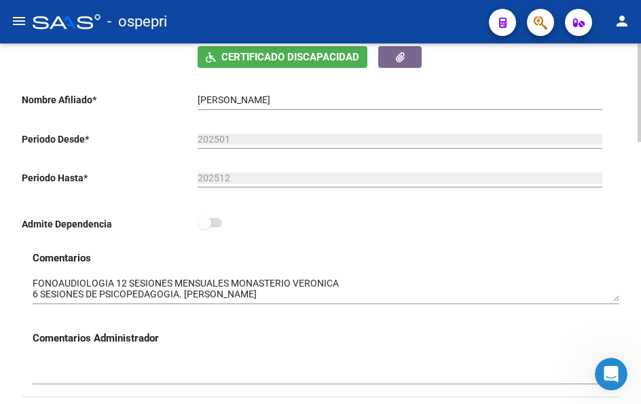
scroll to position [339, 0]
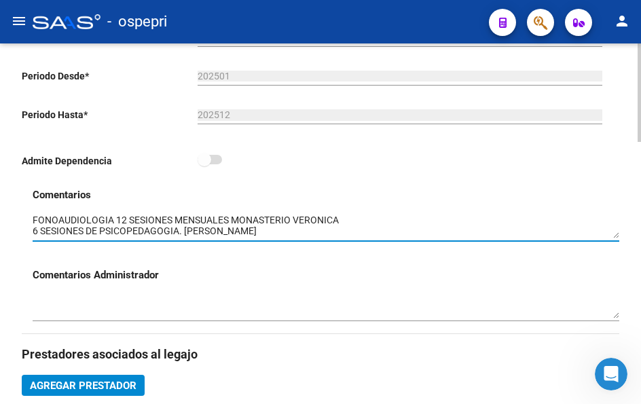
drag, startPoint x: 618, startPoint y: 240, endPoint x: 614, endPoint y: 309, distance: 69.3
click at [614, 309] on div "Comentarios Comentarios Administrador" at bounding box center [326, 260] width 587 height 146
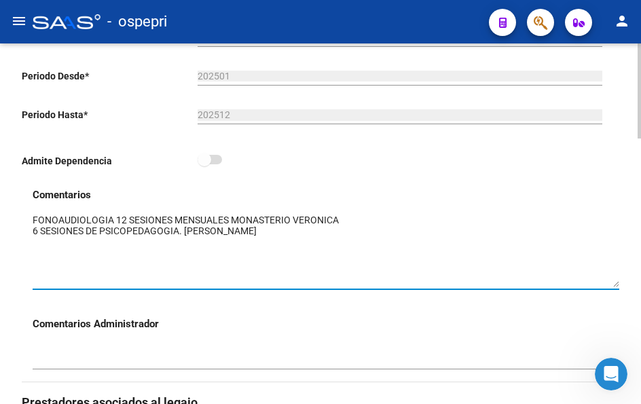
drag, startPoint x: 616, startPoint y: 237, endPoint x: 615, endPoint y: 285, distance: 48.2
click at [615, 285] on textarea at bounding box center [326, 250] width 587 height 74
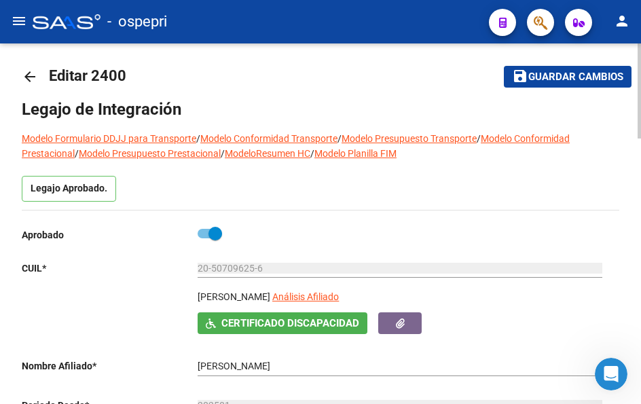
scroll to position [0, 0]
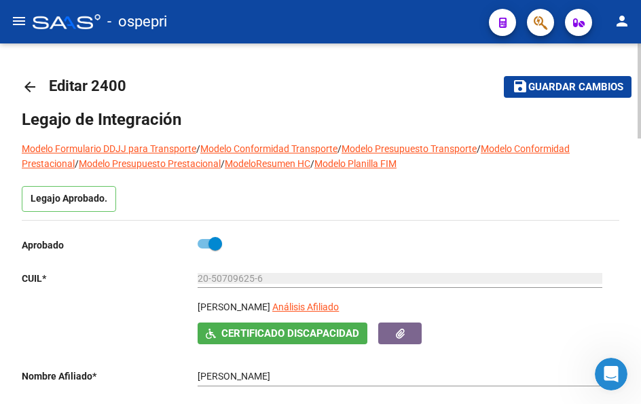
click at [29, 84] on mat-icon "arrow_back" at bounding box center [30, 87] width 16 height 16
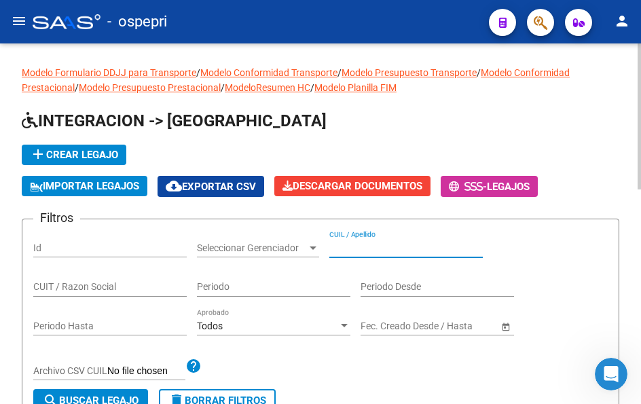
click at [377, 250] on input "CUIL / Apellido" at bounding box center [405, 248] width 153 height 12
paste input "50588099"
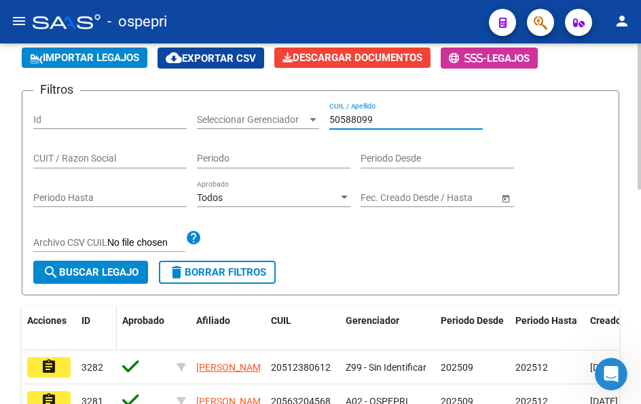
scroll to position [136, 0]
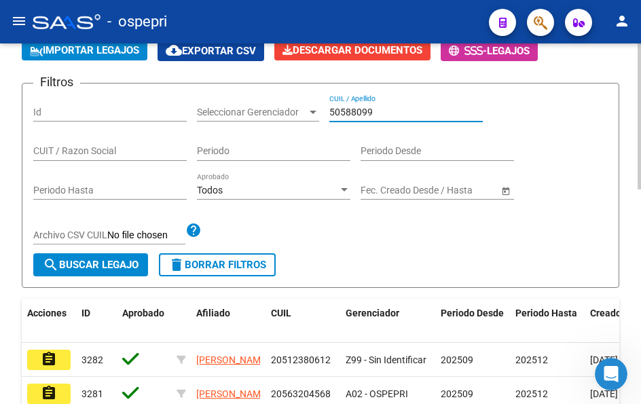
type input "50588099"
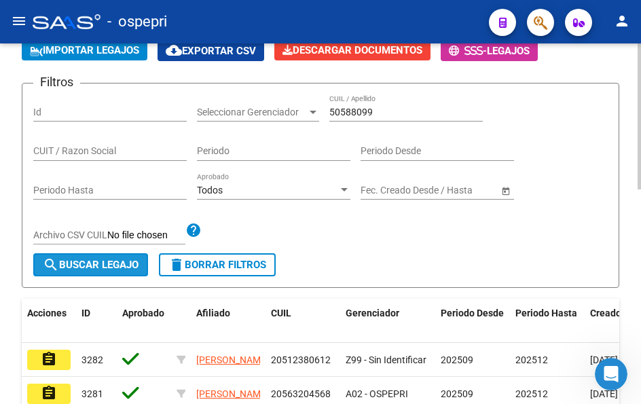
click at [94, 268] on span "search Buscar Legajo" at bounding box center [91, 265] width 96 height 12
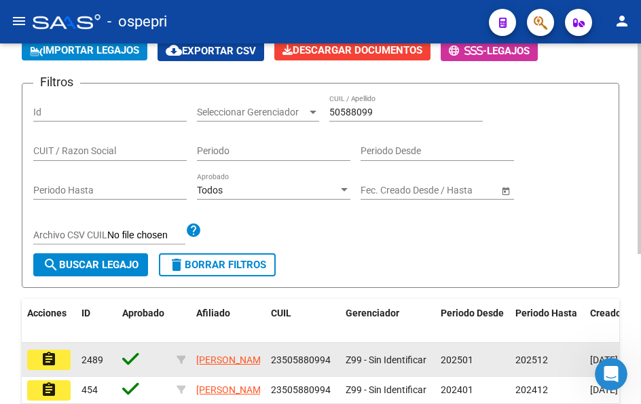
click at [50, 355] on mat-icon "assignment" at bounding box center [49, 359] width 16 height 16
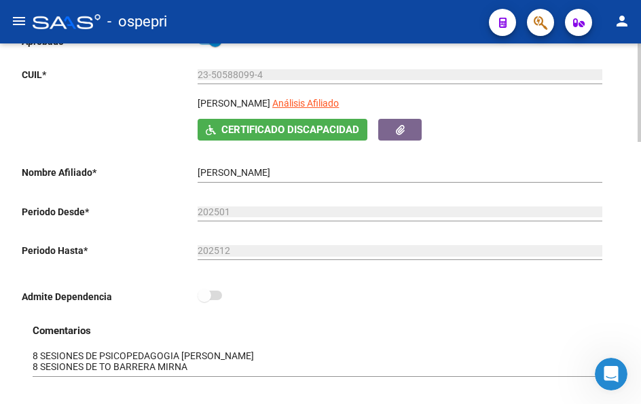
scroll to position [272, 0]
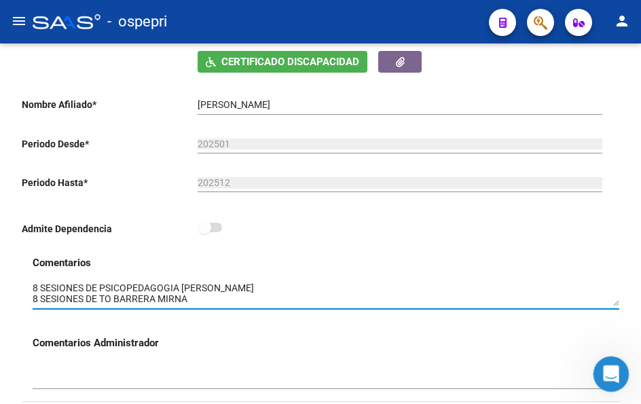
drag, startPoint x: 1204, startPoint y: 663, endPoint x: 608, endPoint y: 357, distance: 670.1
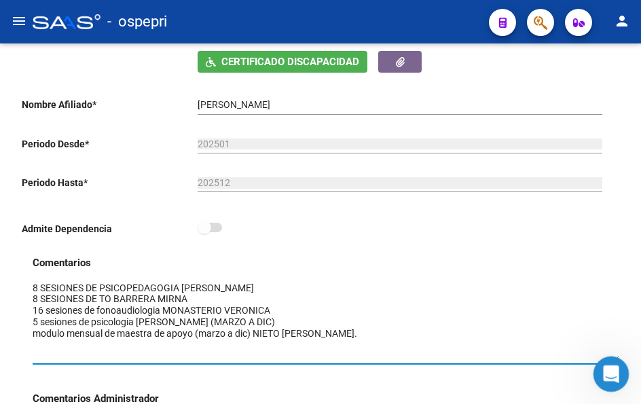
drag, startPoint x: 1205, startPoint y: 662, endPoint x: 616, endPoint y: 359, distance: 662.5
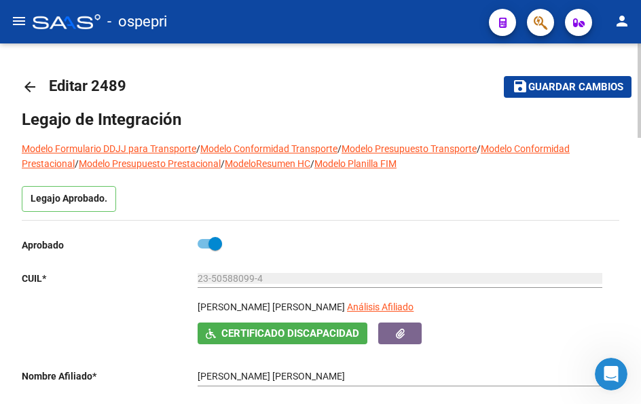
scroll to position [272, 0]
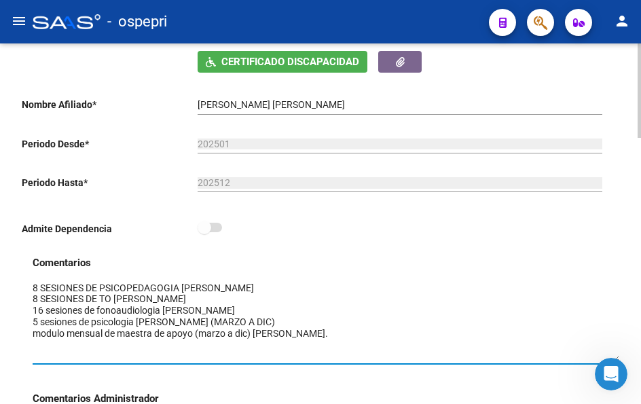
click at [397, 318] on textarea at bounding box center [326, 321] width 587 height 81
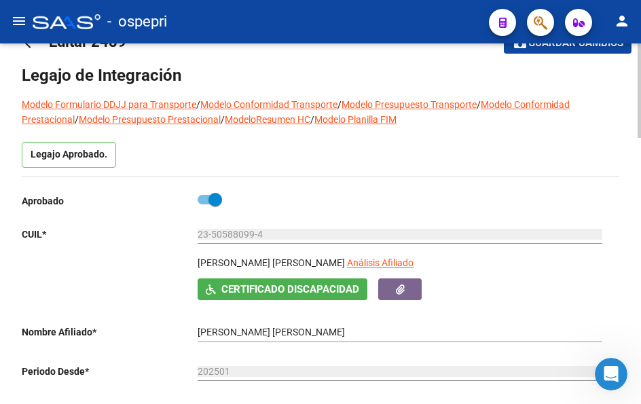
scroll to position [0, 0]
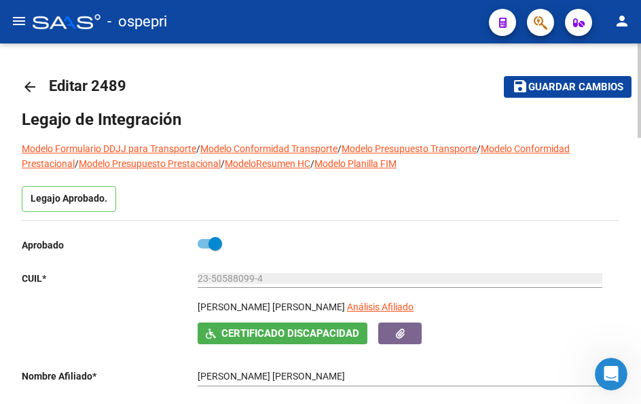
click at [30, 88] on mat-icon "arrow_back" at bounding box center [30, 87] width 16 height 16
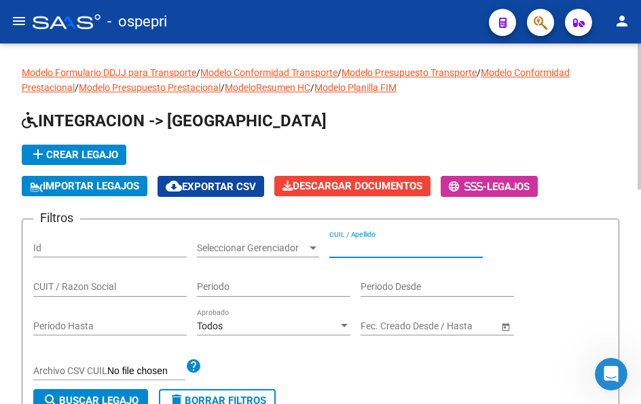
click at [401, 248] on input "CUIL / Apellido" at bounding box center [405, 248] width 153 height 12
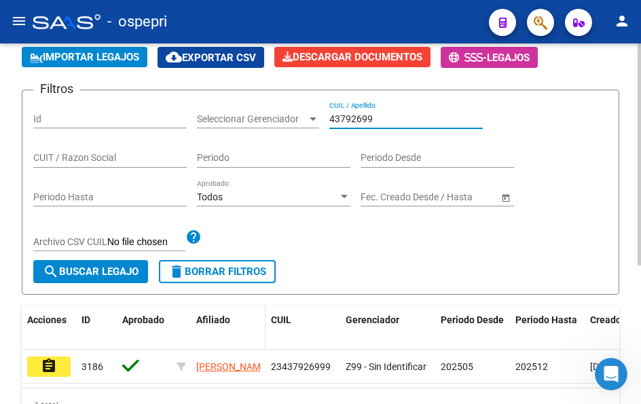
scroll to position [136, 0]
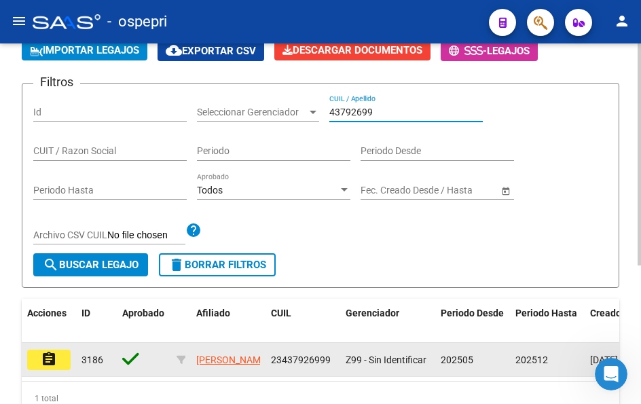
type input "43792699"
click at [46, 354] on mat-icon "assignment" at bounding box center [49, 359] width 16 height 16
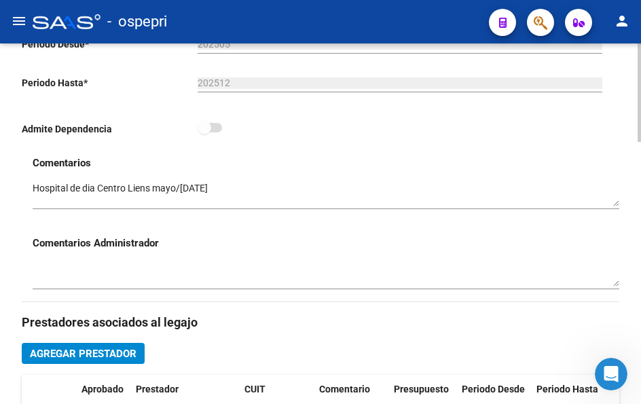
scroll to position [204, 0]
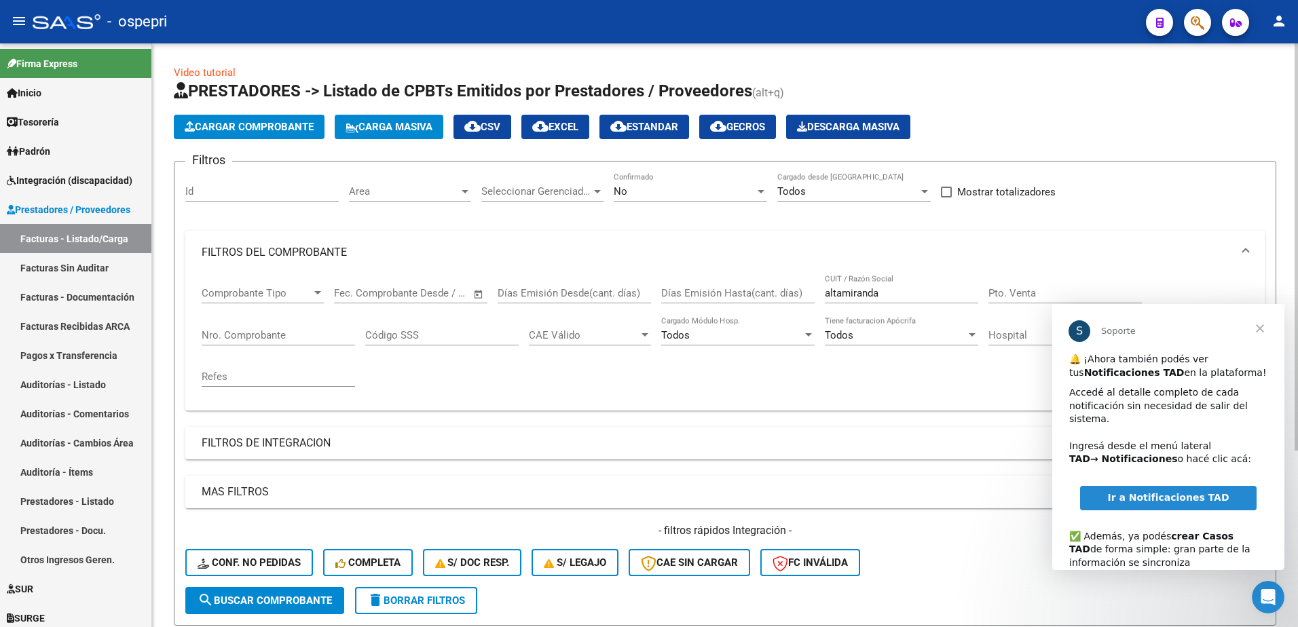
scroll to position [253, 0]
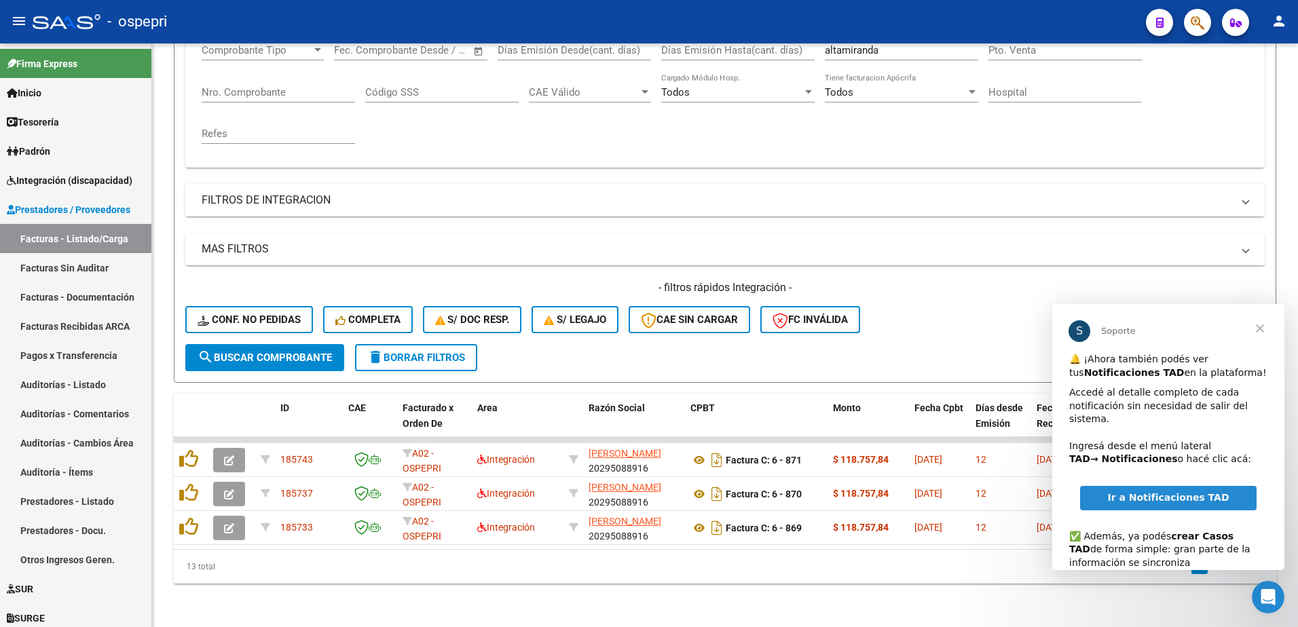
click at [1263, 331] on span "Cerrar" at bounding box center [1260, 328] width 49 height 49
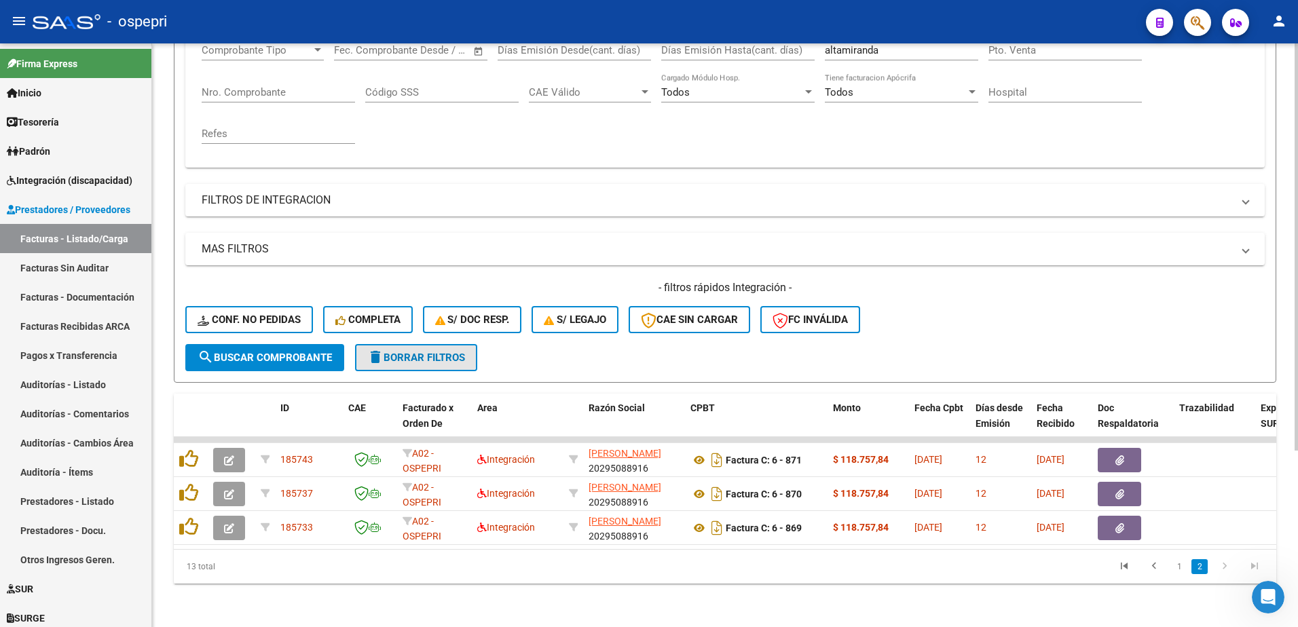
click at [445, 352] on span "delete Borrar Filtros" at bounding box center [416, 358] width 98 height 12
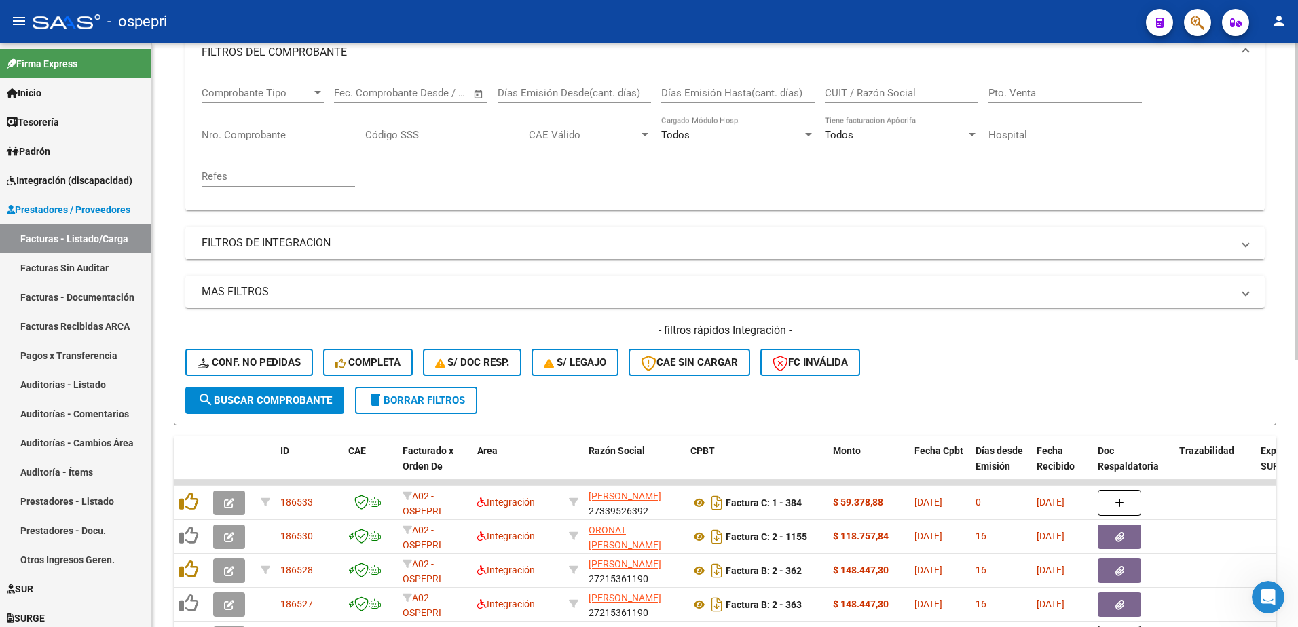
scroll to position [50, 0]
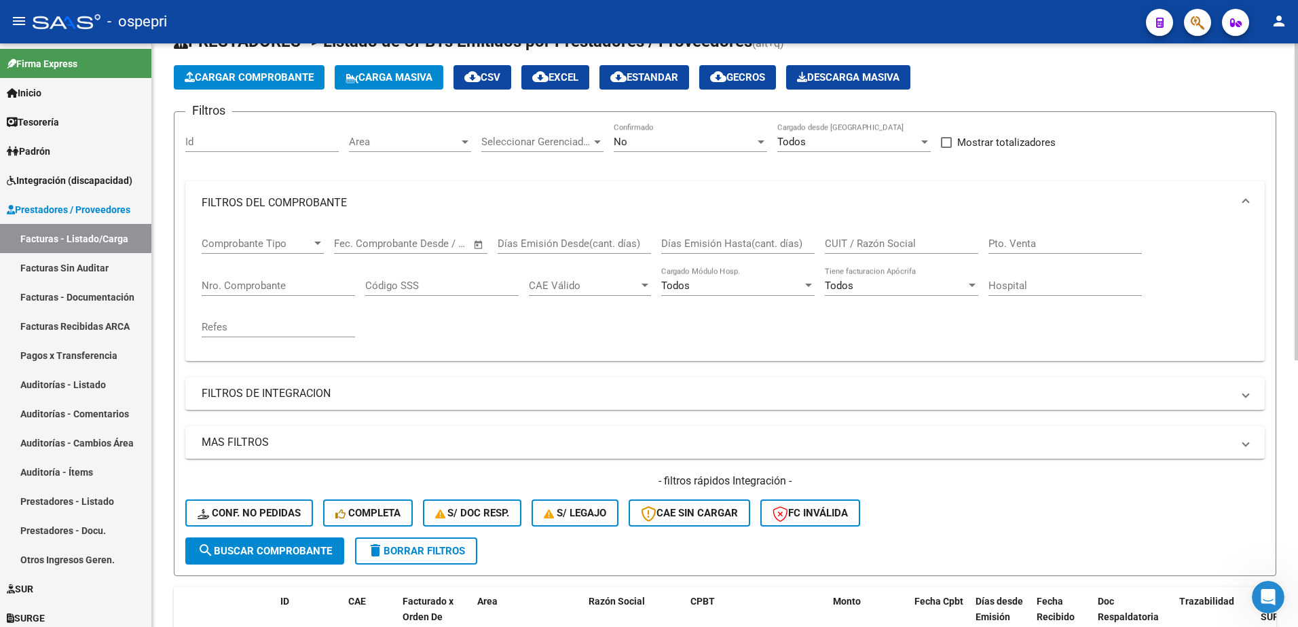
click at [904, 245] on input "CUIT / Razón Social" at bounding box center [901, 244] width 153 height 12
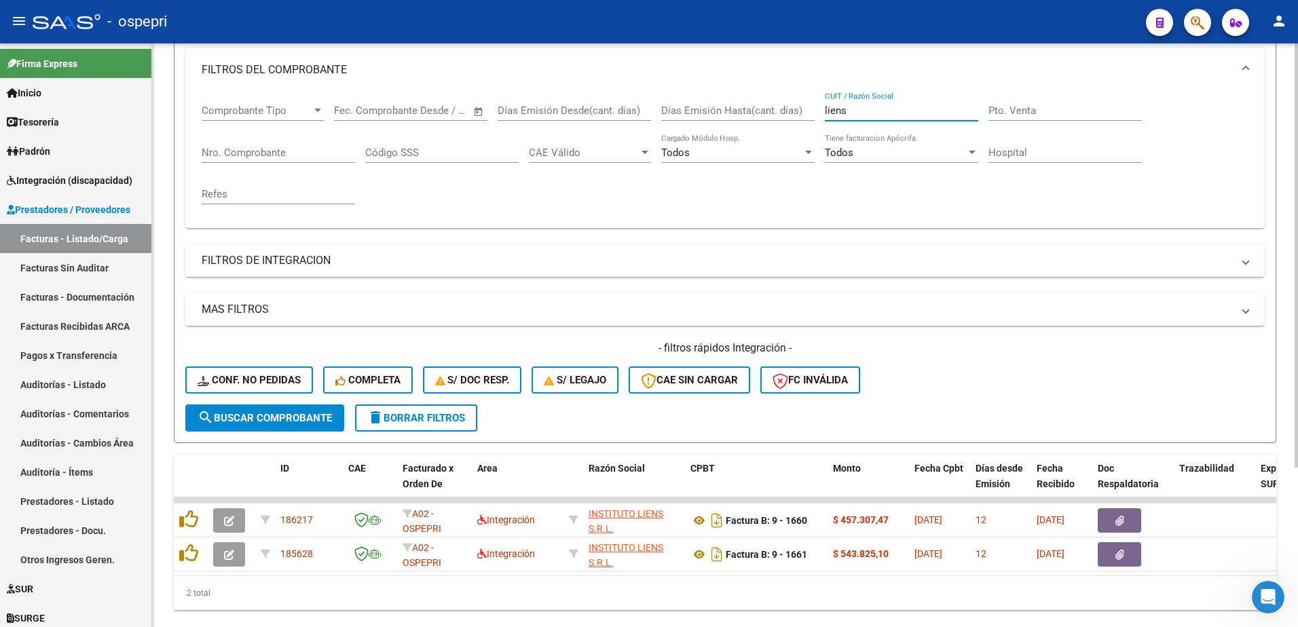
scroll to position [185, 0]
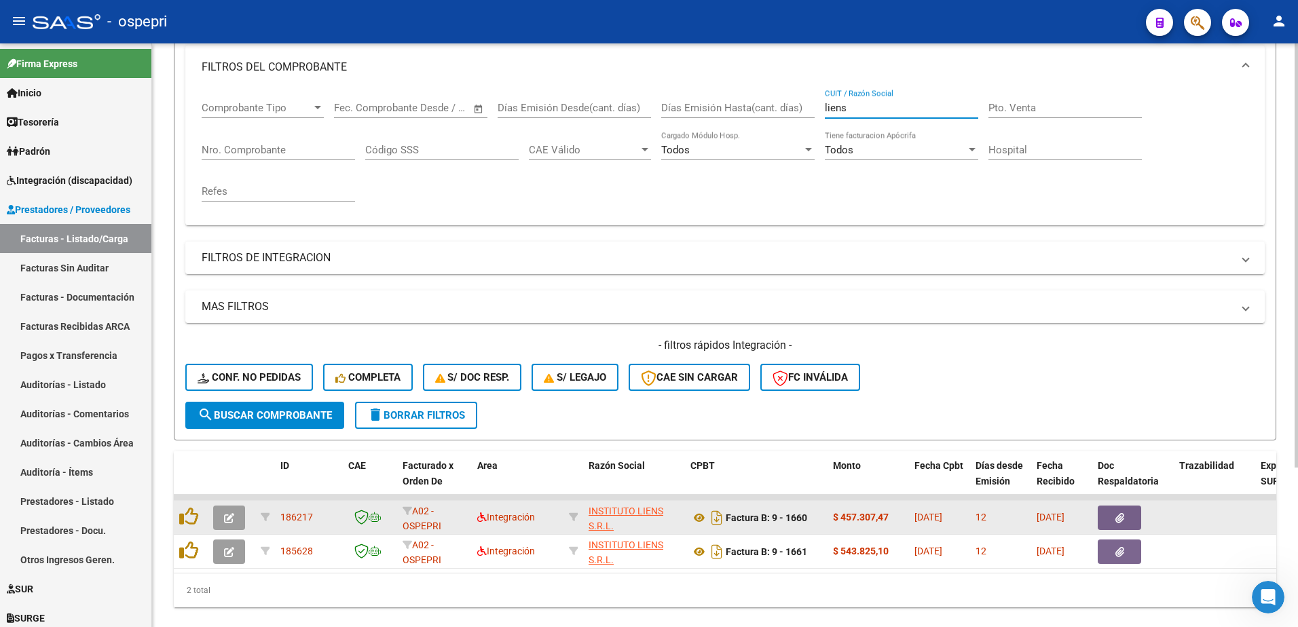
type input "liens"
click at [225, 517] on icon "button" at bounding box center [229, 518] width 10 height 10
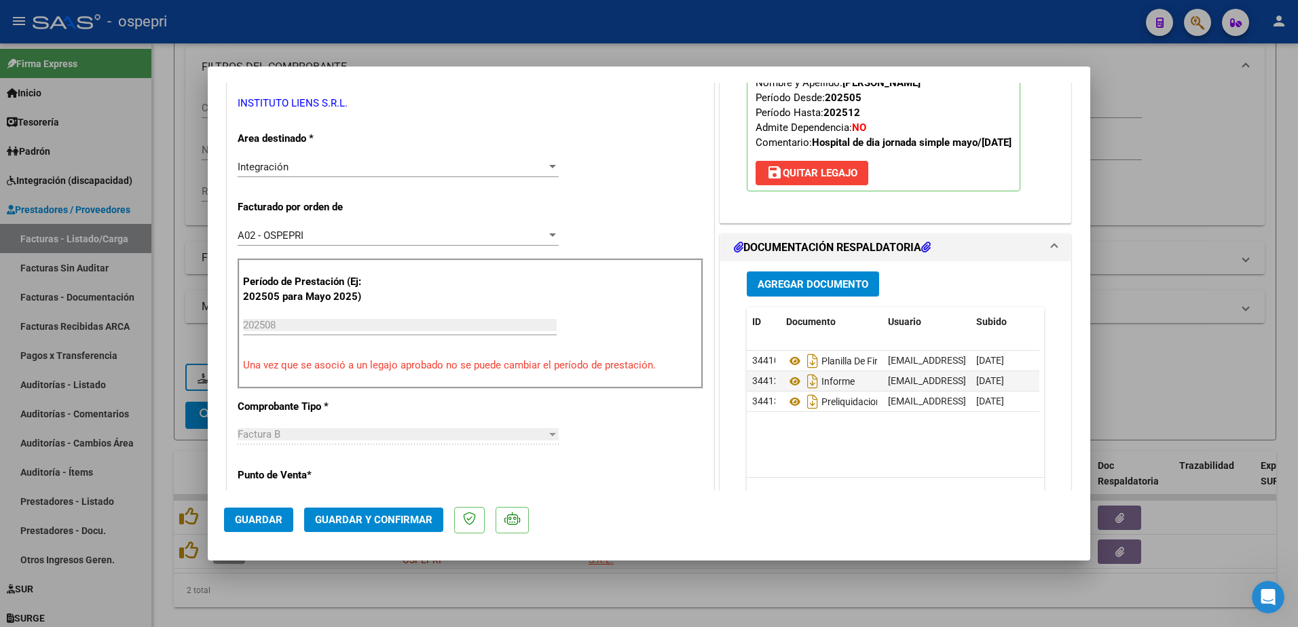
scroll to position [272, 0]
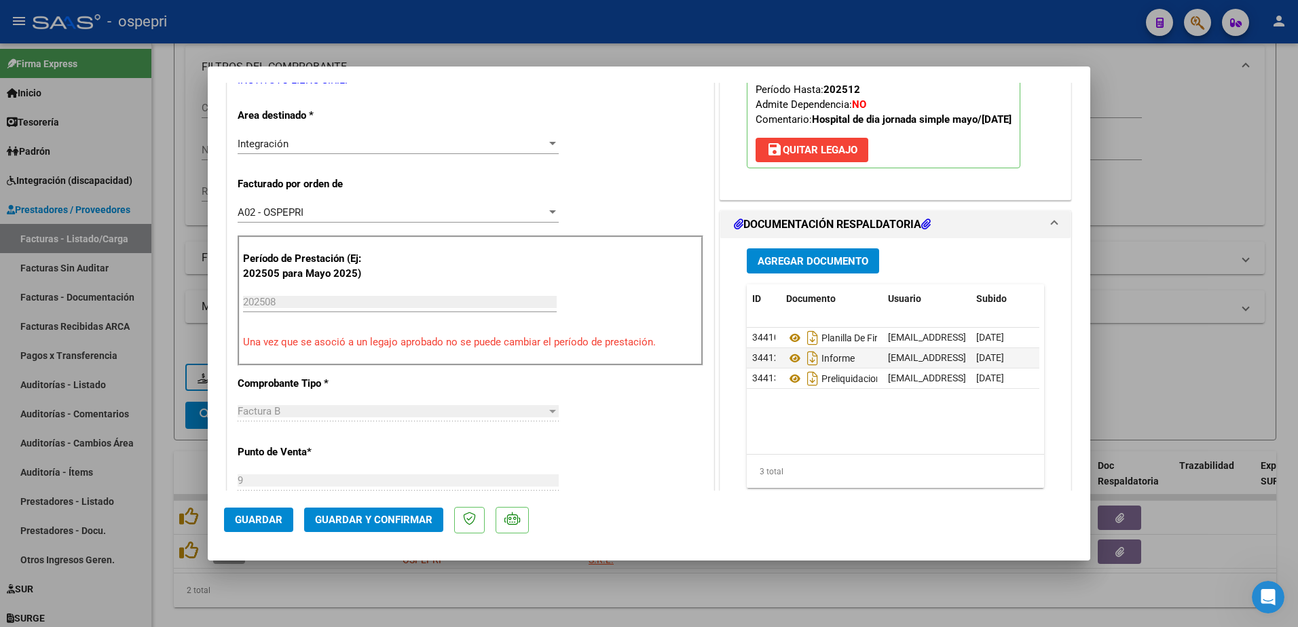
type input "$ 0,00"
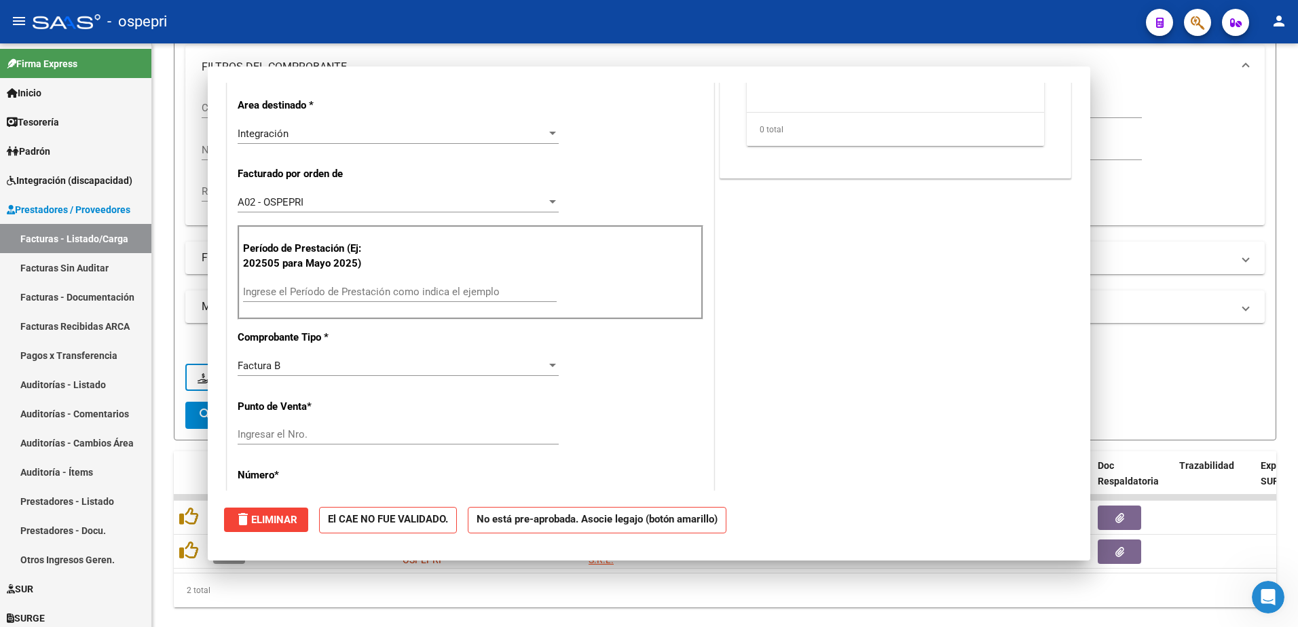
scroll to position [261, 0]
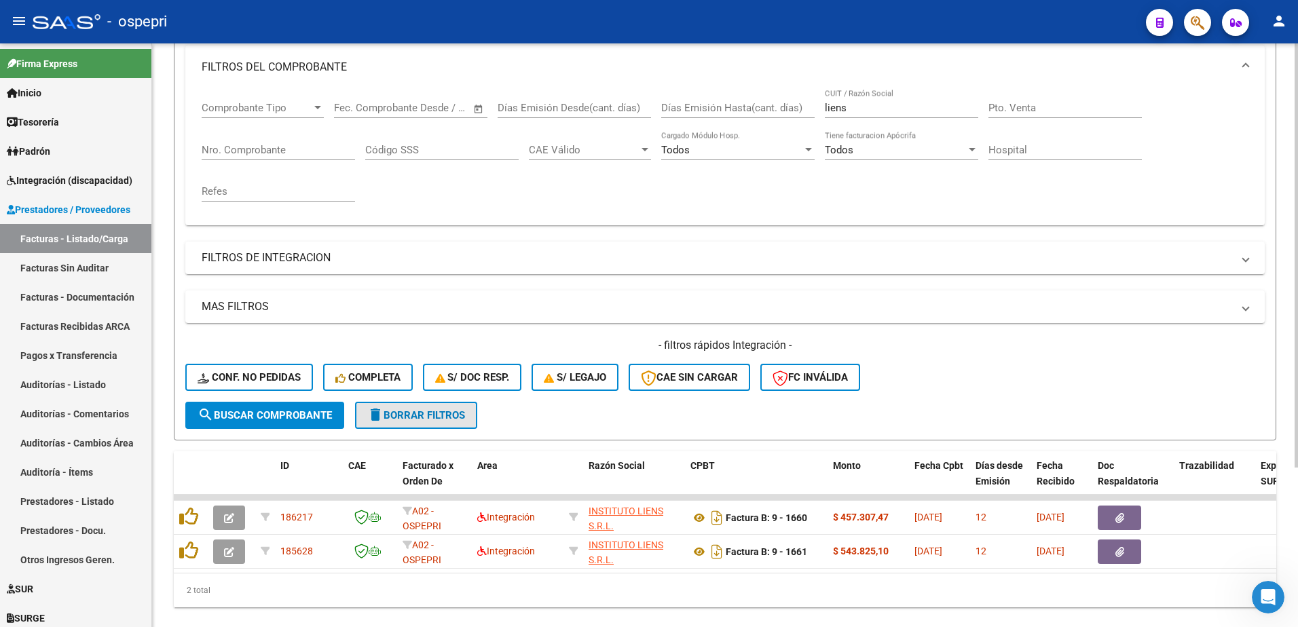
click at [446, 405] on button "delete Borrar Filtros" at bounding box center [416, 415] width 122 height 27
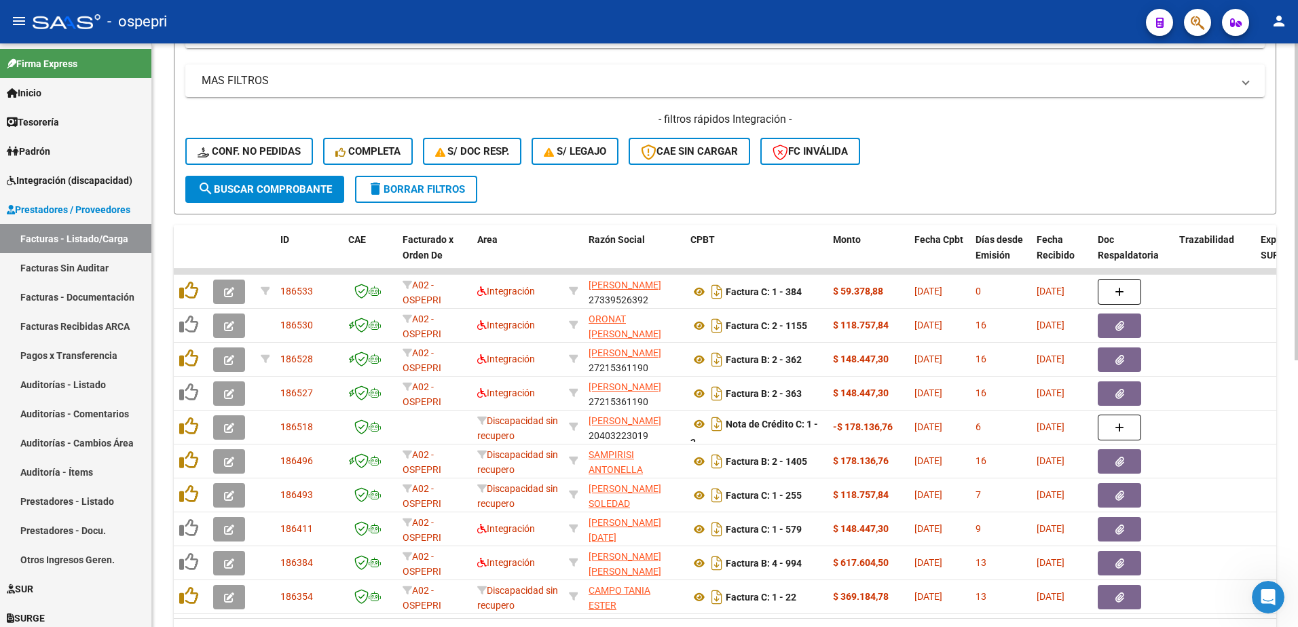
scroll to position [457, 0]
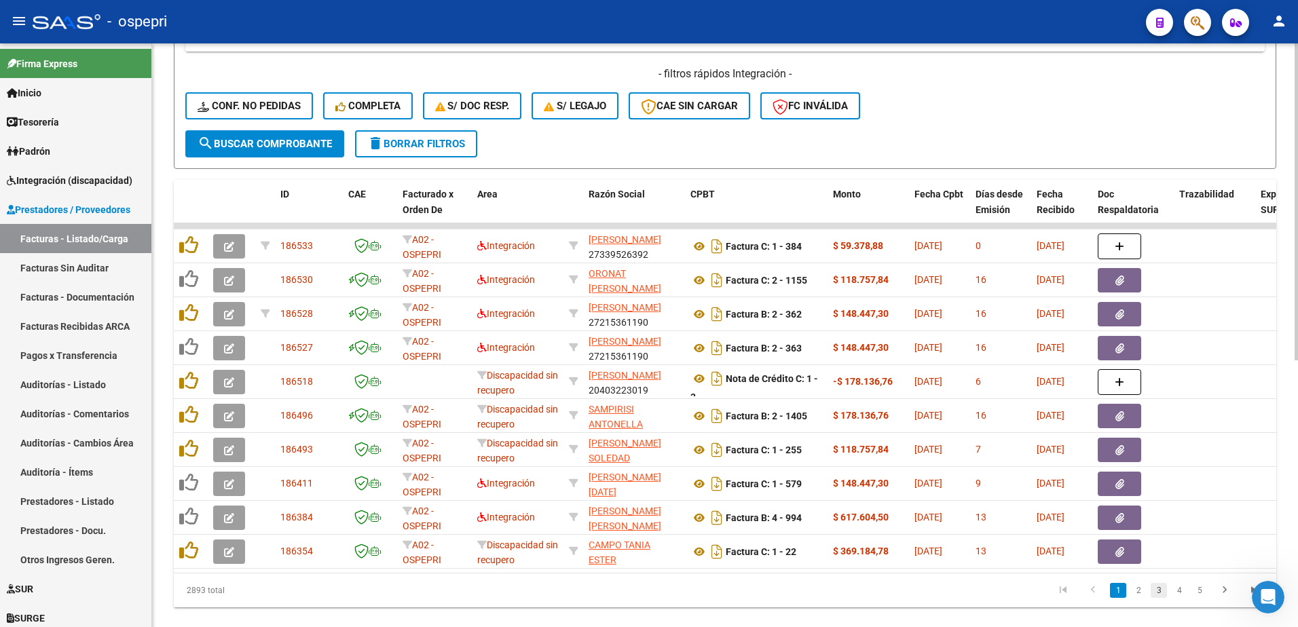
click at [1156, 598] on link "3" at bounding box center [1159, 590] width 16 height 15
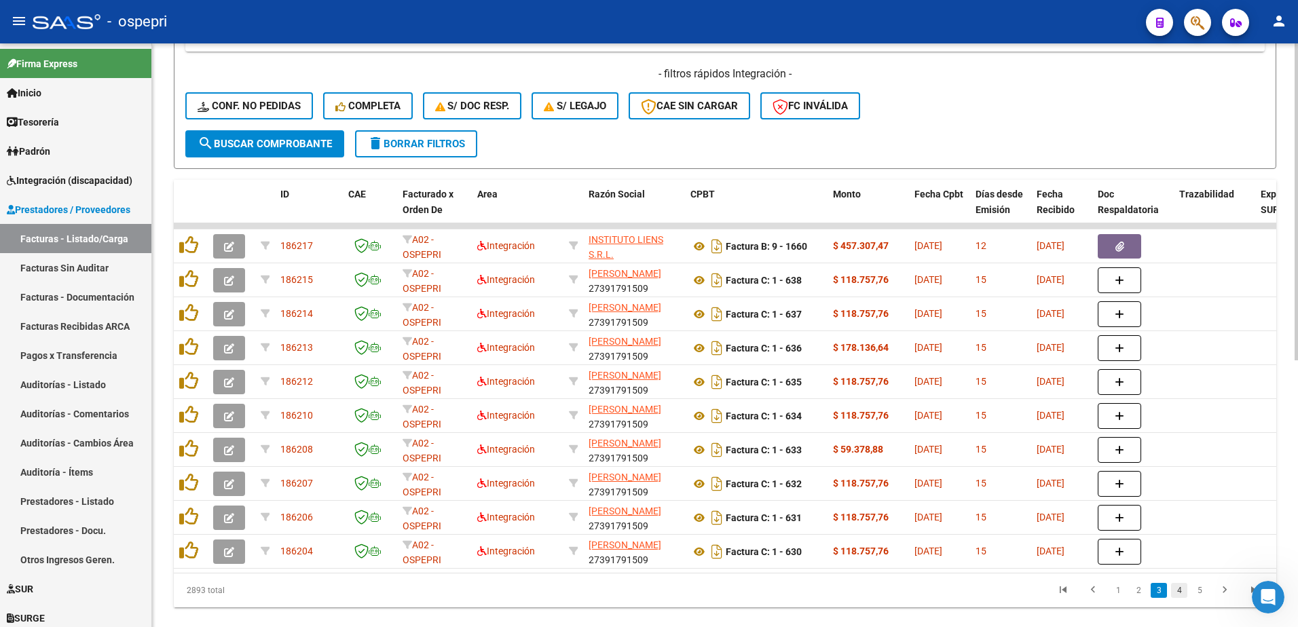
click at [1180, 598] on link "4" at bounding box center [1179, 590] width 16 height 15
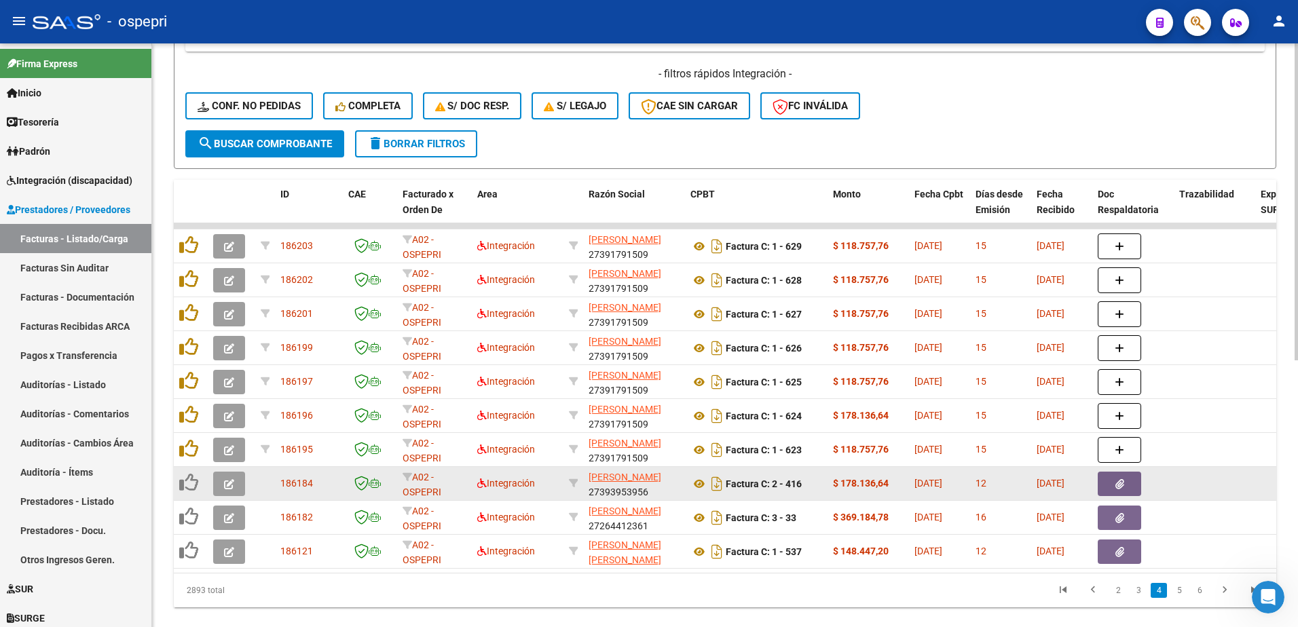
click at [222, 480] on button "button" at bounding box center [229, 484] width 32 height 24
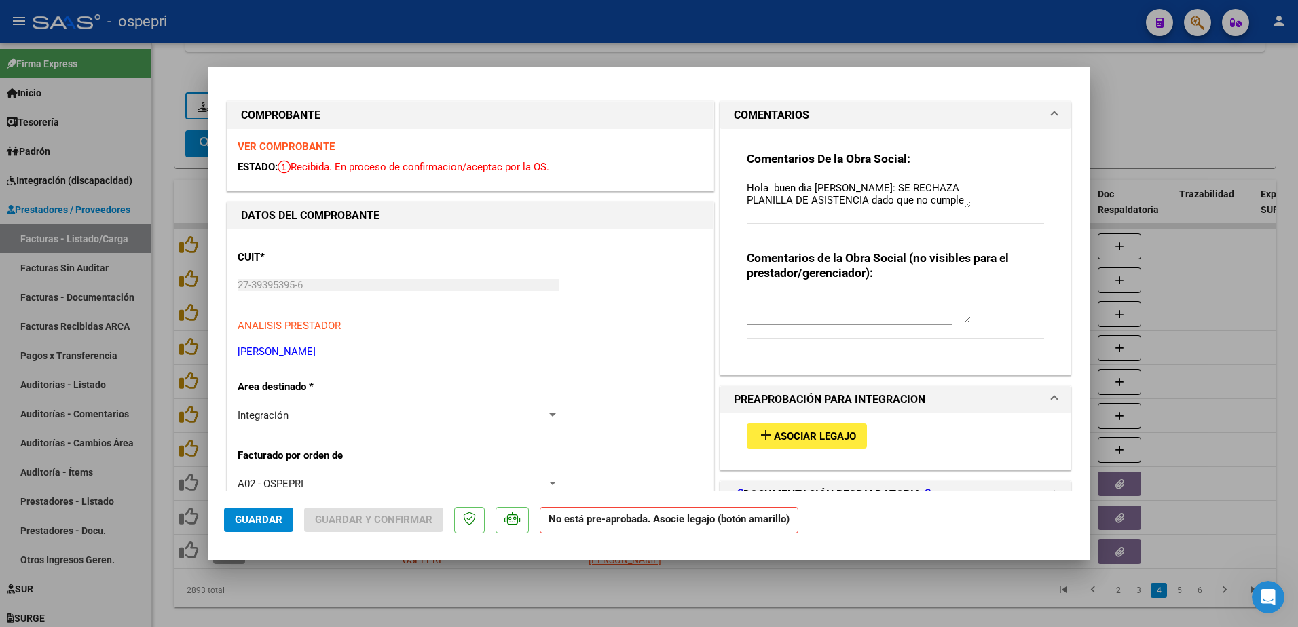
click at [312, 146] on strong "VER COMPROBANTE" at bounding box center [286, 147] width 97 height 12
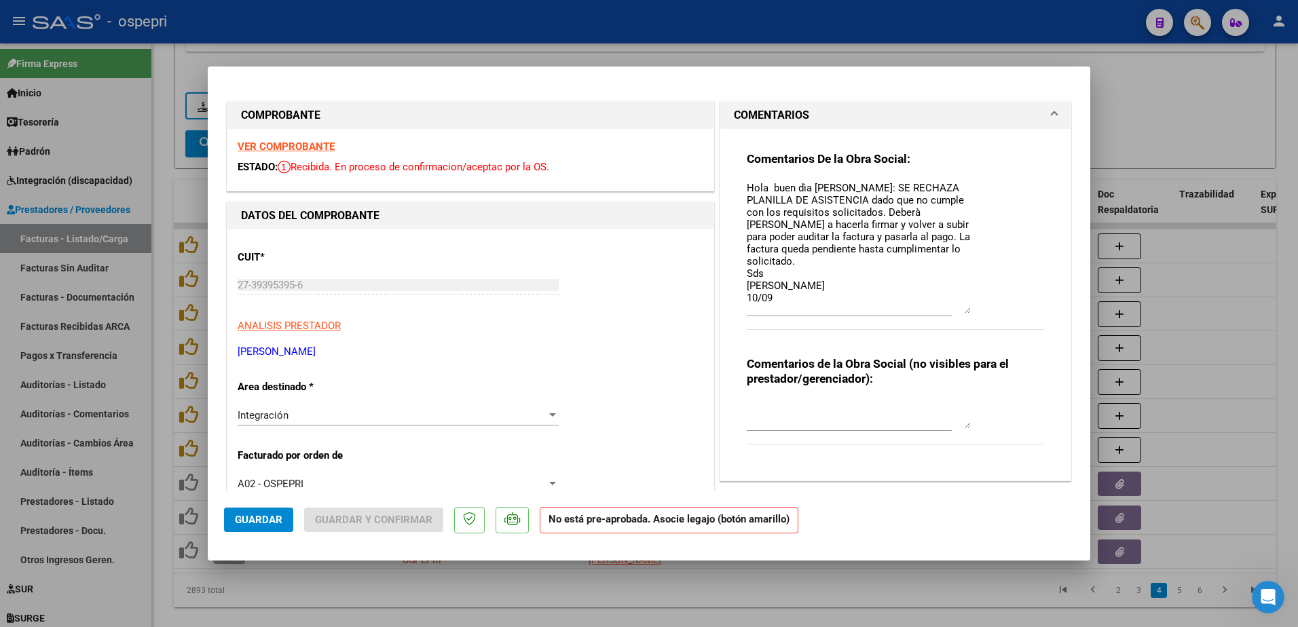
drag, startPoint x: 961, startPoint y: 206, endPoint x: 957, endPoint y: 312, distance: 106.0
click at [957, 312] on textarea "Hola buen dìa Juliana: SE RECHAZA PLANILLA DE ASISTENCIA dado que no cumple con…" at bounding box center [859, 247] width 224 height 133
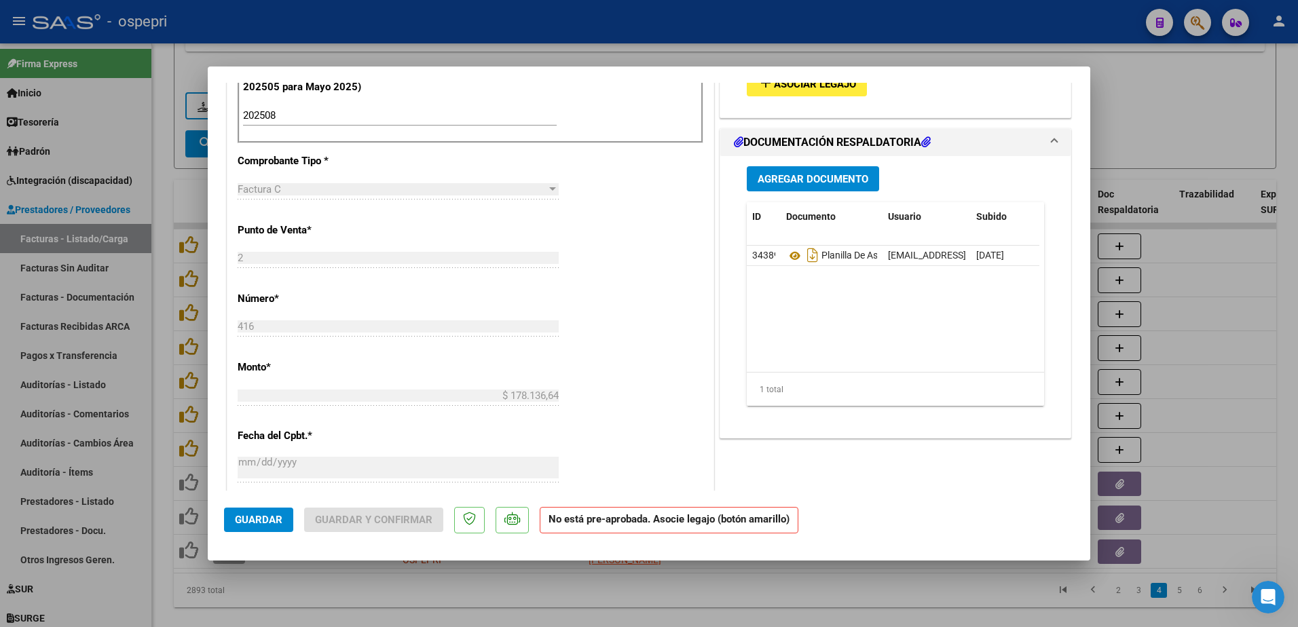
scroll to position [475, 0]
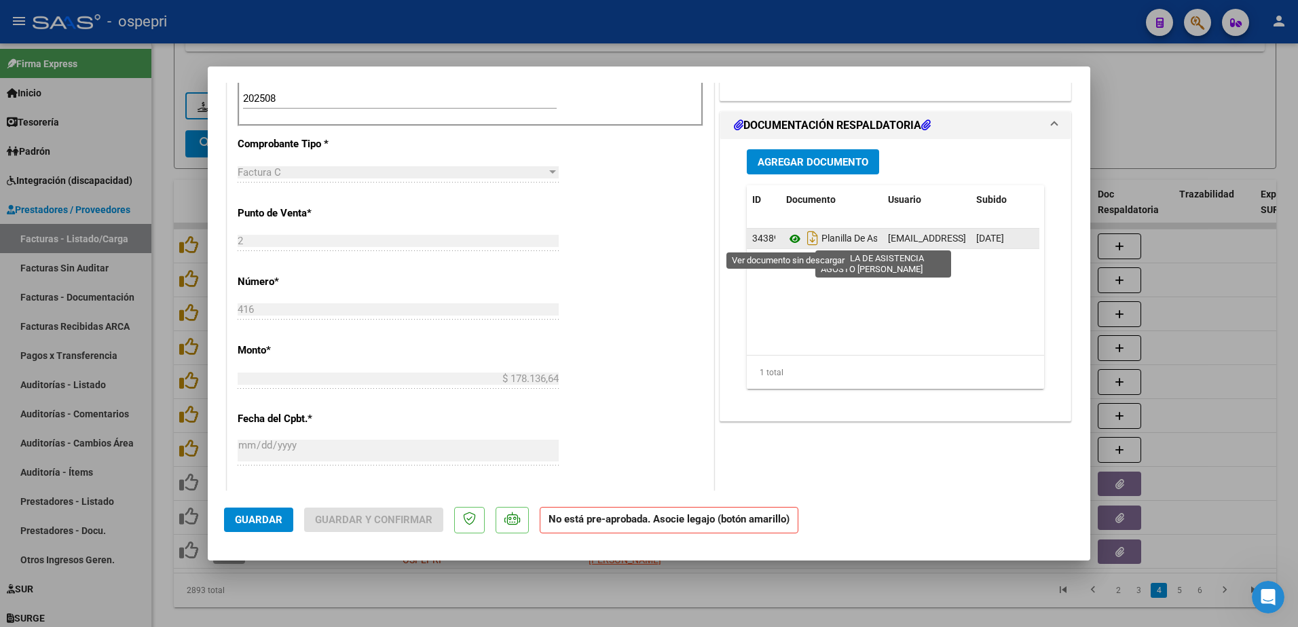
click at [791, 239] on icon at bounding box center [795, 239] width 18 height 16
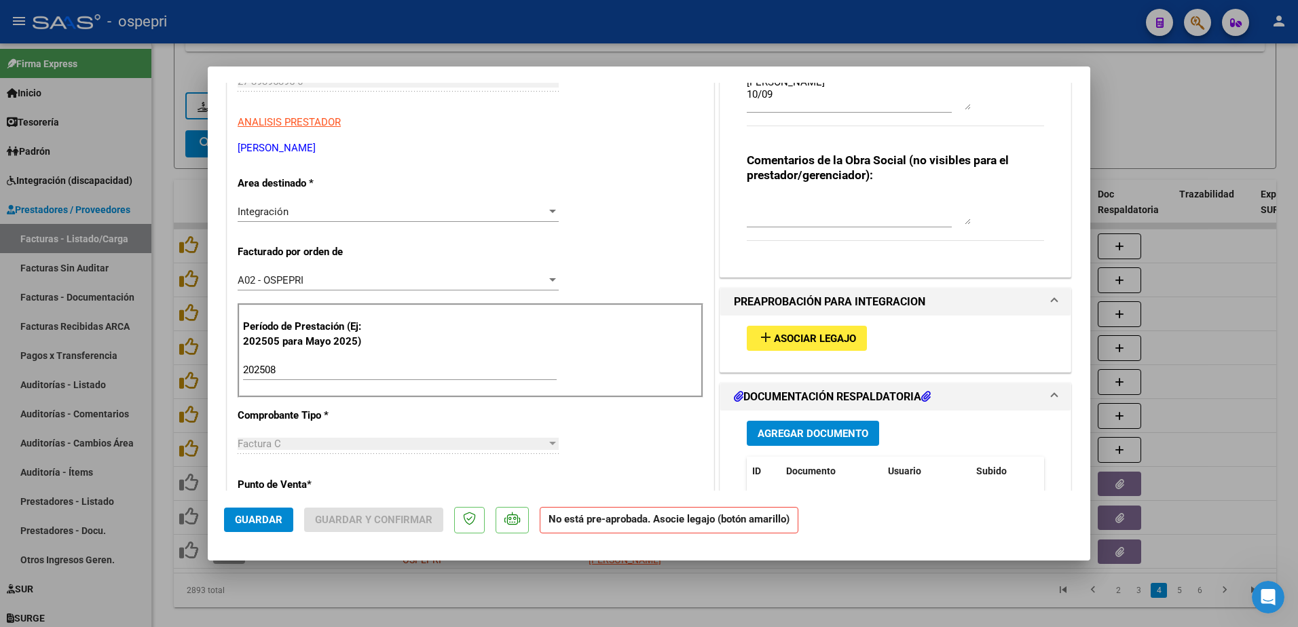
scroll to position [0, 0]
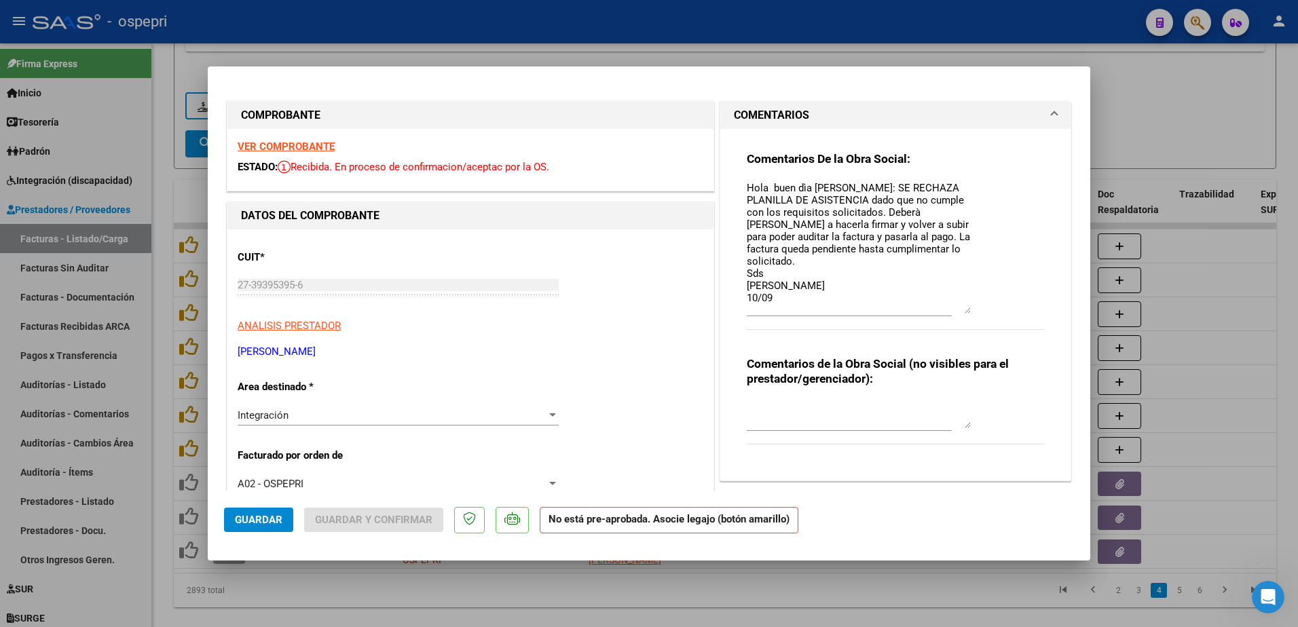
click at [765, 226] on div "Comentarios De la Obra Social: Hola buen dìa Juliana: SE RECHAZA PLANILLA DE AS…" at bounding box center [896, 299] width 318 height 341
drag, startPoint x: 741, startPoint y: 185, endPoint x: 834, endPoint y: 274, distance: 128.7
click at [834, 274] on textarea "Hola buen dìa Juliana: SE RECHAZA PLANILLA DE ASISTENCIA dado que no cumple con…" at bounding box center [859, 247] width 224 height 133
click at [768, 286] on textarea "Hola buen dìa Juliana: SE RECHAZA PLANILLA DE ASISTENCIA dado que no cumple con…" at bounding box center [859, 247] width 224 height 133
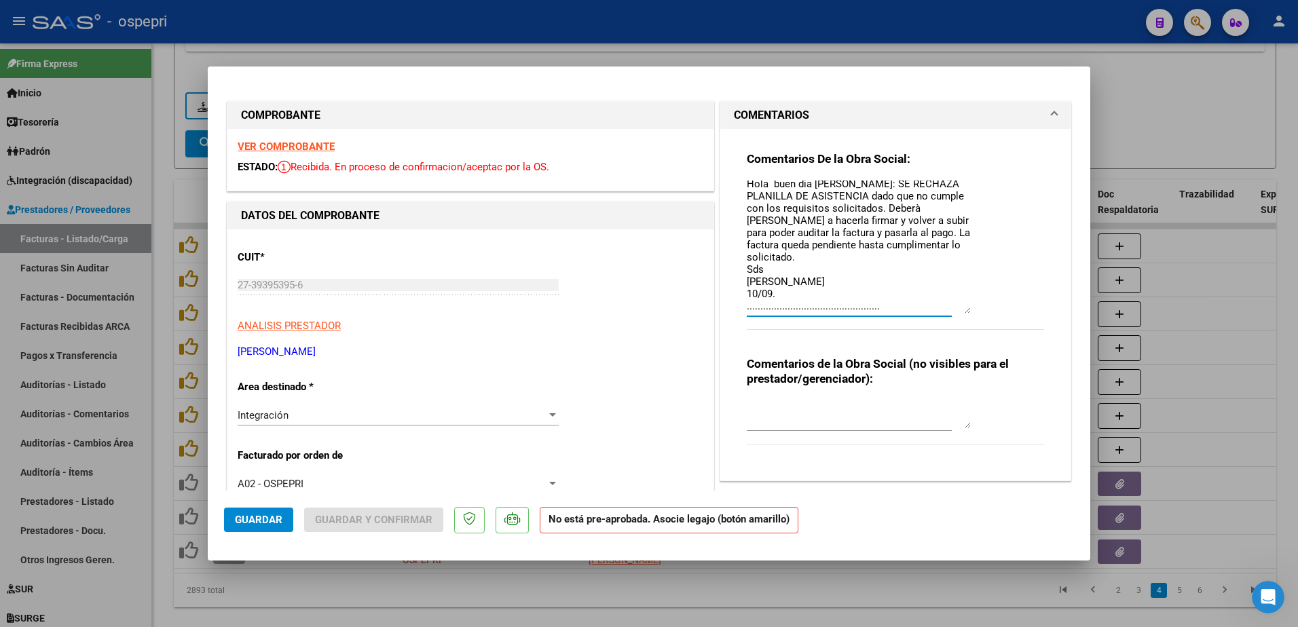
paste textarea "Hola buen dìa Juliana: SE RECHAZA PLANILLA DE ASISTENCIA dado que no cumple con…"
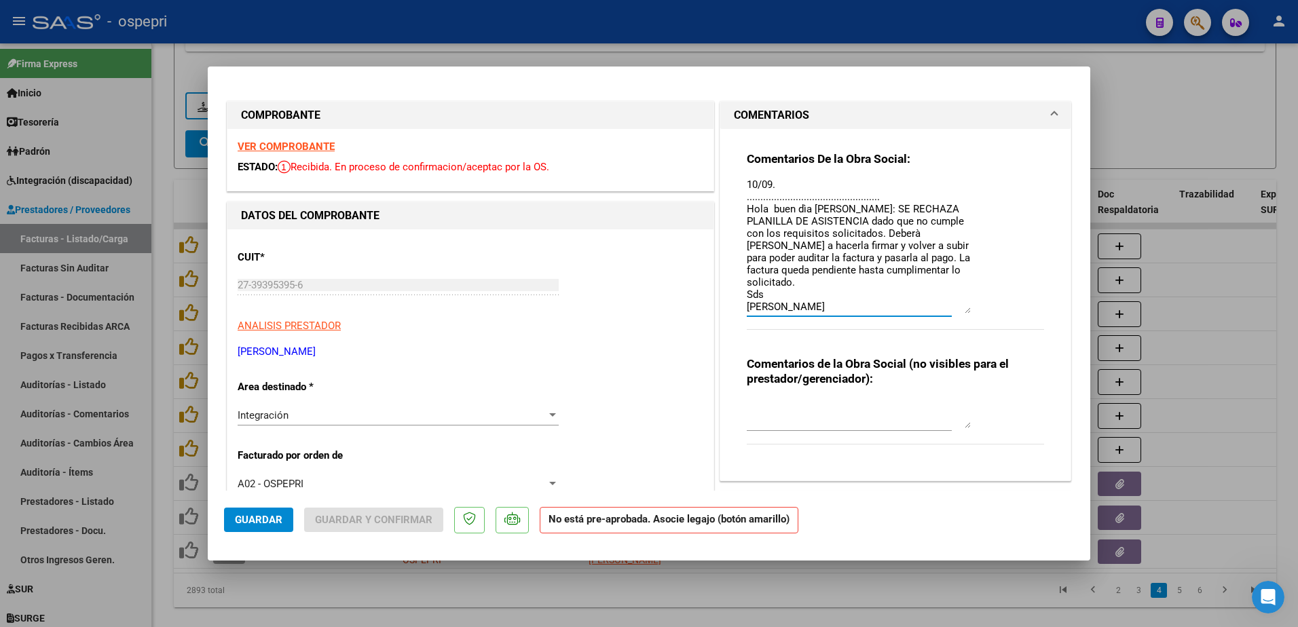
scroll to position [126, 0]
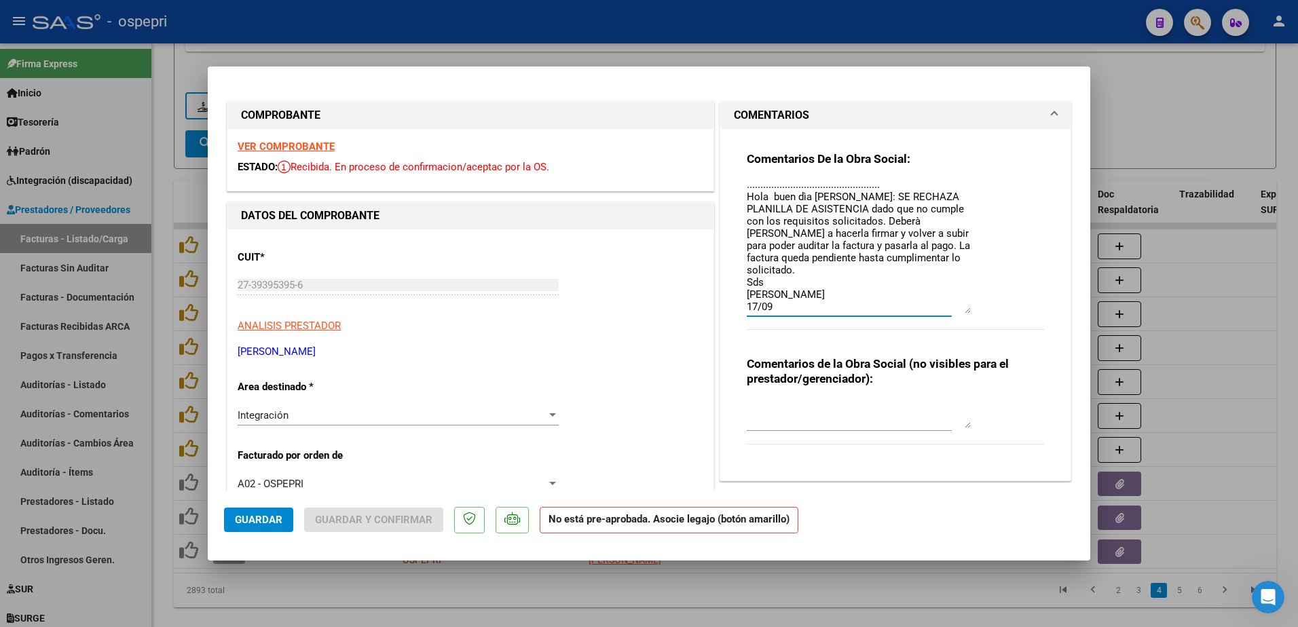
type textarea "Hola buen dìa Juliana: SE RECHAZA PLANILLA DE ASISTENCIA dado que no cumple con…"
click at [246, 513] on button "Guardar" at bounding box center [258, 520] width 69 height 24
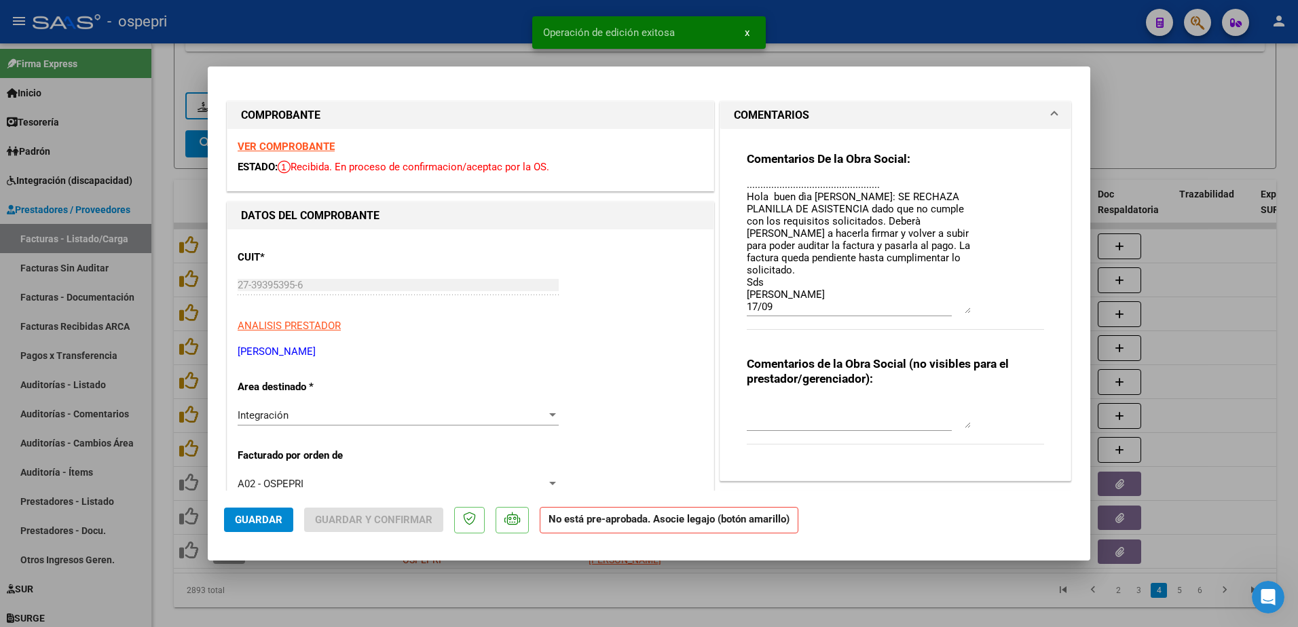
scroll to position [126, 0]
type input "$ 0,00"
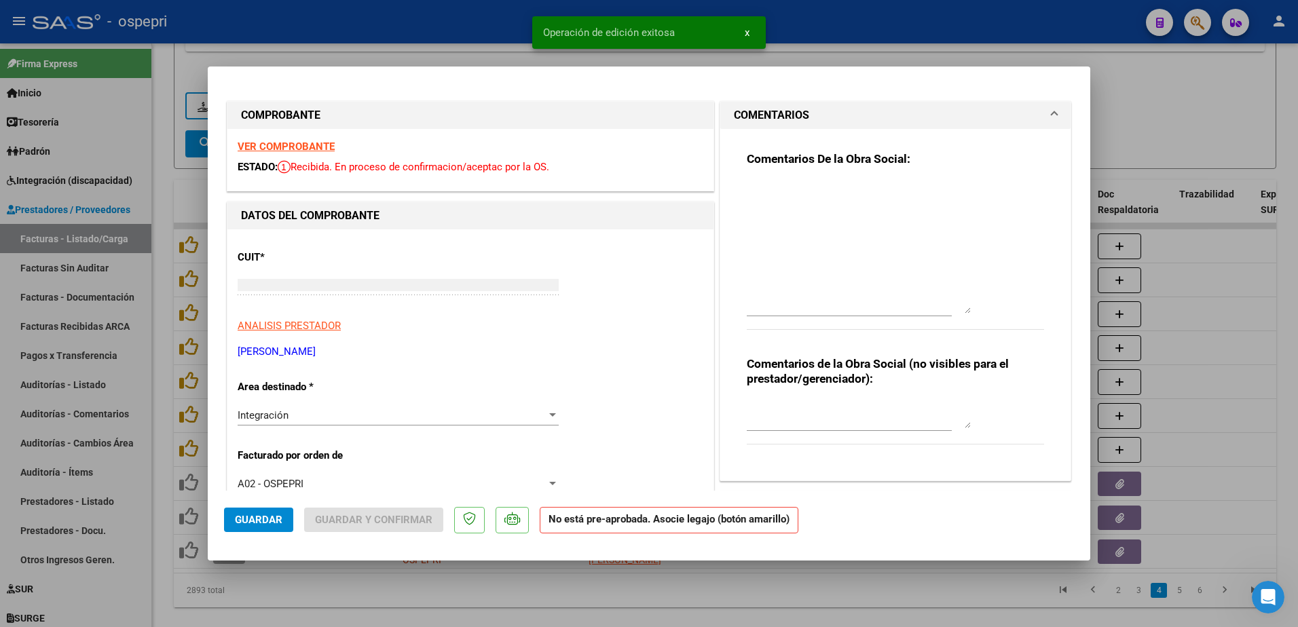
scroll to position [0, 0]
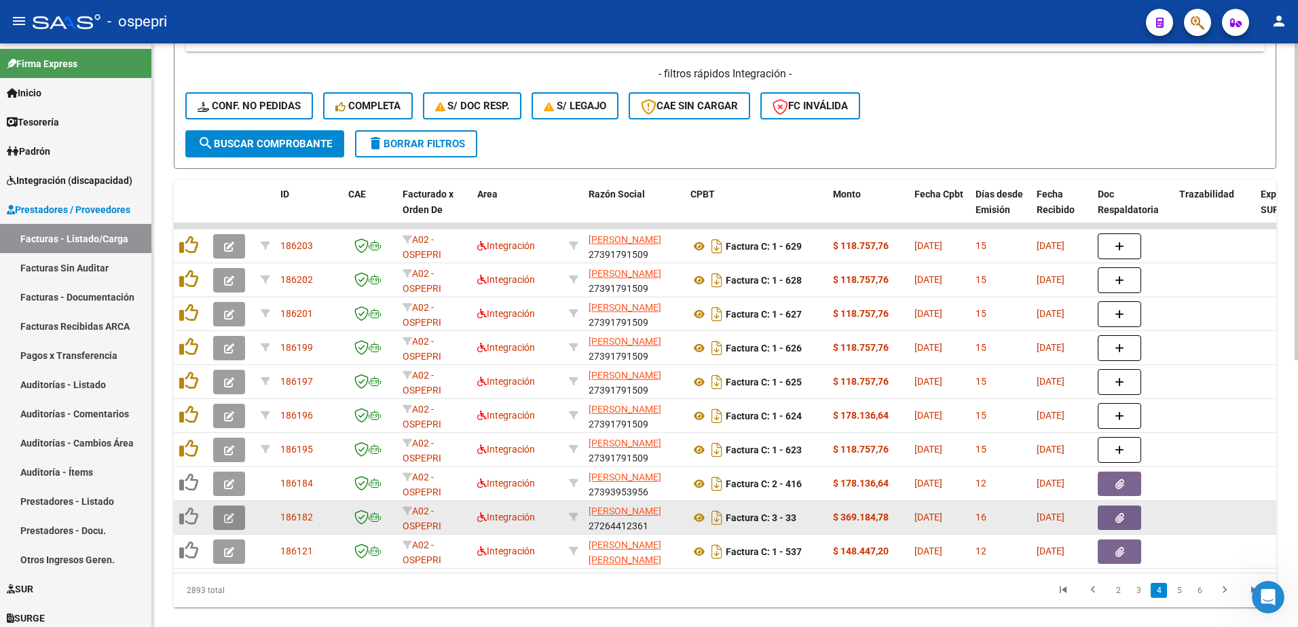
click at [227, 518] on icon "button" at bounding box center [229, 518] width 10 height 10
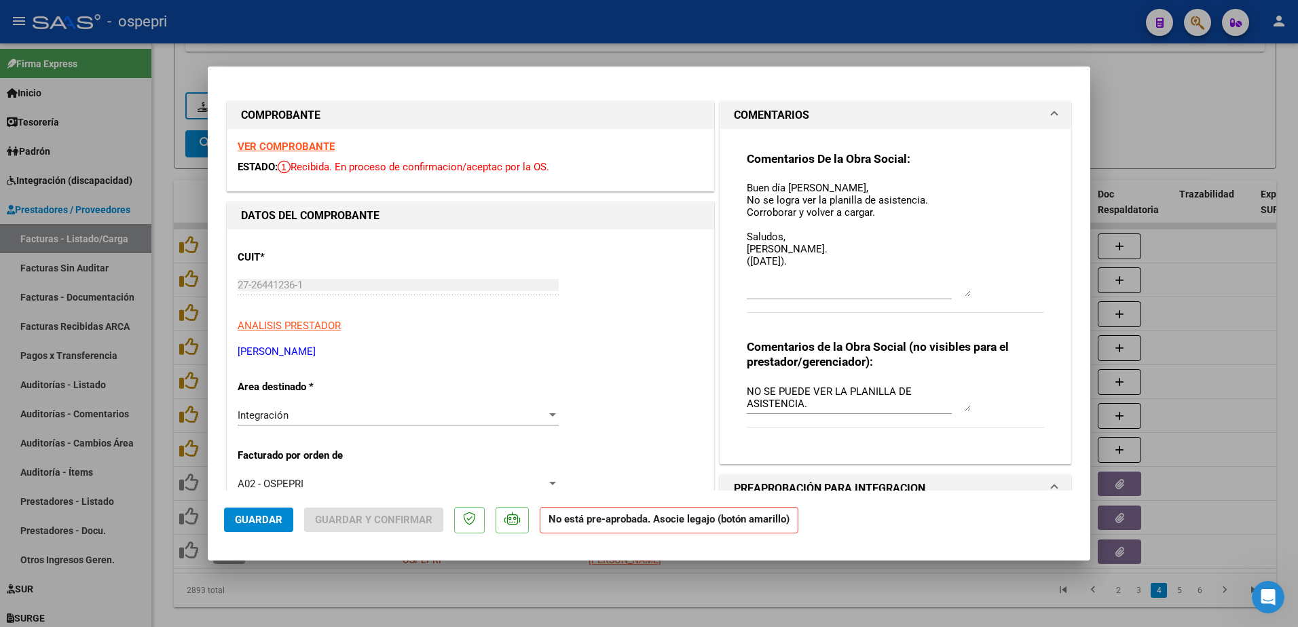
drag, startPoint x: 963, startPoint y: 205, endPoint x: 968, endPoint y: 294, distance: 89.1
click at [968, 294] on div "Comentarios De la Obra Social: Buen día Carolina, No se logra ver la planilla d…" at bounding box center [895, 239] width 297 height 177
click at [282, 144] on strong "VER COMPROBANTE" at bounding box center [286, 147] width 97 height 12
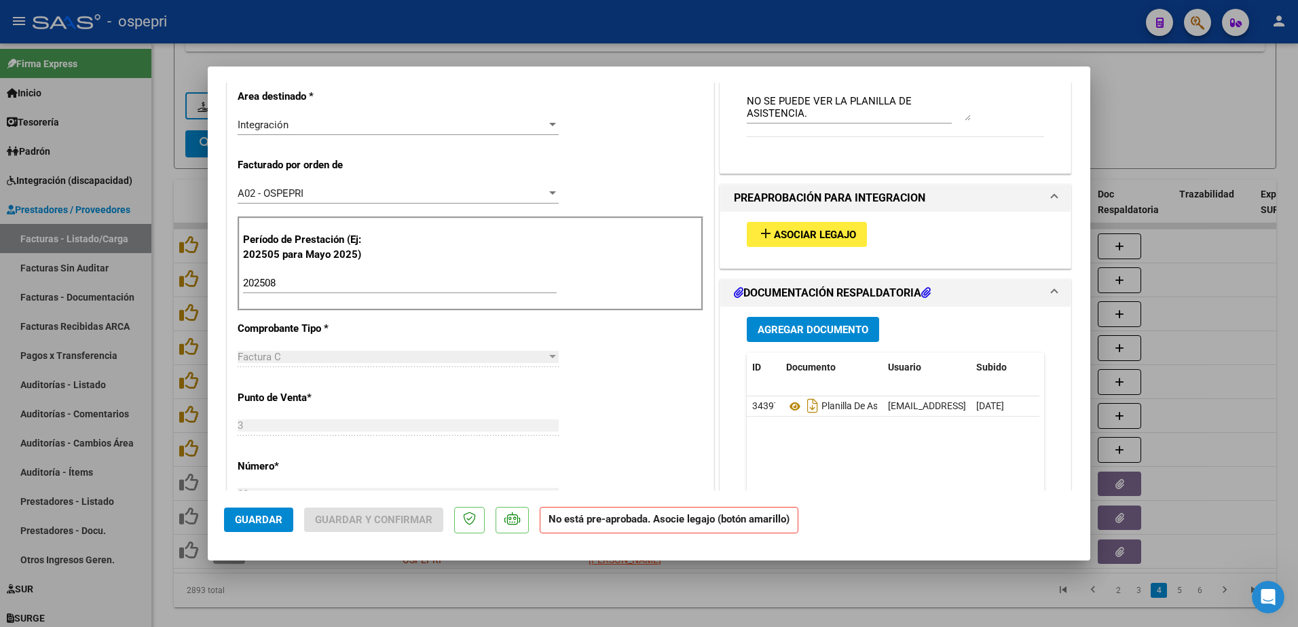
scroll to position [339, 0]
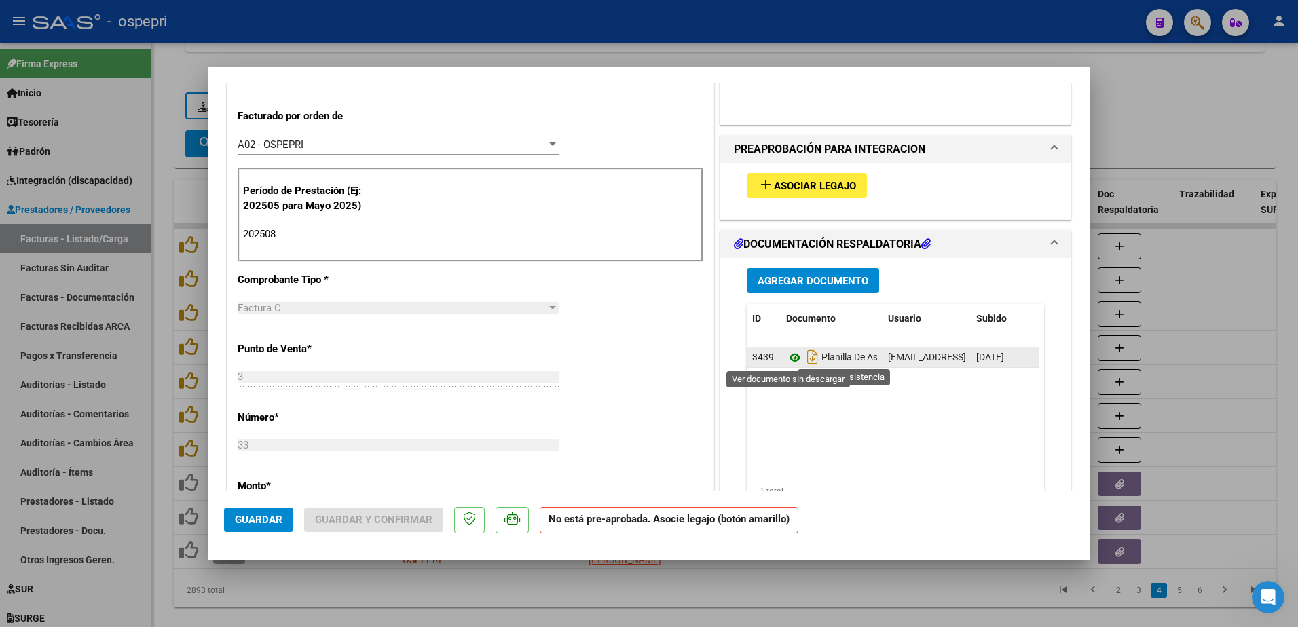
click at [787, 358] on icon at bounding box center [795, 358] width 18 height 16
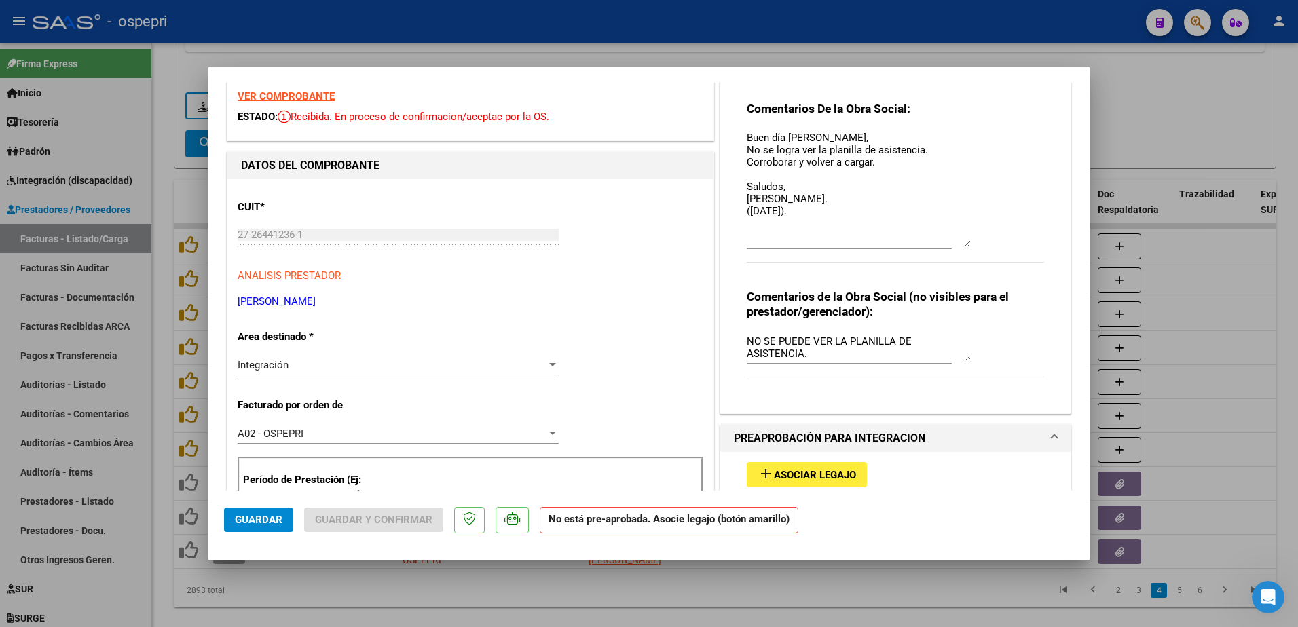
scroll to position [0, 0]
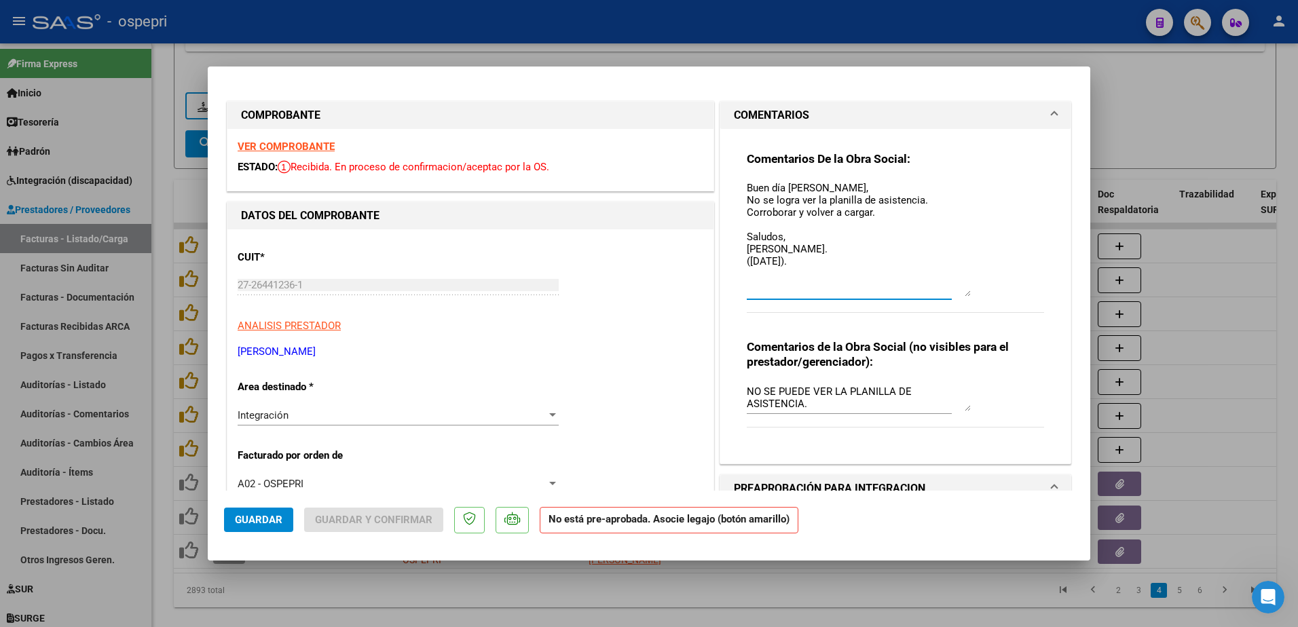
drag, startPoint x: 743, startPoint y: 185, endPoint x: 873, endPoint y: 255, distance: 147.9
click at [850, 247] on textarea "Buen día Carolina, No se logra ver la planilla de asistencia. Corroborar y volv…" at bounding box center [859, 239] width 224 height 116
click at [747, 276] on textarea "Buen día Carolina, No se logra ver la planilla de asistencia. Corroborar y volv…" at bounding box center [859, 239] width 224 height 116
click at [814, 263] on textarea "Buen día Carolina, No se logra ver la planilla de asistencia. Corroborar y volv…" at bounding box center [859, 239] width 224 height 116
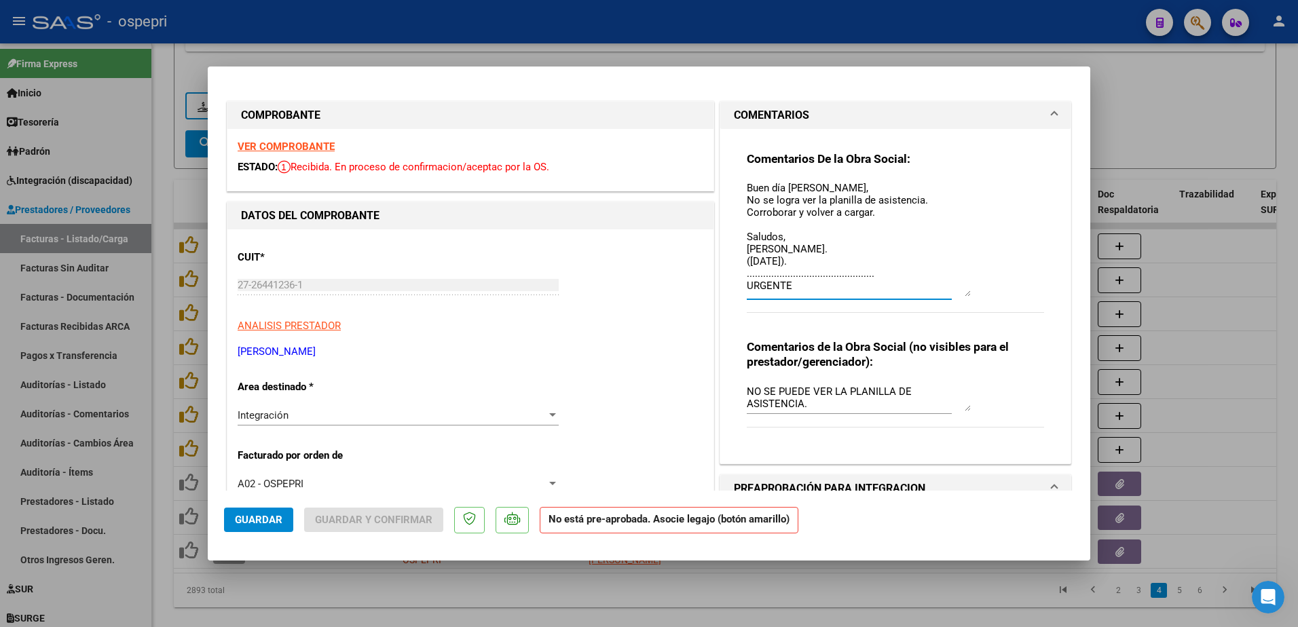
paste textarea "Buen día Carolina, No se logra ver la planilla de asistencia. Corroborar y volv…"
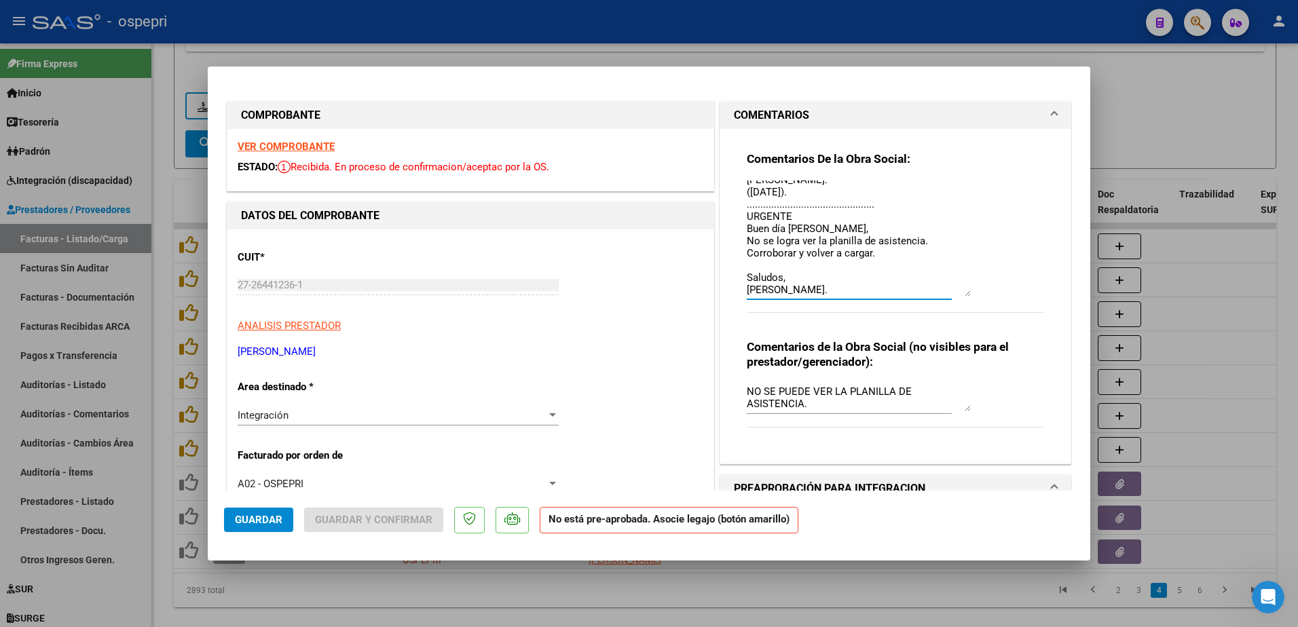
scroll to position [81, 0]
type textarea "Buen día Carolina, No se logra ver la planilla de asistencia. Corroborar y volv…"
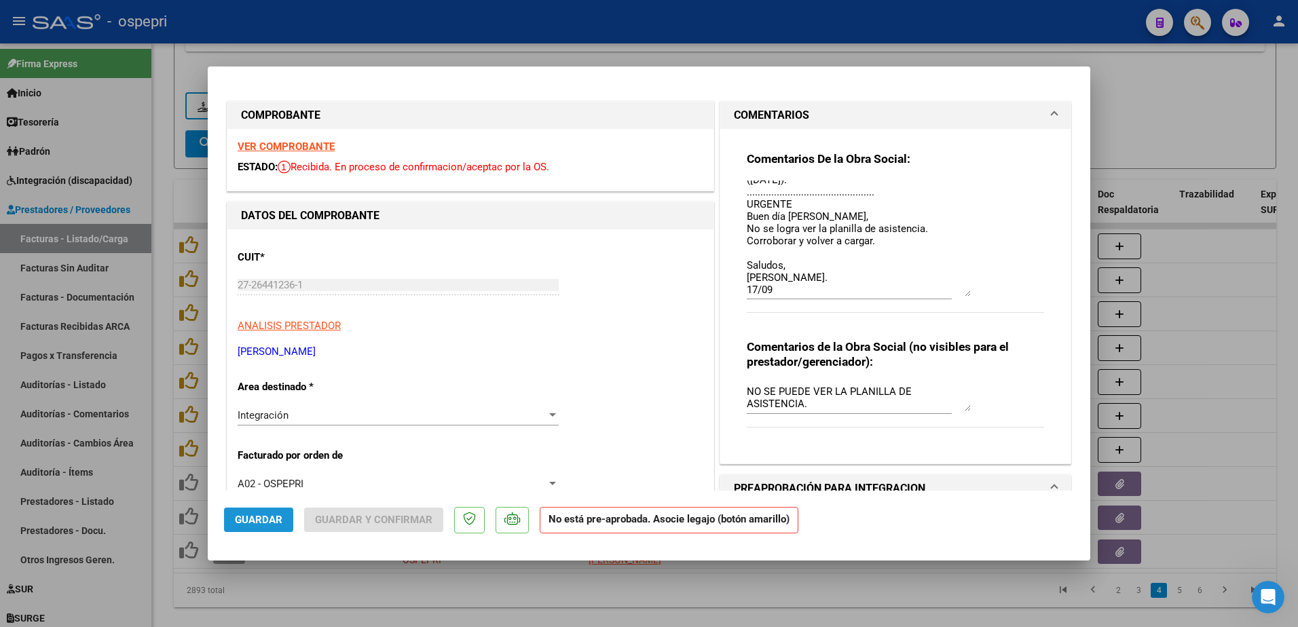
click at [274, 520] on span "Guardar" at bounding box center [259, 520] width 48 height 12
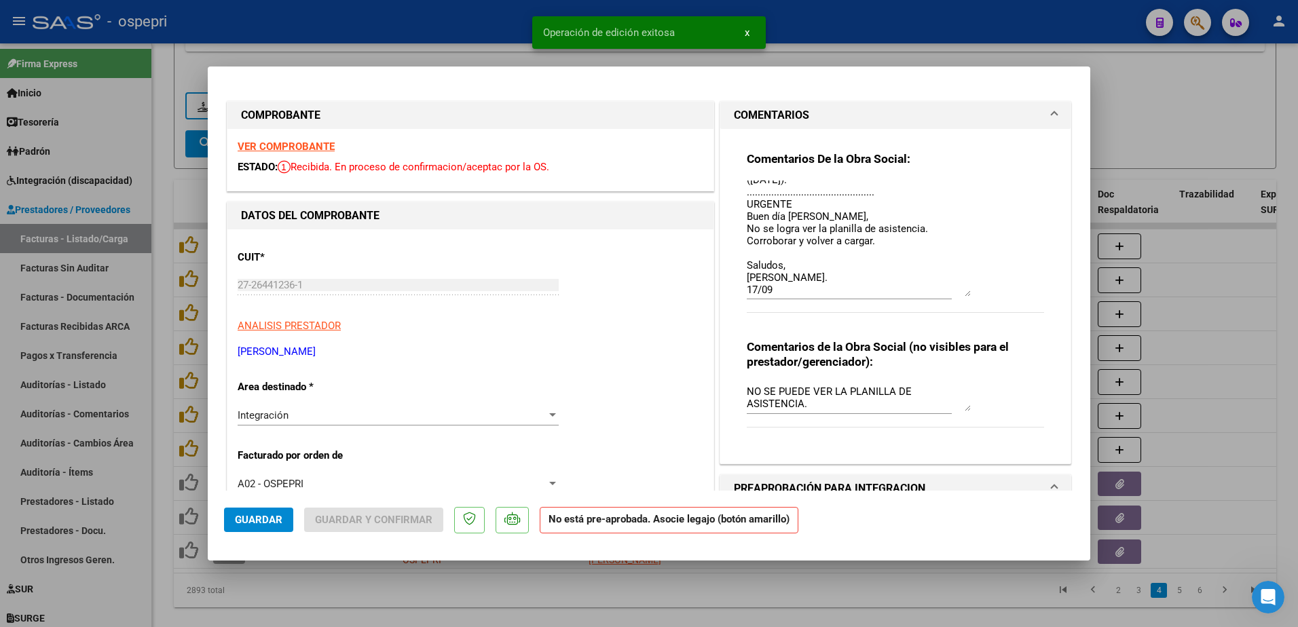
type input "$ 0,00"
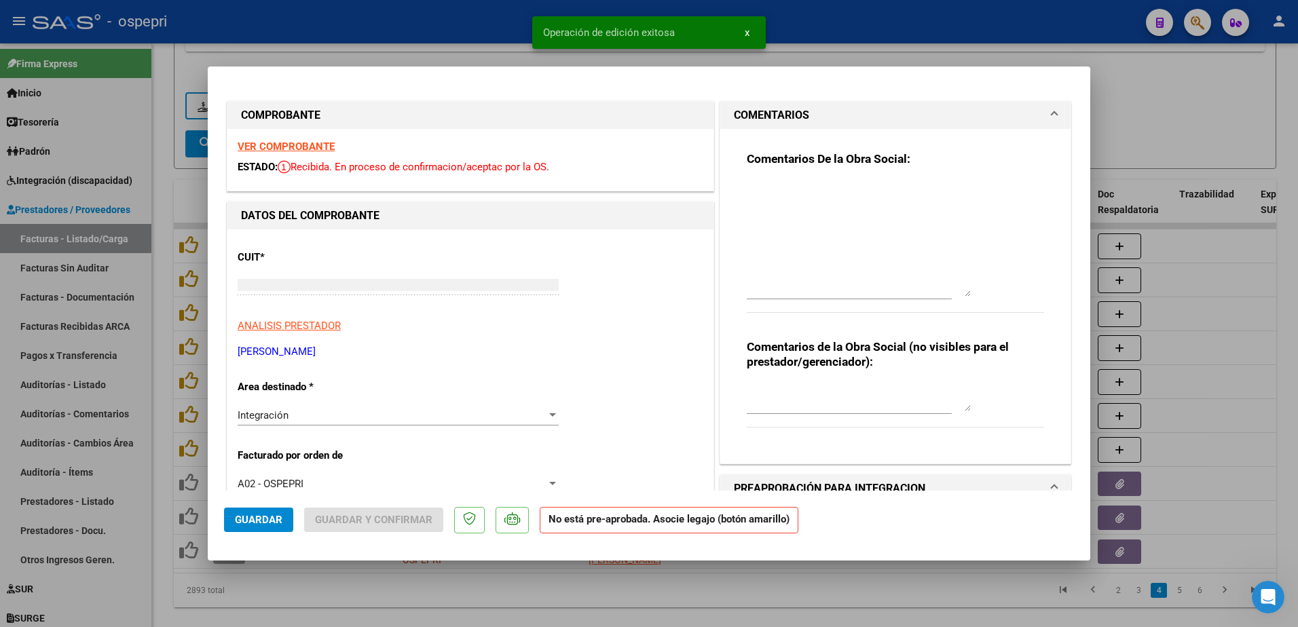
scroll to position [0, 0]
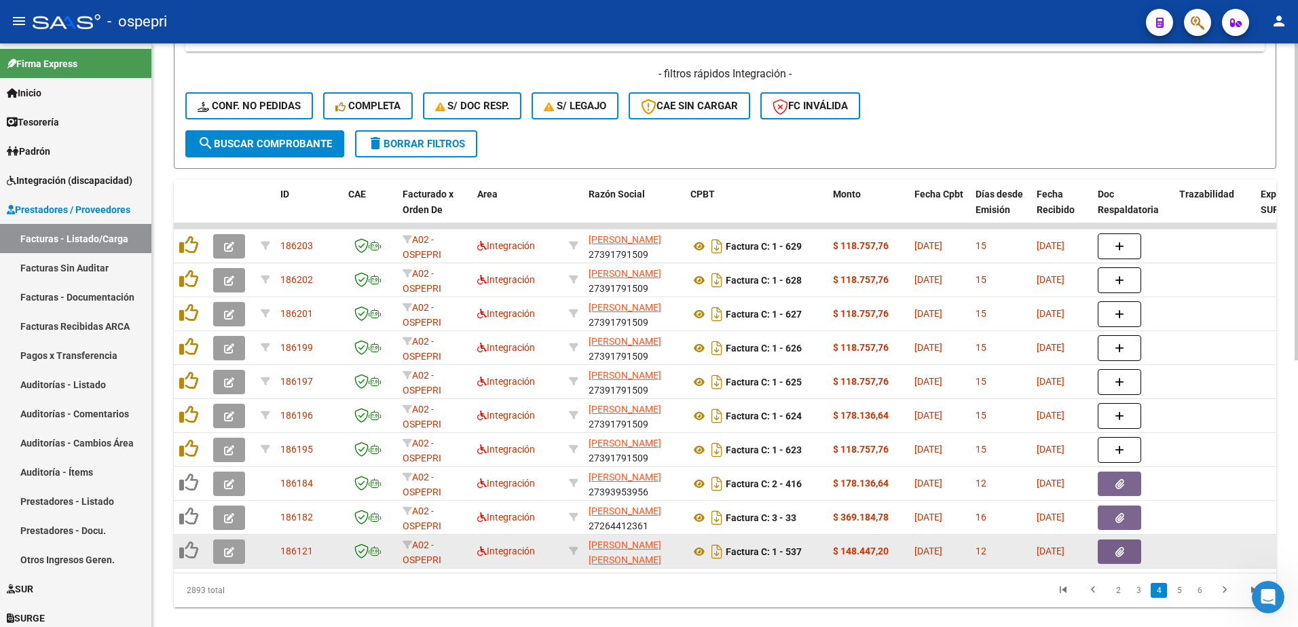
click at [226, 555] on icon "button" at bounding box center [229, 552] width 10 height 10
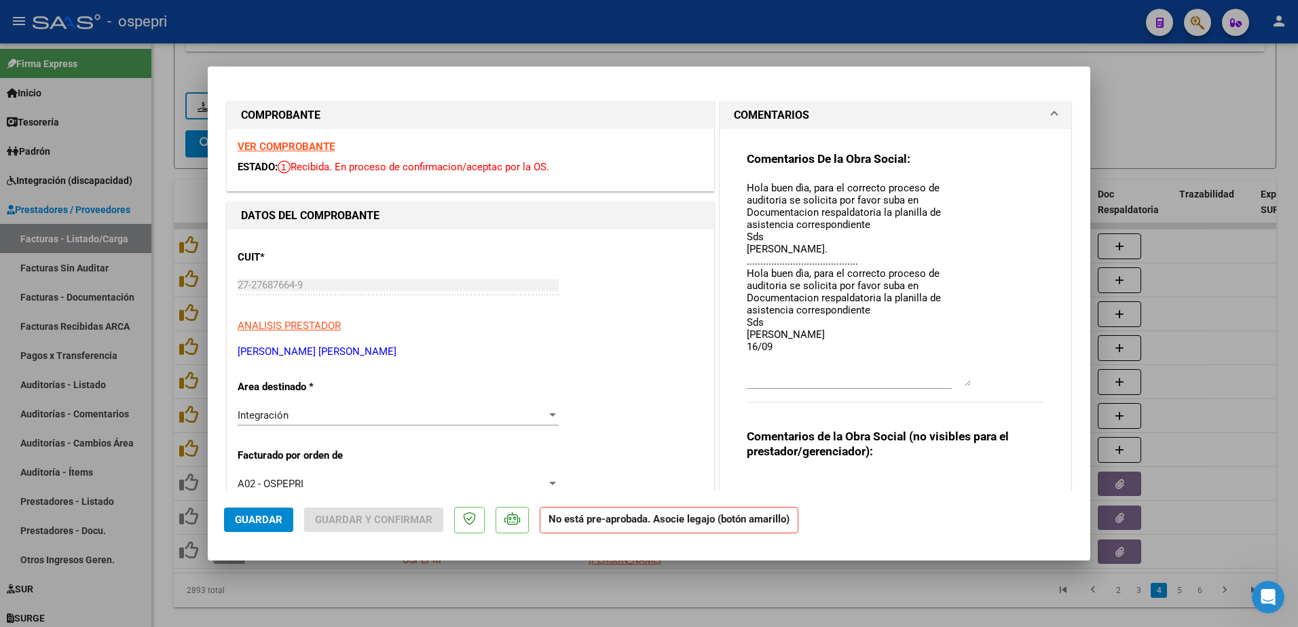
drag, startPoint x: 961, startPoint y: 204, endPoint x: 971, endPoint y: 379, distance: 176.2
click at [983, 381] on div "Comentarios De la Obra Social: Hola buen dìa, para el correcto proceso de audit…" at bounding box center [895, 284] width 297 height 266
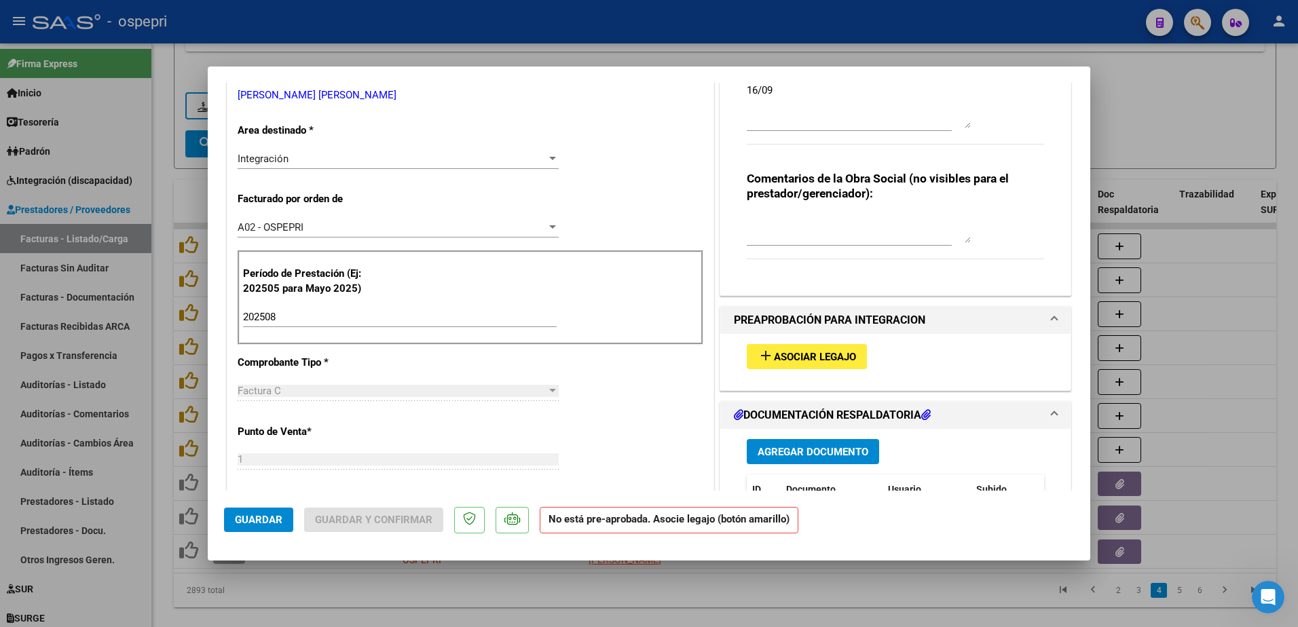
scroll to position [339, 0]
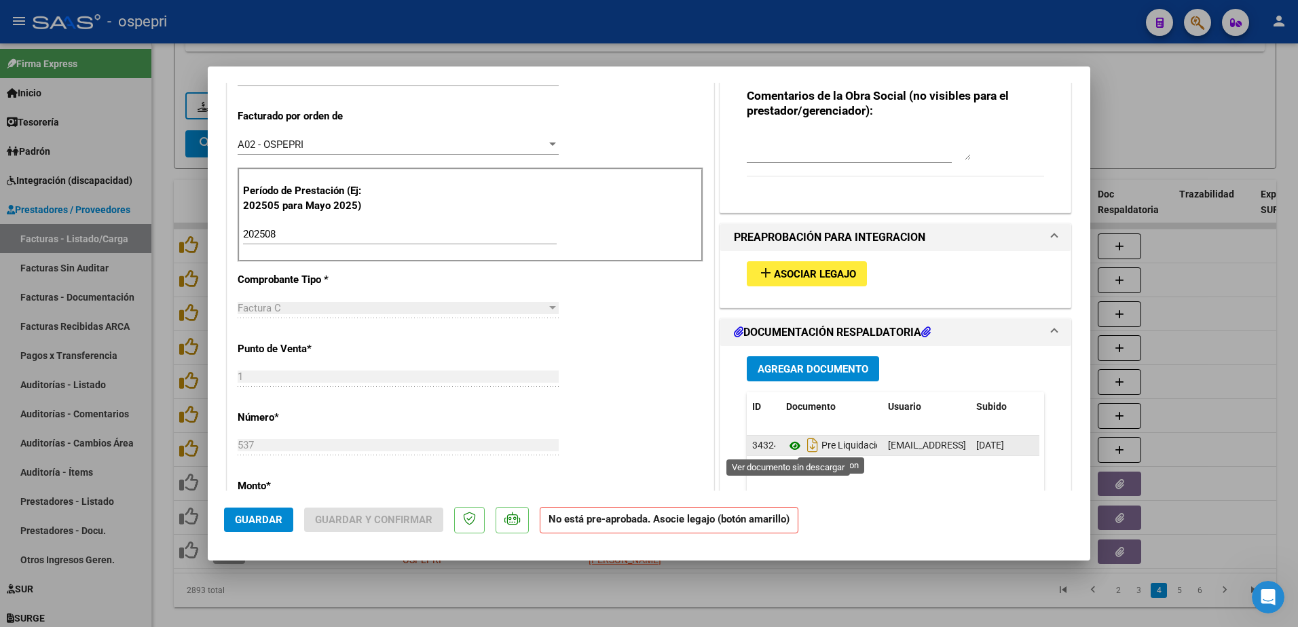
click at [788, 442] on icon at bounding box center [795, 446] width 18 height 16
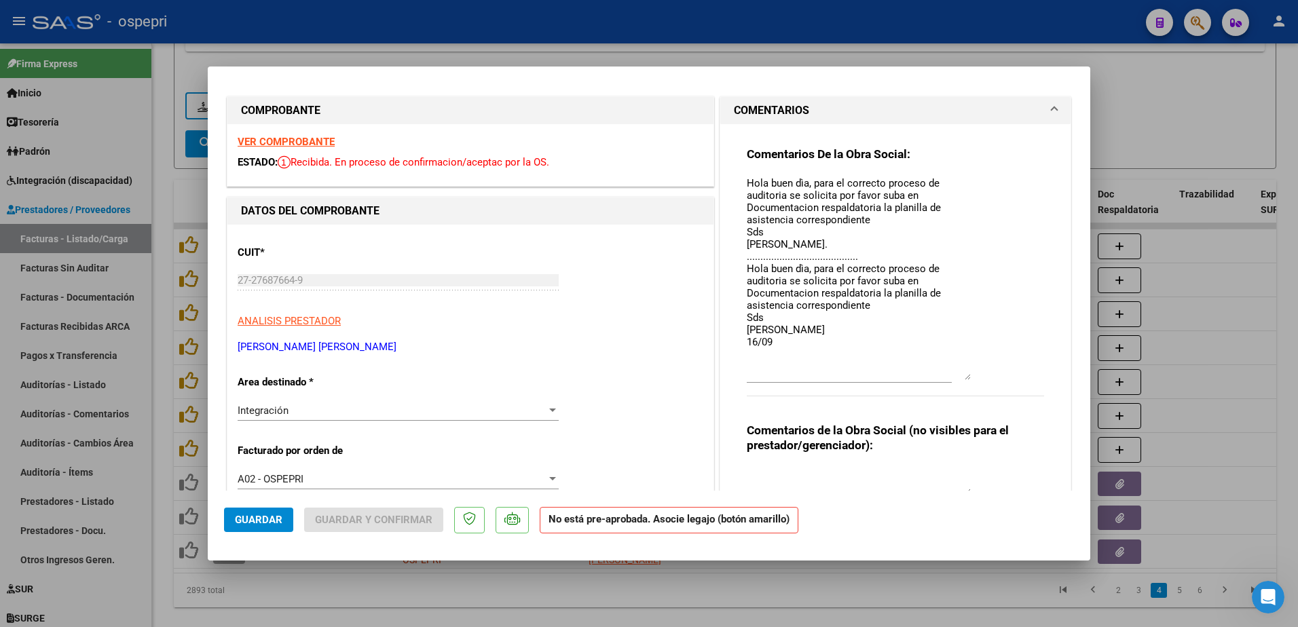
scroll to position [0, 0]
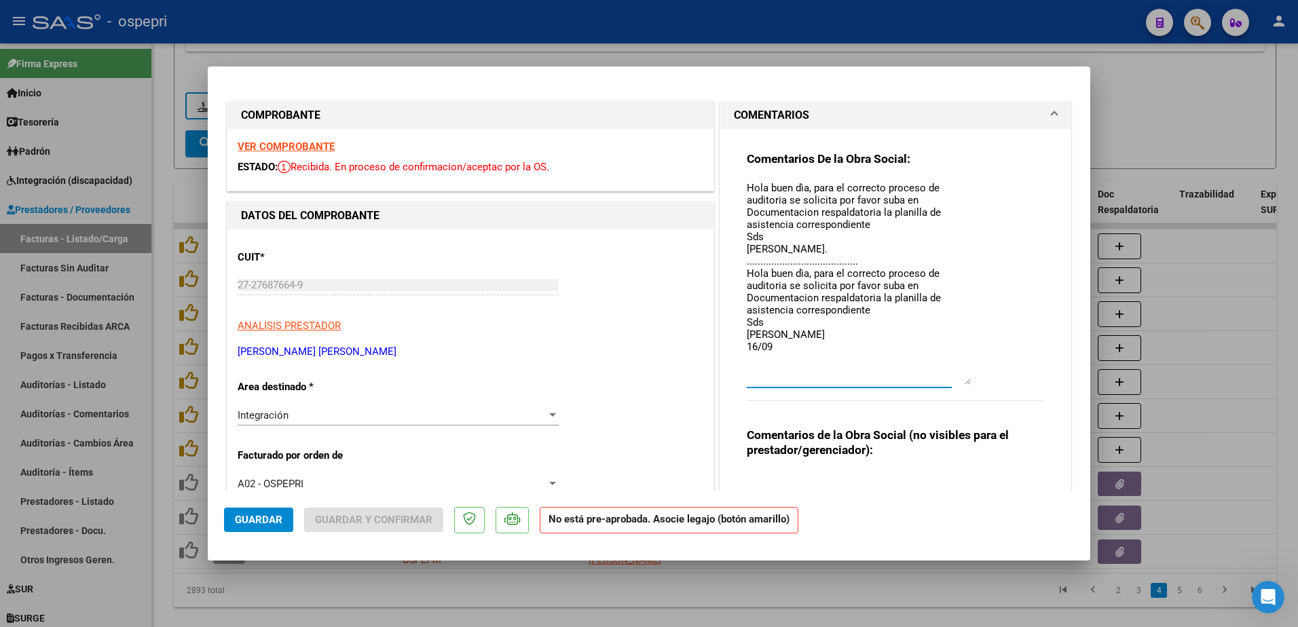
drag, startPoint x: 741, startPoint y: 272, endPoint x: 821, endPoint y: 375, distance: 130.6
click at [800, 337] on textarea "Hola buen dìa, para el correcto proceso de auditoria se solicita por favor suba…" at bounding box center [859, 283] width 224 height 204
click at [782, 354] on textarea "Hola buen dìa, para el correcto proceso de auditoria se solicita por favor suba…" at bounding box center [859, 283] width 224 height 204
paste textarea "Hola buen dìa, para el correcto proceso de auditoria se solicita por favor suba…"
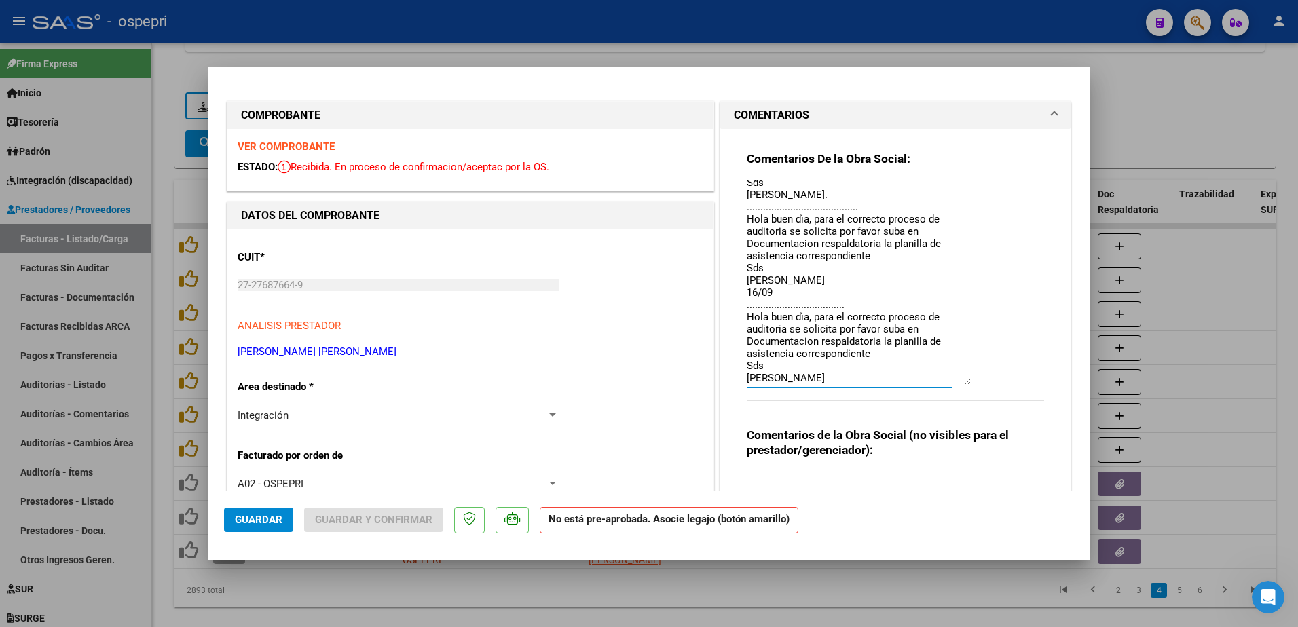
scroll to position [67, 0]
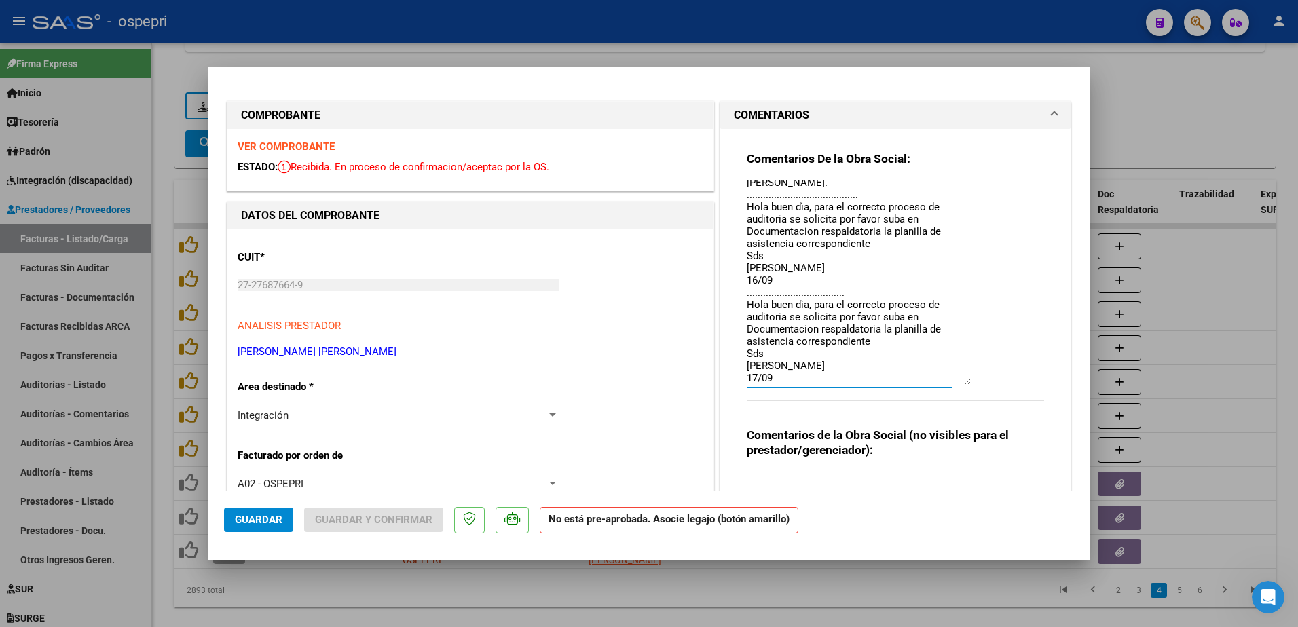
type textarea "Hola buen dìa, para el correcto proceso de auditoria se solicita por favor suba…"
click at [253, 511] on button "Guardar" at bounding box center [258, 520] width 69 height 24
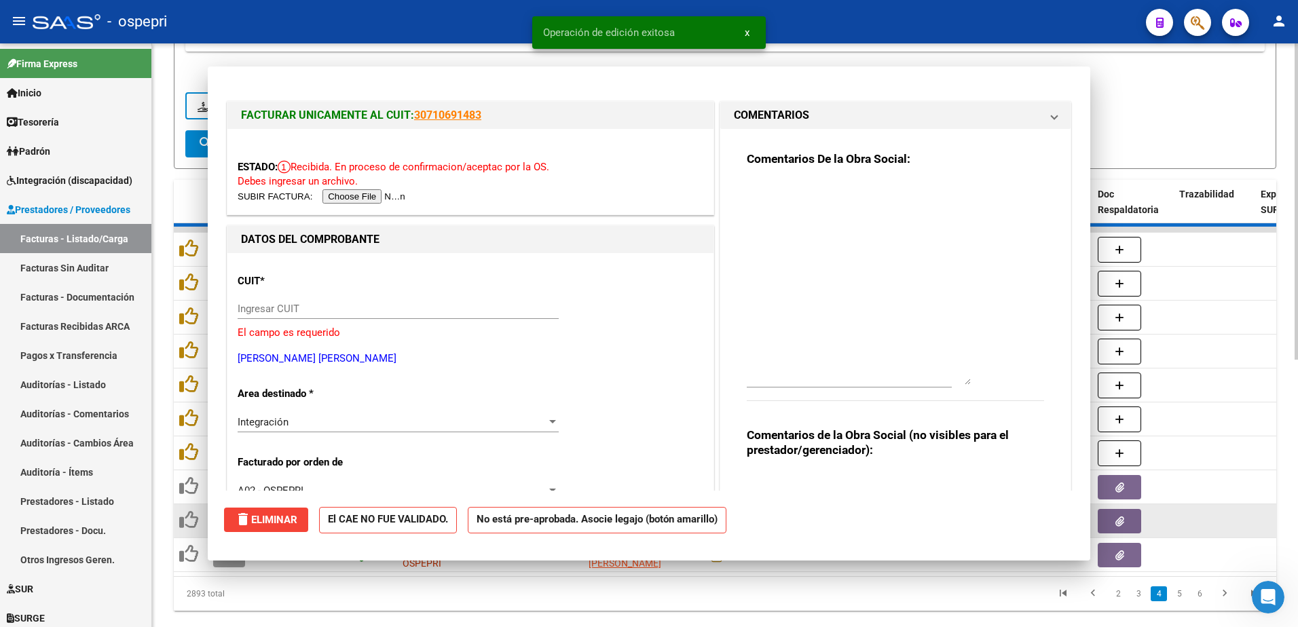
scroll to position [0, 0]
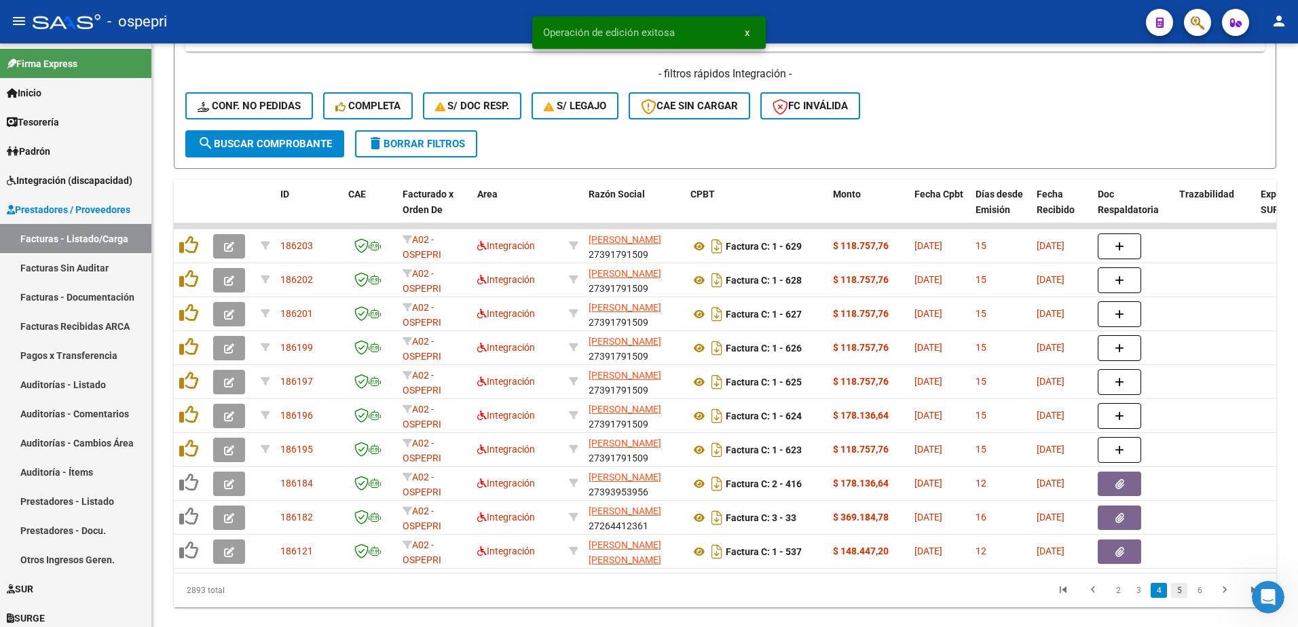
click at [1176, 598] on link "5" at bounding box center [1179, 590] width 16 height 15
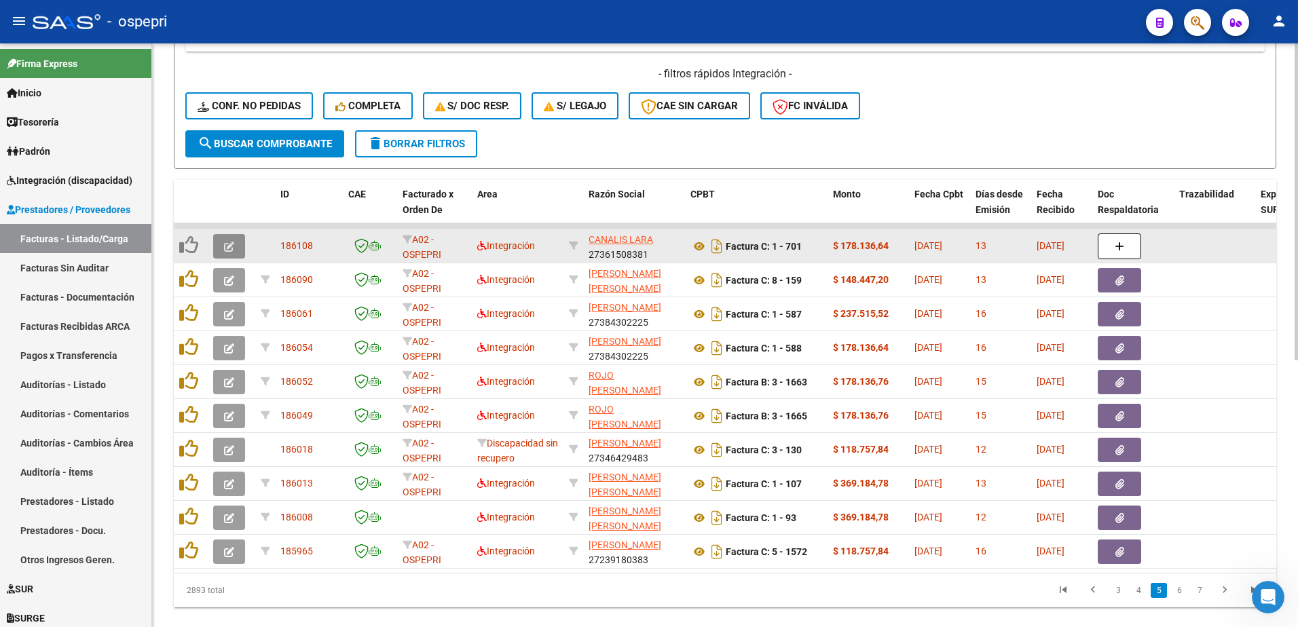
click at [226, 240] on span "button" at bounding box center [229, 246] width 10 height 12
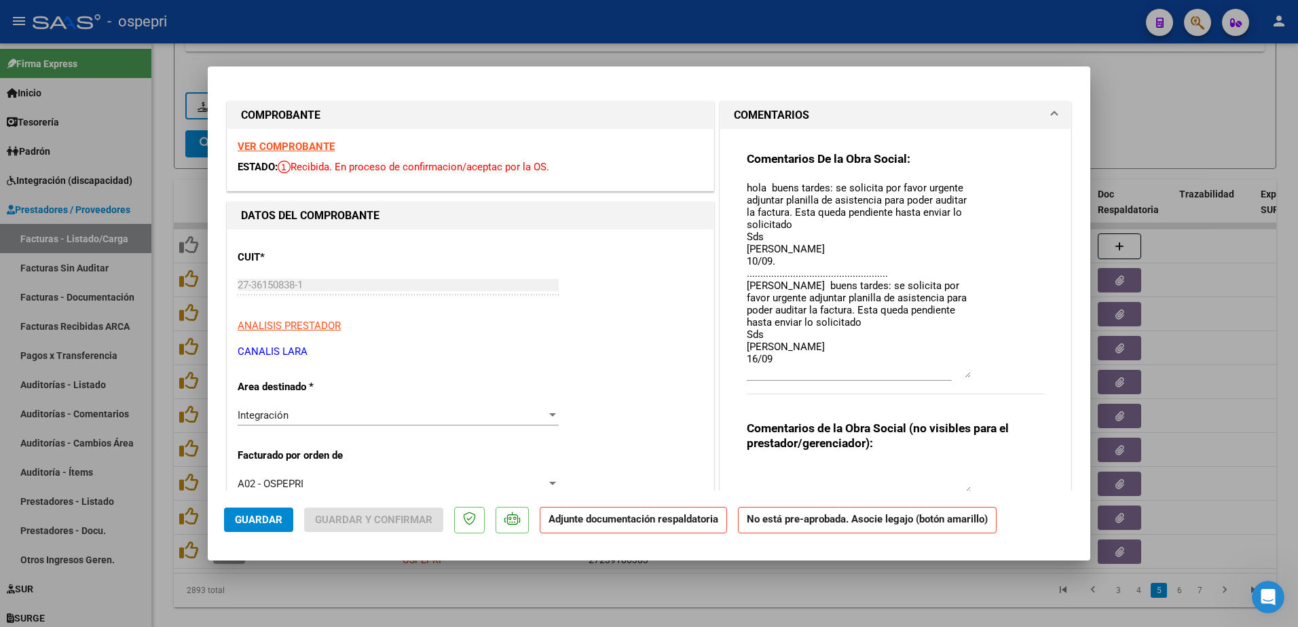
drag, startPoint x: 958, startPoint y: 206, endPoint x: 978, endPoint y: 377, distance: 171.6
click at [978, 377] on div "Comentarios De la Obra Social: hola buens tardes: se solicita por favor urgente…" at bounding box center [895, 280] width 297 height 258
type input "$ 0,00"
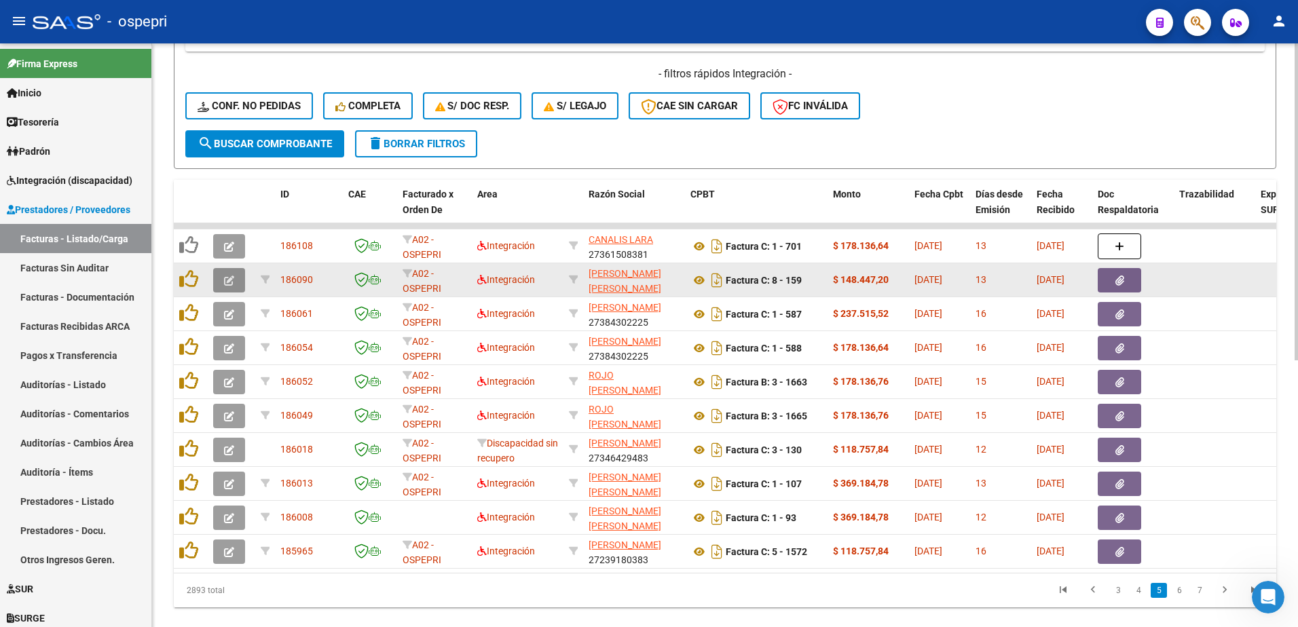
click at [229, 281] on icon "button" at bounding box center [229, 281] width 10 height 10
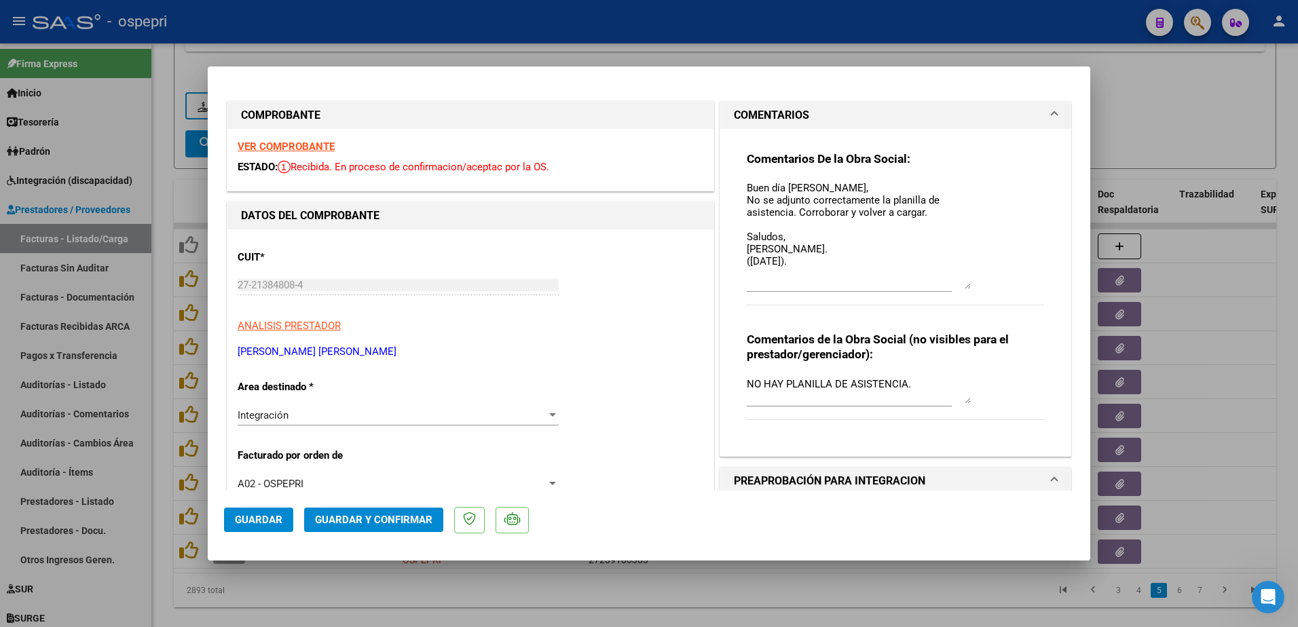
drag, startPoint x: 962, startPoint y: 206, endPoint x: 967, endPoint y: 288, distance: 81.6
click at [967, 288] on div "Comentarios De la Obra Social: Buen día Daniela, No se adjunto correctamente la…" at bounding box center [895, 235] width 297 height 169
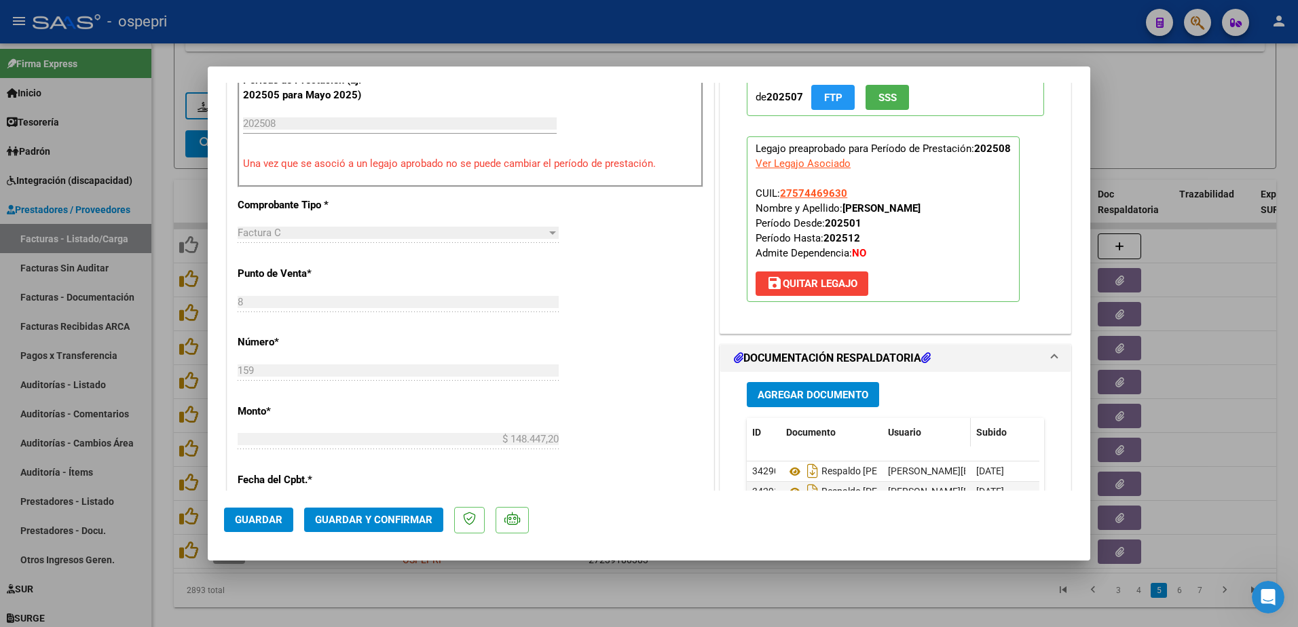
scroll to position [543, 0]
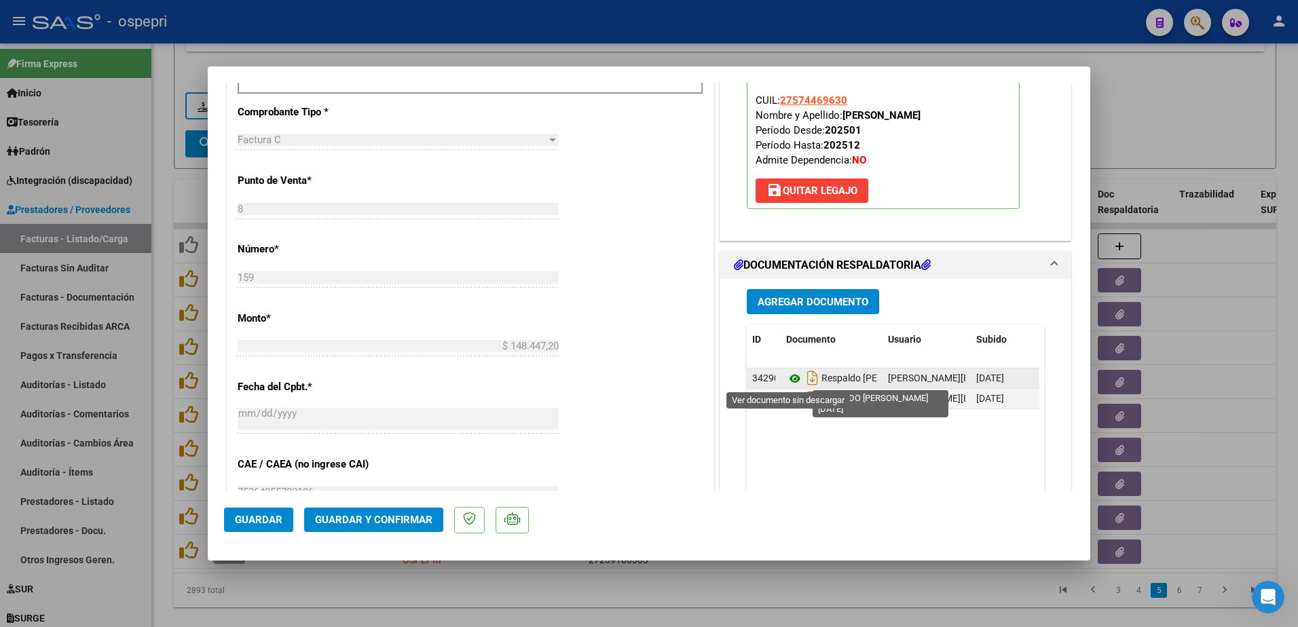
click at [788, 378] on icon at bounding box center [795, 379] width 18 height 16
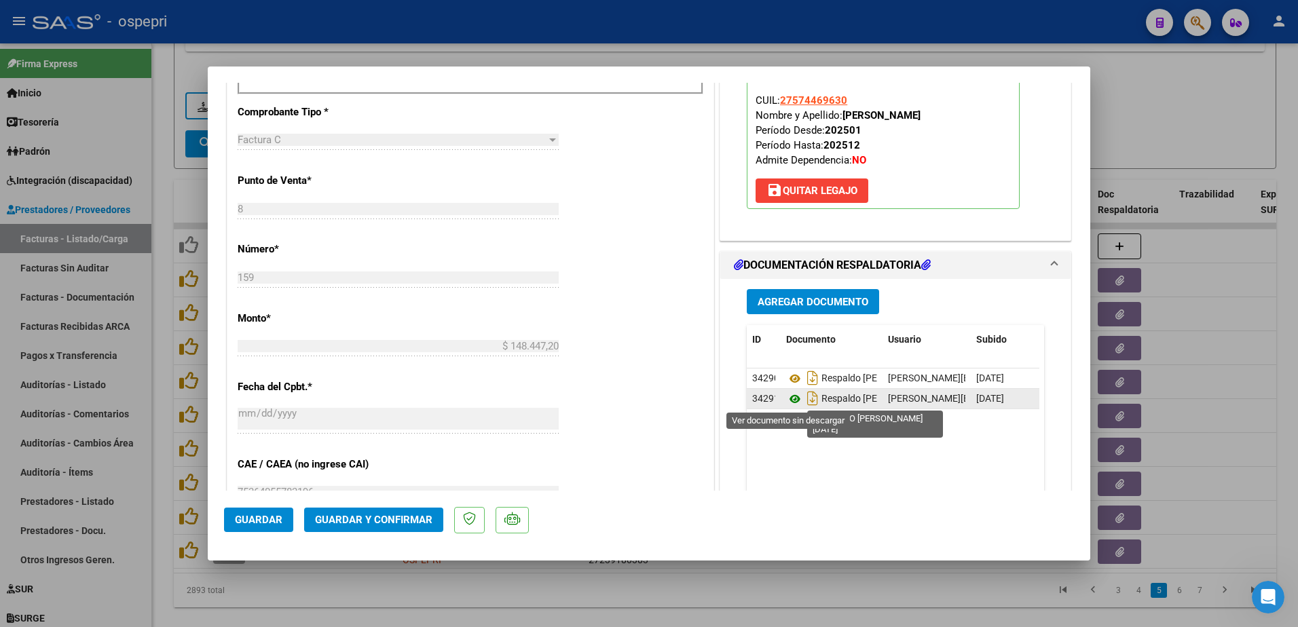
click at [788, 398] on icon at bounding box center [795, 399] width 18 height 16
type input "$ 0,00"
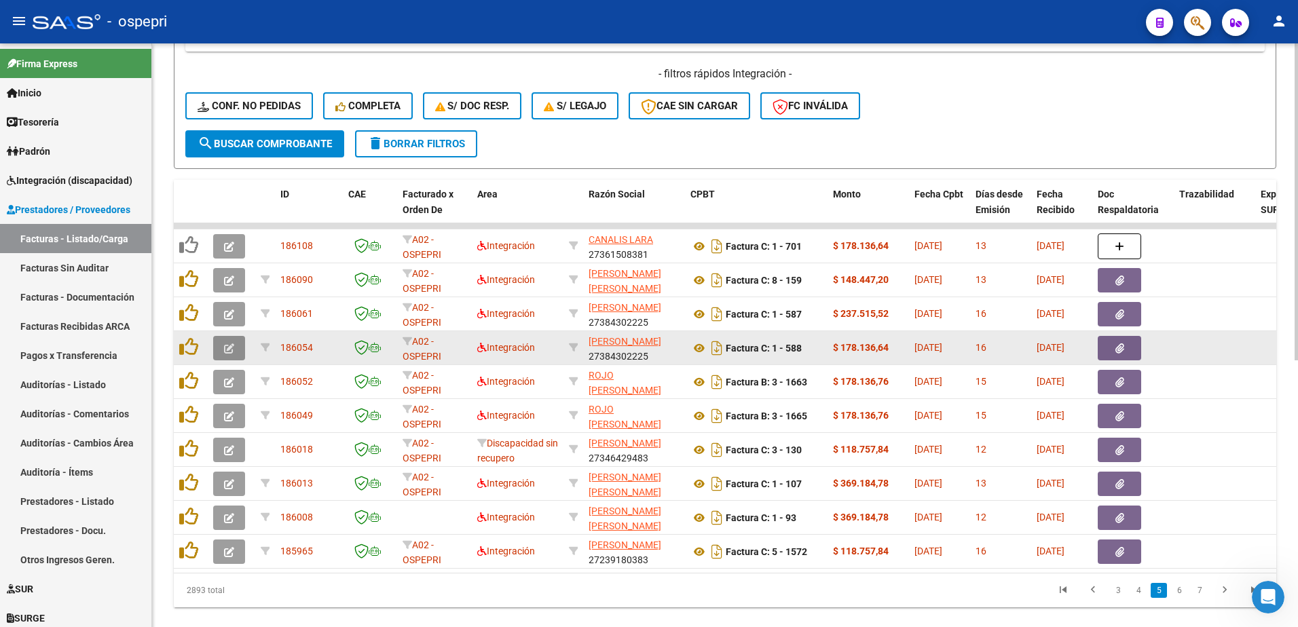
click at [234, 346] on button "button" at bounding box center [229, 348] width 32 height 24
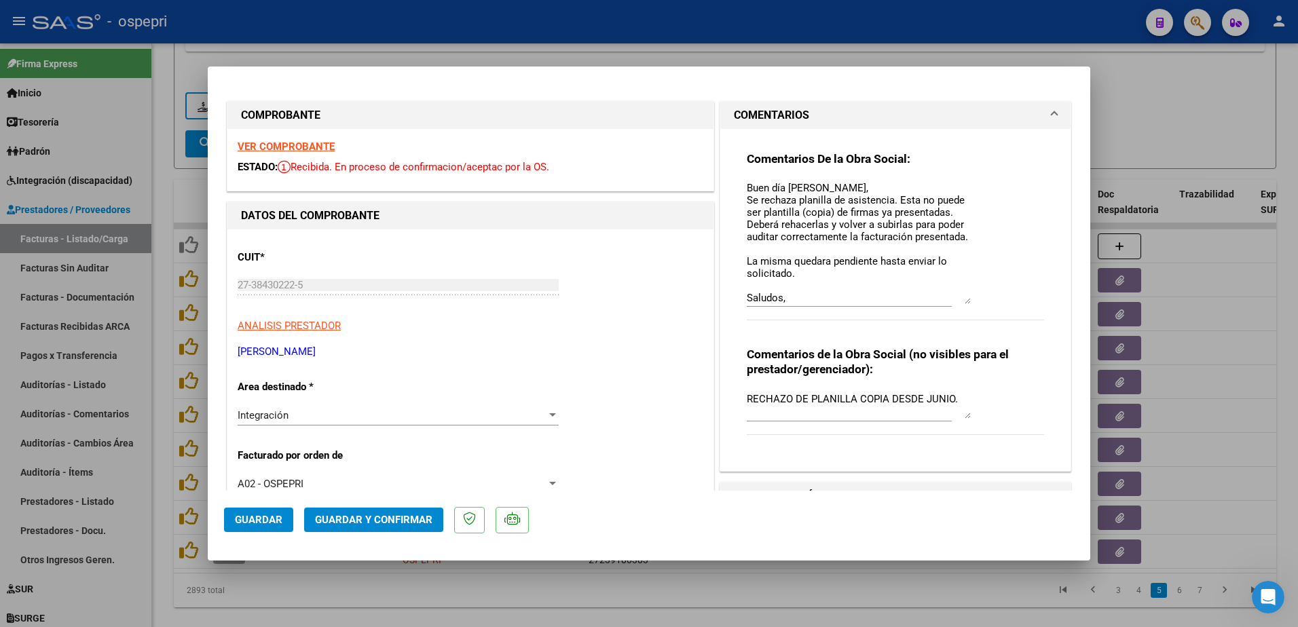
drag, startPoint x: 963, startPoint y: 205, endPoint x: 971, endPoint y: 301, distance: 96.7
click at [971, 301] on div "Comentarios De la Obra Social: Buen día Belen, Se rechaza planilla de asistenci…" at bounding box center [895, 243] width 297 height 184
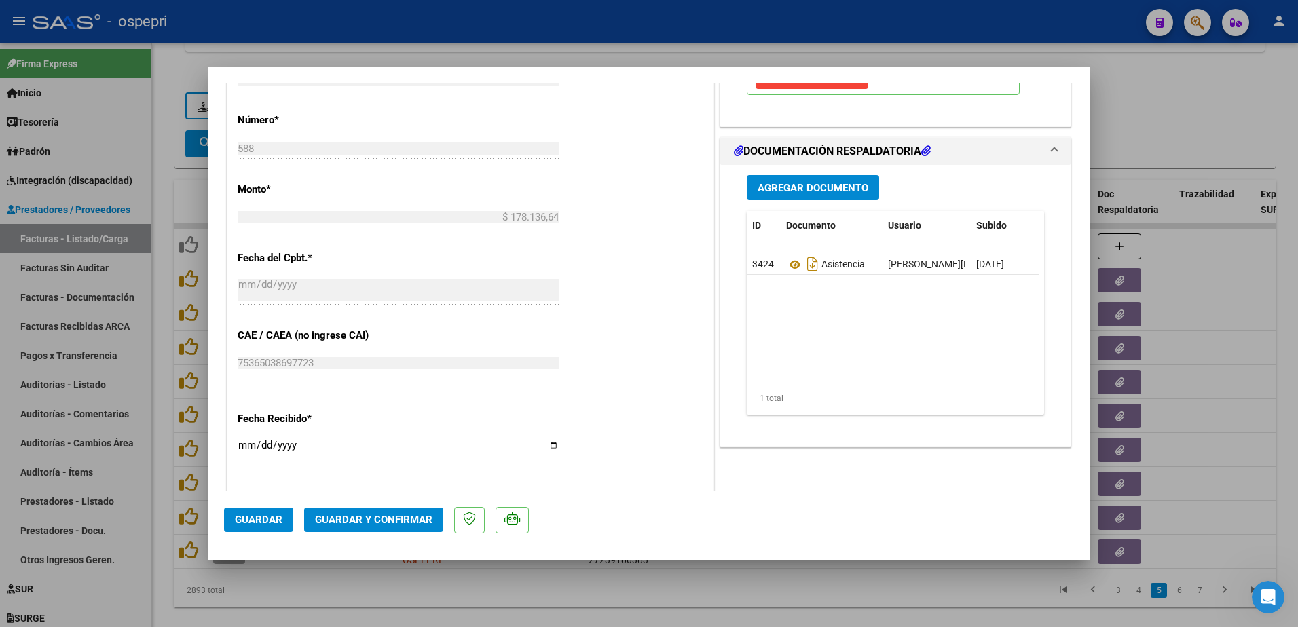
scroll to position [679, 0]
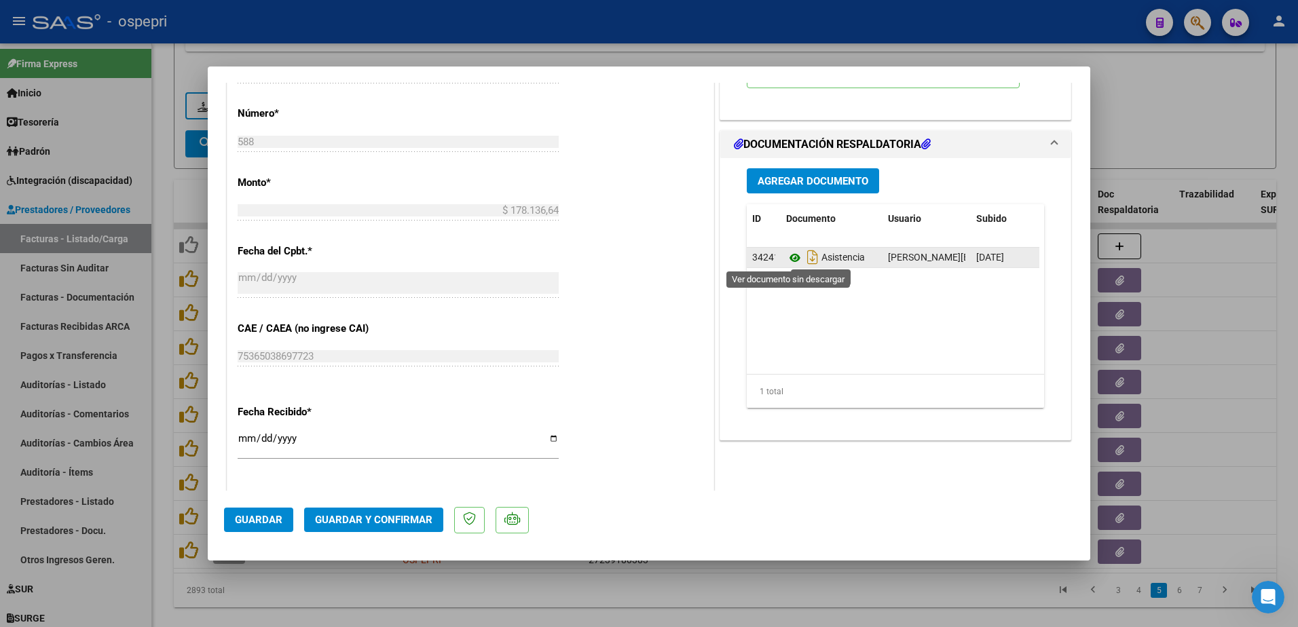
click at [787, 259] on icon at bounding box center [795, 258] width 18 height 16
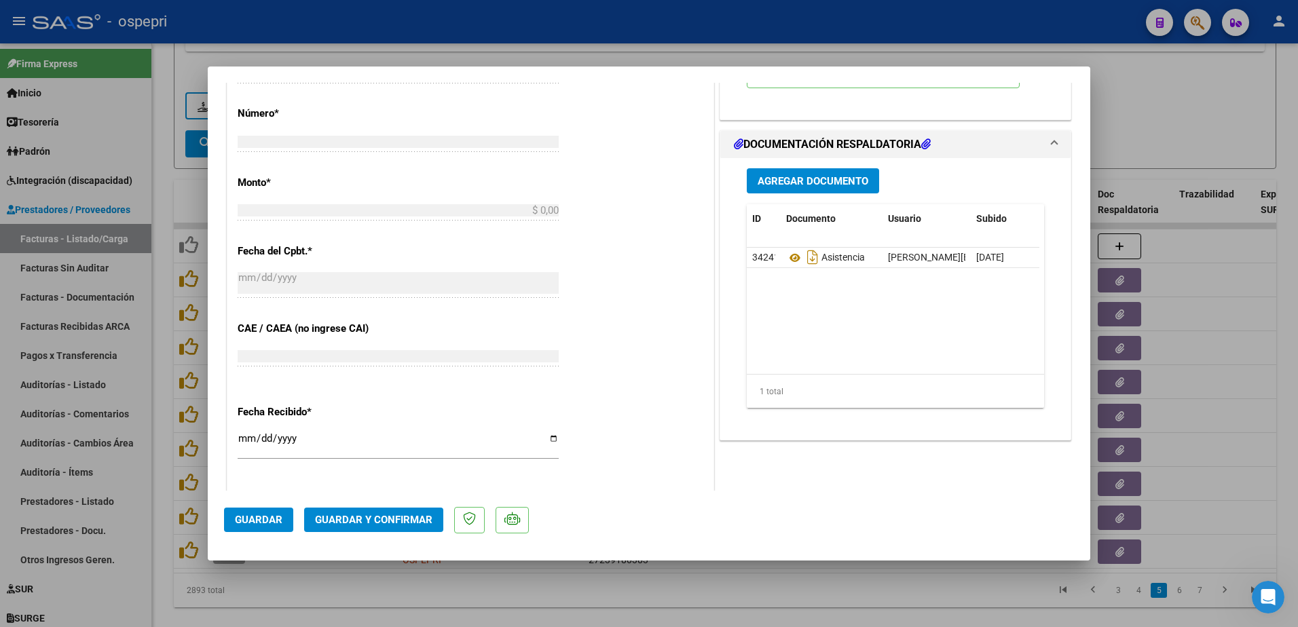
scroll to position [0, 0]
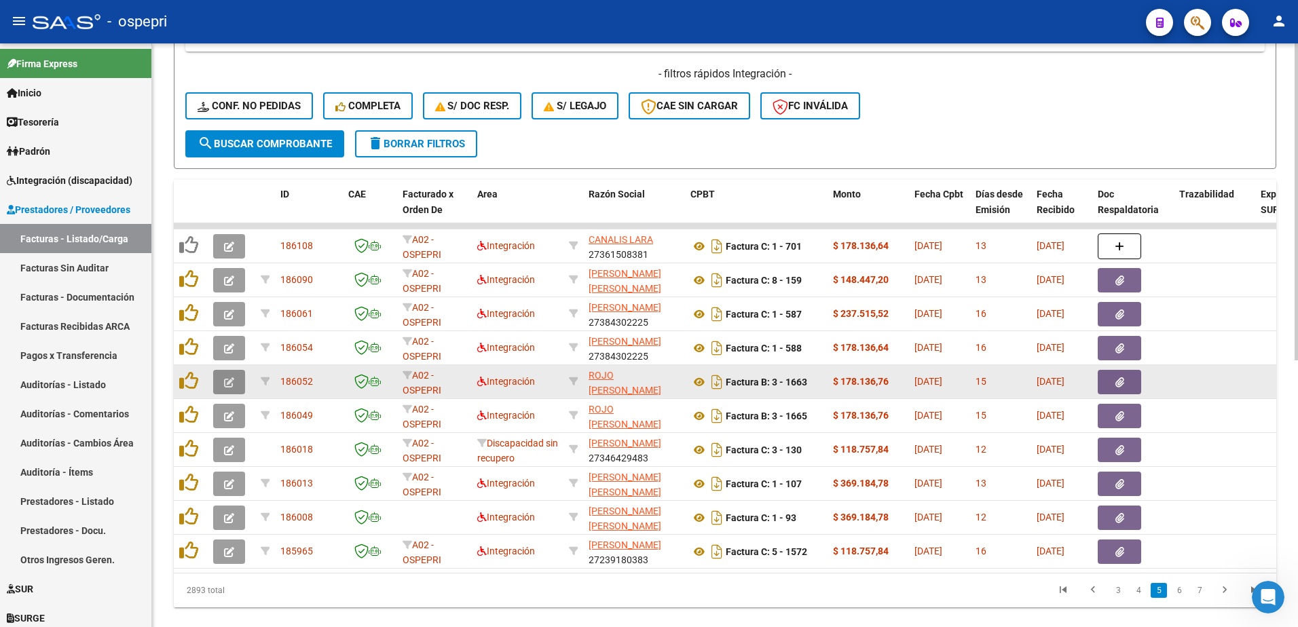
click at [223, 385] on button "button" at bounding box center [229, 382] width 32 height 24
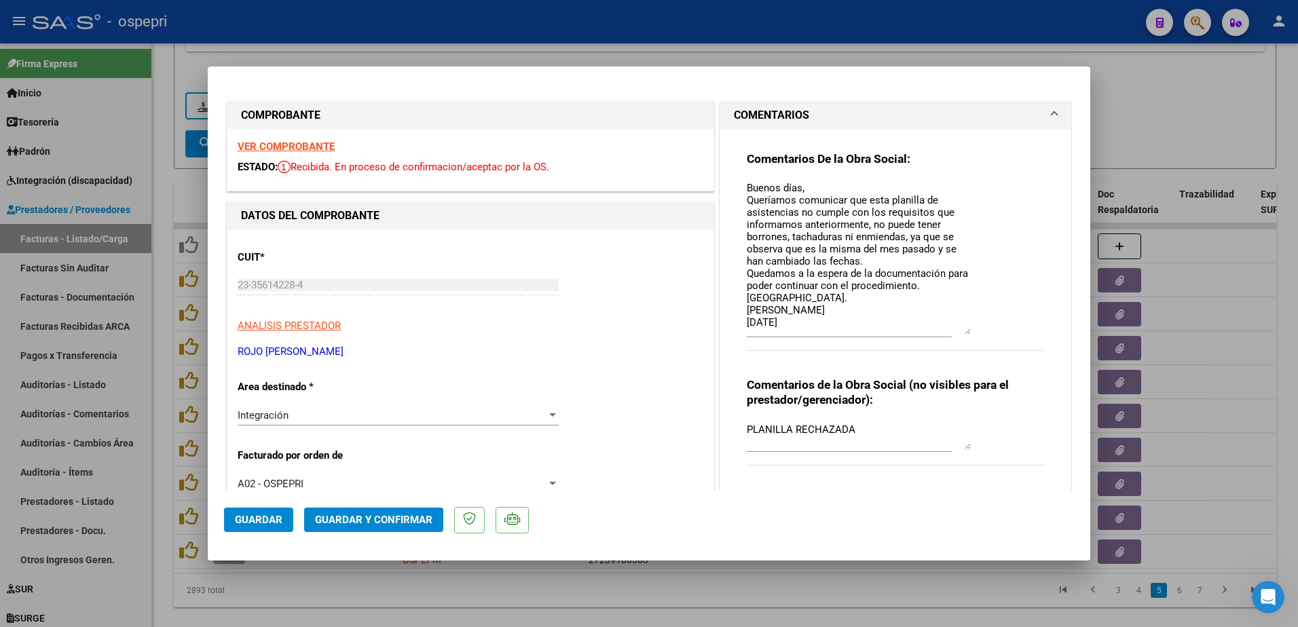
drag, startPoint x: 961, startPoint y: 206, endPoint x: 985, endPoint y: 333, distance: 129.2
click at [985, 333] on div "Comentarios De la Obra Social: Buenos días, Queríamos comunicar que esta planil…" at bounding box center [895, 258] width 297 height 215
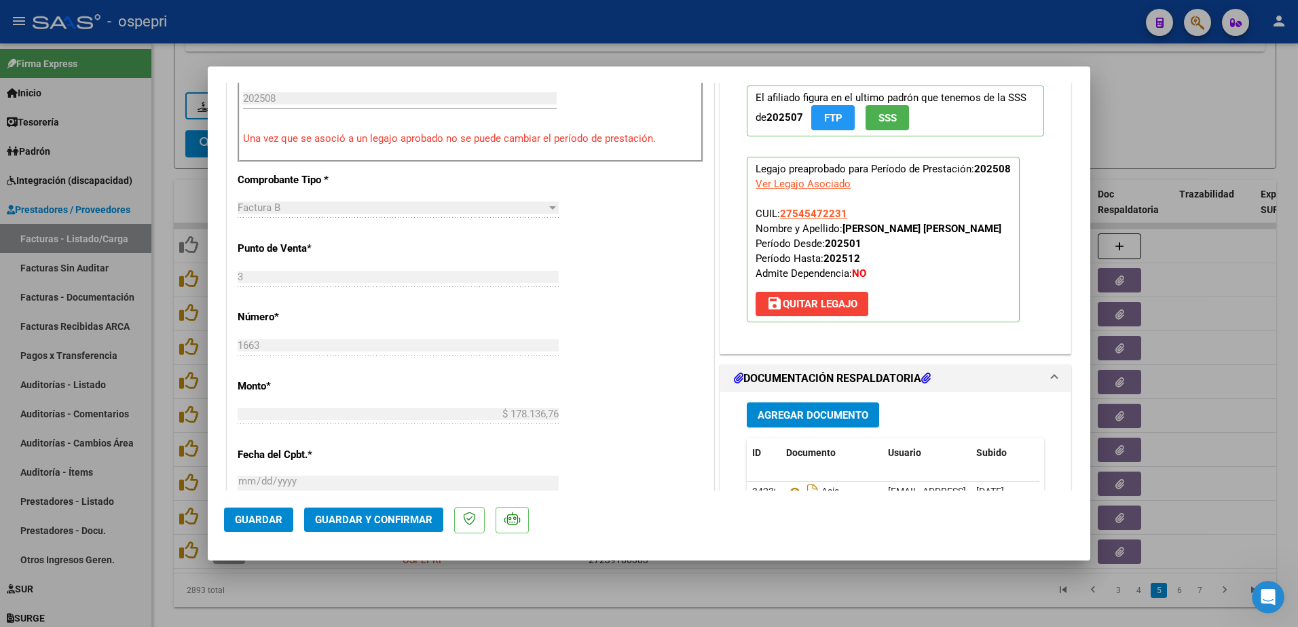
scroll to position [543, 0]
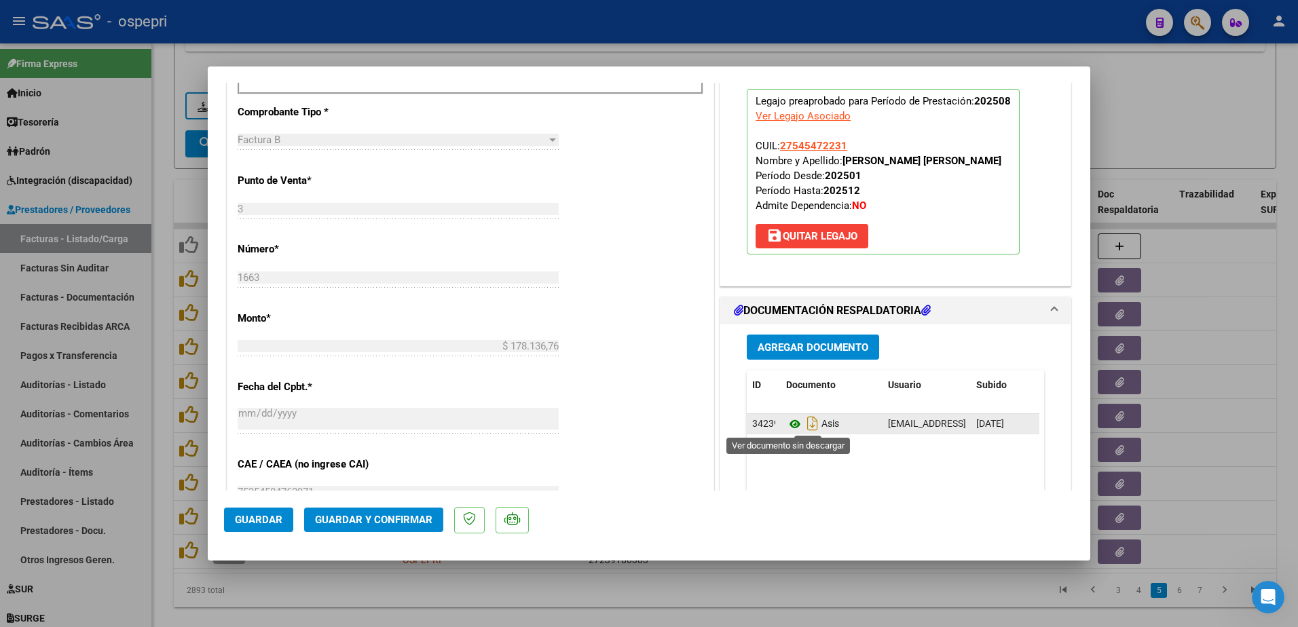
click at [790, 424] on icon at bounding box center [795, 424] width 18 height 16
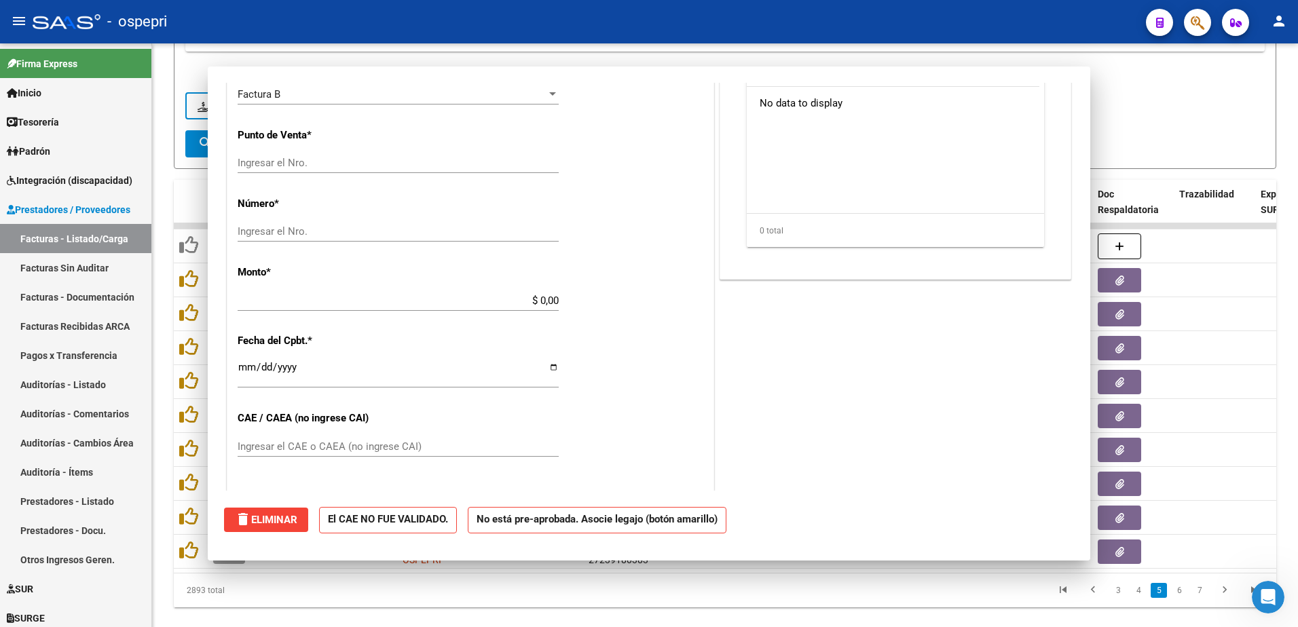
scroll to position [0, 0]
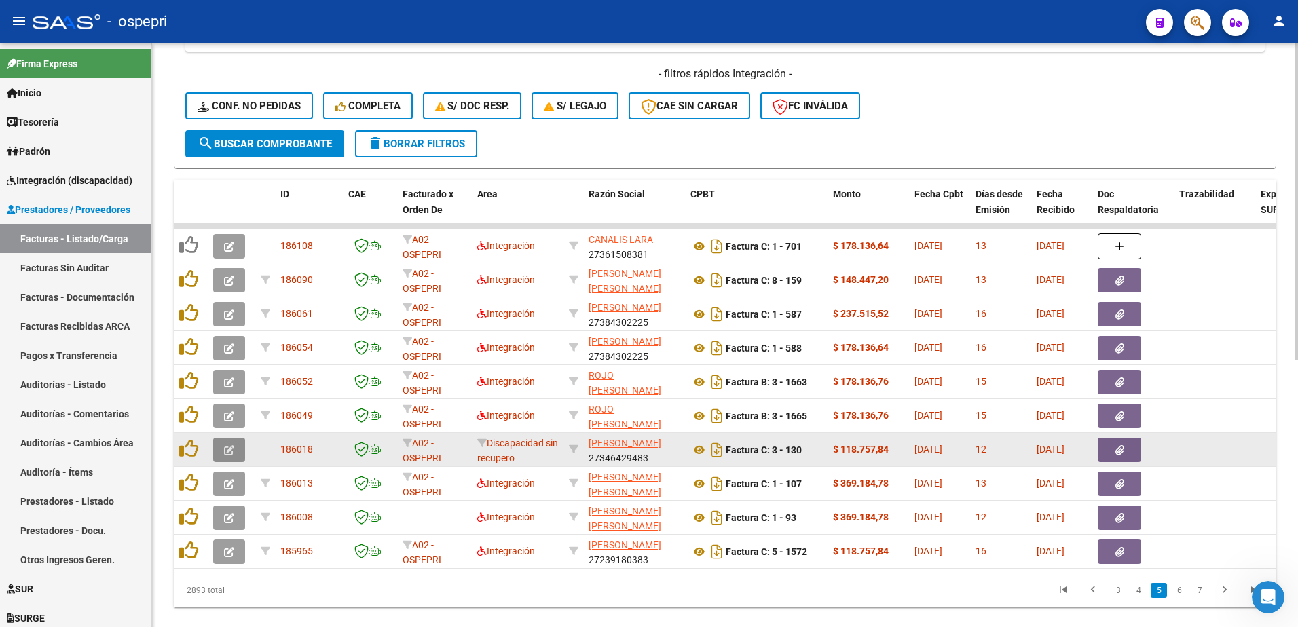
click at [223, 445] on button "button" at bounding box center [229, 450] width 32 height 24
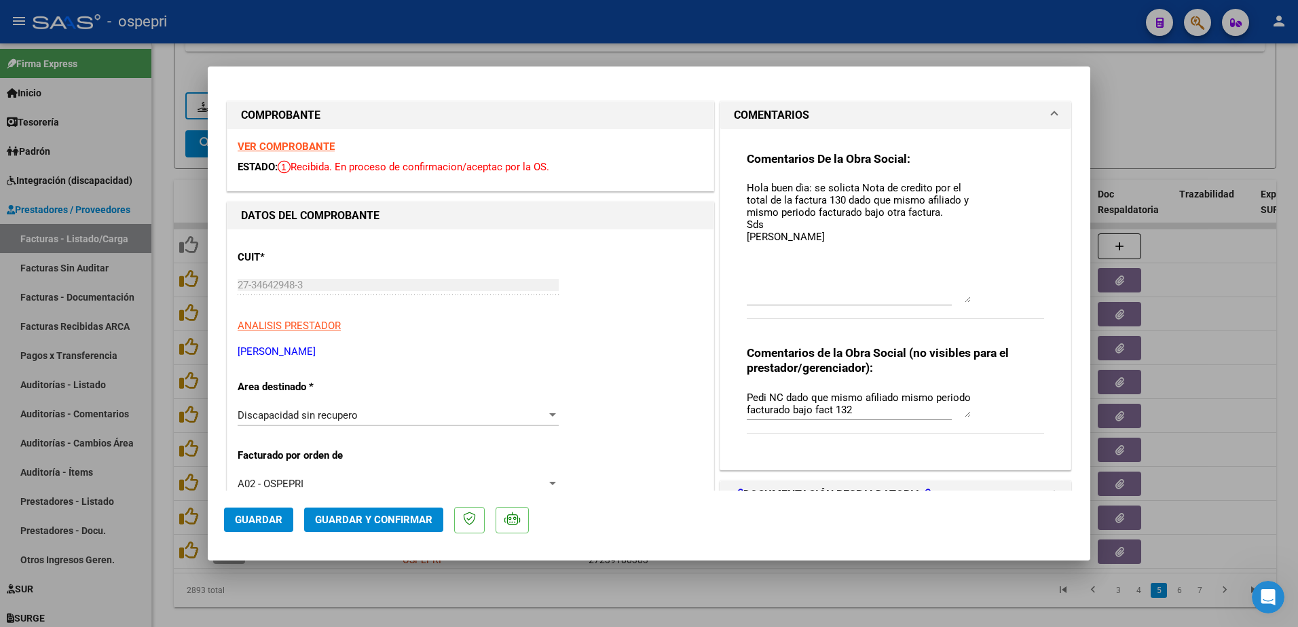
drag, startPoint x: 961, startPoint y: 206, endPoint x: 948, endPoint y: 303, distance: 97.8
click at [948, 303] on textarea "Hola buen dìa: se solicta Nota de credito por el total de la factura 130 dado q…" at bounding box center [859, 242] width 224 height 122
type input "$ 0,00"
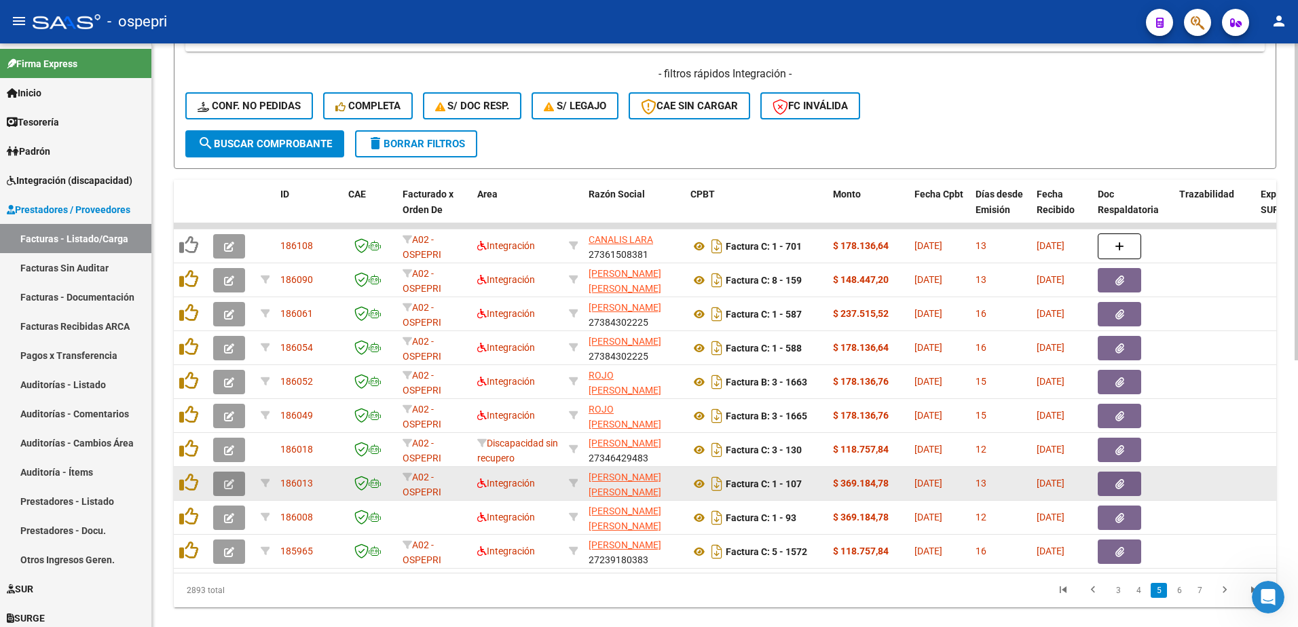
click at [218, 486] on button "button" at bounding box center [229, 484] width 32 height 24
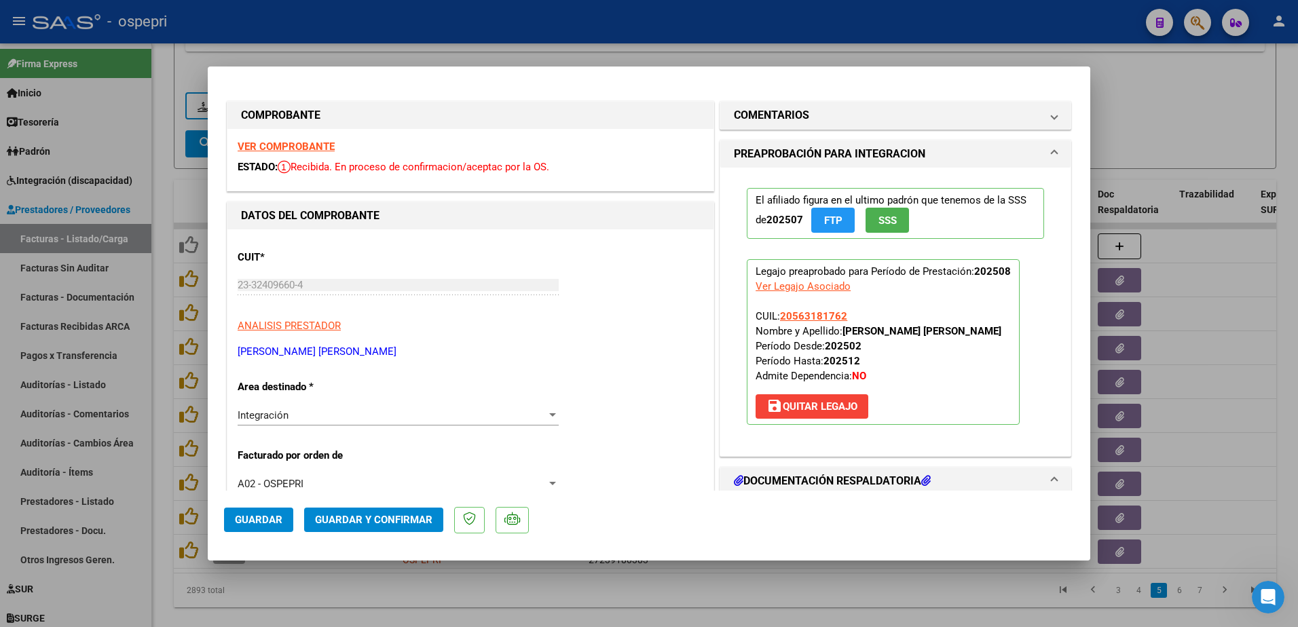
click at [295, 147] on strong "VER COMPROBANTE" at bounding box center [286, 147] width 97 height 12
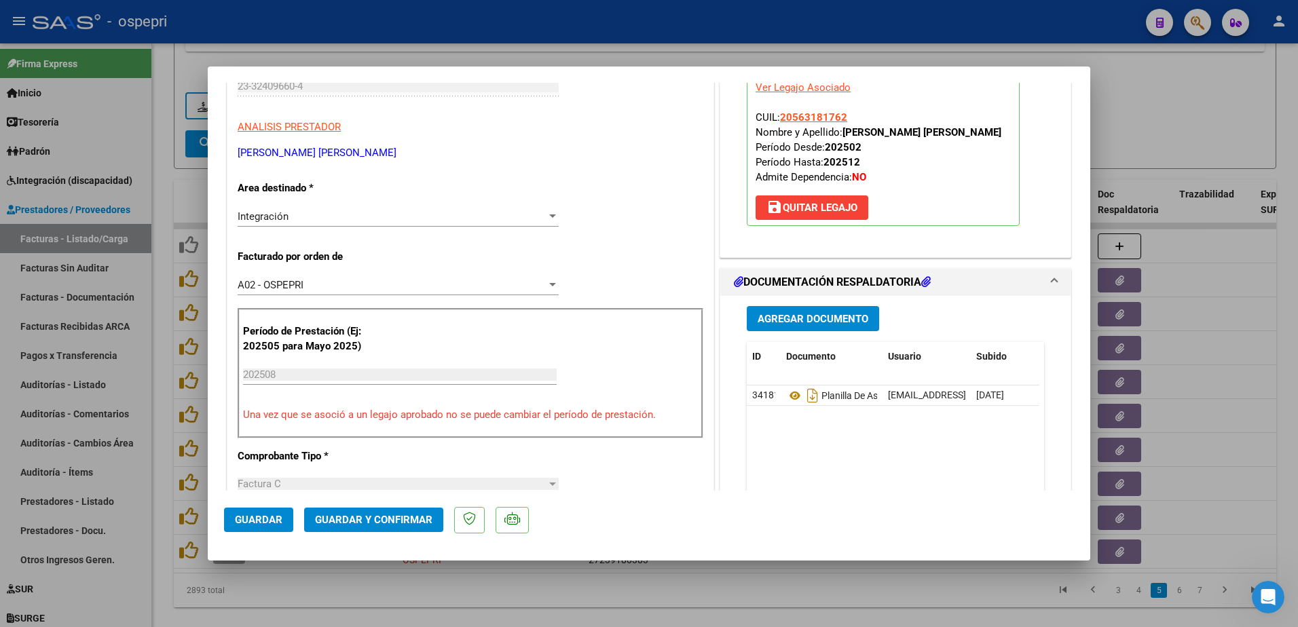
scroll to position [204, 0]
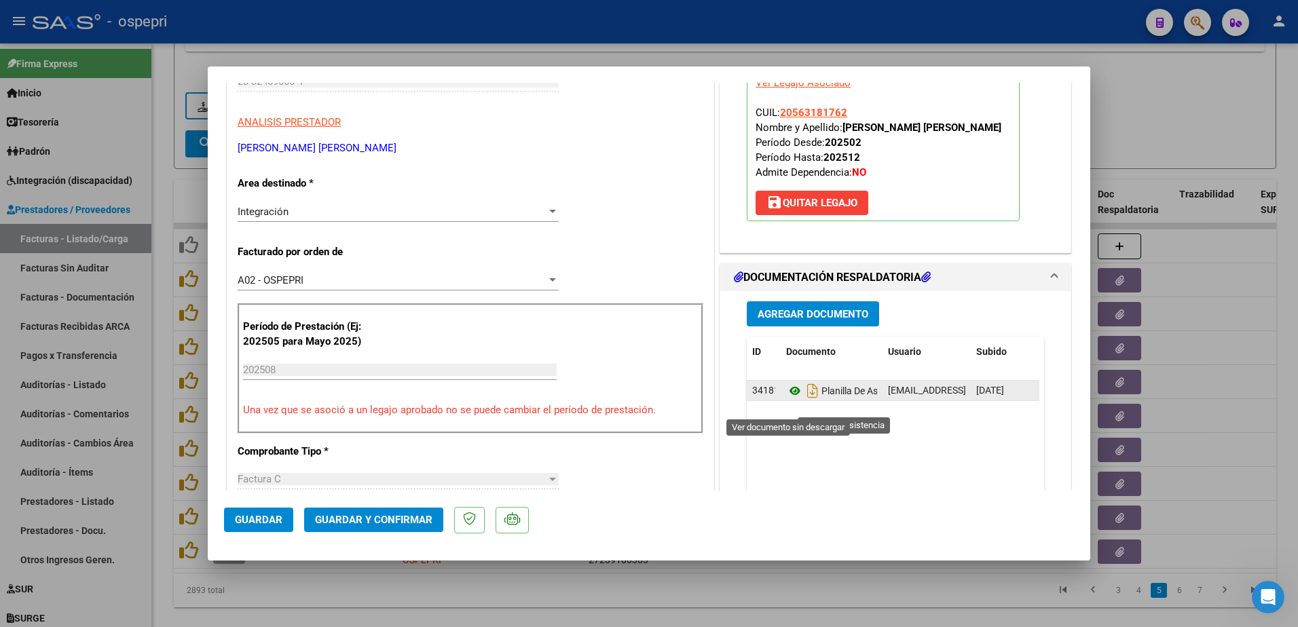
click at [788, 399] on icon at bounding box center [795, 391] width 18 height 16
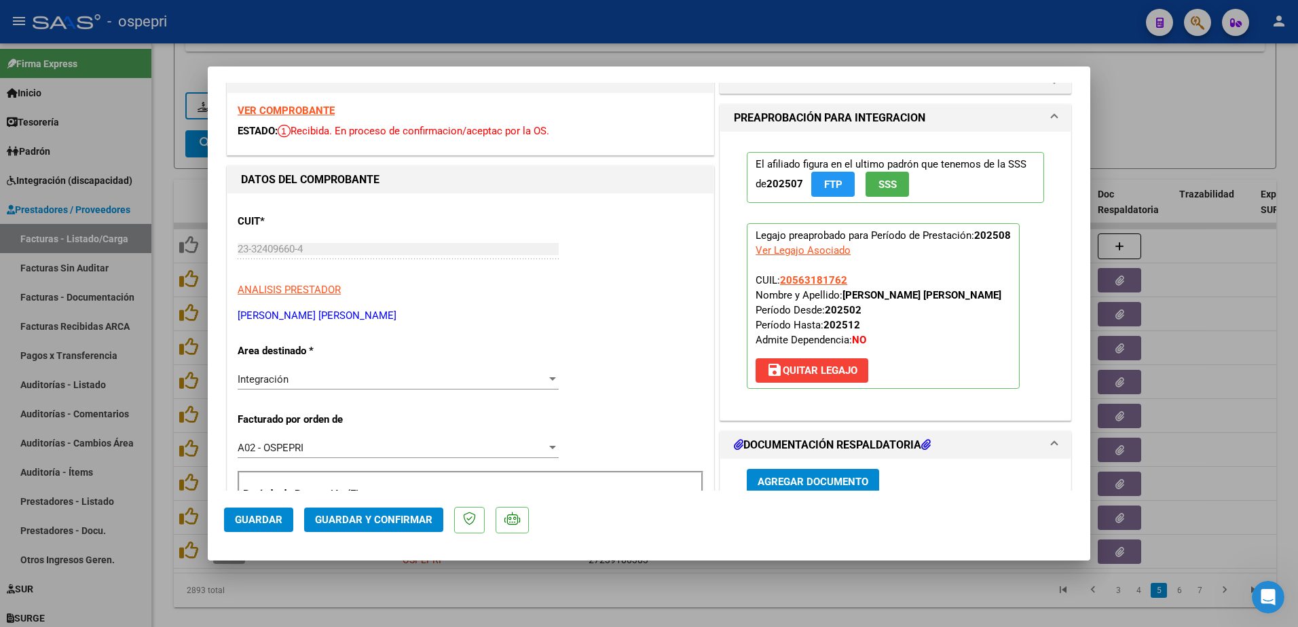
scroll to position [0, 0]
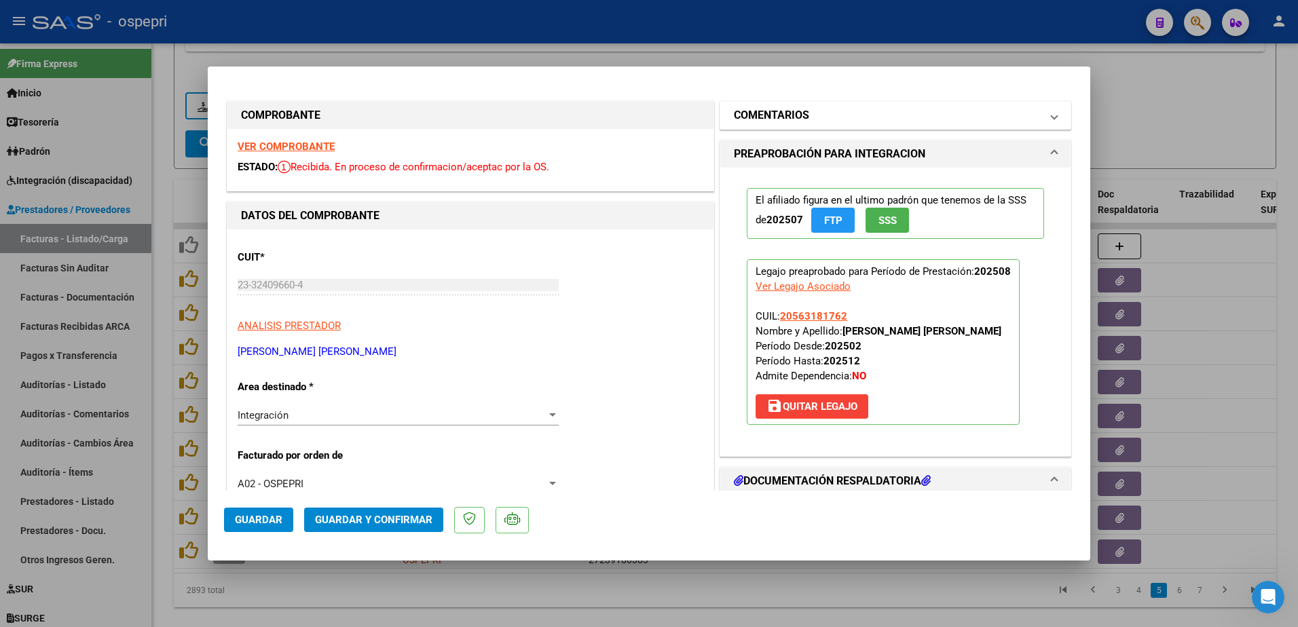
click at [1052, 117] on span at bounding box center [1054, 115] width 5 height 16
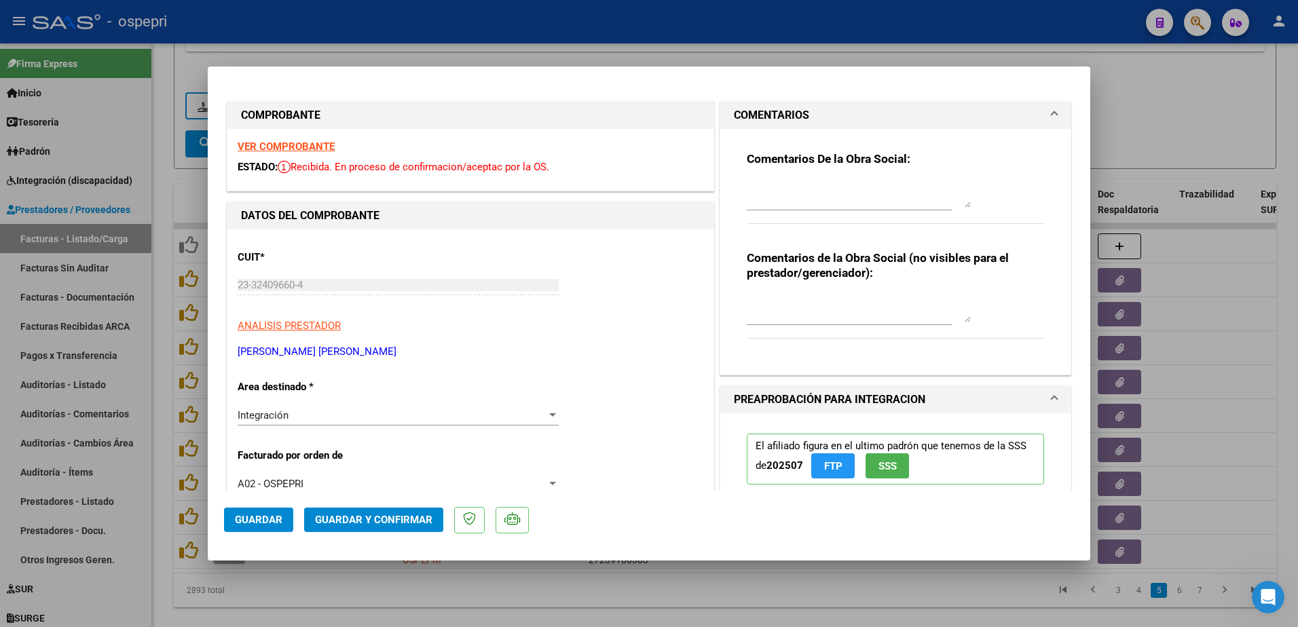
click at [1236, 79] on div at bounding box center [649, 313] width 1298 height 627
type input "$ 0,00"
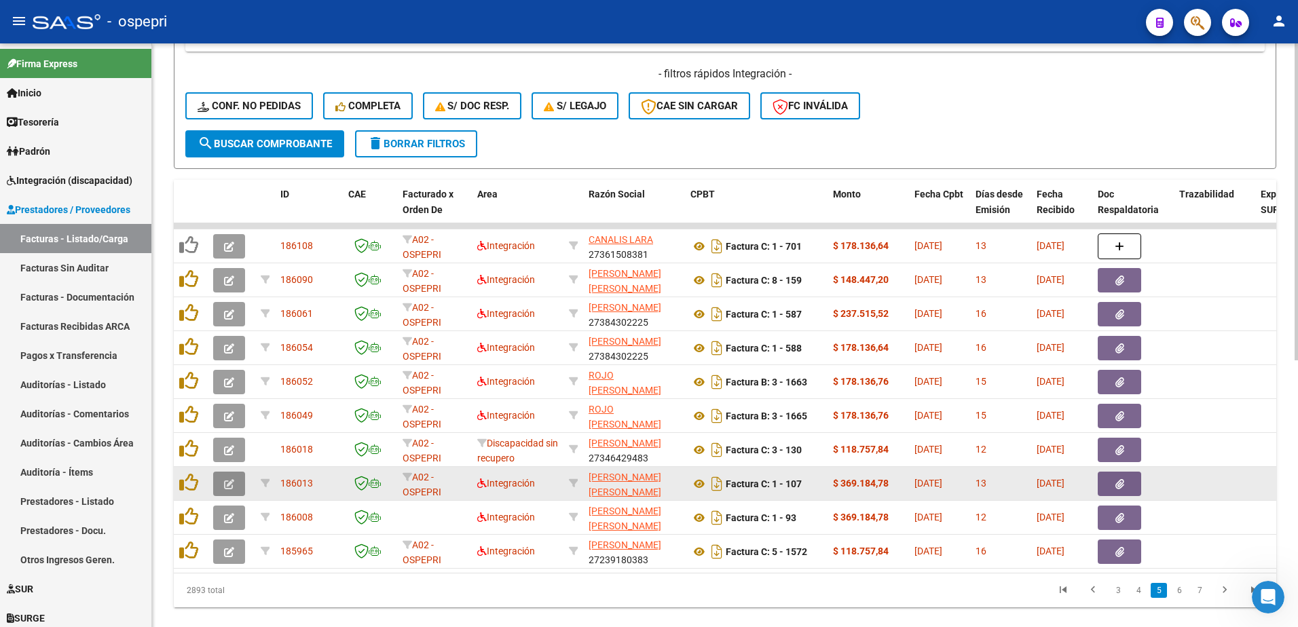
click at [226, 485] on icon "button" at bounding box center [229, 484] width 10 height 10
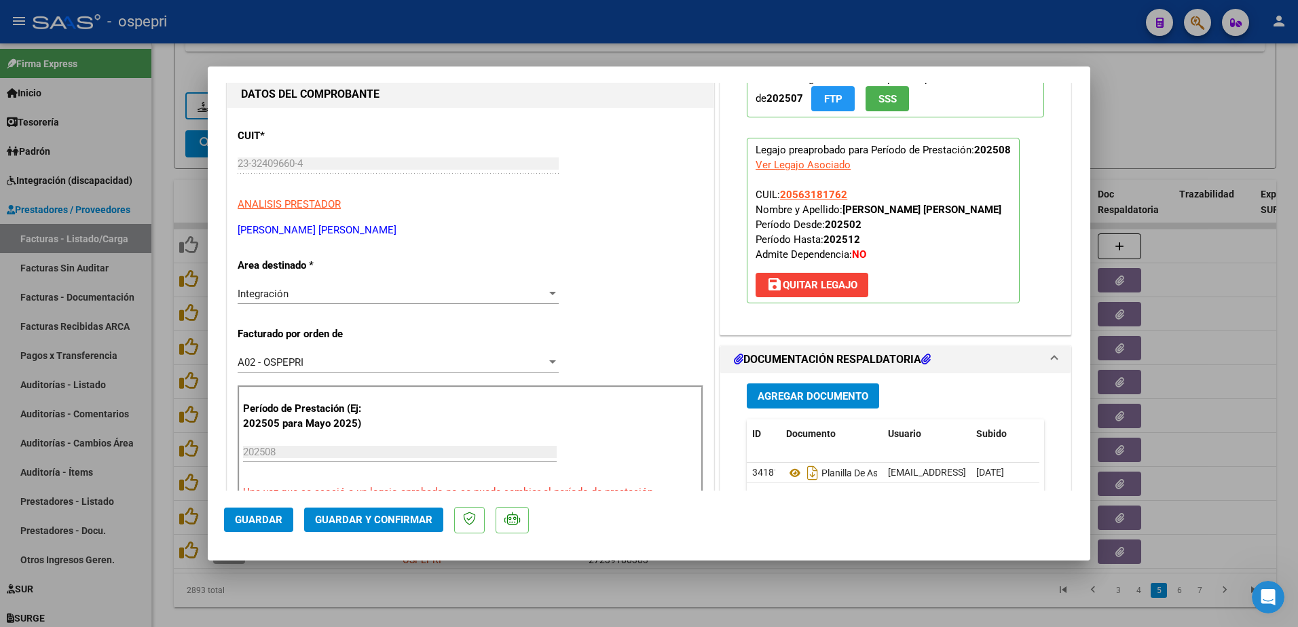
scroll to position [204, 0]
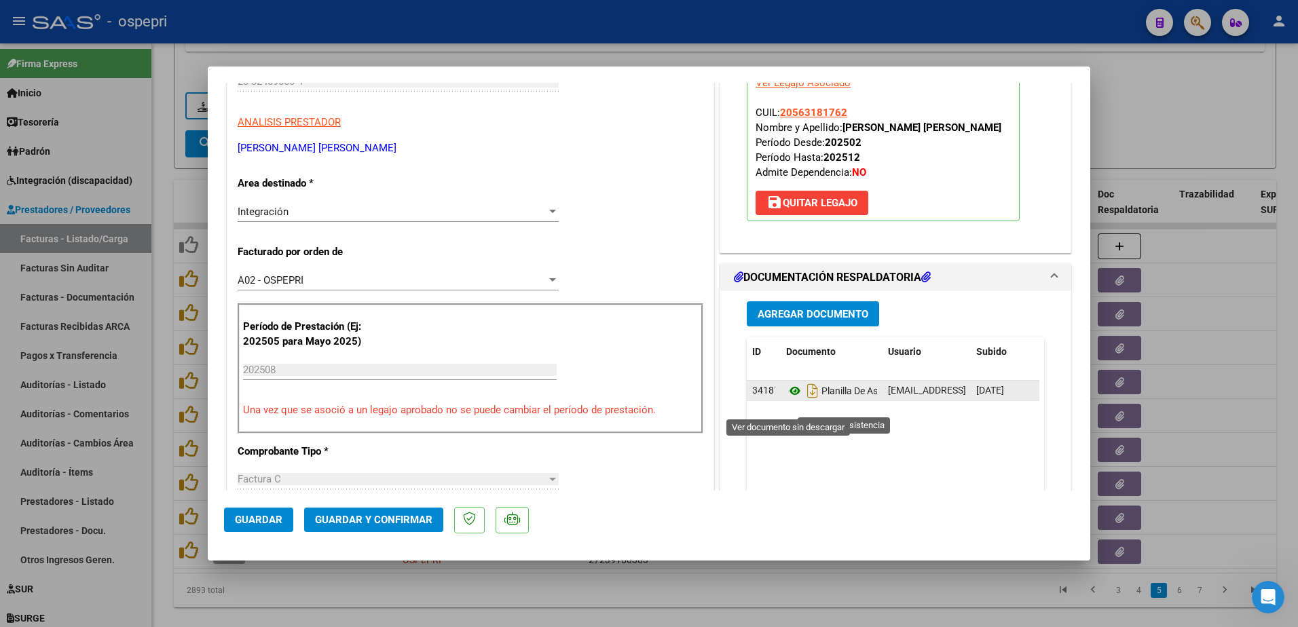
click at [790, 399] on icon at bounding box center [795, 391] width 18 height 16
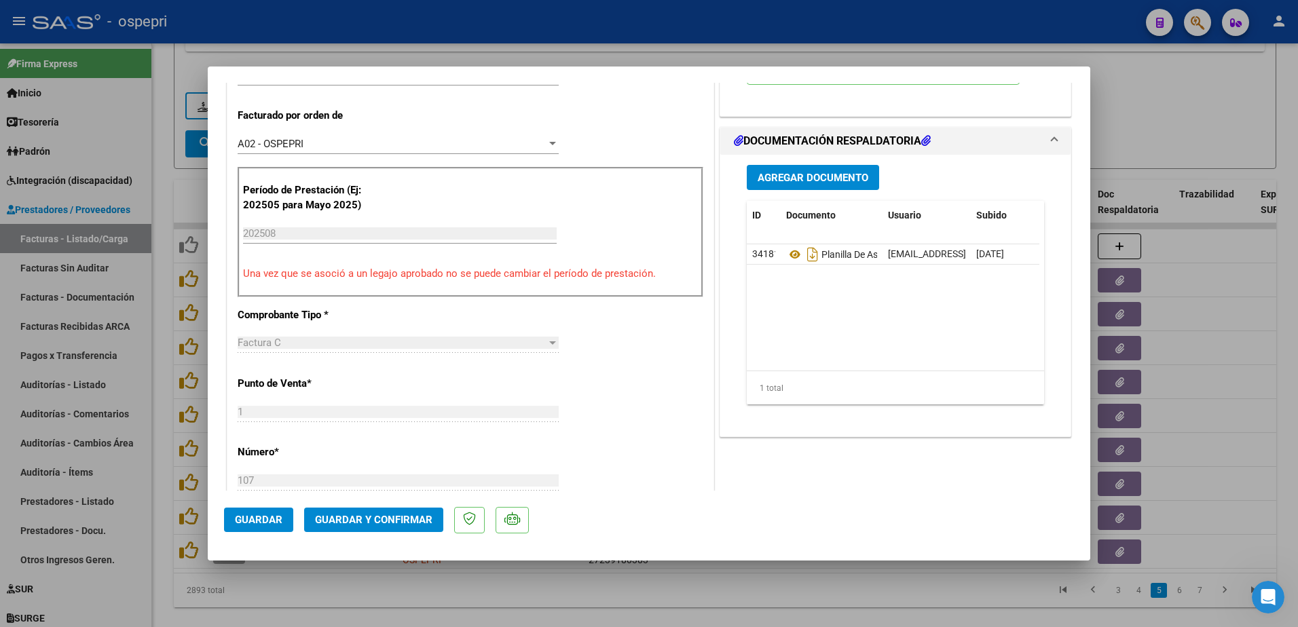
scroll to position [407, 0]
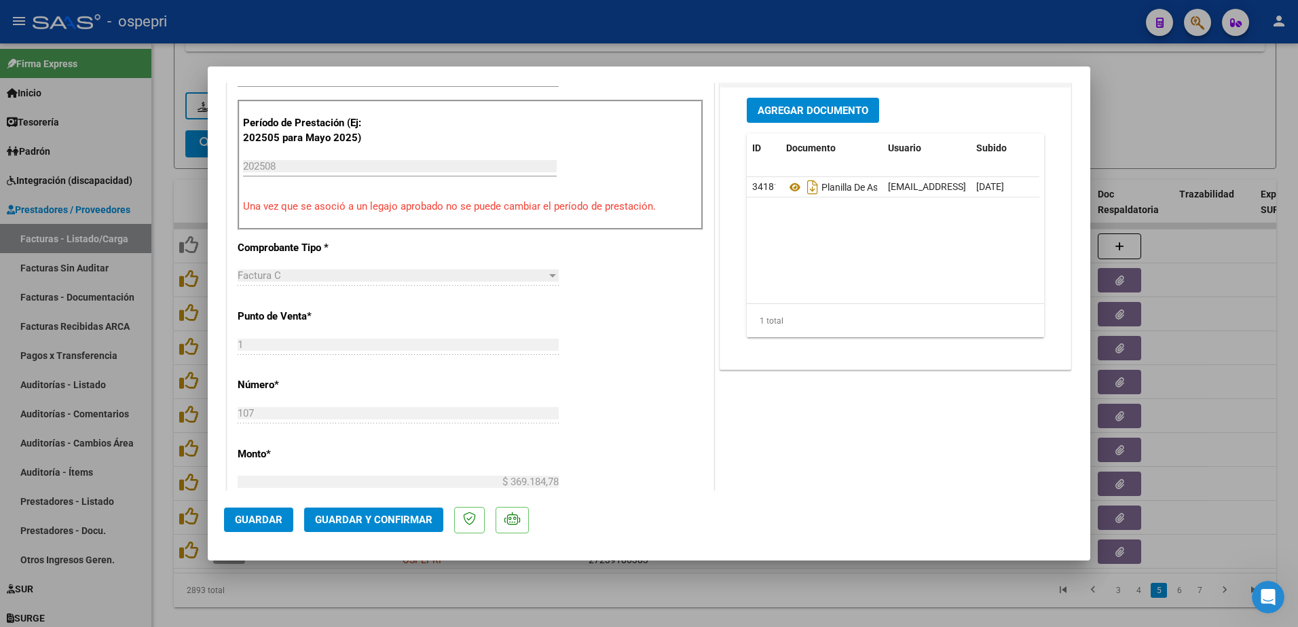
type input "$ 0,00"
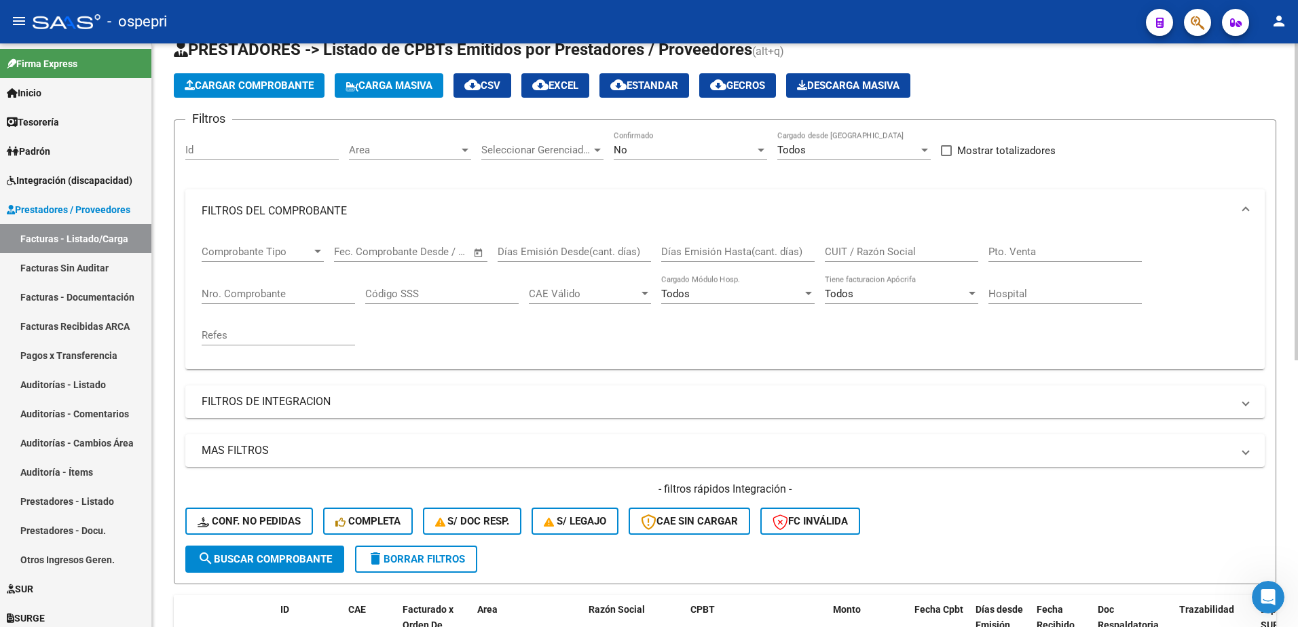
scroll to position [0, 0]
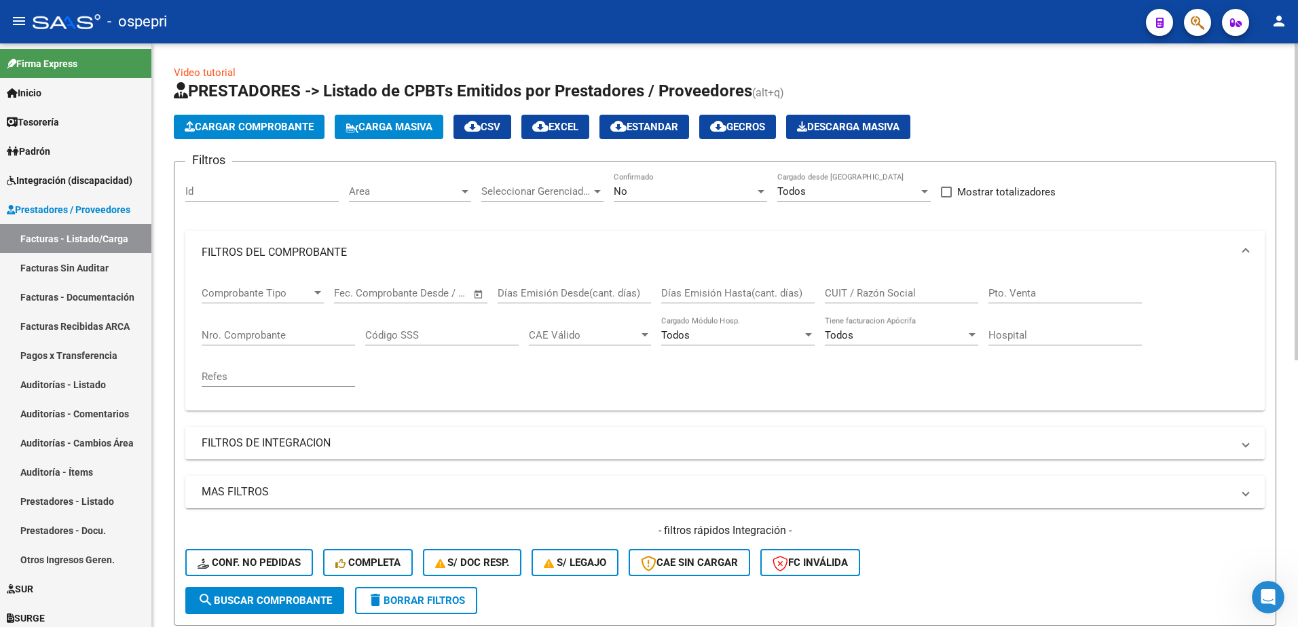
click at [866, 299] on input "CUIT / Razón Social" at bounding box center [901, 293] width 153 height 12
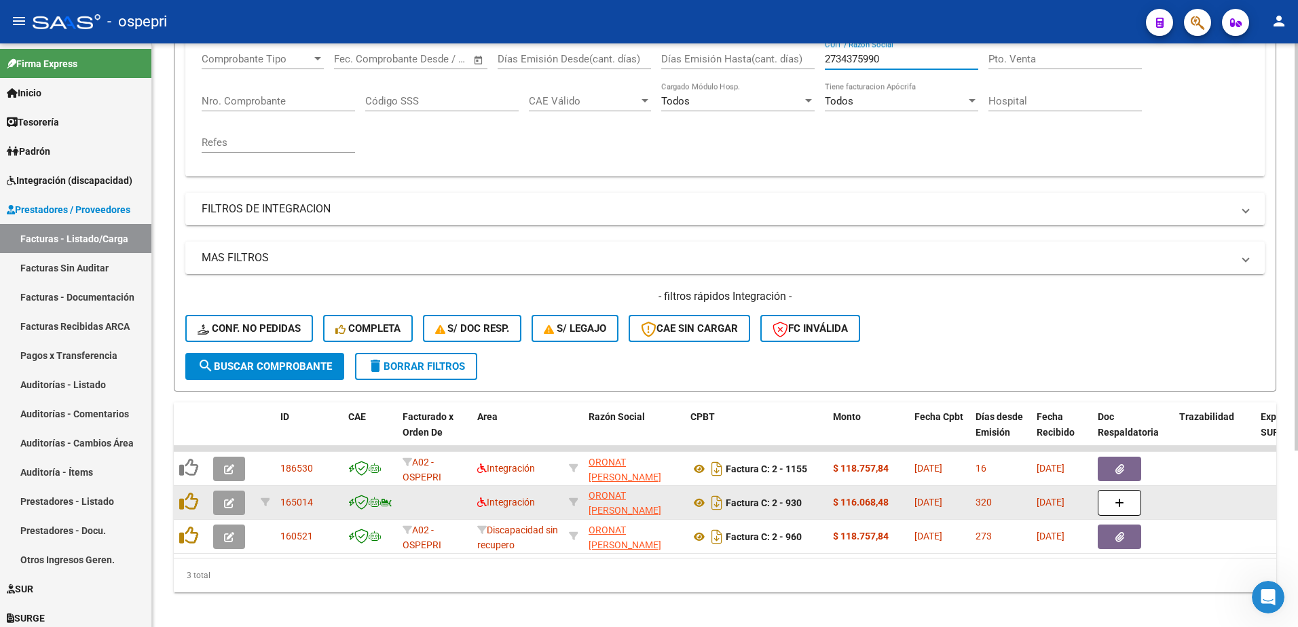
scroll to position [253, 0]
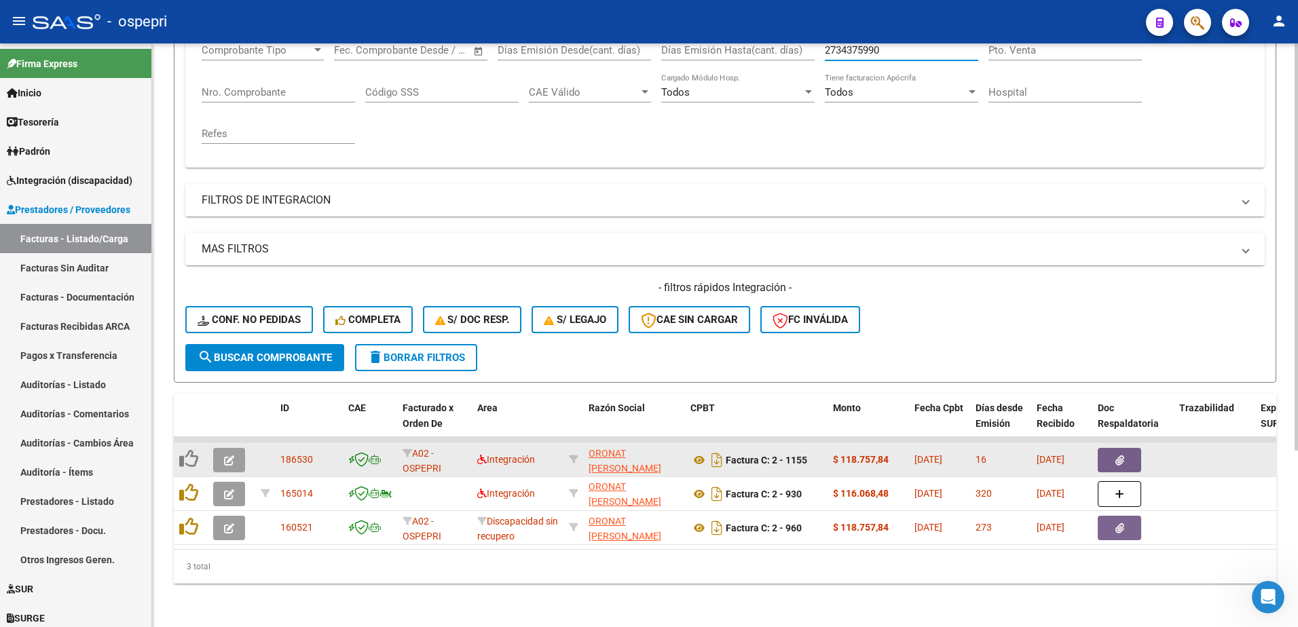
type input "2734375990"
click at [232, 456] on icon "button" at bounding box center [229, 461] width 10 height 10
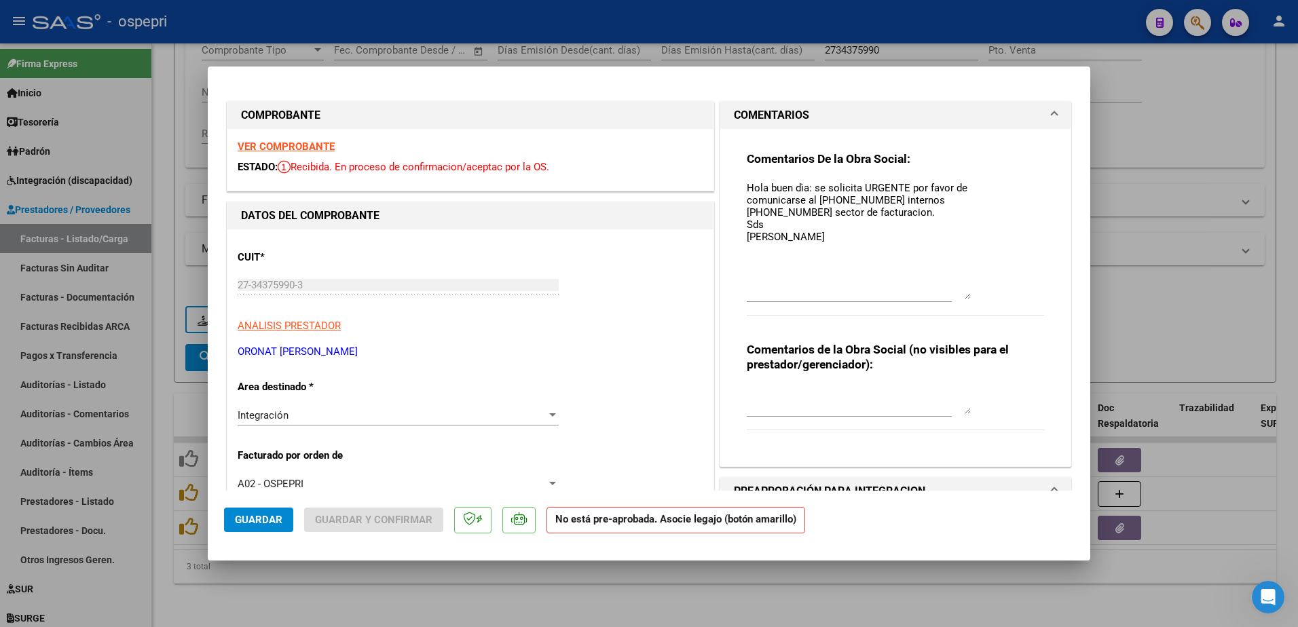
drag, startPoint x: 958, startPoint y: 206, endPoint x: 961, endPoint y: 298, distance: 91.7
click at [961, 298] on textarea "Hola buen dìa: se solicita URGENTE por favor de comunicarse al [PHONE_NUMBER] i…" at bounding box center [859, 240] width 224 height 119
click at [289, 147] on strong "VER COMPROBANTE" at bounding box center [286, 147] width 97 height 12
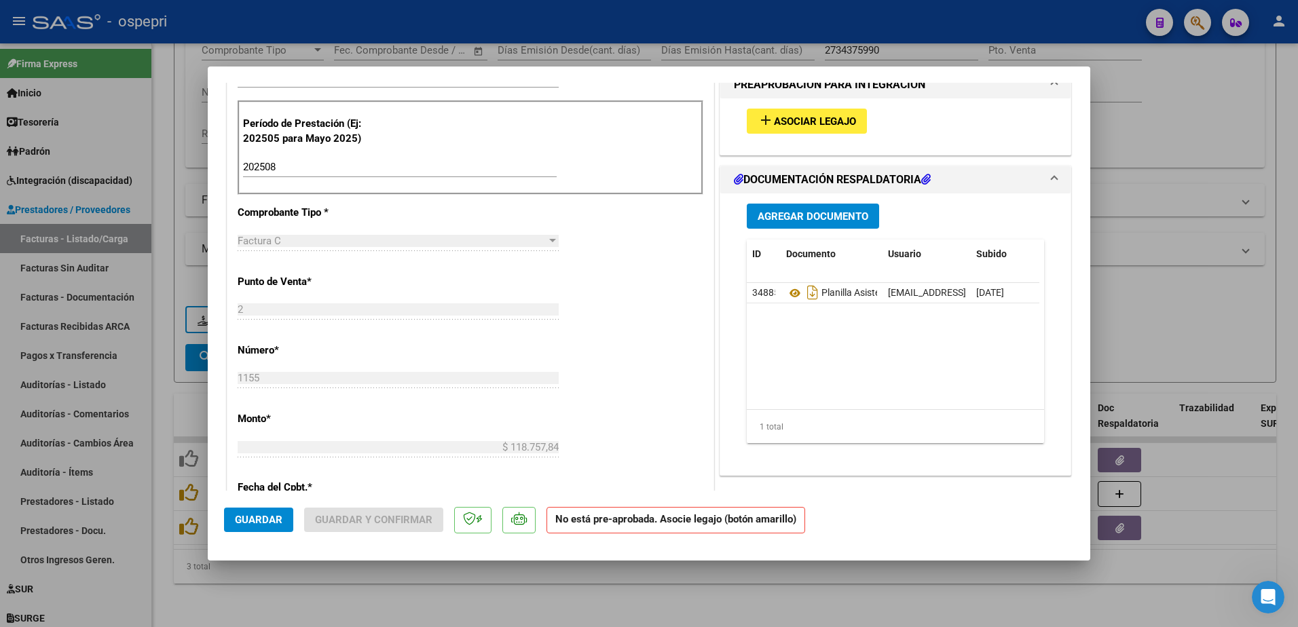
scroll to position [407, 0]
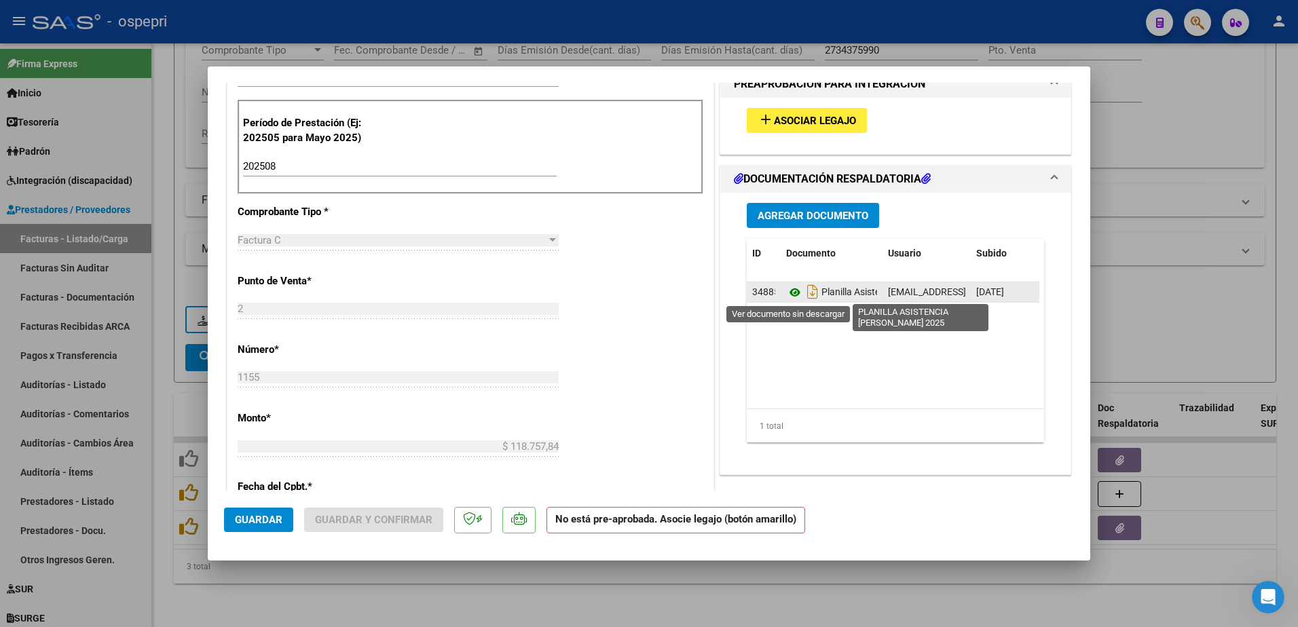
click at [786, 293] on icon at bounding box center [795, 292] width 18 height 16
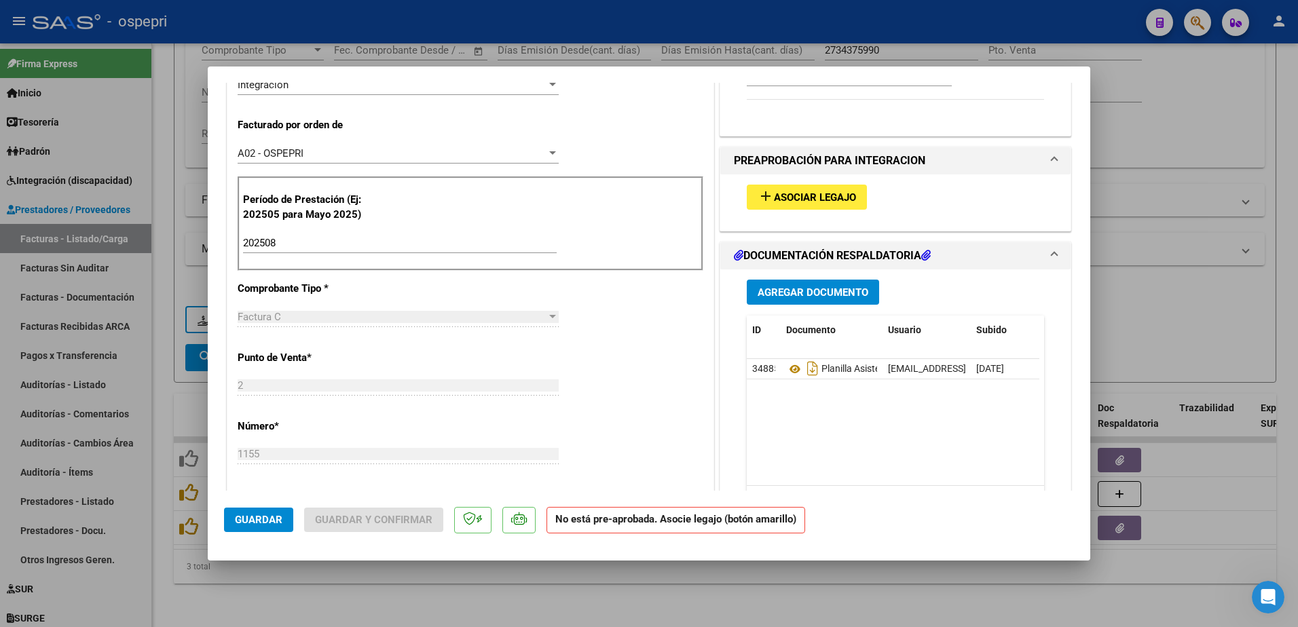
scroll to position [475, 0]
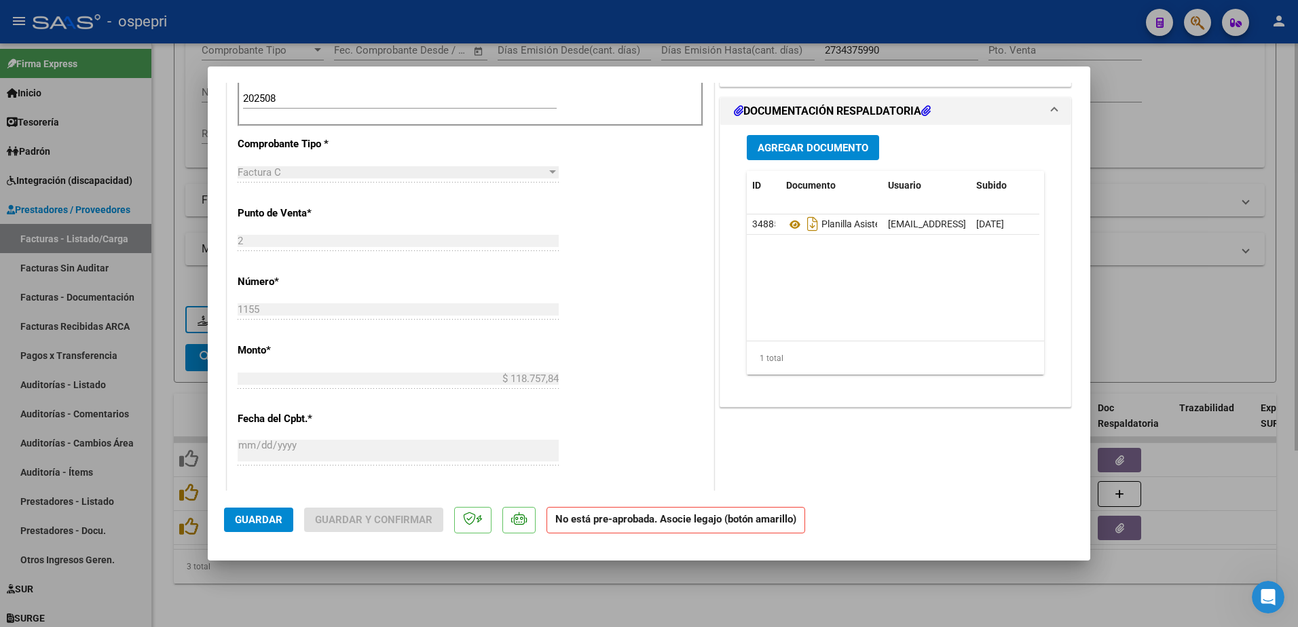
type input "$ 0,00"
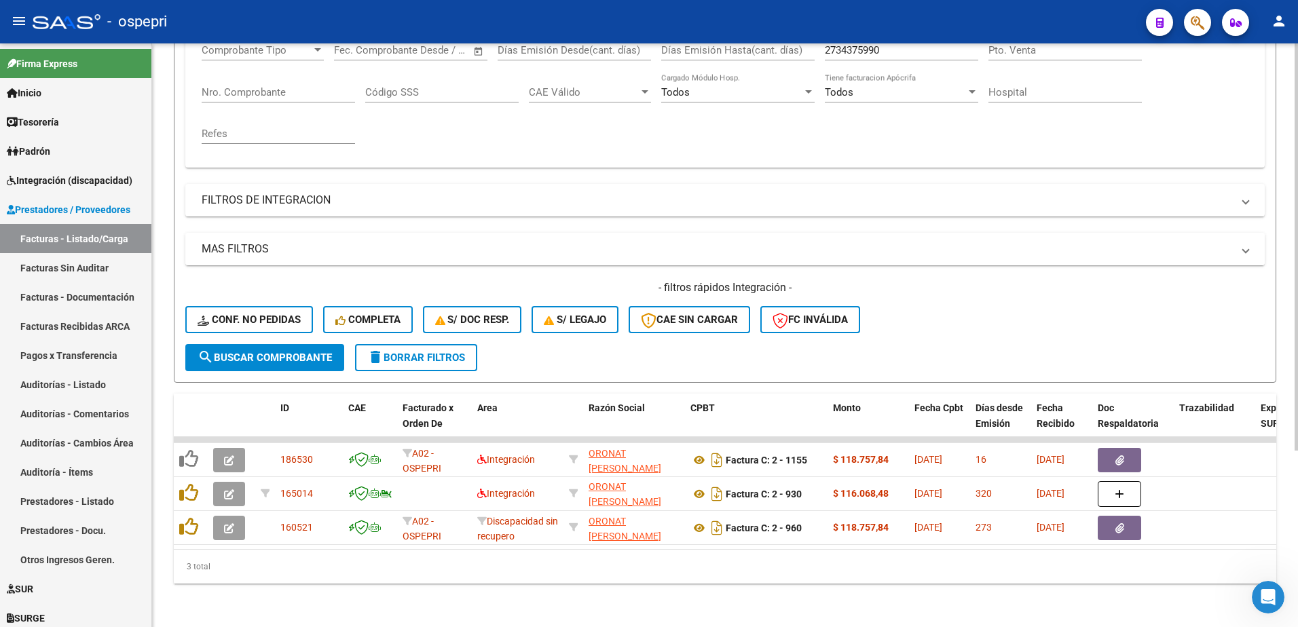
click at [437, 352] on span "delete Borrar Filtros" at bounding box center [416, 358] width 98 height 12
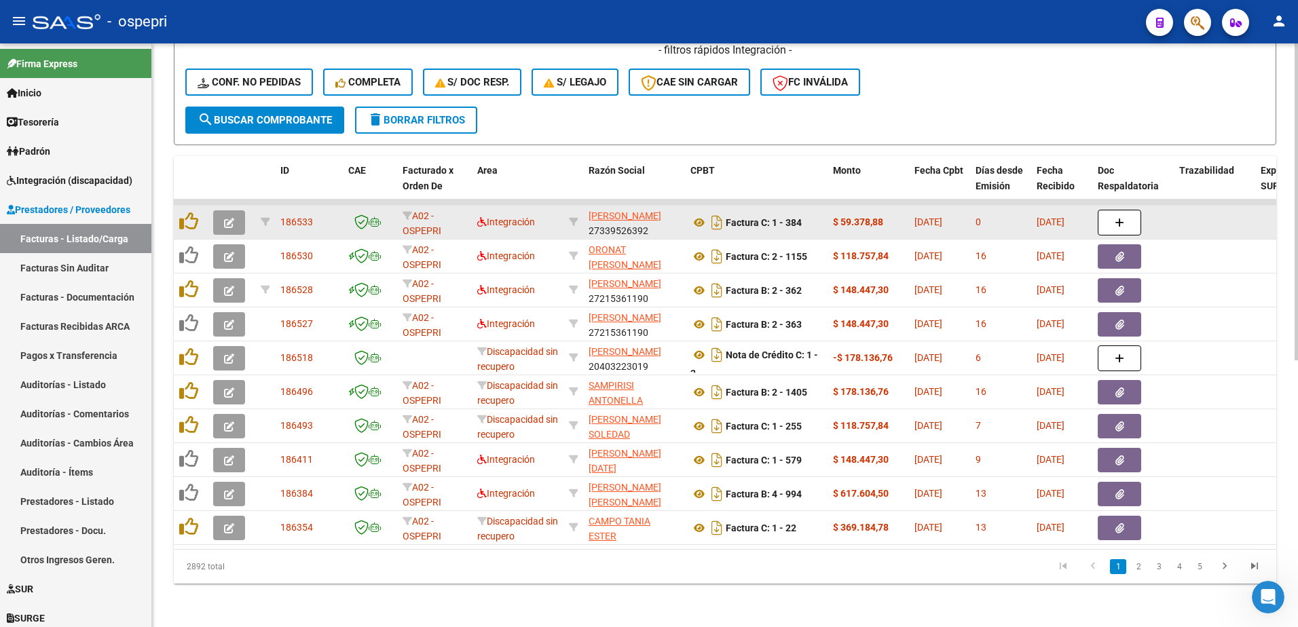
scroll to position [491, 0]
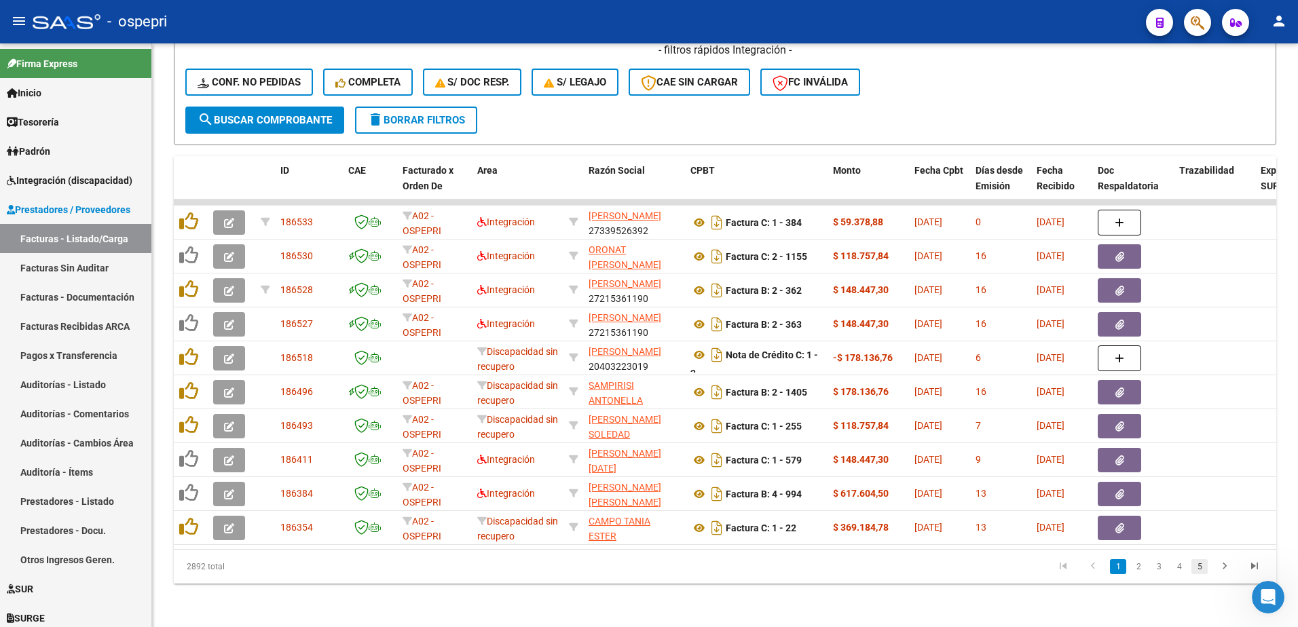
click at [1201, 566] on link "5" at bounding box center [1199, 566] width 16 height 15
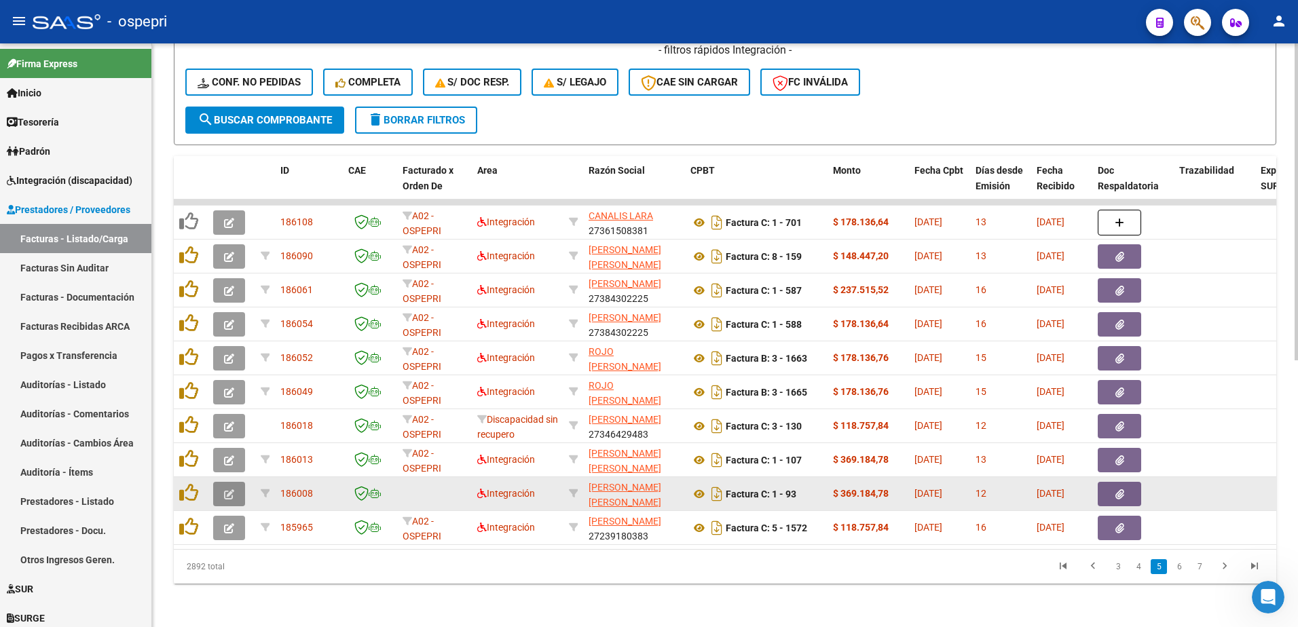
click at [231, 489] on icon "button" at bounding box center [229, 494] width 10 height 10
click at [229, 482] on button "button" at bounding box center [229, 494] width 32 height 24
click at [227, 488] on span "button" at bounding box center [229, 494] width 10 height 12
click at [234, 489] on icon "button" at bounding box center [229, 494] width 10 height 10
click at [234, 482] on button "button" at bounding box center [229, 494] width 32 height 24
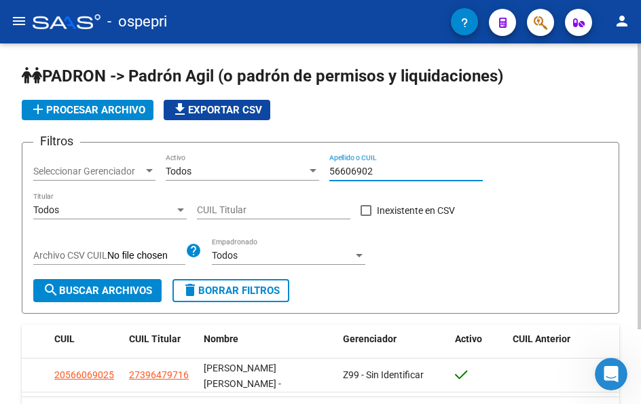
click at [379, 174] on input "56606902" at bounding box center [405, 172] width 153 height 12
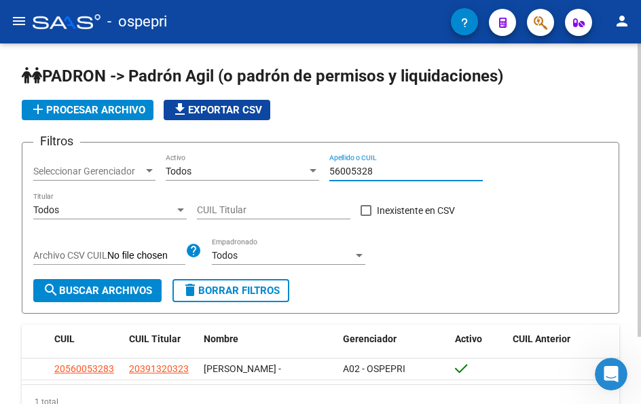
click at [384, 170] on input "56005328" at bounding box center [405, 172] width 153 height 12
click at [390, 171] on input "52313393" at bounding box center [405, 172] width 153 height 12
type input "56318176"
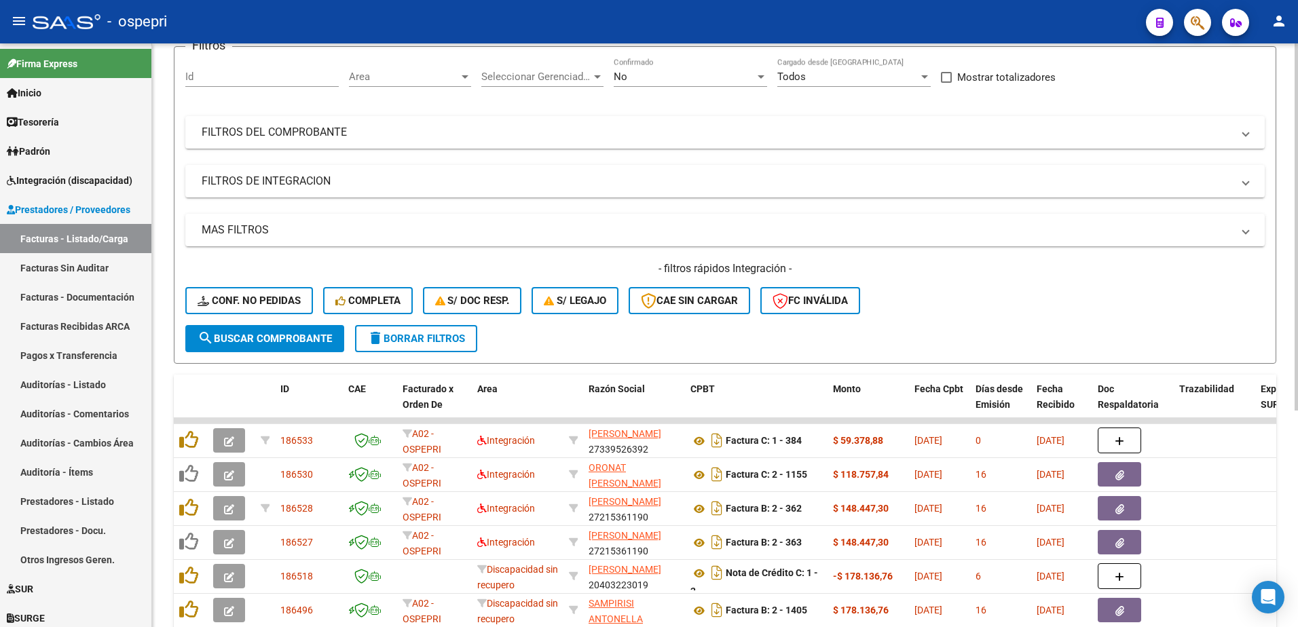
scroll to position [339, 0]
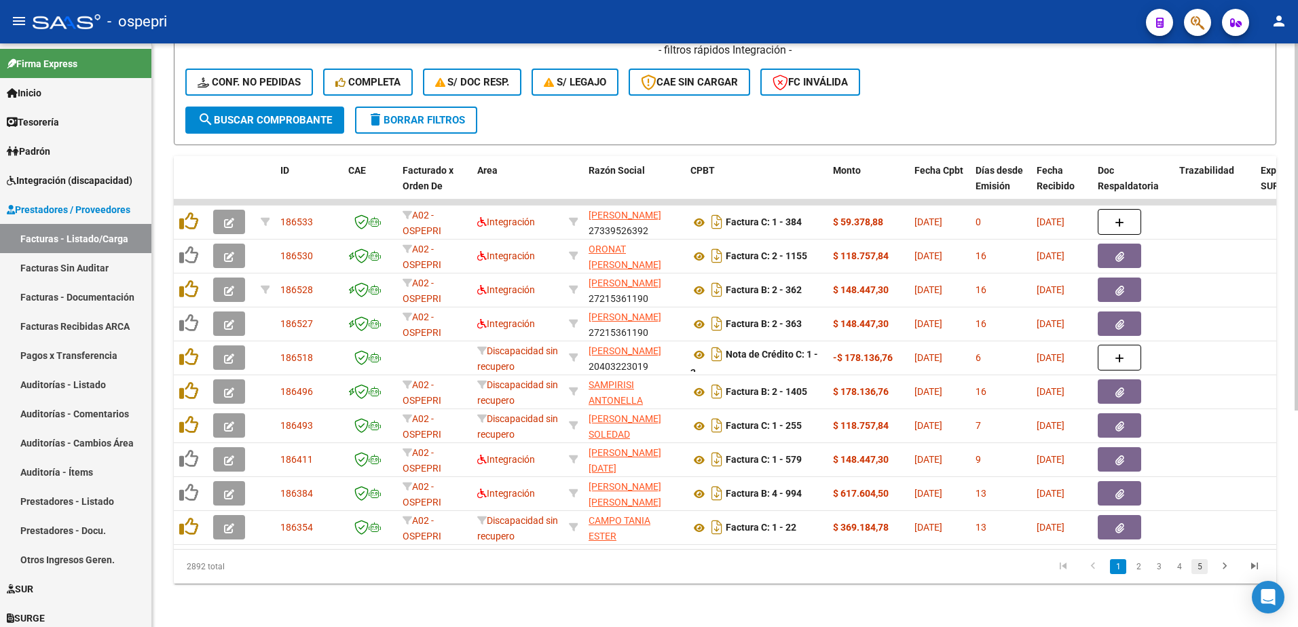
click at [1200, 568] on link "5" at bounding box center [1199, 566] width 16 height 15
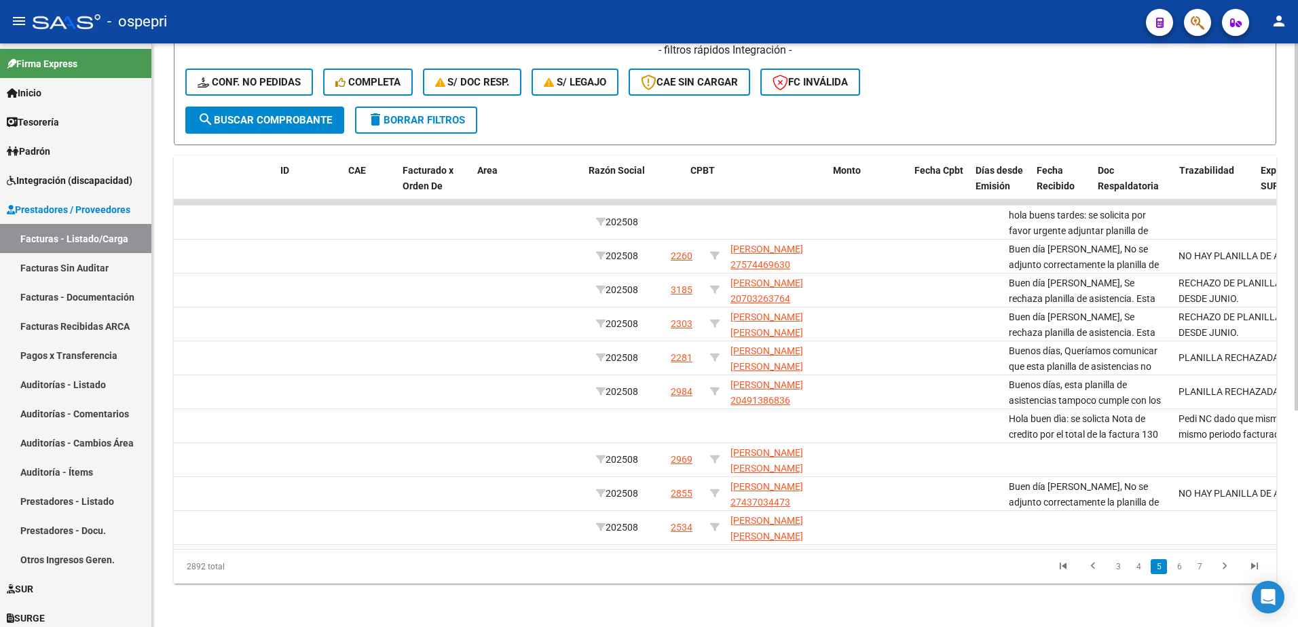
scroll to position [0, 0]
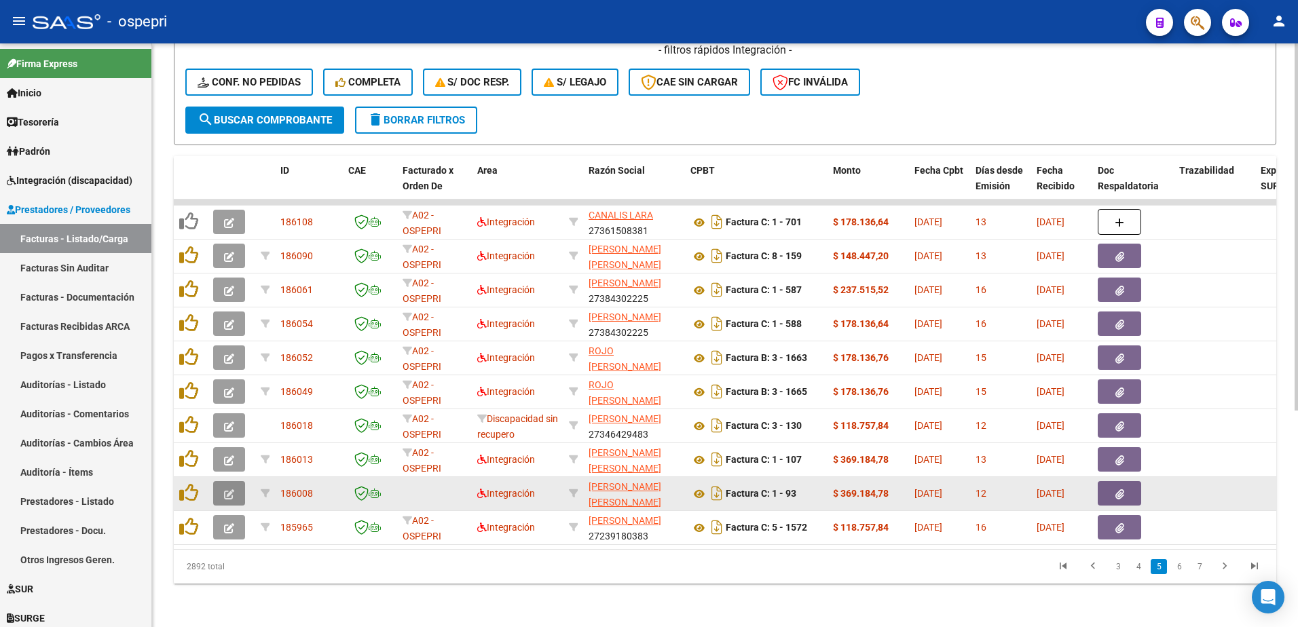
click at [225, 489] on icon "button" at bounding box center [229, 494] width 10 height 10
click at [234, 489] on icon "button" at bounding box center [229, 494] width 10 height 10
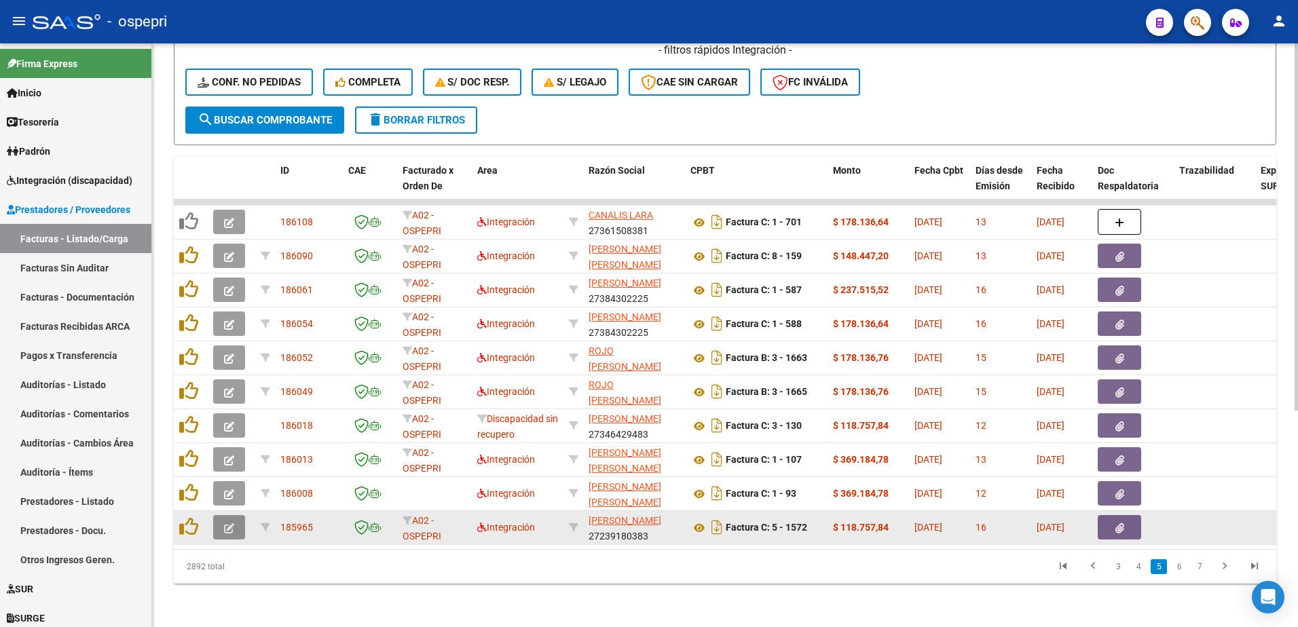
click at [234, 523] on icon "button" at bounding box center [229, 528] width 10 height 10
click at [234, 525] on icon "button" at bounding box center [229, 528] width 10 height 10
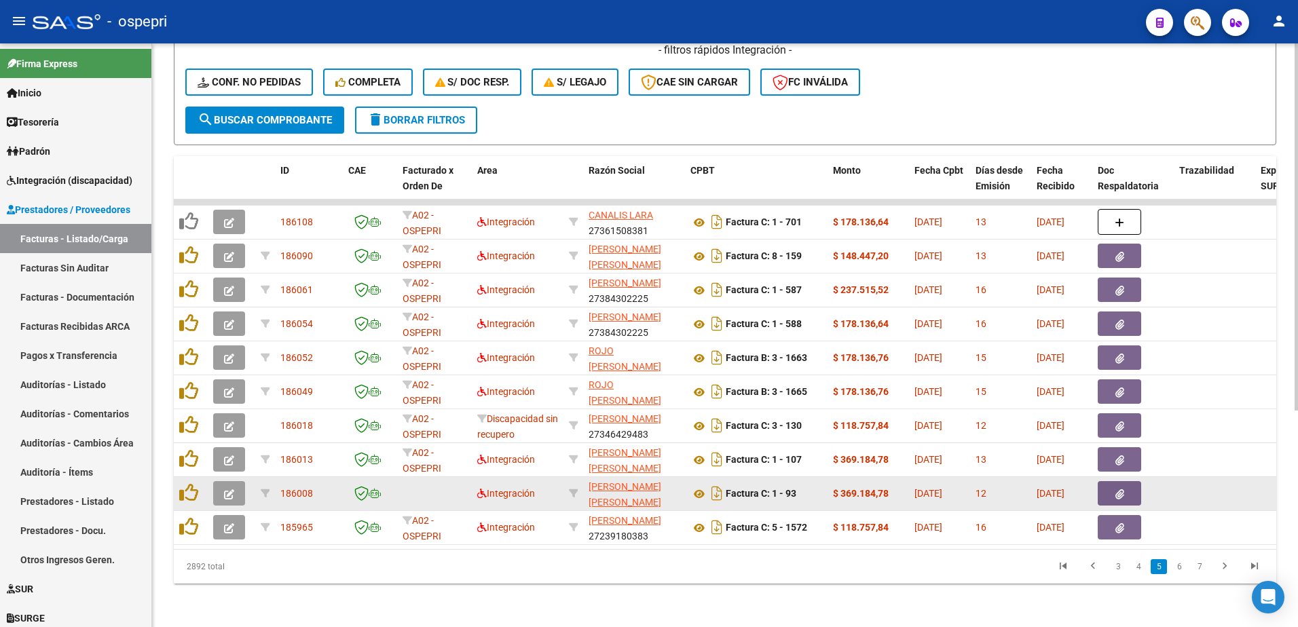
click at [220, 486] on button "button" at bounding box center [229, 493] width 32 height 24
click at [227, 489] on icon "button" at bounding box center [229, 494] width 10 height 10
click at [229, 489] on icon "button" at bounding box center [229, 494] width 10 height 10
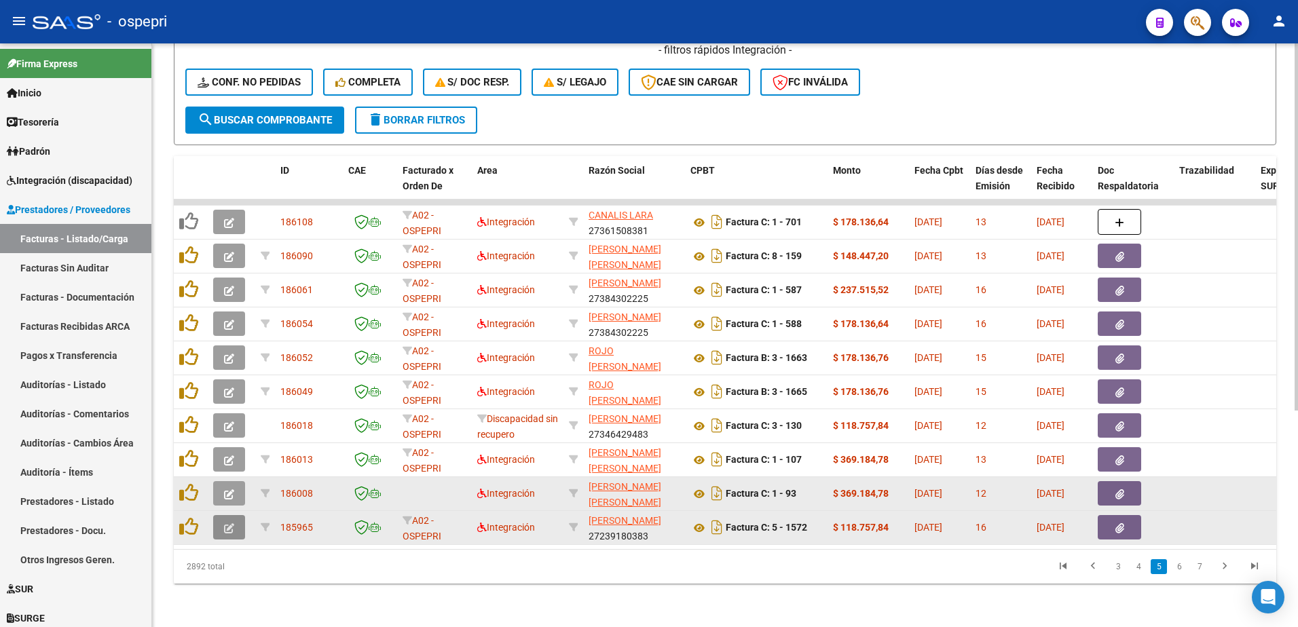
click at [224, 523] on icon "button" at bounding box center [229, 528] width 10 height 10
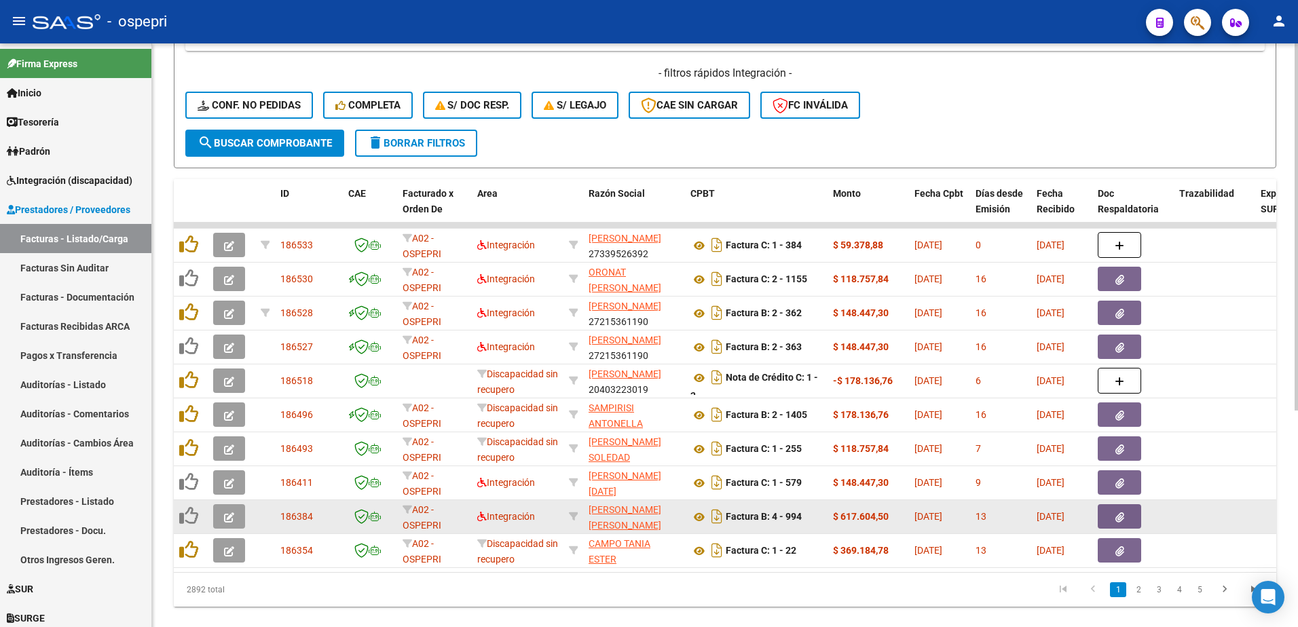
scroll to position [344, 0]
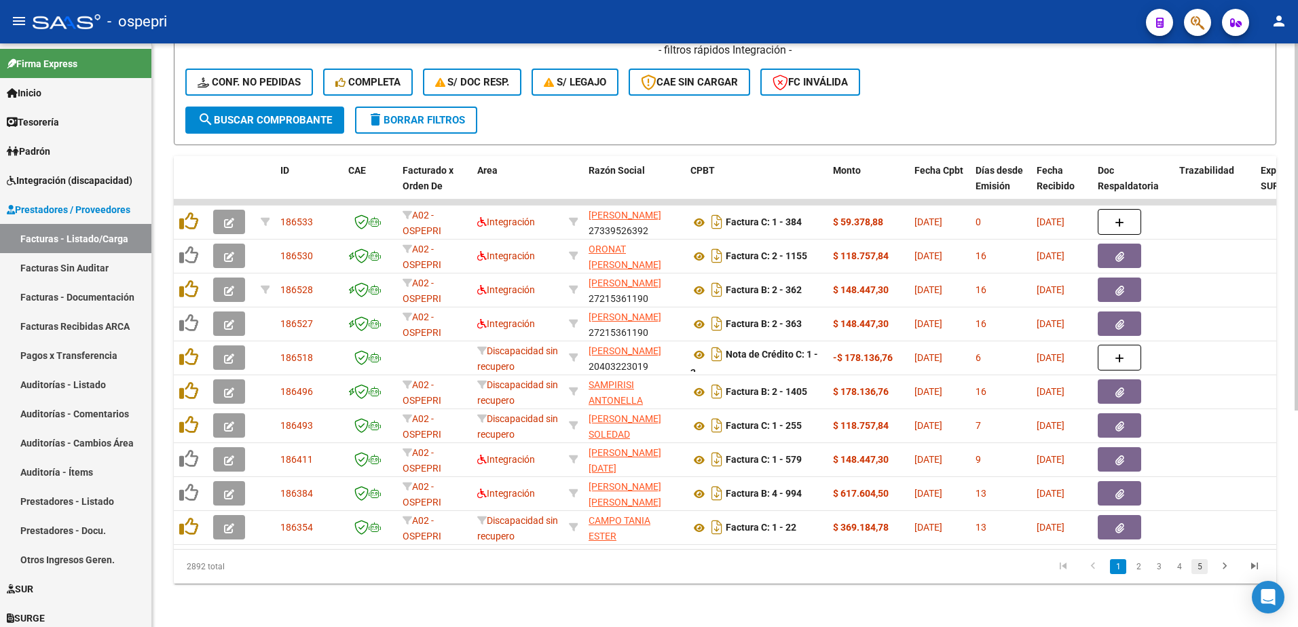
click at [1206, 567] on link "5" at bounding box center [1199, 566] width 16 height 15
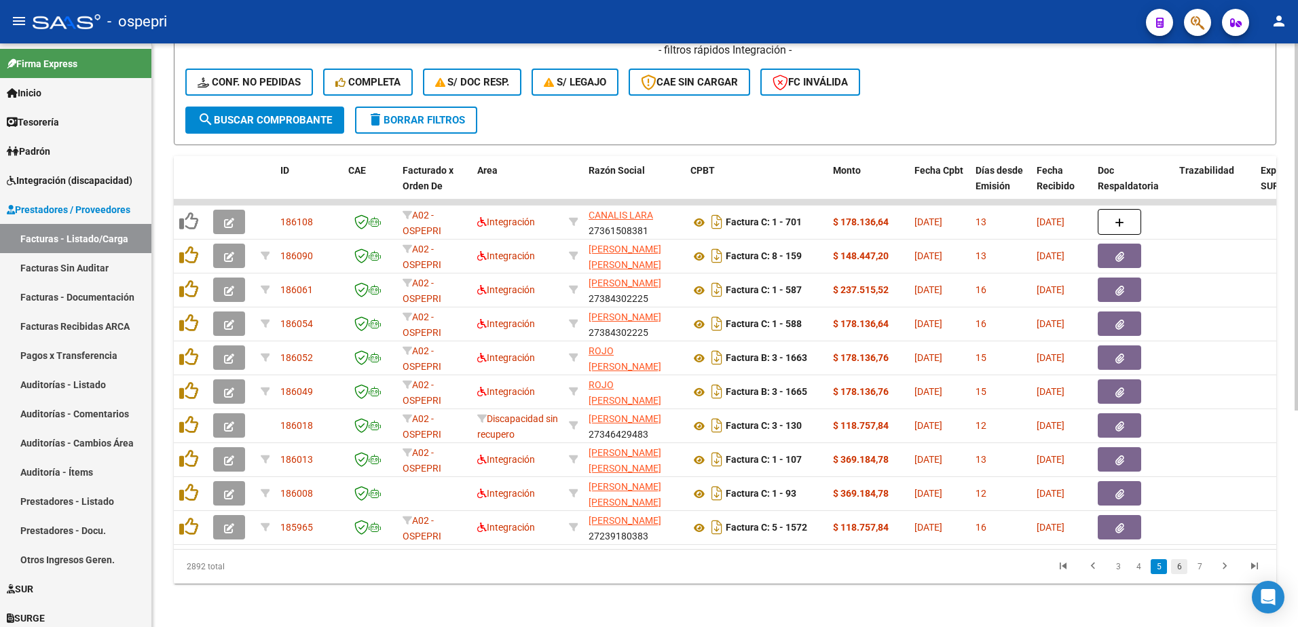
click at [1179, 570] on link "6" at bounding box center [1179, 566] width 16 height 15
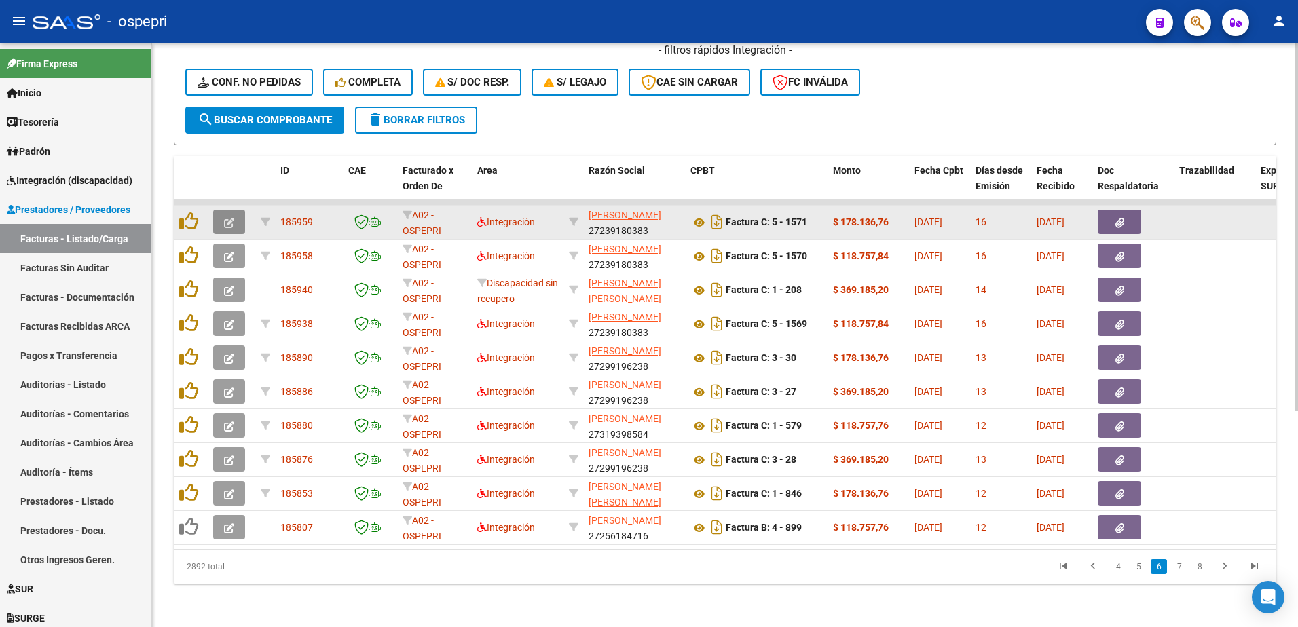
click at [227, 218] on icon "button" at bounding box center [229, 223] width 10 height 10
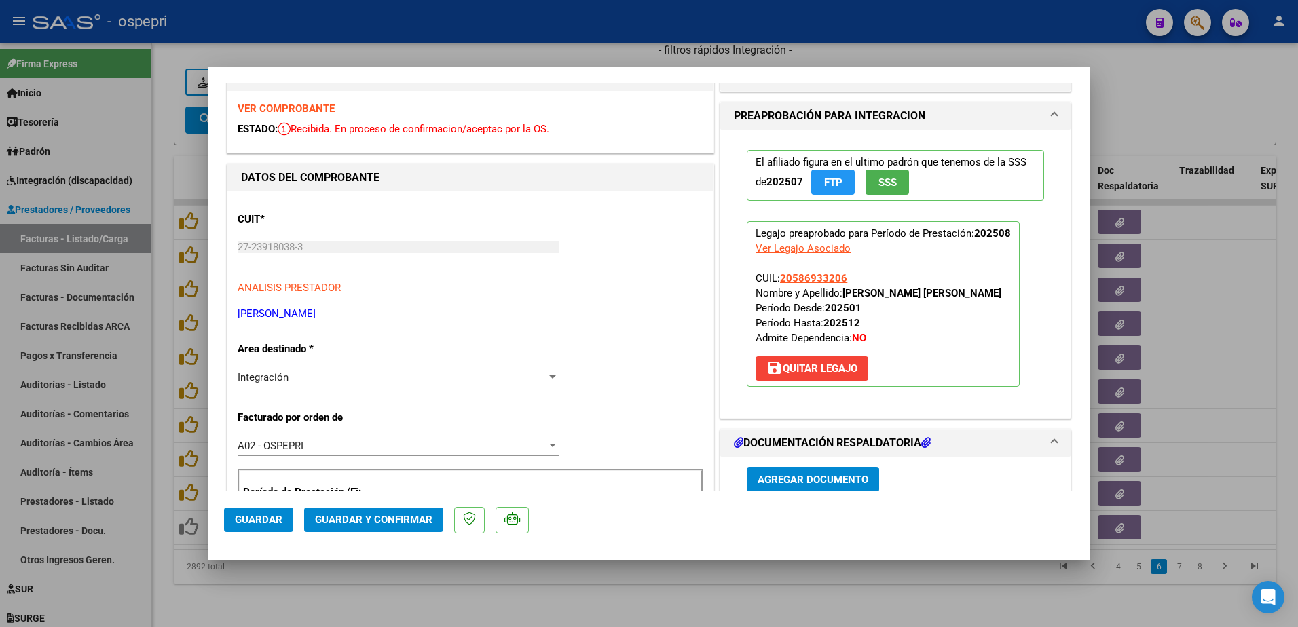
scroll to position [0, 0]
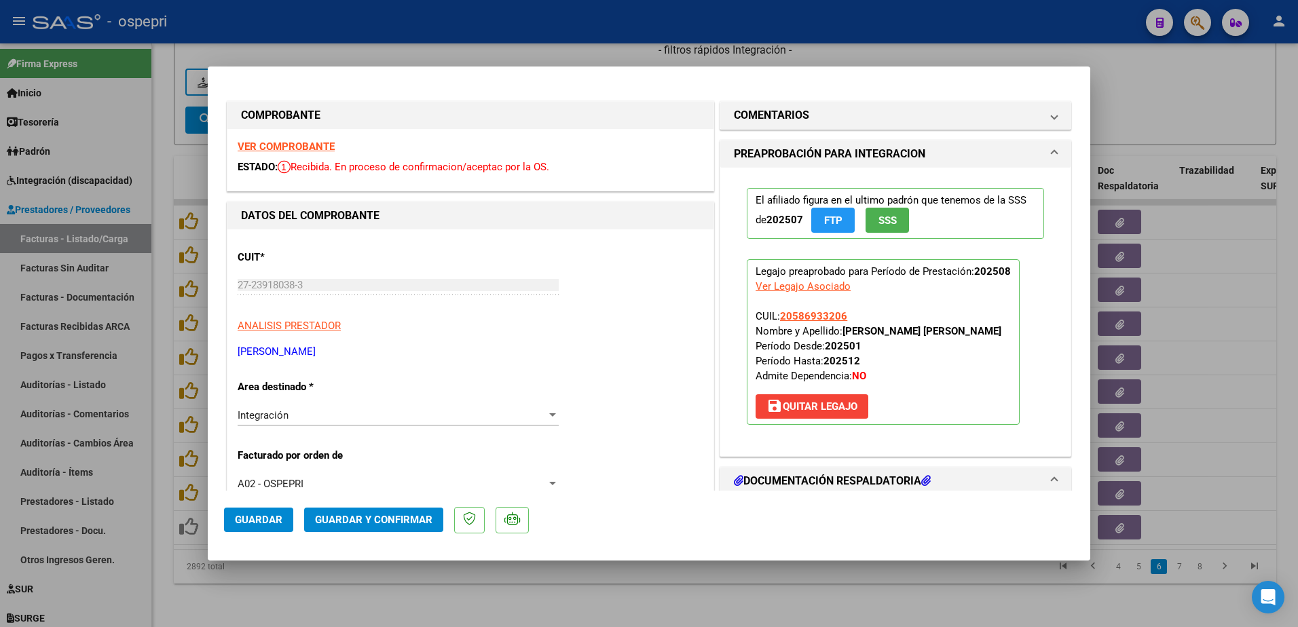
click at [986, 24] on div at bounding box center [649, 313] width 1298 height 627
type input "$ 0,00"
